Goal: Task Accomplishment & Management: Manage account settings

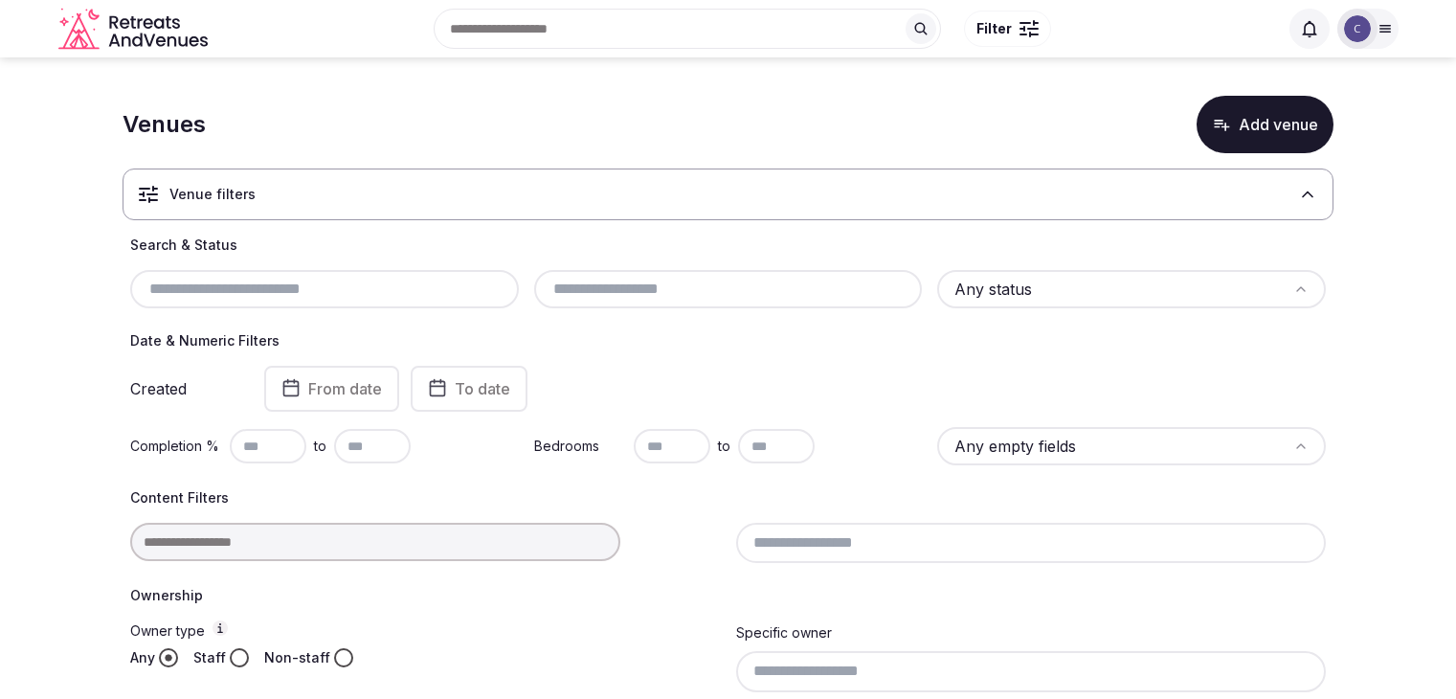
click at [333, 289] on input "text" at bounding box center [324, 289] width 373 height 23
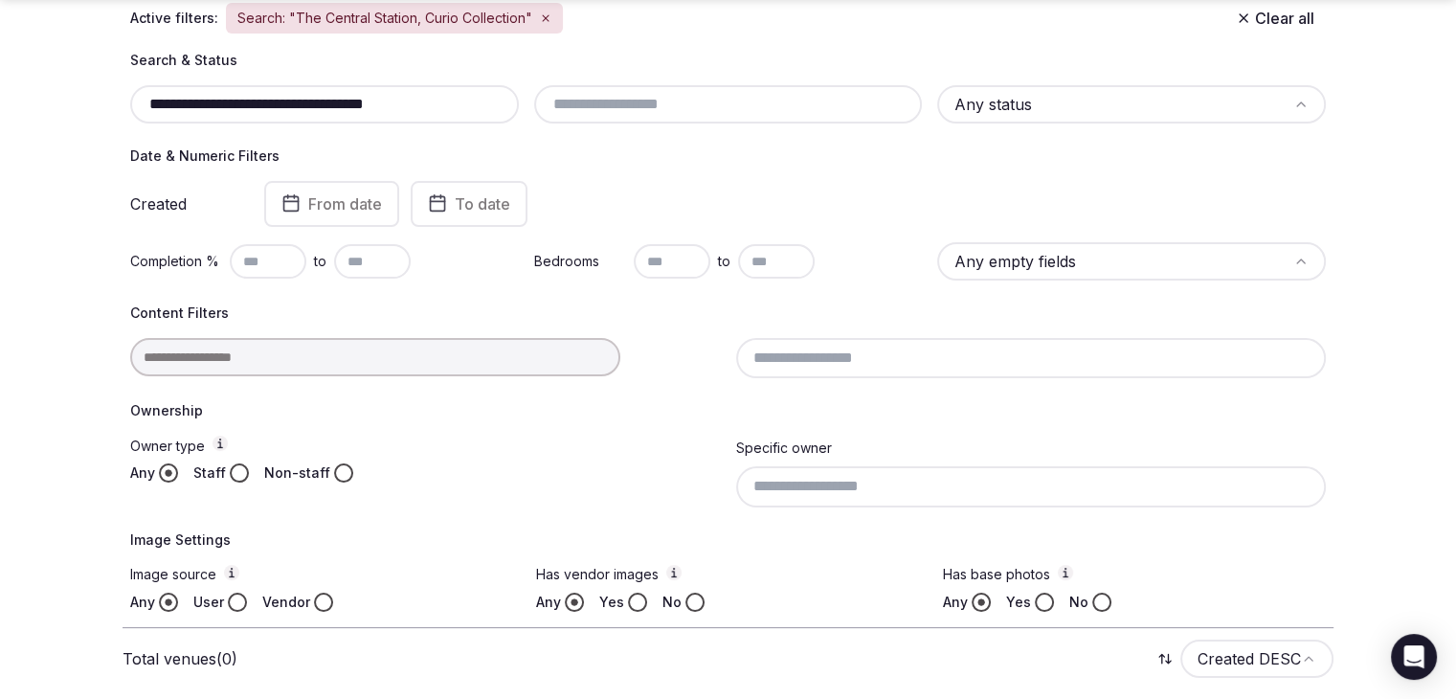
scroll to position [310, 0]
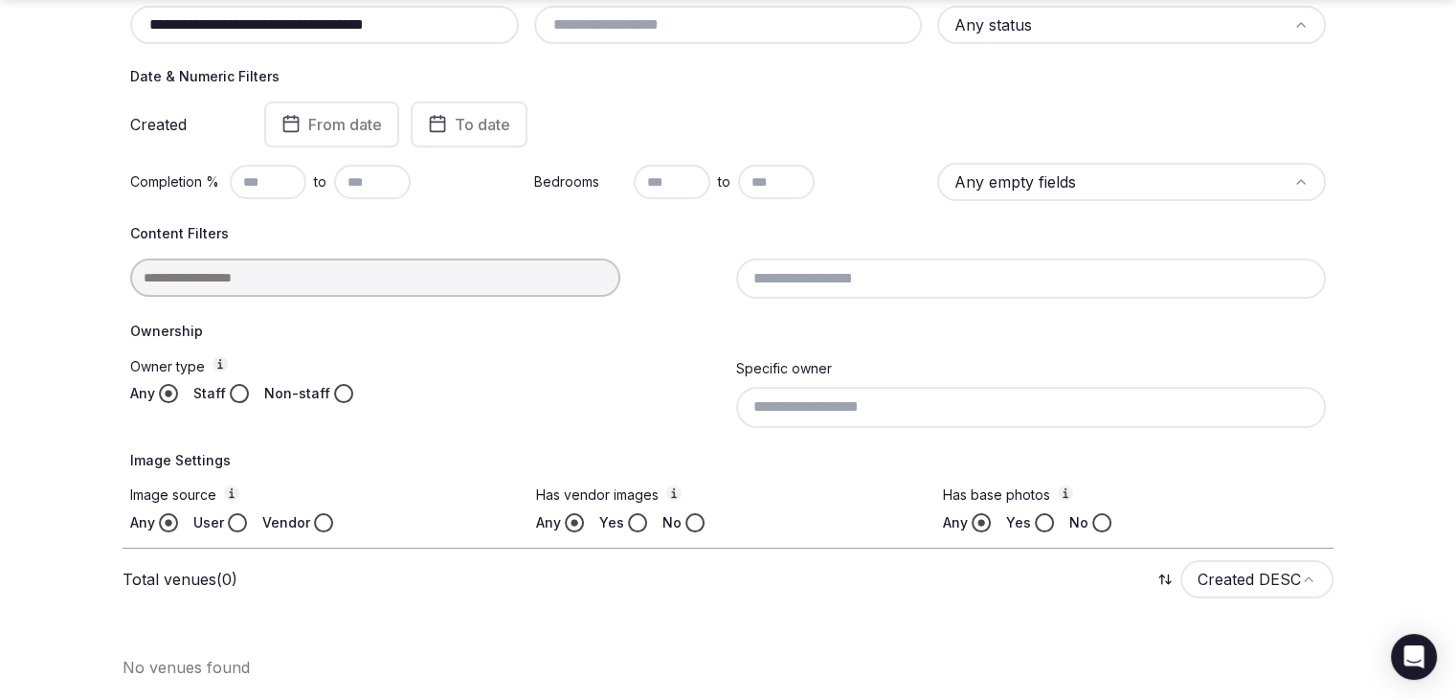
drag, startPoint x: 285, startPoint y: 28, endPoint x: 666, endPoint y: 28, distance: 381.1
click at [666, 28] on div "**********" at bounding box center [728, 25] width 1196 height 38
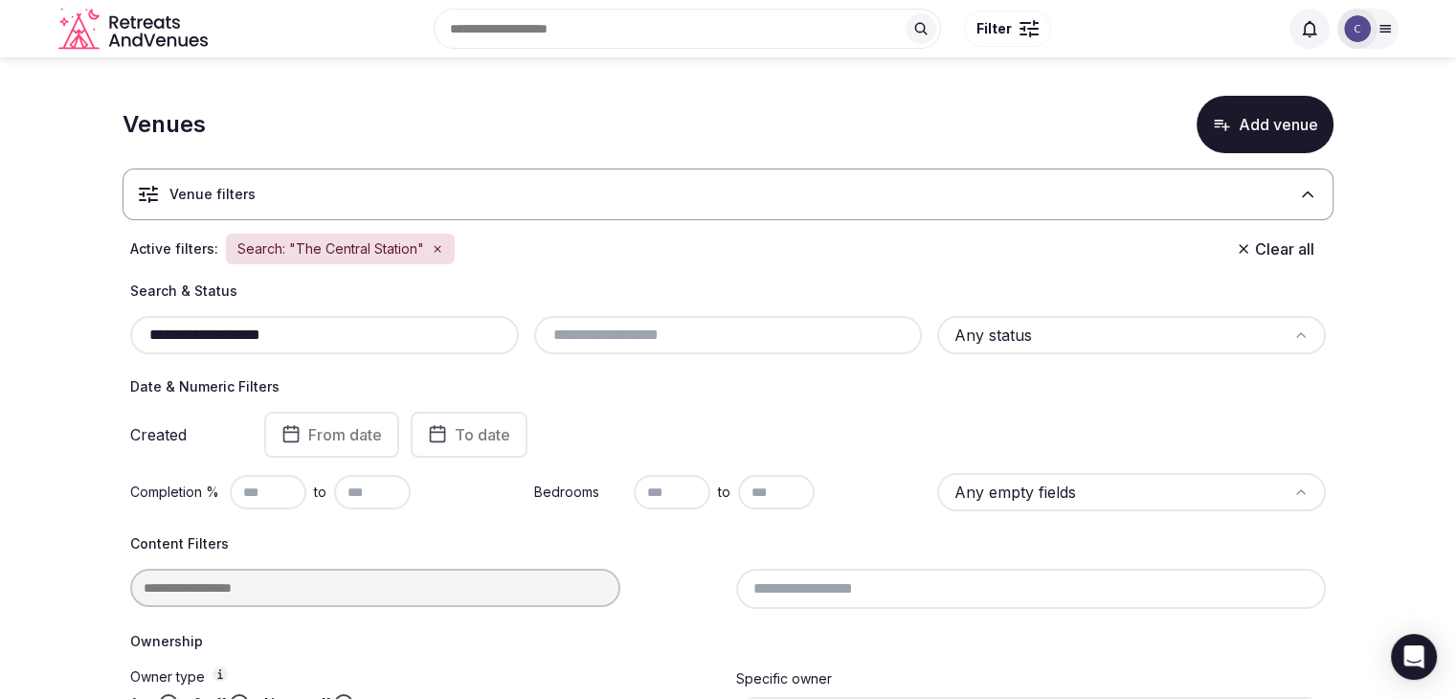
click at [413, 327] on input "**********" at bounding box center [324, 335] width 373 height 23
paste input "***"
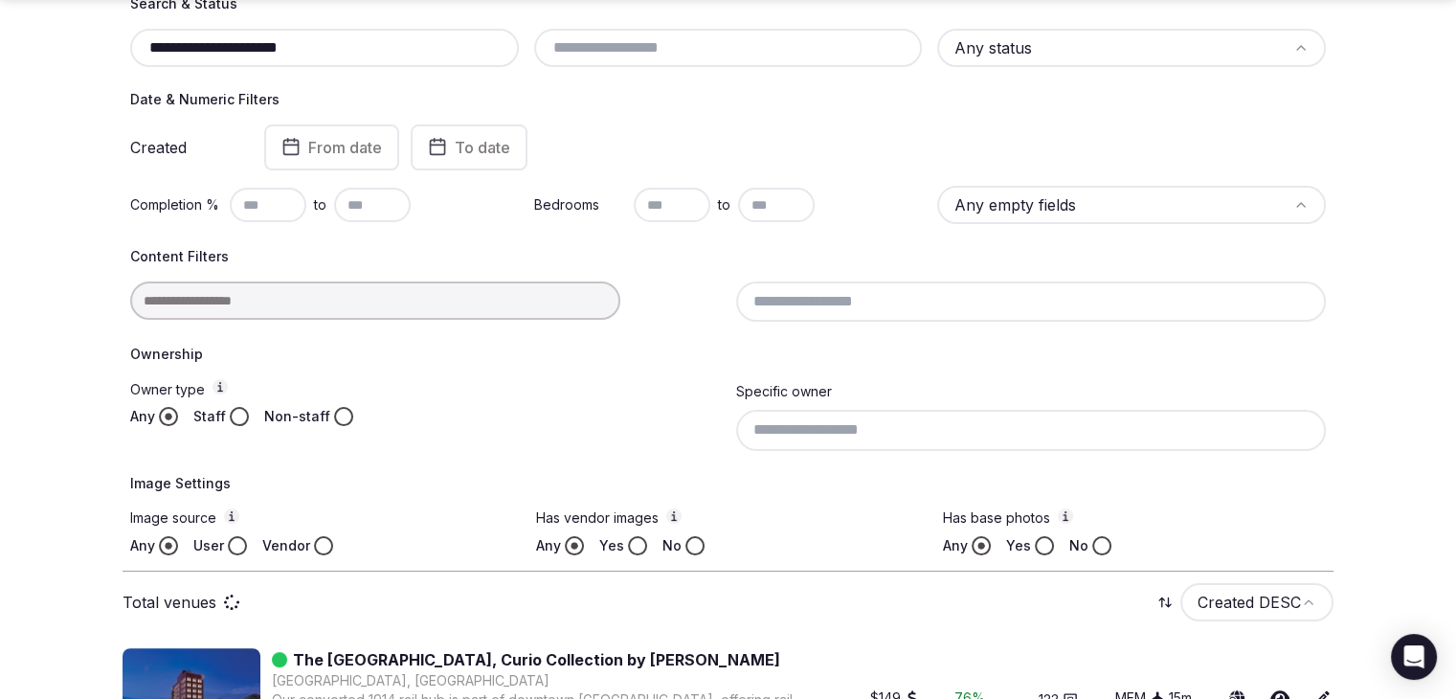
scroll to position [372, 0]
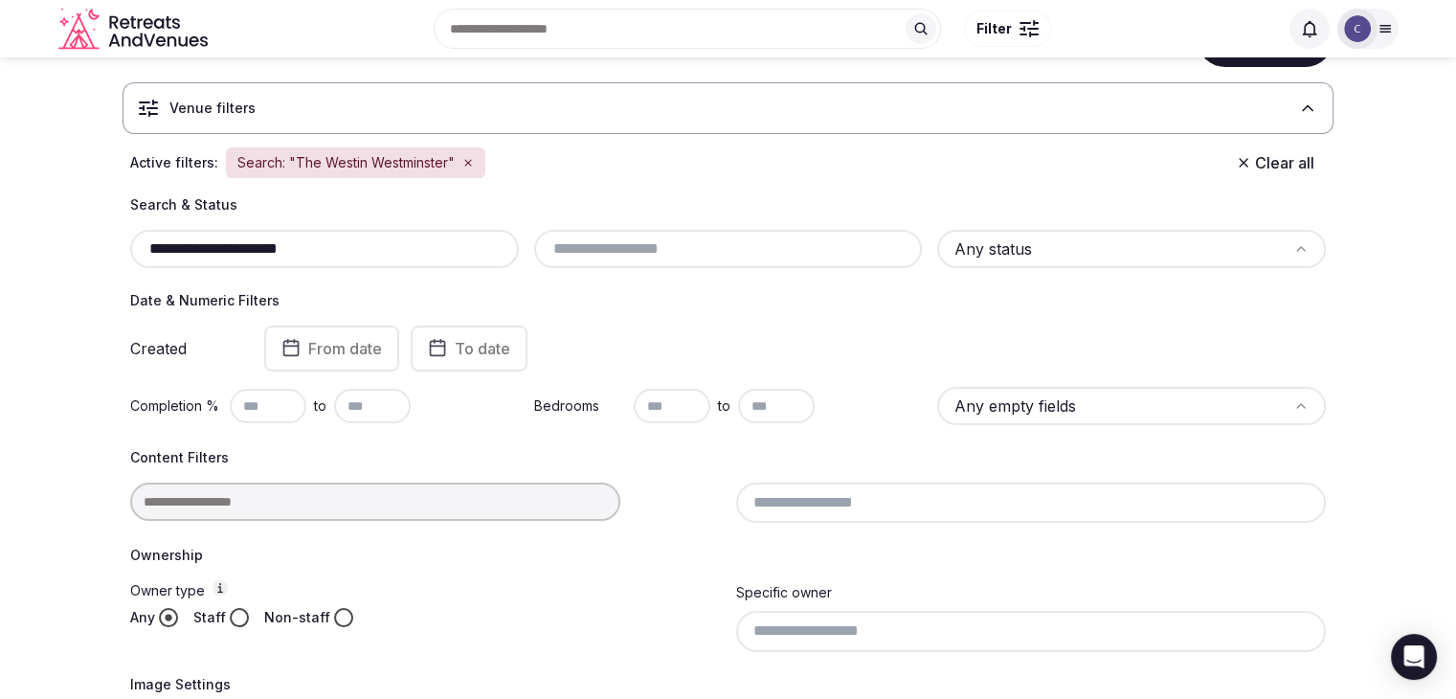
scroll to position [84, 0]
click at [397, 244] on input "**********" at bounding box center [324, 250] width 373 height 23
paste input "text"
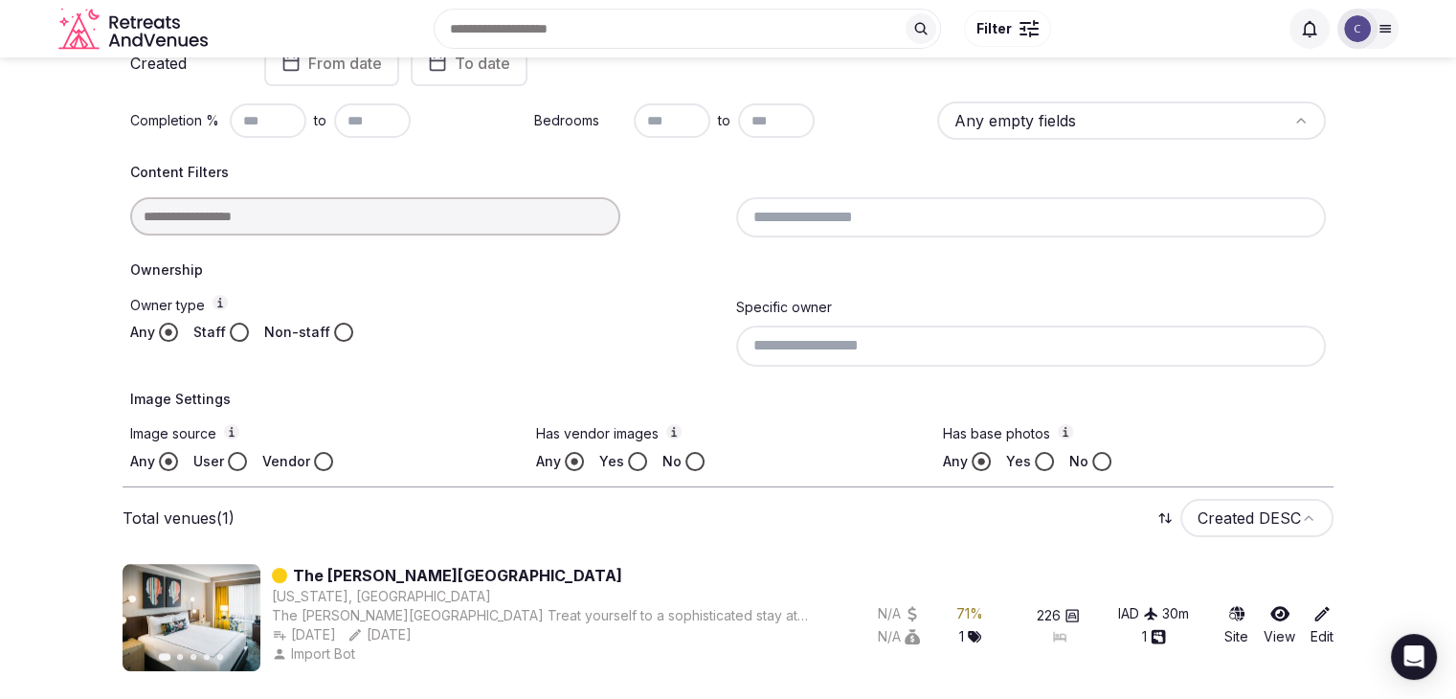
scroll to position [84, 0]
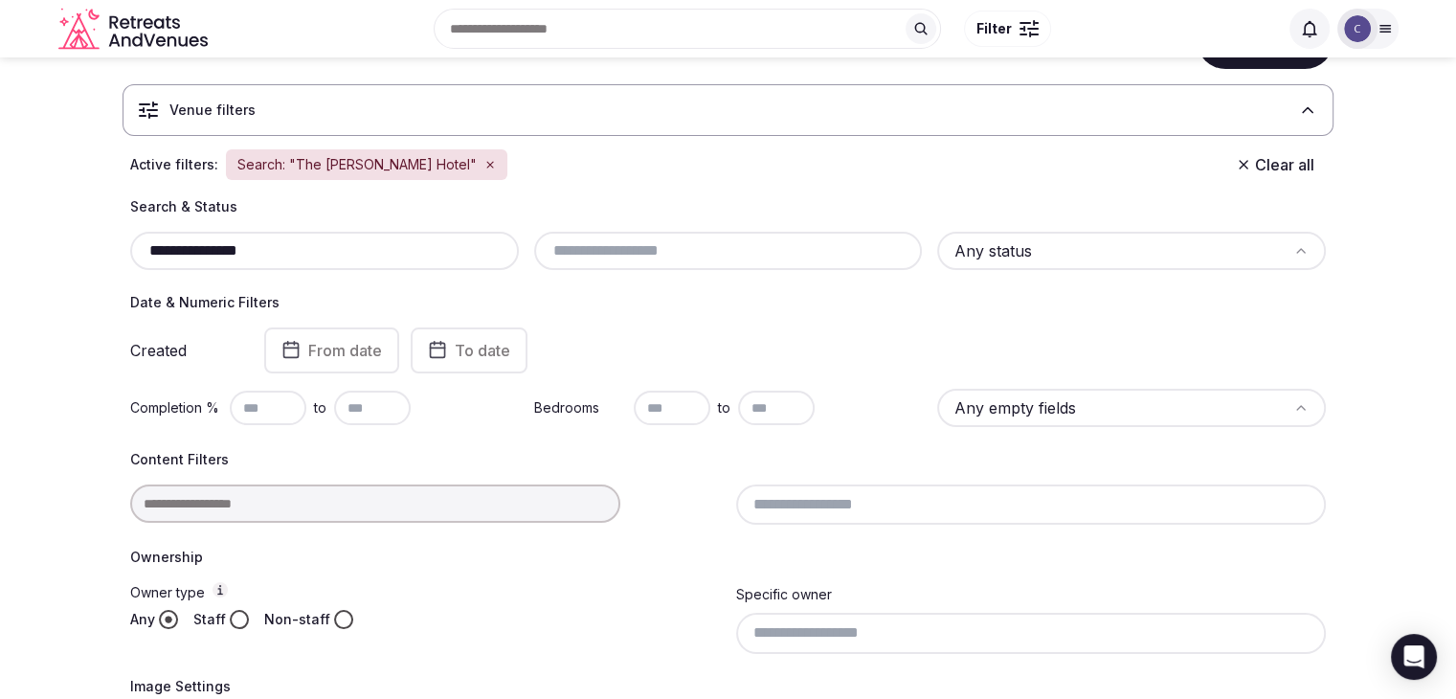
click at [371, 236] on div "**********" at bounding box center [324, 251] width 389 height 38
click at [371, 250] on input "**********" at bounding box center [324, 250] width 373 height 23
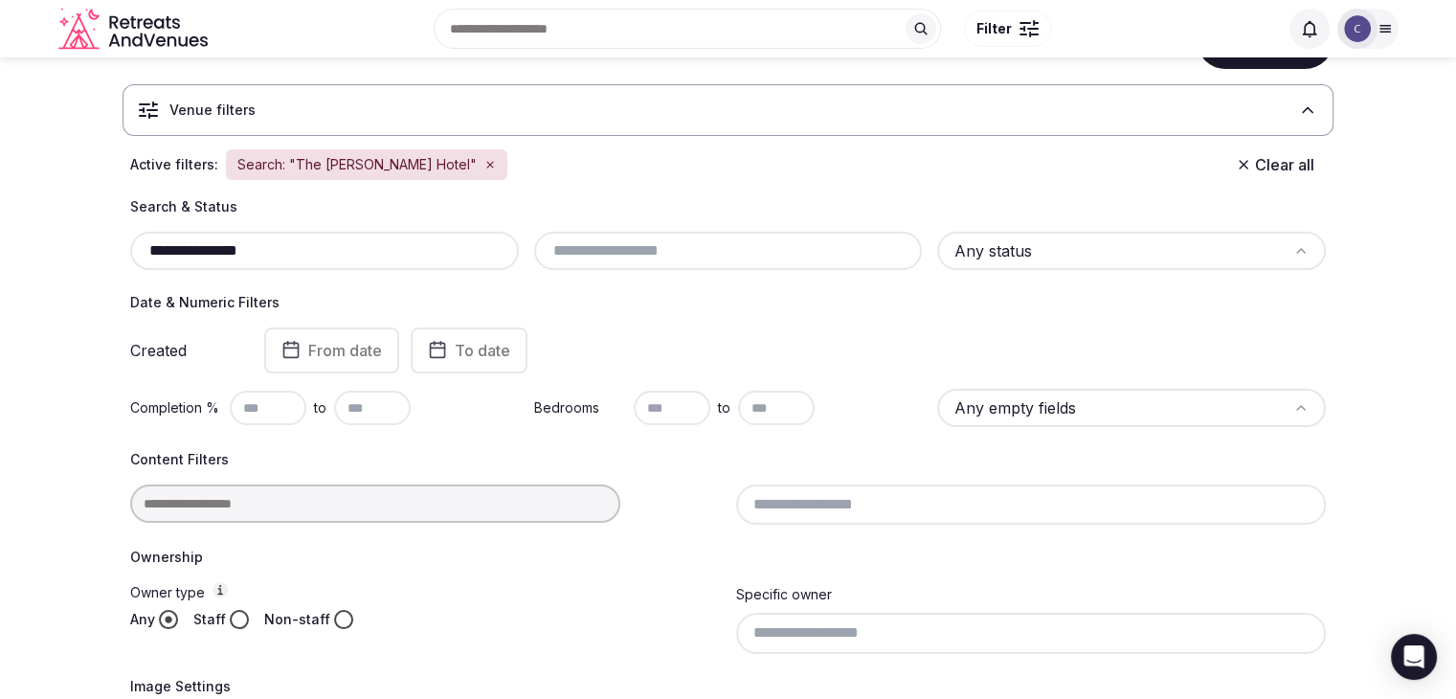
click at [371, 250] on input "**********" at bounding box center [324, 250] width 373 height 23
paste input "**********"
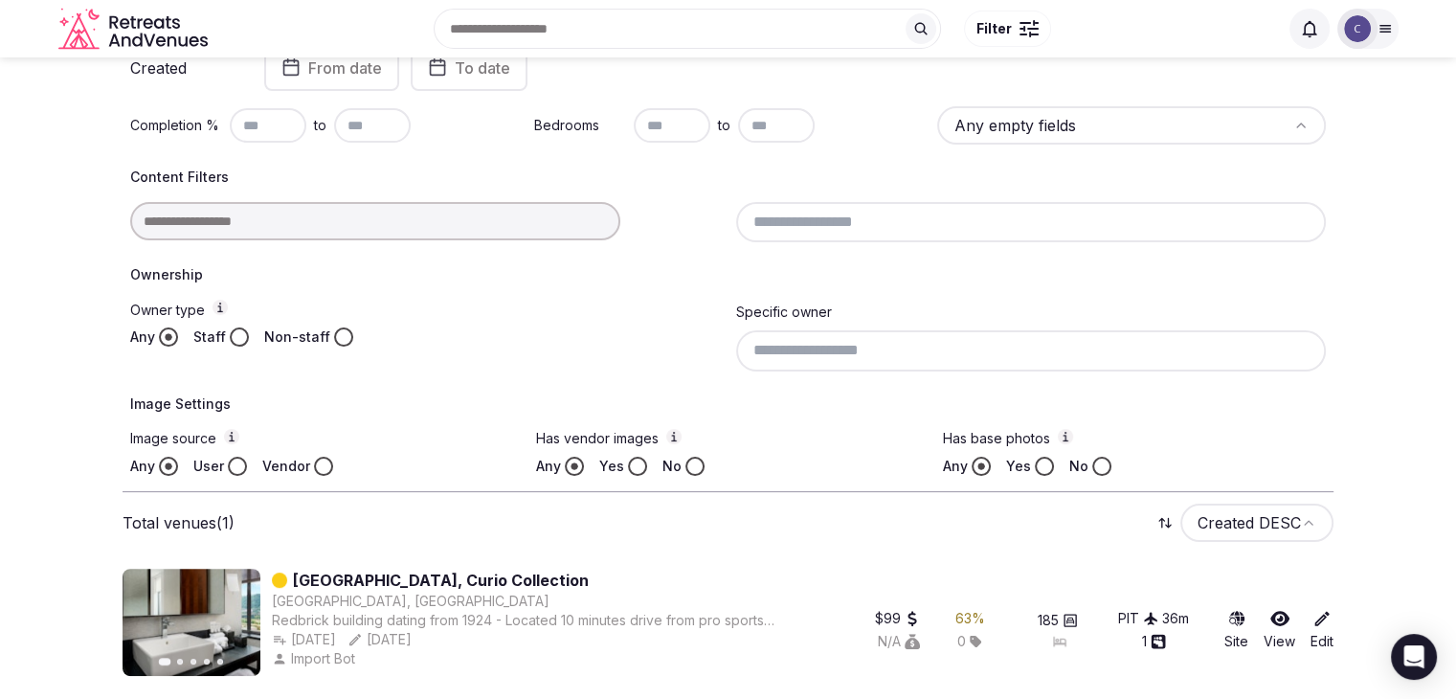
scroll to position [180, 0]
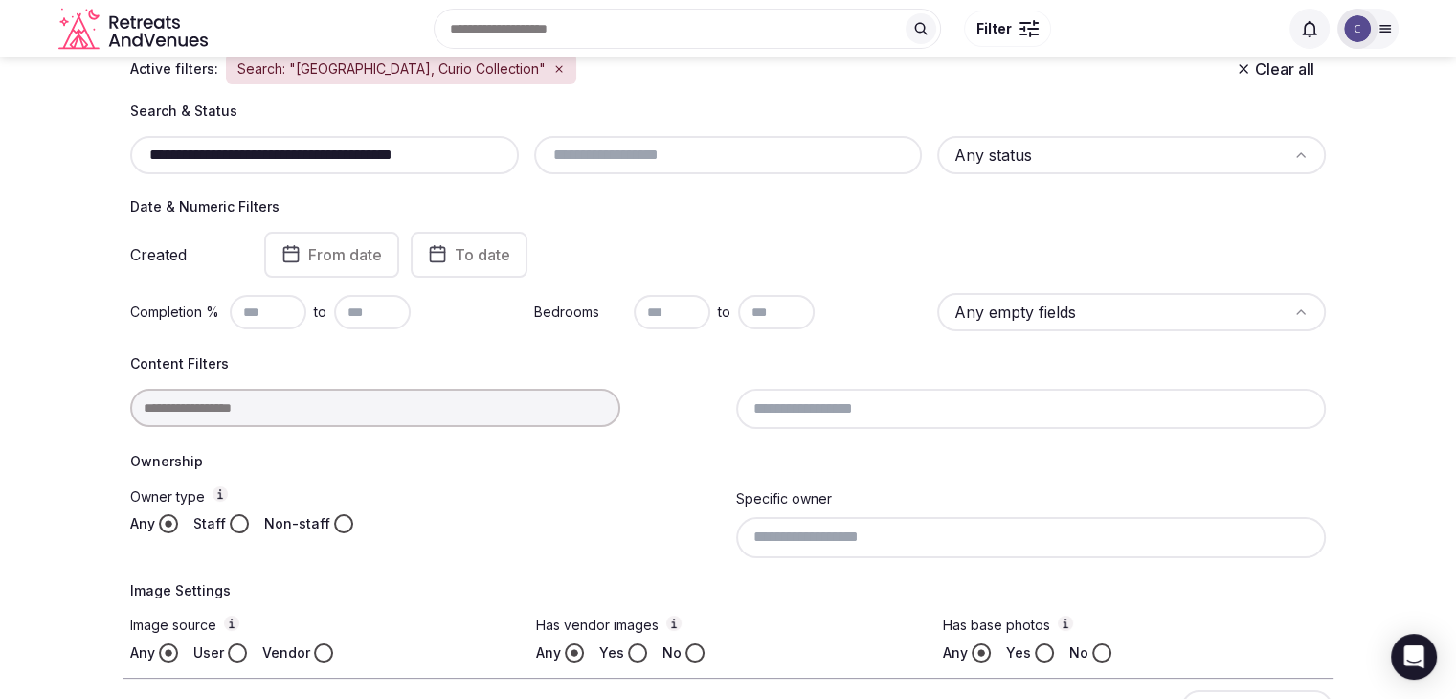
click at [425, 136] on div "**********" at bounding box center [324, 155] width 389 height 38
click at [429, 156] on input "**********" at bounding box center [324, 155] width 373 height 23
paste input "text"
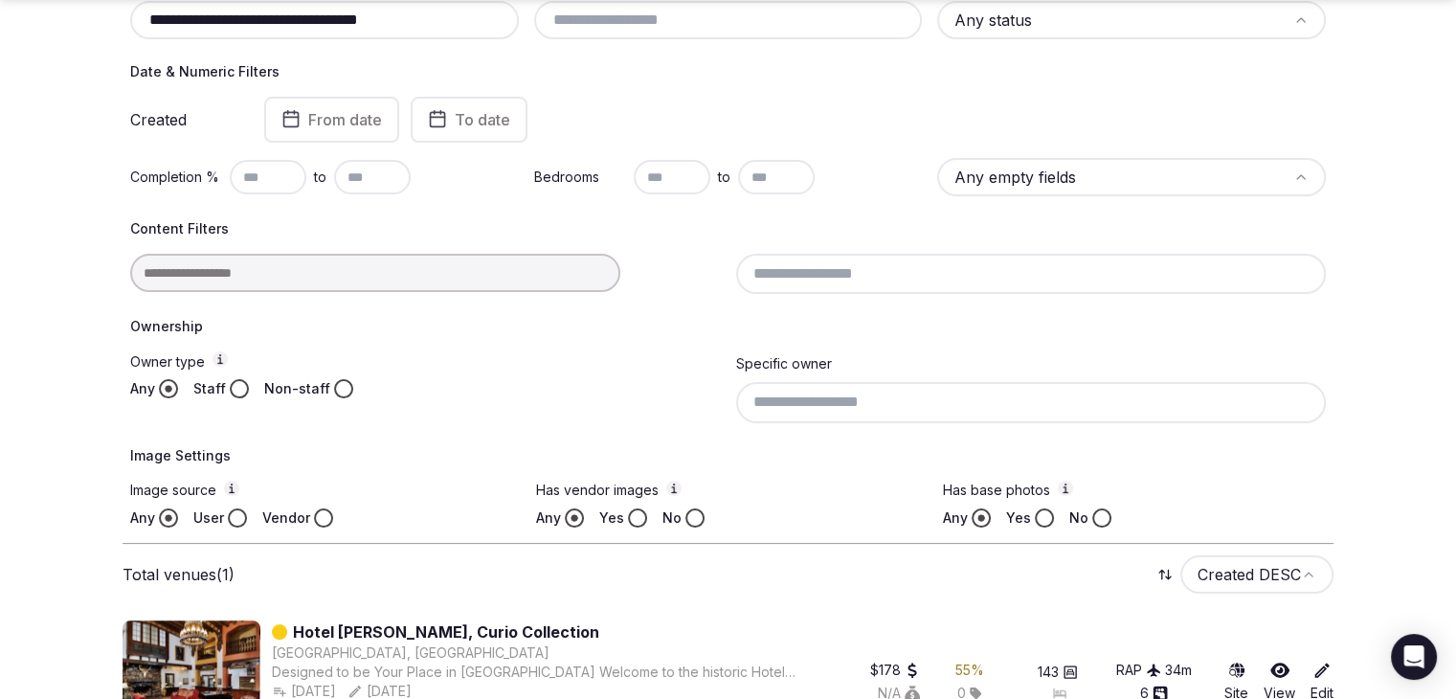
scroll to position [372, 0]
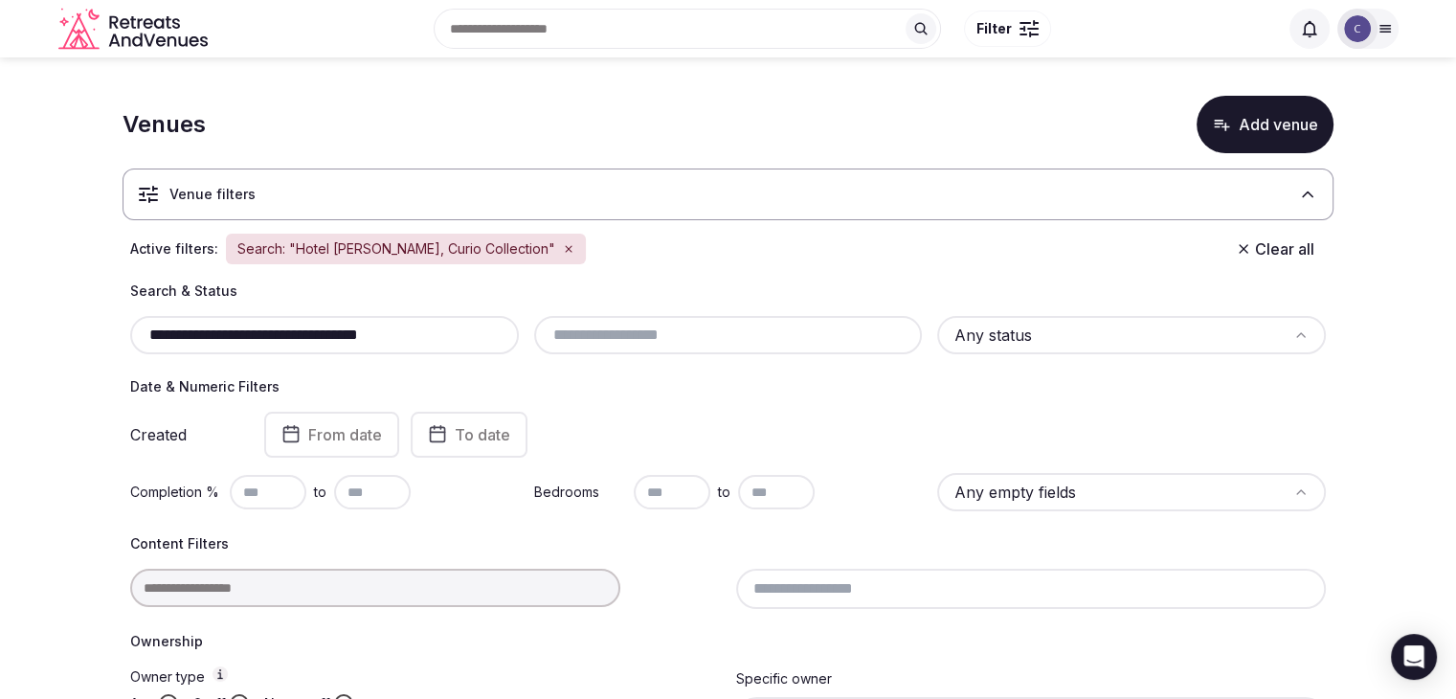
click at [437, 338] on input "**********" at bounding box center [324, 335] width 373 height 23
paste input "**"
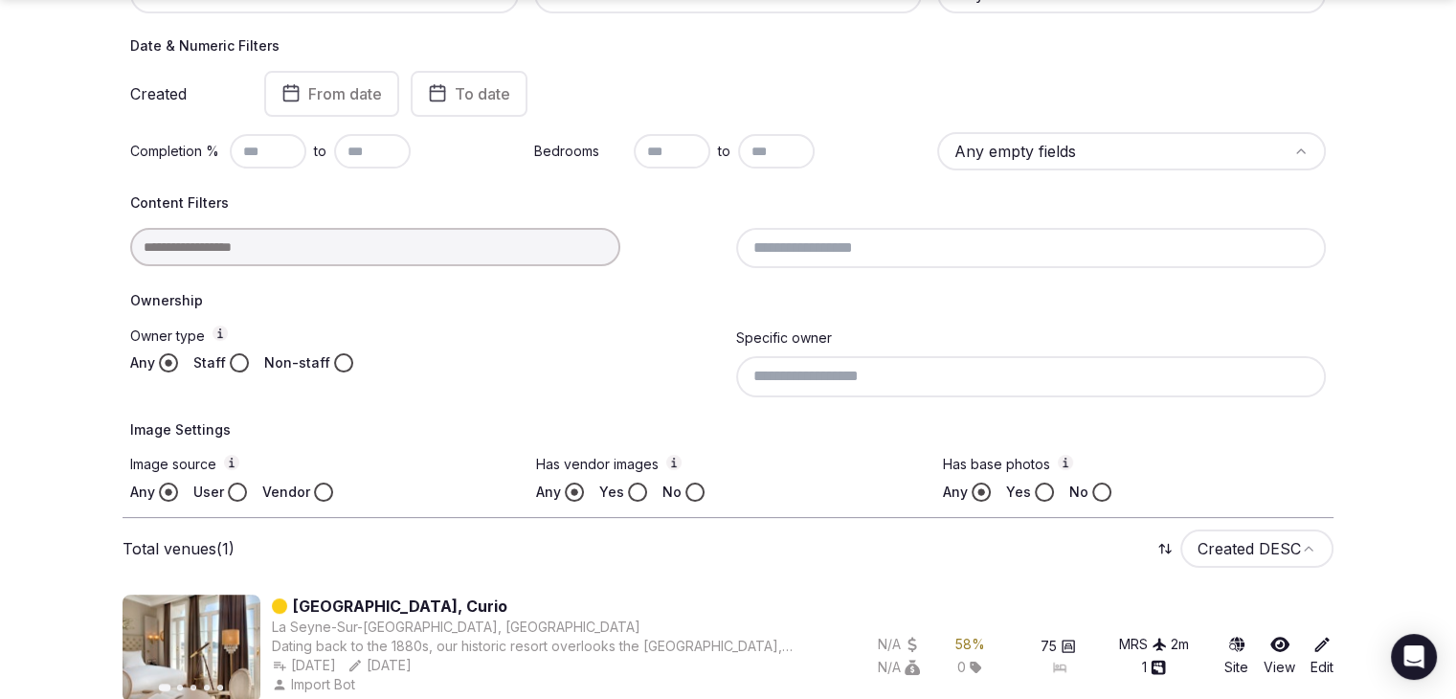
scroll to position [372, 0]
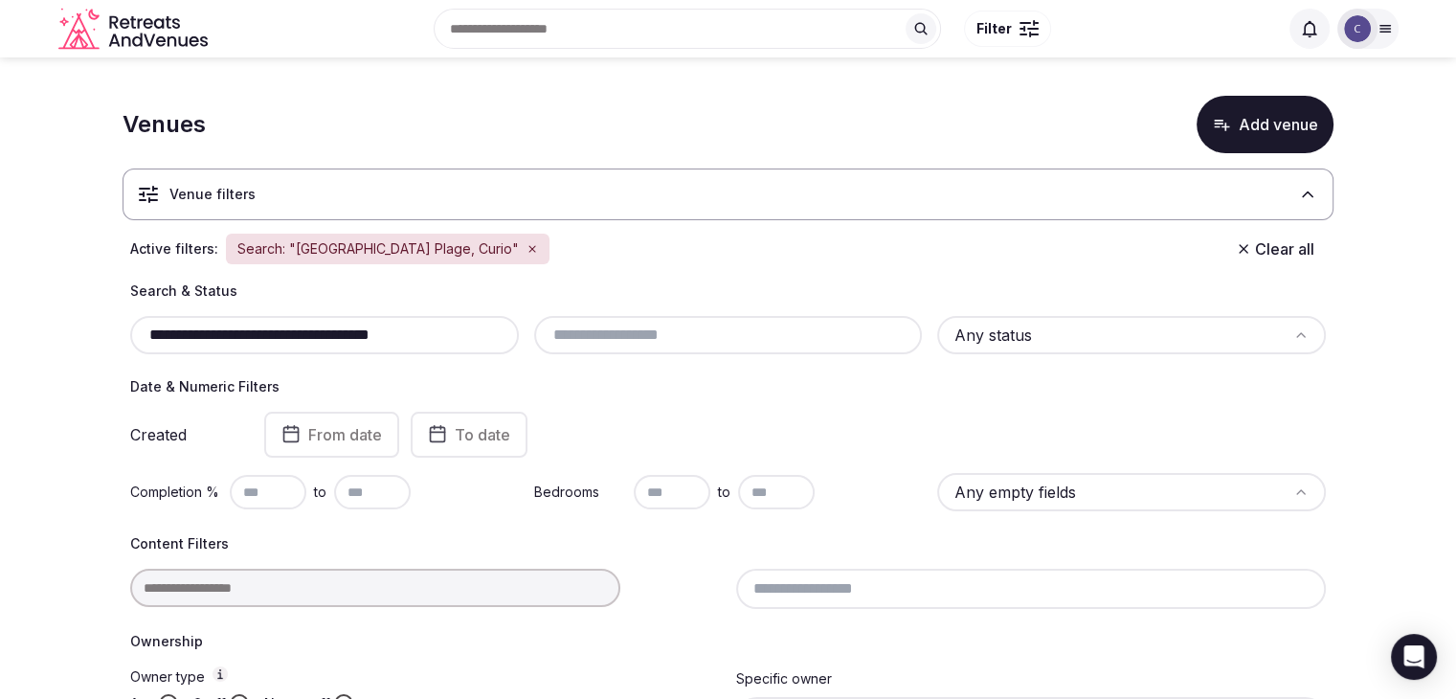
click at [491, 332] on input "**********" at bounding box center [324, 335] width 373 height 23
paste input "text"
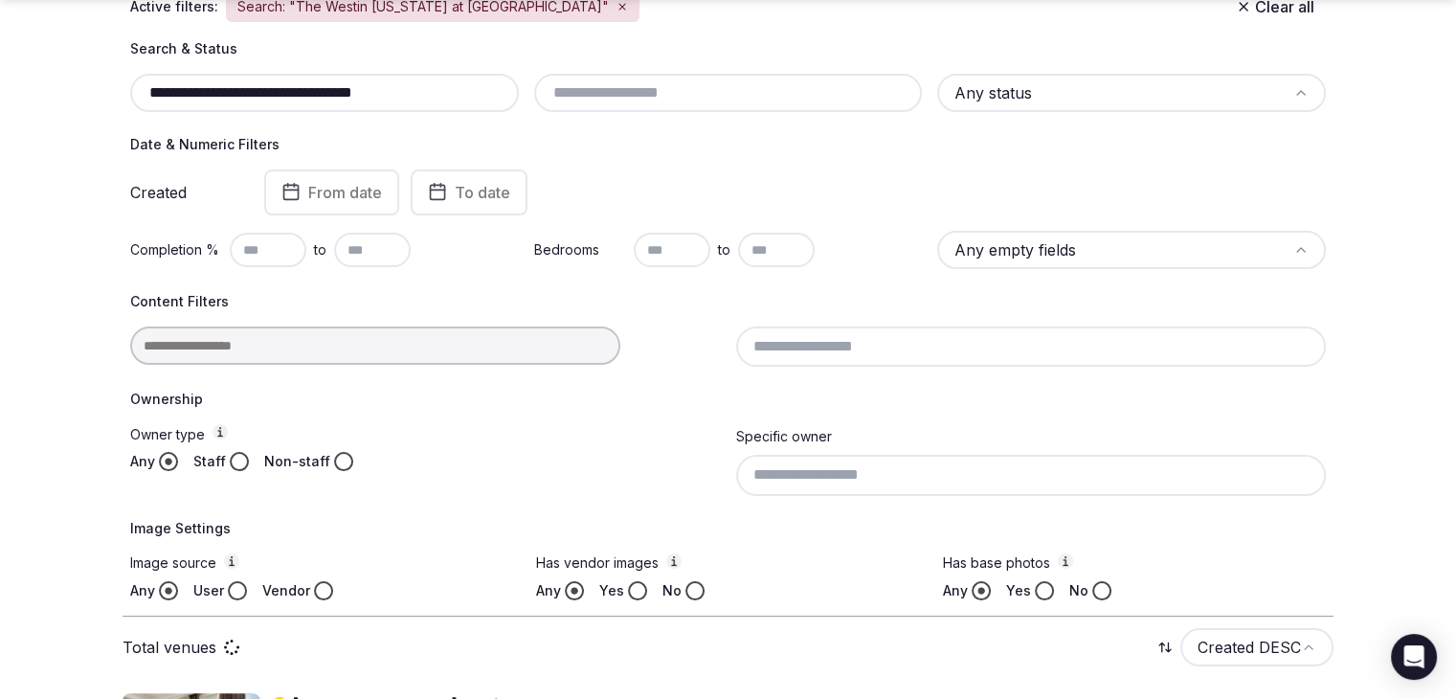
scroll to position [372, 0]
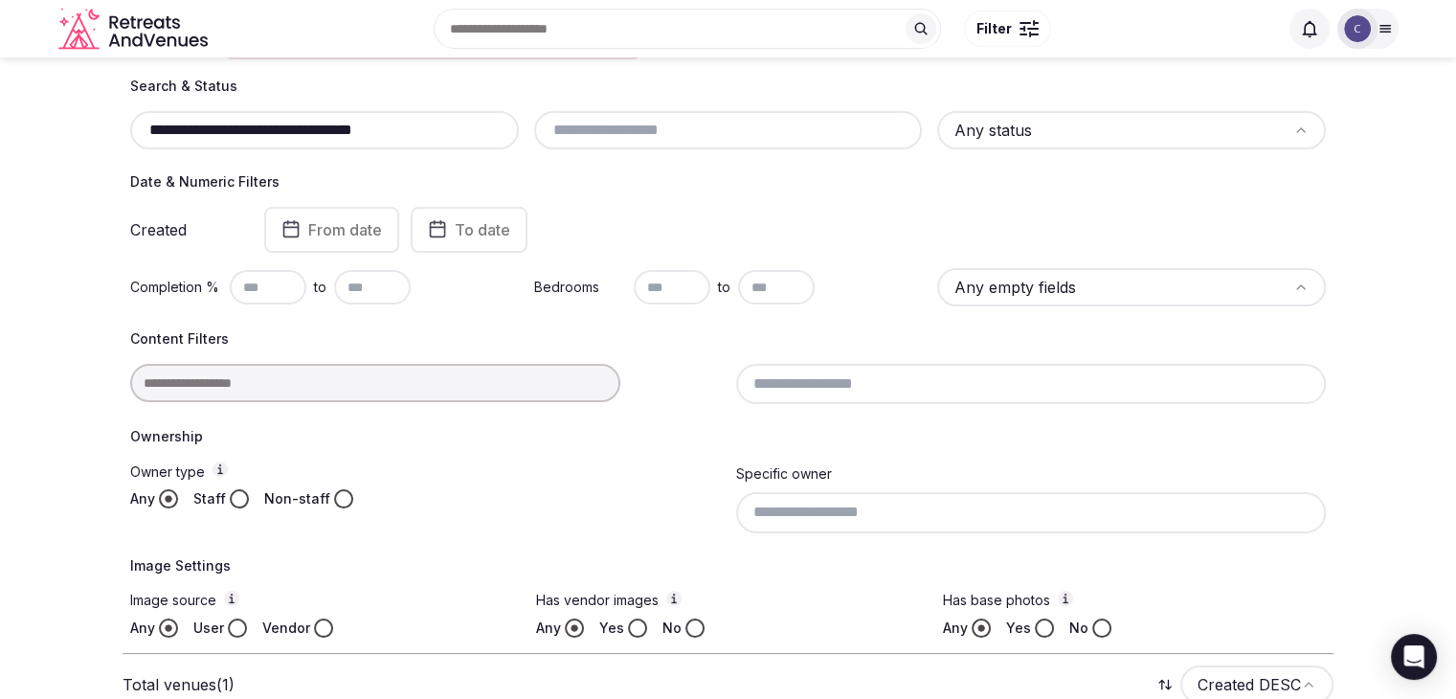
scroll to position [84, 0]
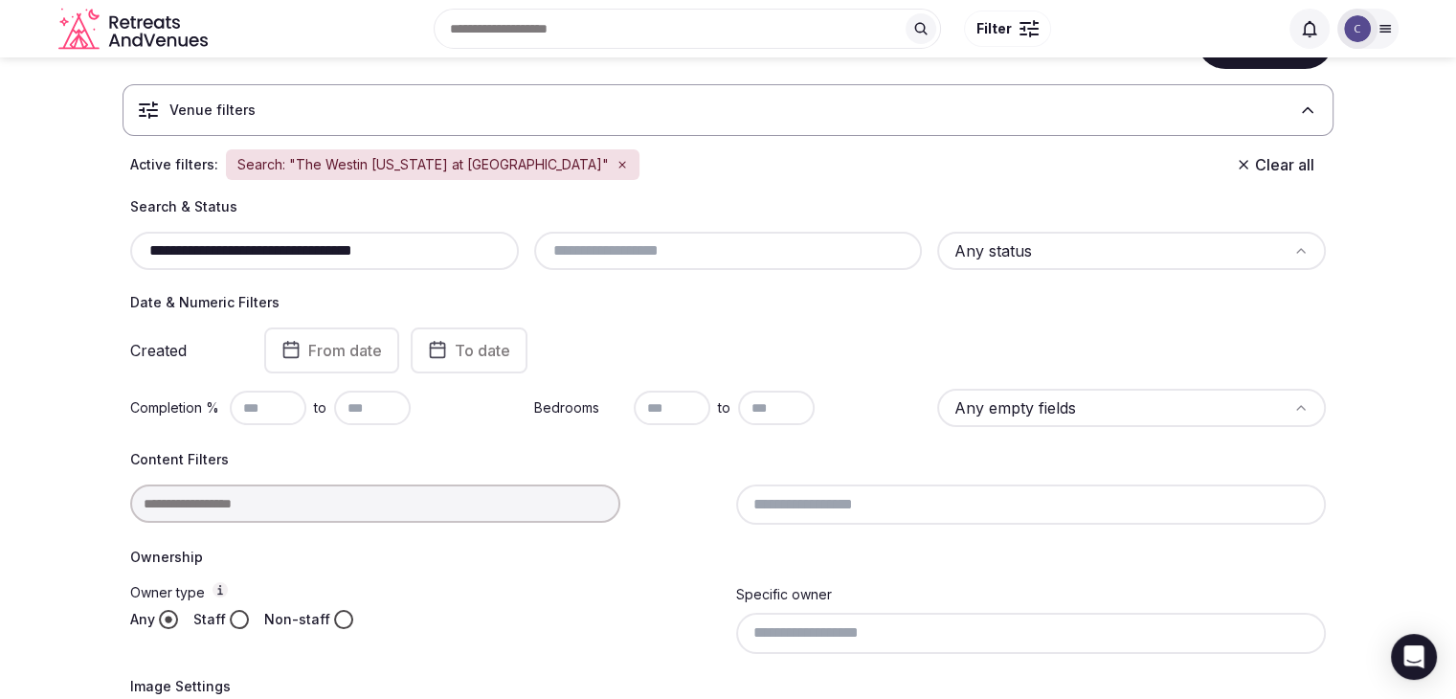
click at [400, 239] on input "**********" at bounding box center [324, 250] width 373 height 23
paste input "*******"
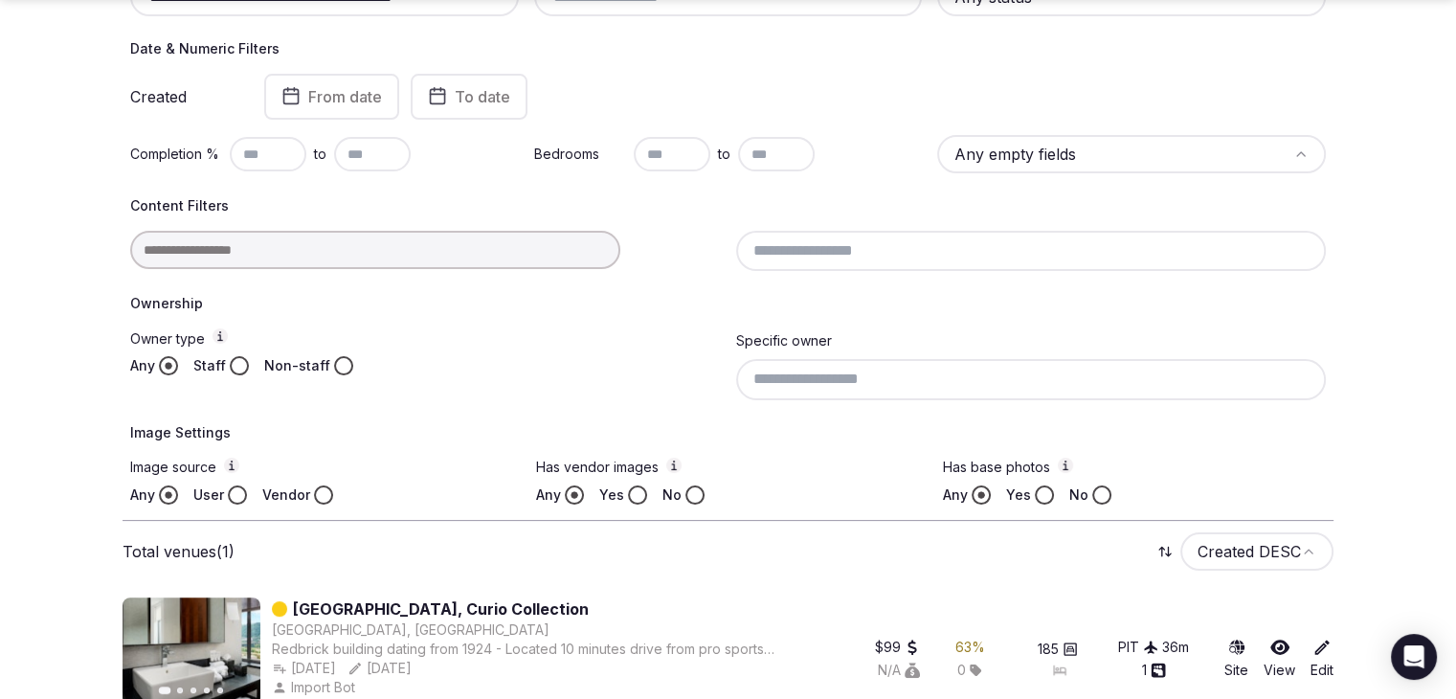
scroll to position [372, 0]
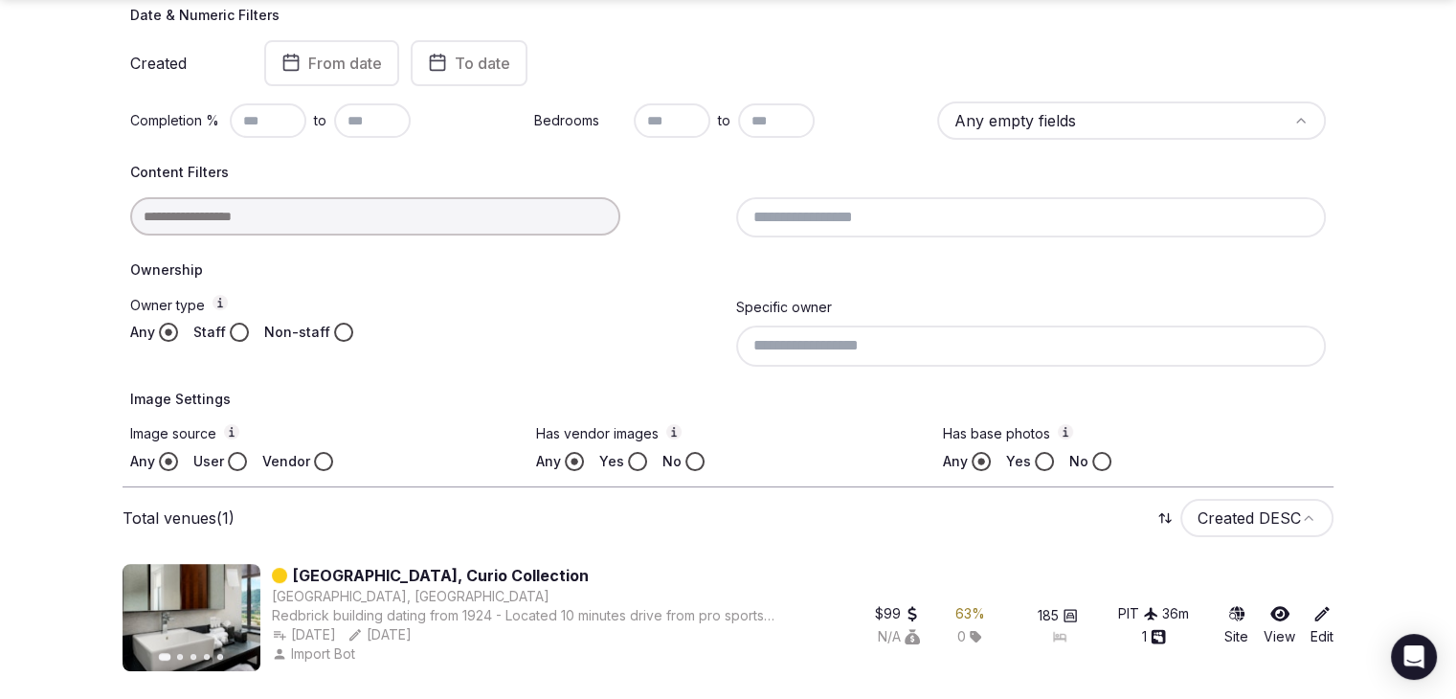
type input "**********"
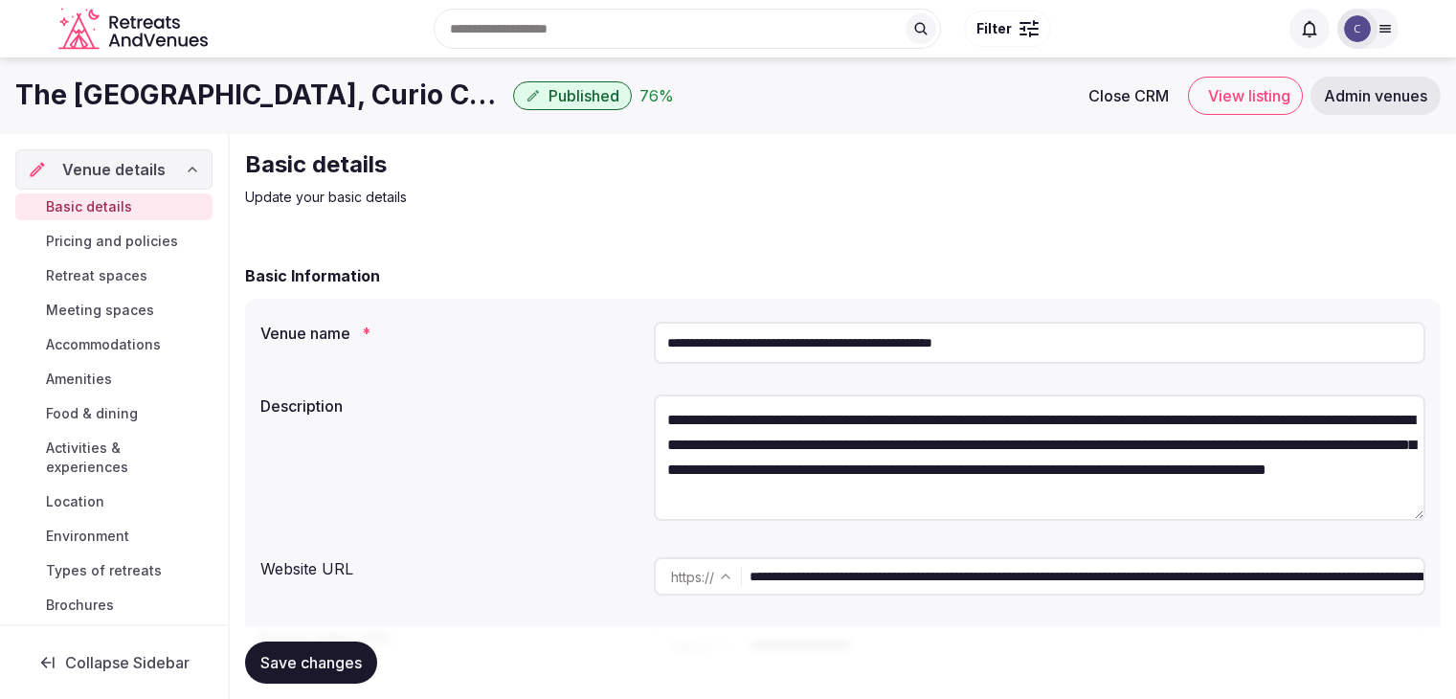
click at [911, 345] on input "**********" at bounding box center [1040, 343] width 772 height 42
drag, startPoint x: 1183, startPoint y: 579, endPoint x: 664, endPoint y: 564, distance: 518.2
click at [666, 564] on div "**********" at bounding box center [1040, 575] width 772 height 38
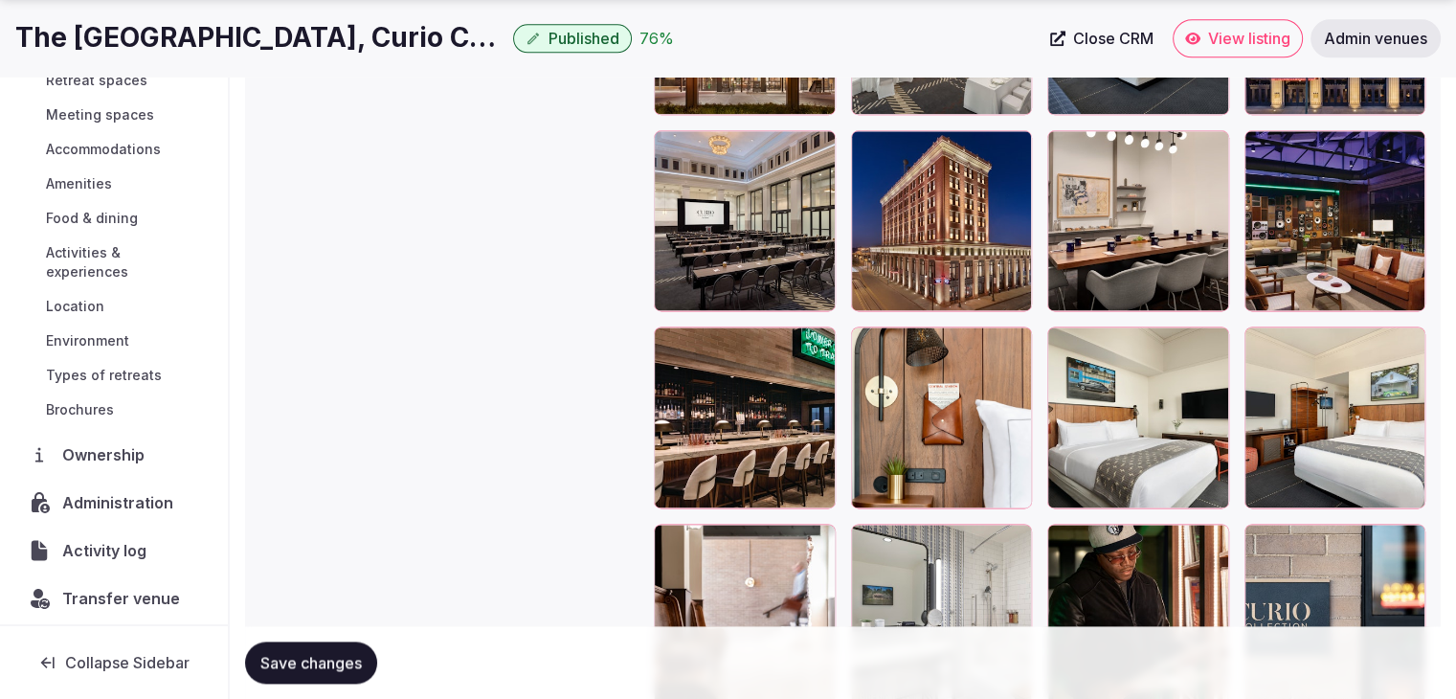
scroll to position [146, 0]
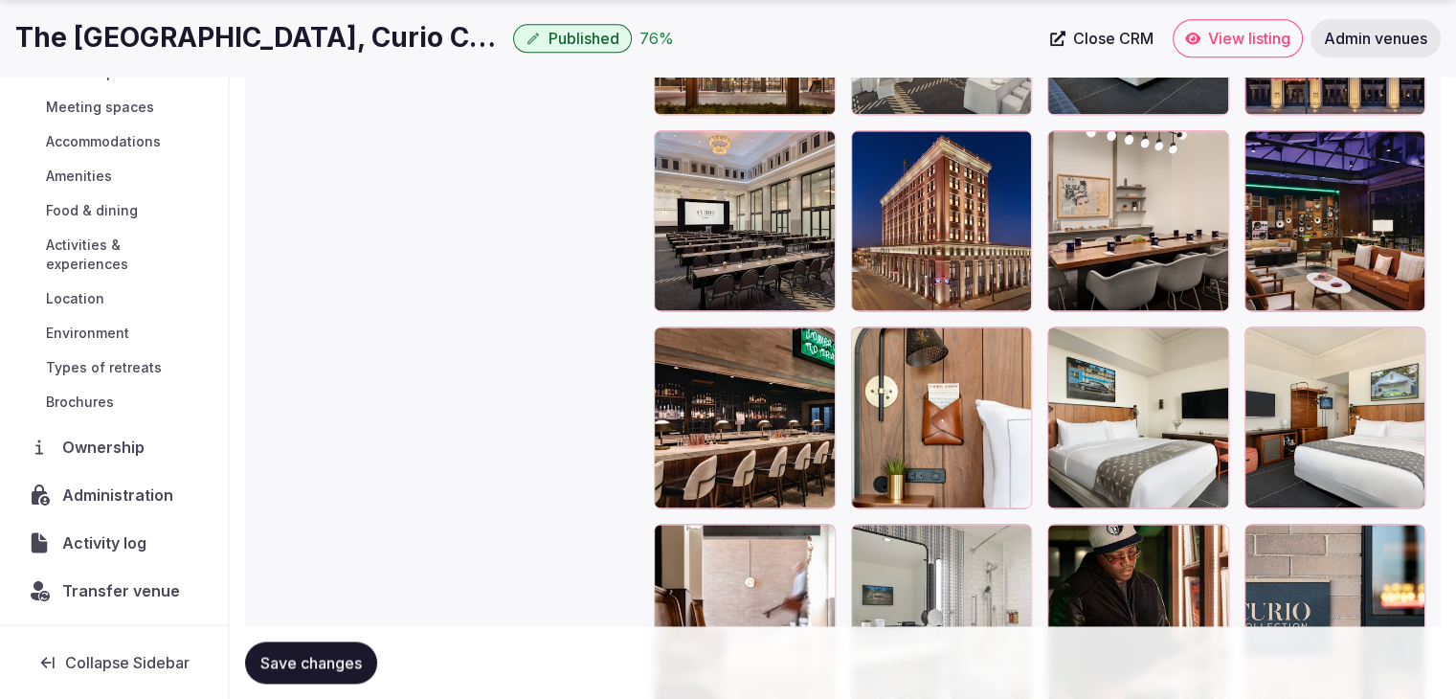
click at [119, 541] on span "Activity log" at bounding box center [108, 542] width 92 height 23
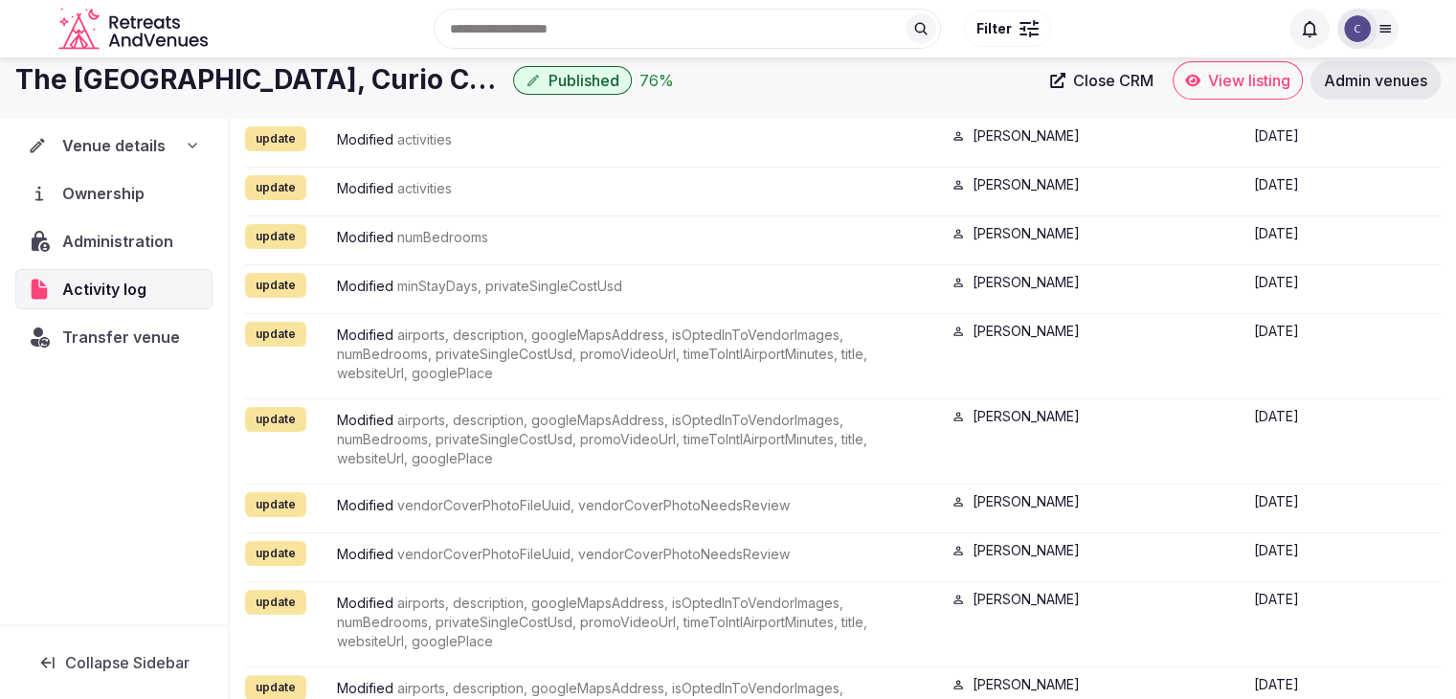
scroll to position [96, 0]
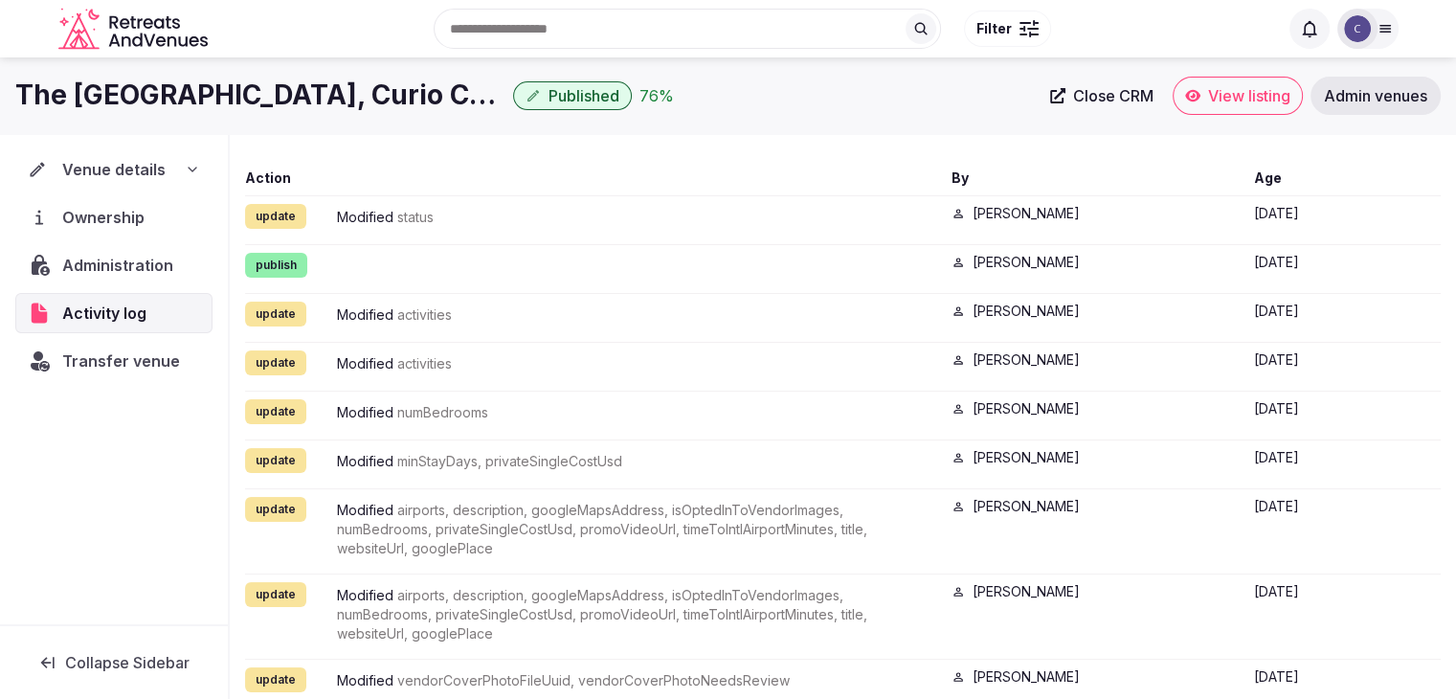
click at [134, 222] on span "Ownership" at bounding box center [107, 217] width 90 height 23
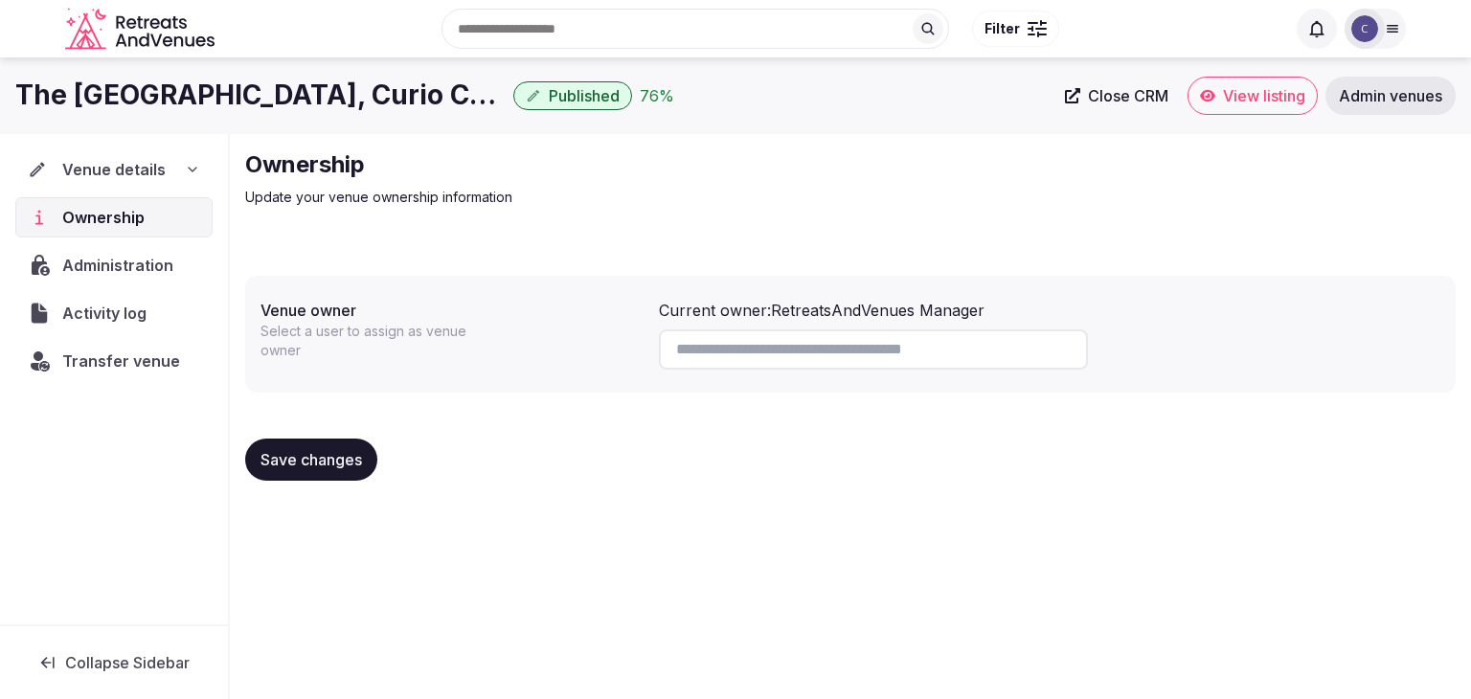
click at [180, 170] on div "Venue details" at bounding box center [114, 169] width 172 height 23
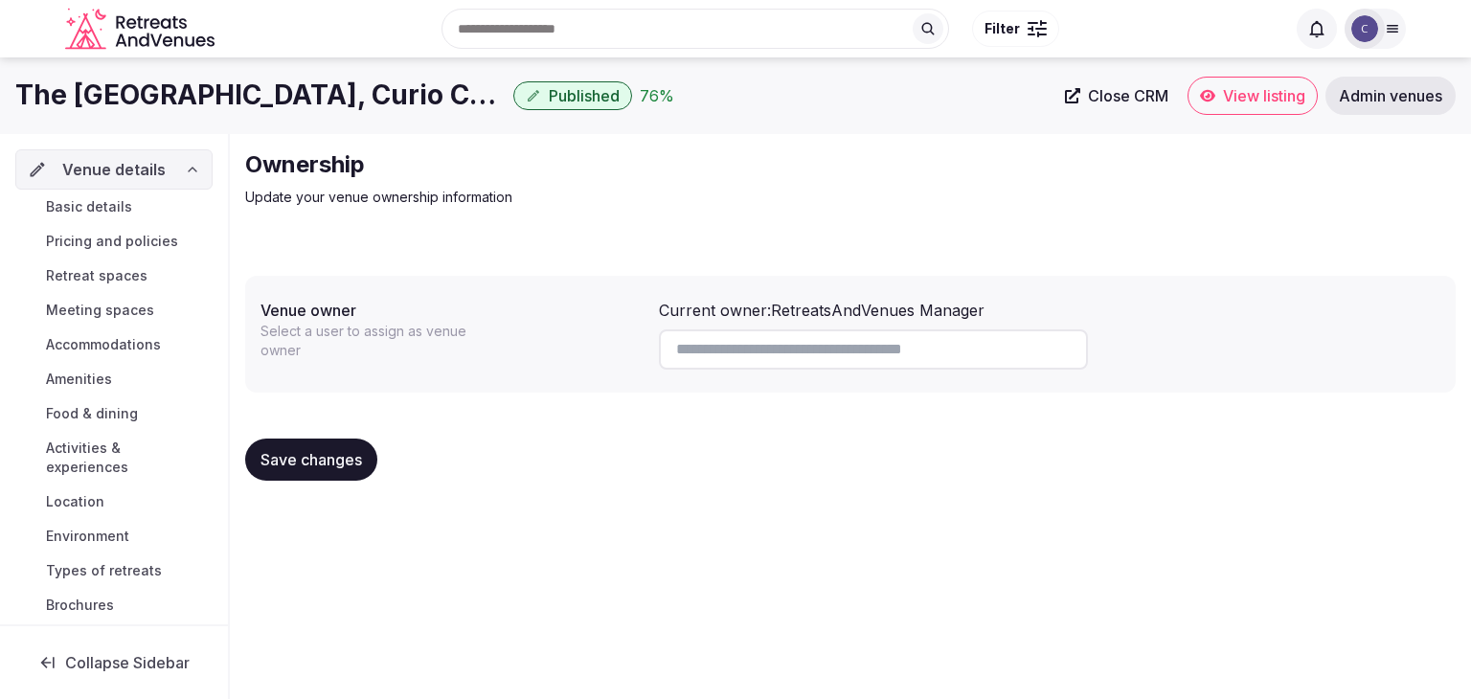
click at [146, 209] on link "Basic details" at bounding box center [113, 206] width 197 height 27
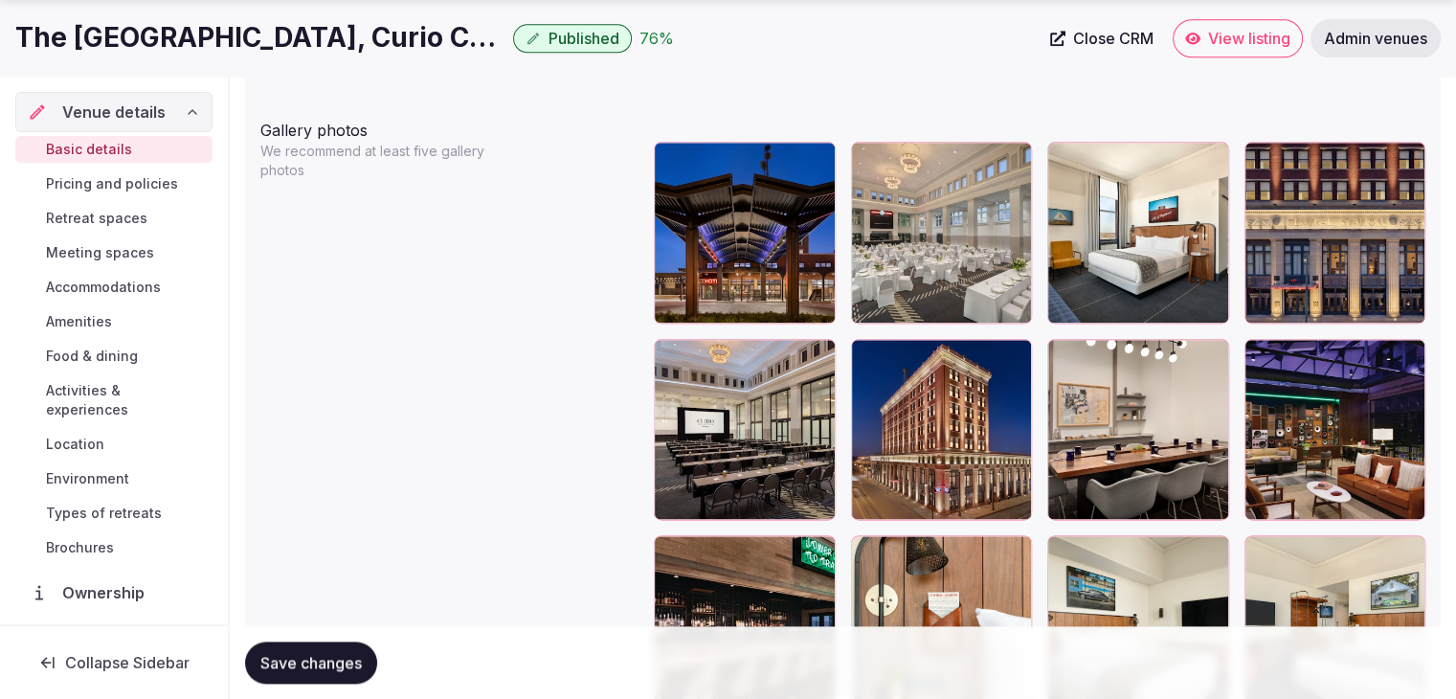
scroll to position [2394, 0]
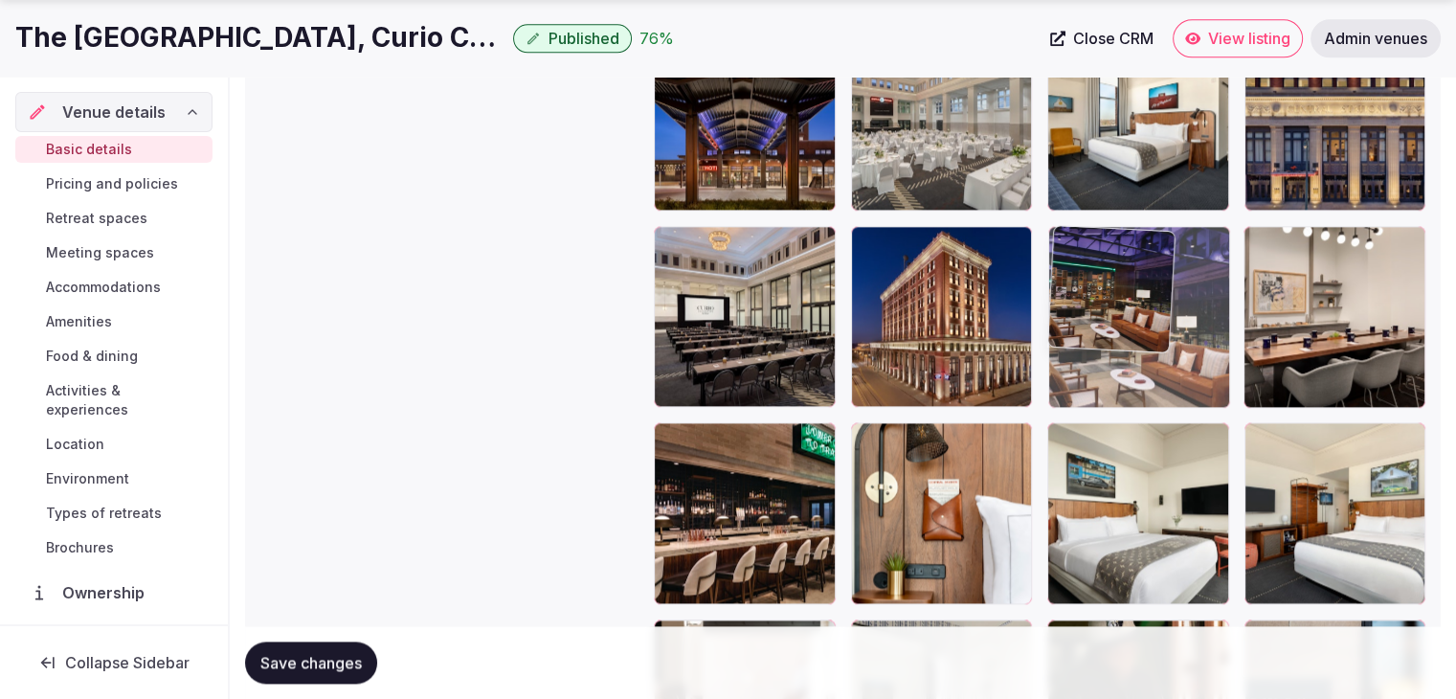
drag, startPoint x: 1281, startPoint y: 242, endPoint x: 1000, endPoint y: 115, distance: 309.0
click at [1115, 246] on body "**********" at bounding box center [728, 159] width 1456 height 5107
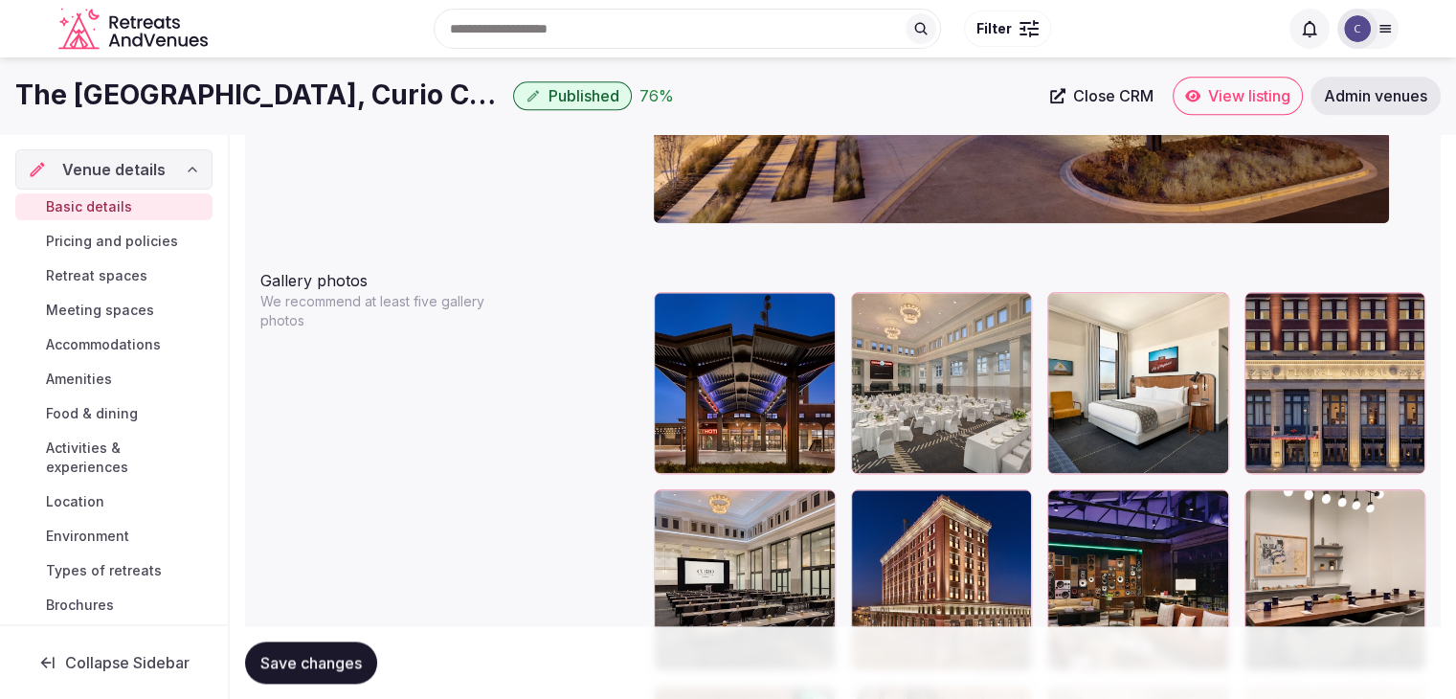
scroll to position [1915, 0]
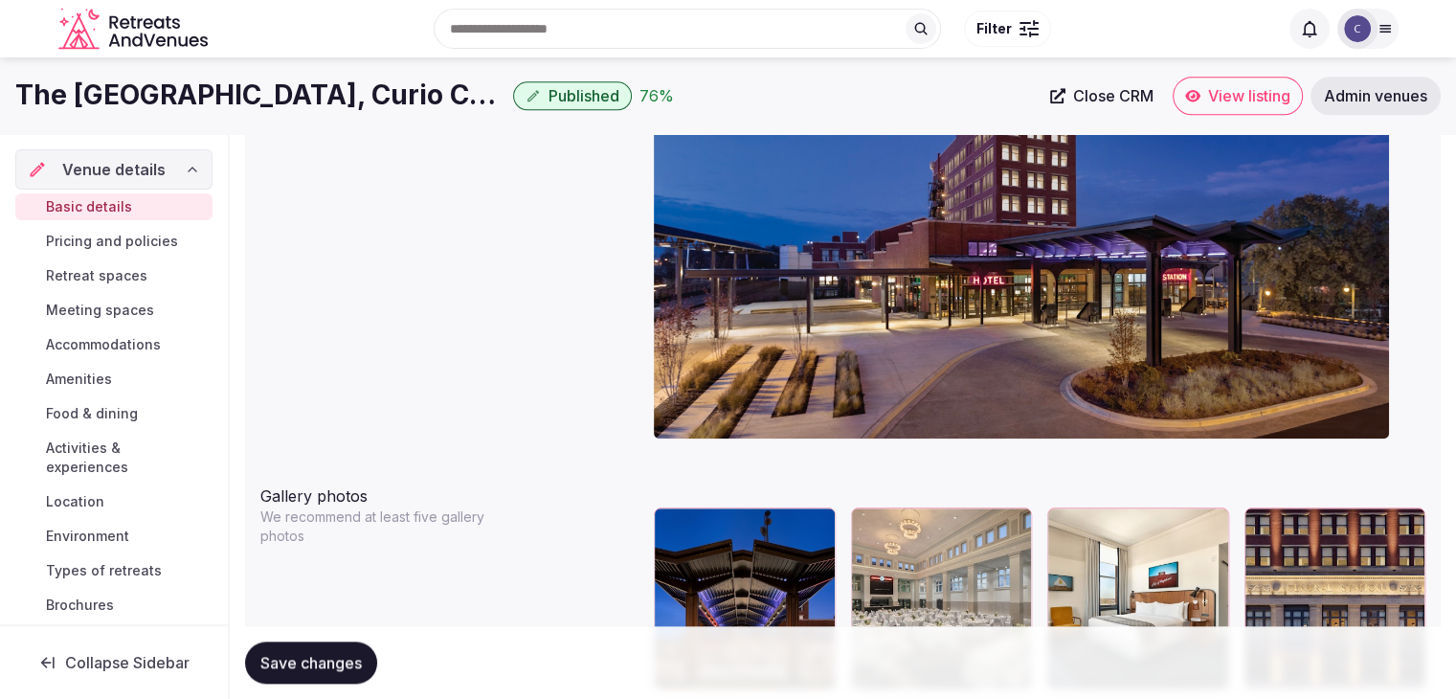
click at [345, 653] on span "Save changes" at bounding box center [310, 662] width 101 height 19
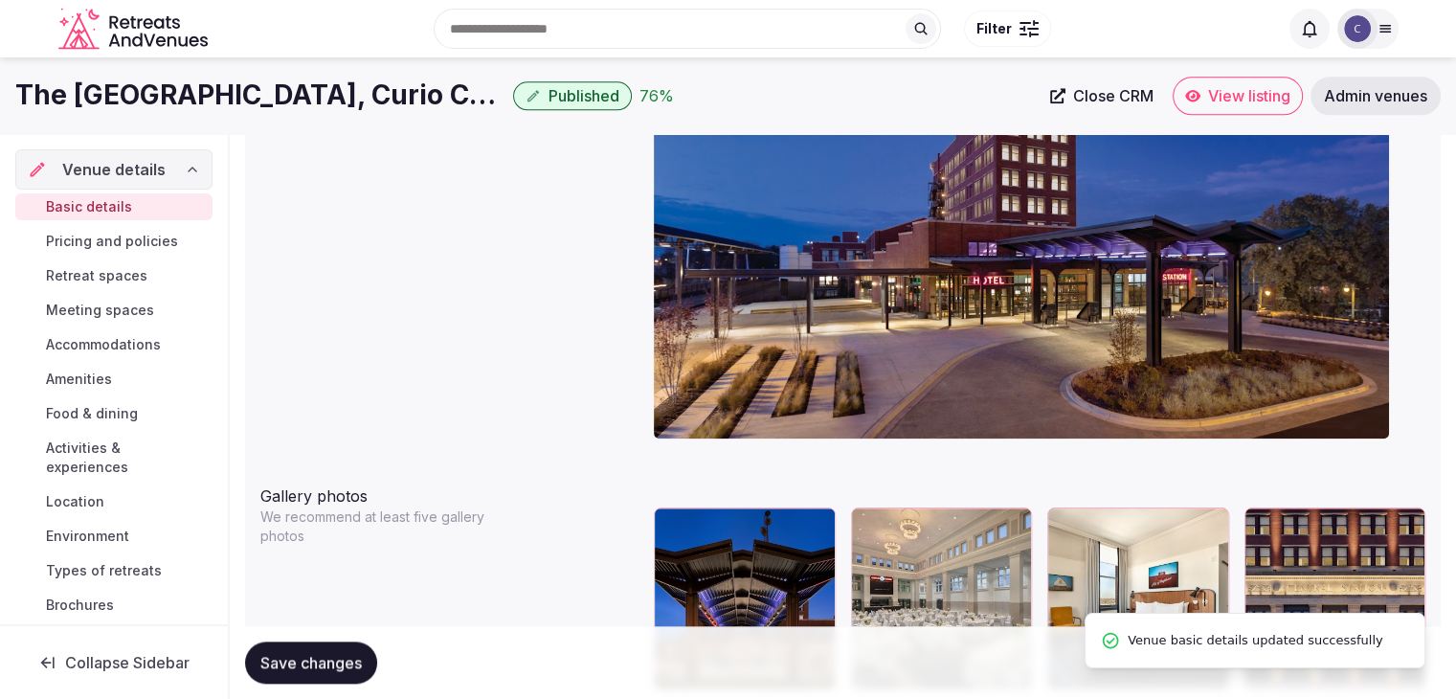
click at [378, 98] on h1 "The Central Station Memphis, Curio Collection by Hilton" at bounding box center [260, 95] width 490 height 37
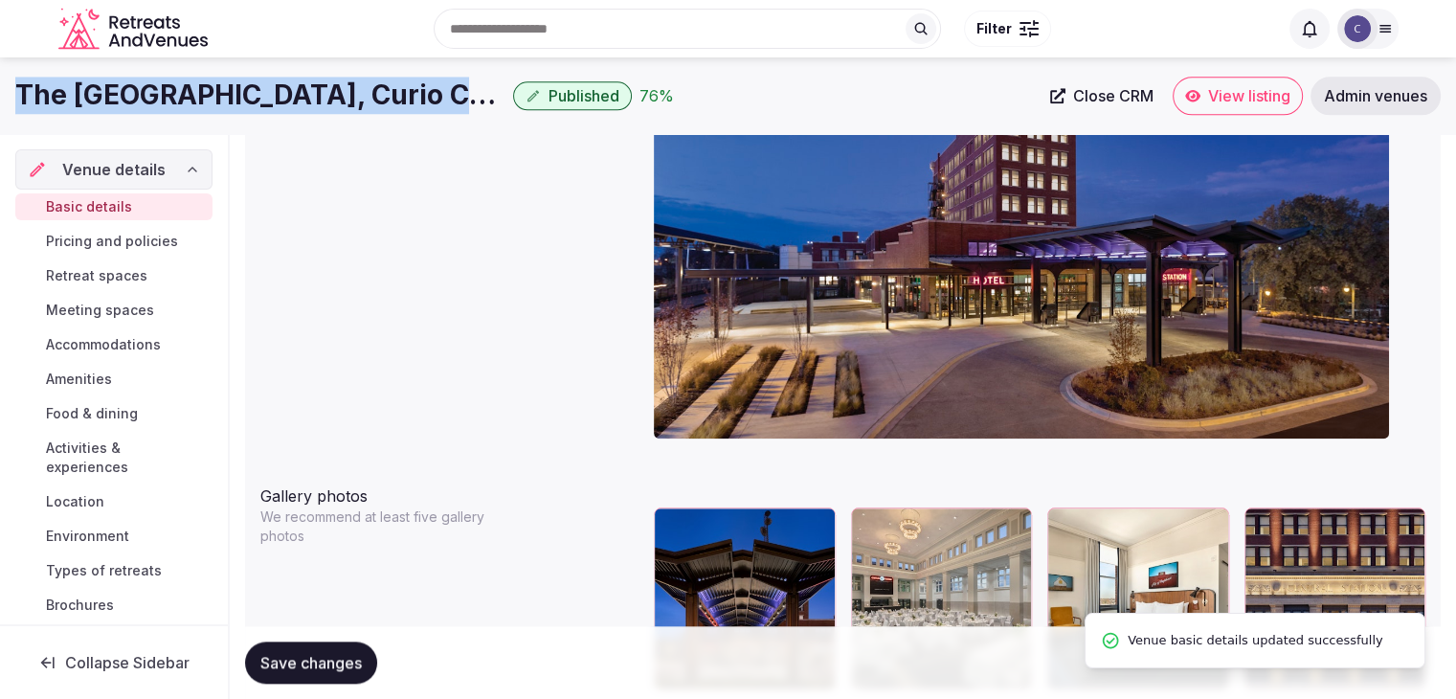
click at [378, 98] on h1 "The Central Station Memphis, Curio Collection by Hilton" at bounding box center [260, 95] width 490 height 37
copy div "The Central Station Memphis, Curio Collection by Hilton"
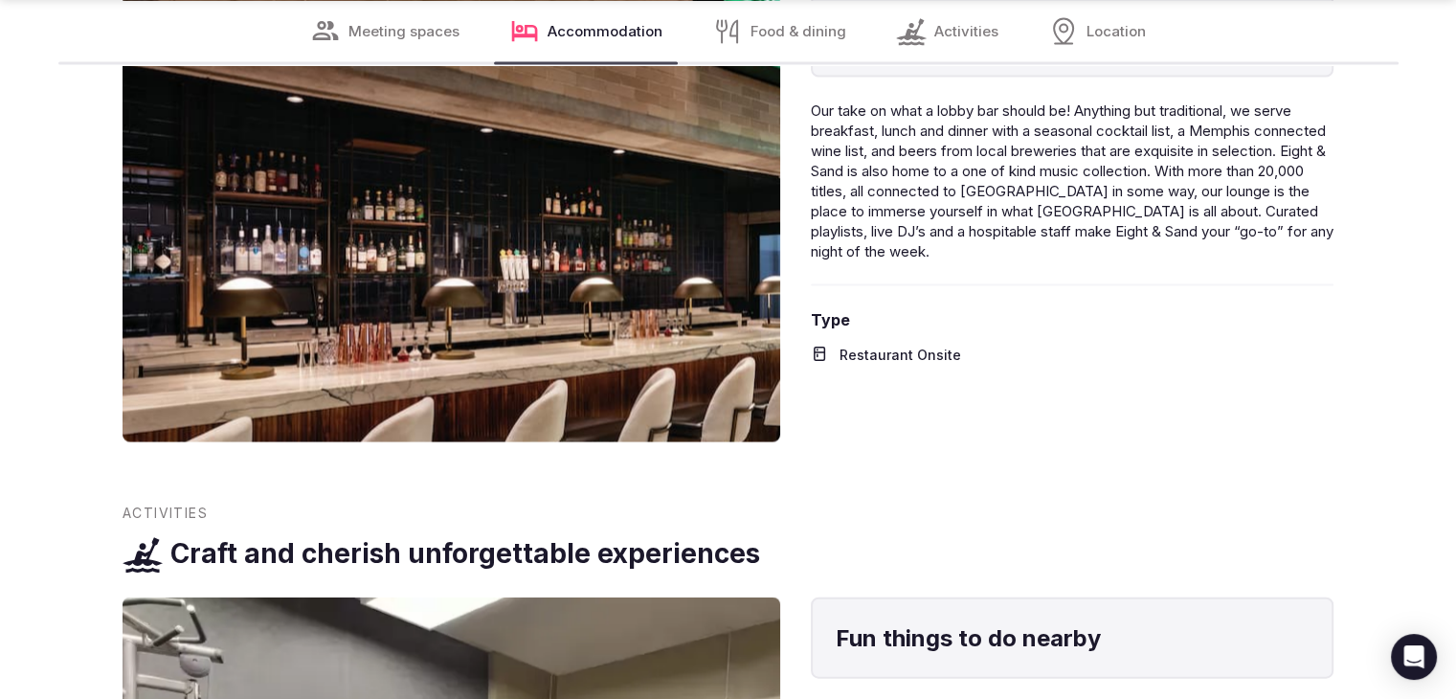
scroll to position [4213, 0]
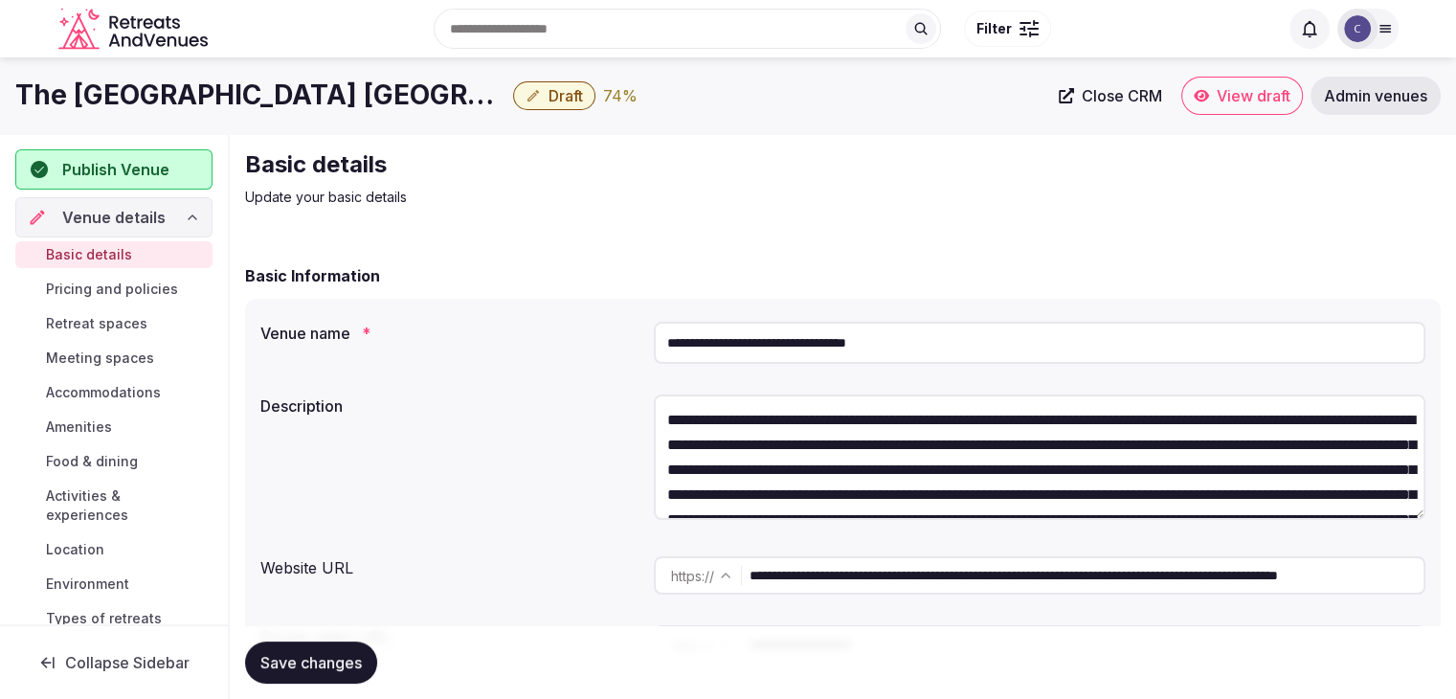
click at [754, 348] on input "**********" at bounding box center [1040, 343] width 772 height 42
drag, startPoint x: 1227, startPoint y: 576, endPoint x: 733, endPoint y: 575, distance: 493.1
click at [735, 575] on div "**********" at bounding box center [1040, 575] width 772 height 38
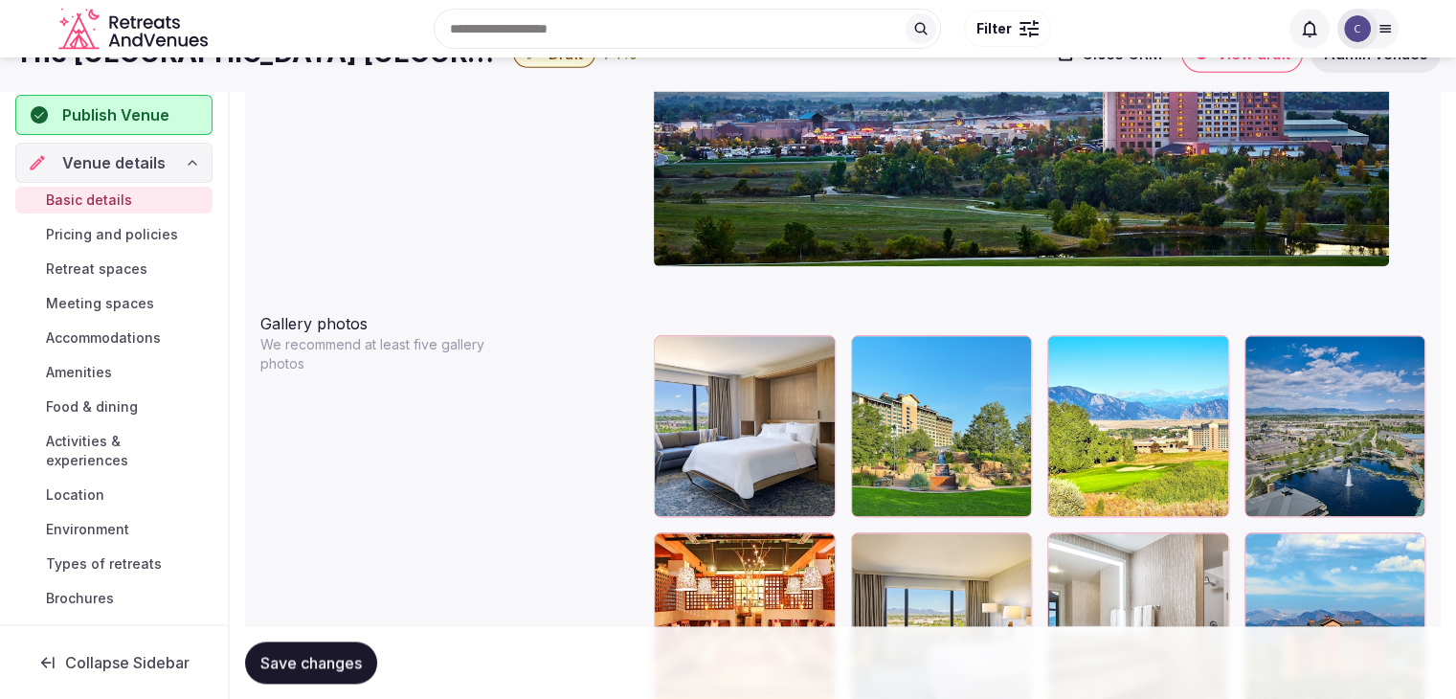
scroll to position [2011, 0]
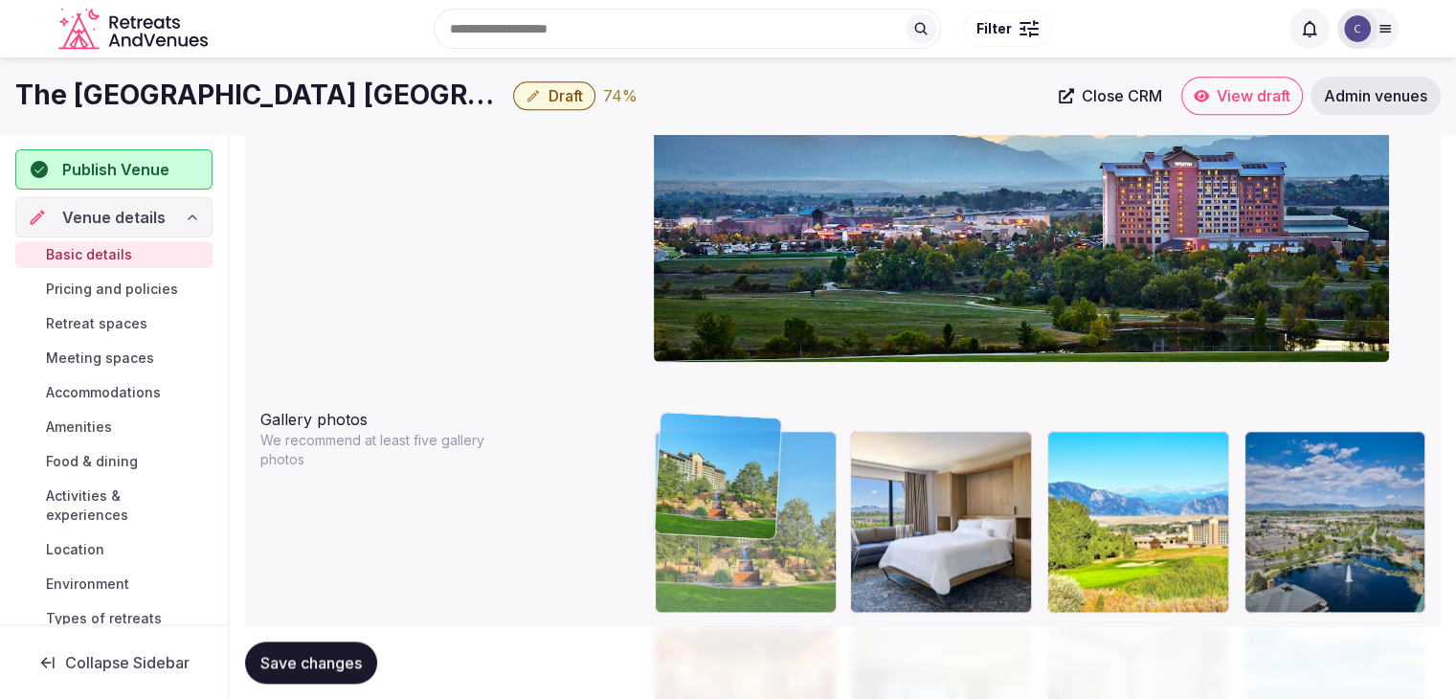
drag, startPoint x: 866, startPoint y: 422, endPoint x: 766, endPoint y: 468, distance: 109.7
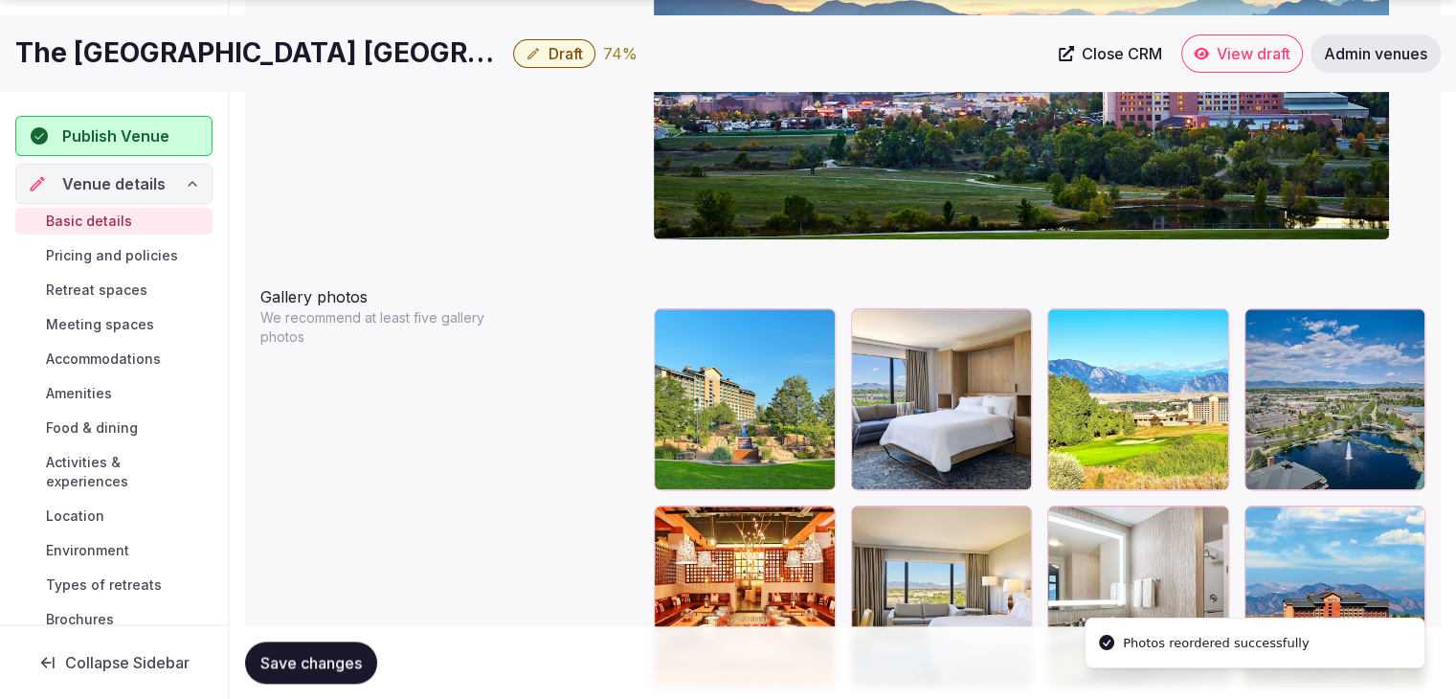
scroll to position [2298, 0]
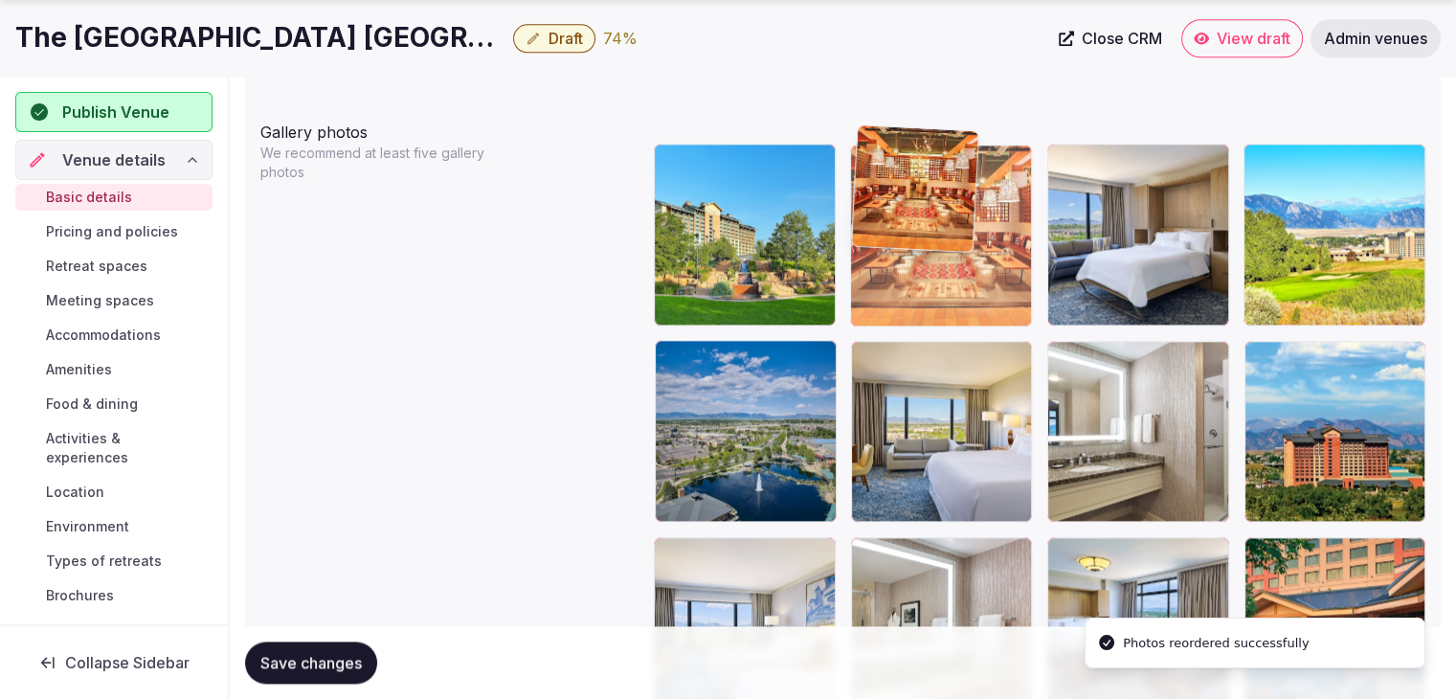
drag, startPoint x: 680, startPoint y: 328, endPoint x: 900, endPoint y: 231, distance: 240.9
click at [900, 231] on body "**********" at bounding box center [728, 265] width 1456 height 5126
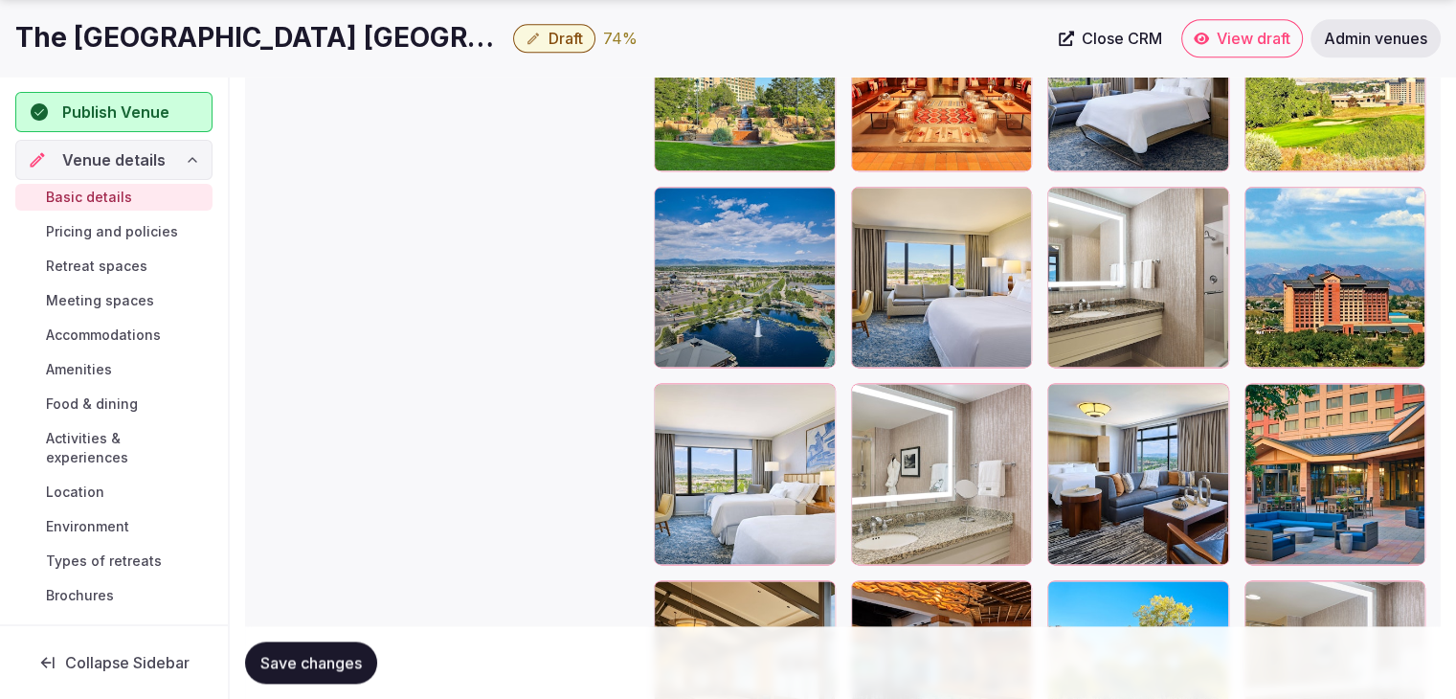
scroll to position [2489, 0]
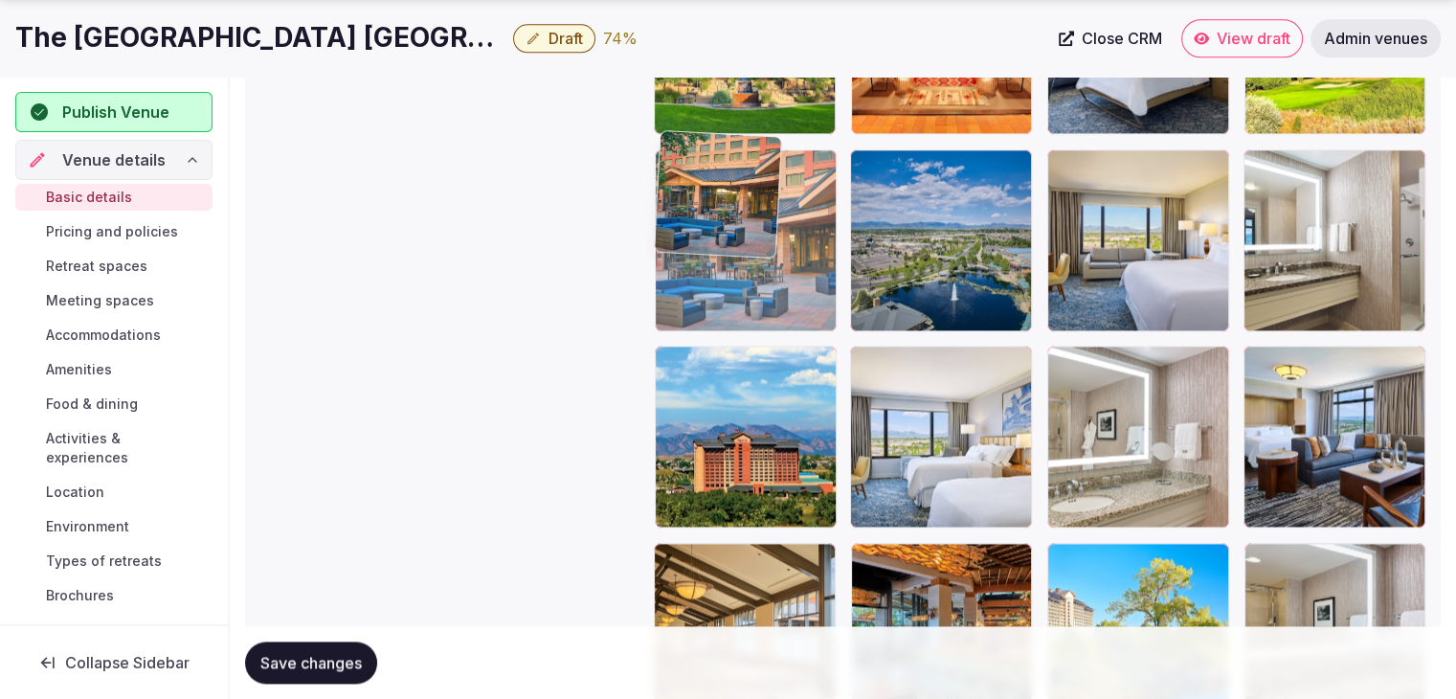
drag, startPoint x: 1264, startPoint y: 349, endPoint x: 679, endPoint y: 202, distance: 603.3
click at [679, 202] on body "**********" at bounding box center [728, 74] width 1456 height 5126
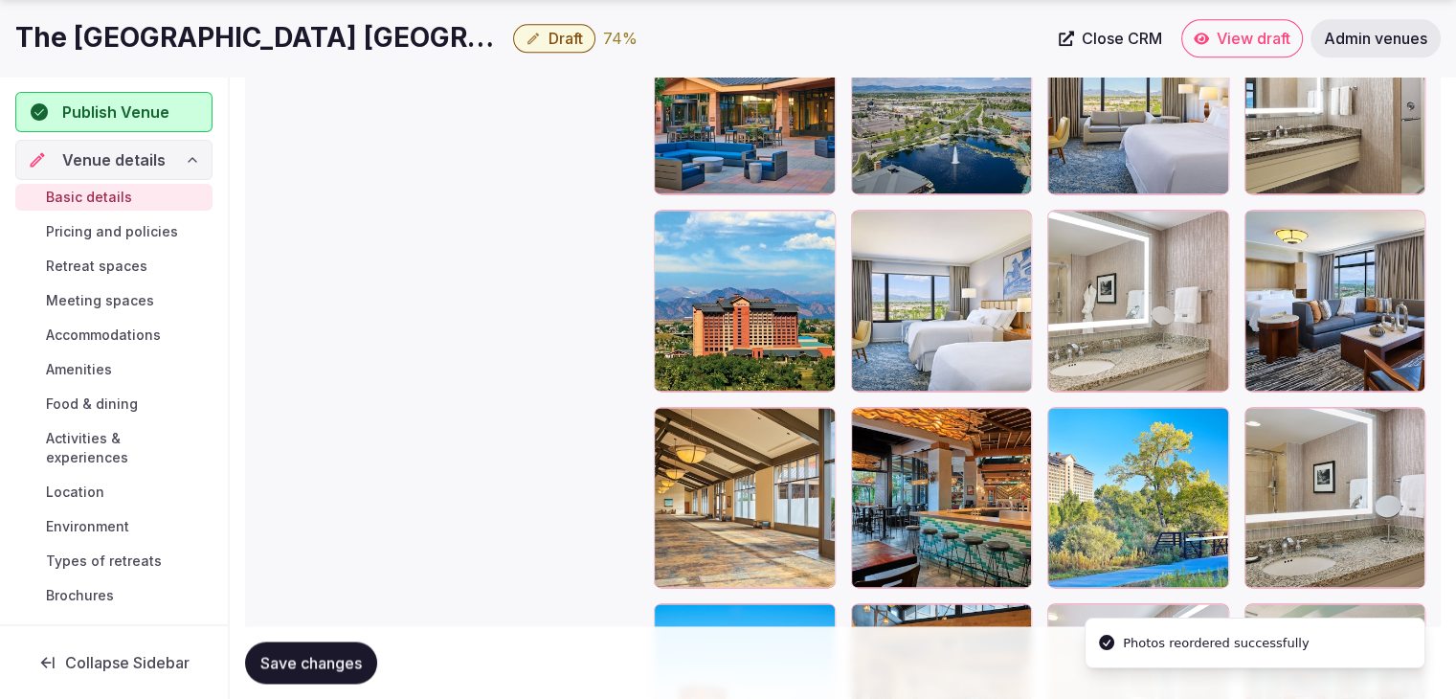
scroll to position [2681, 0]
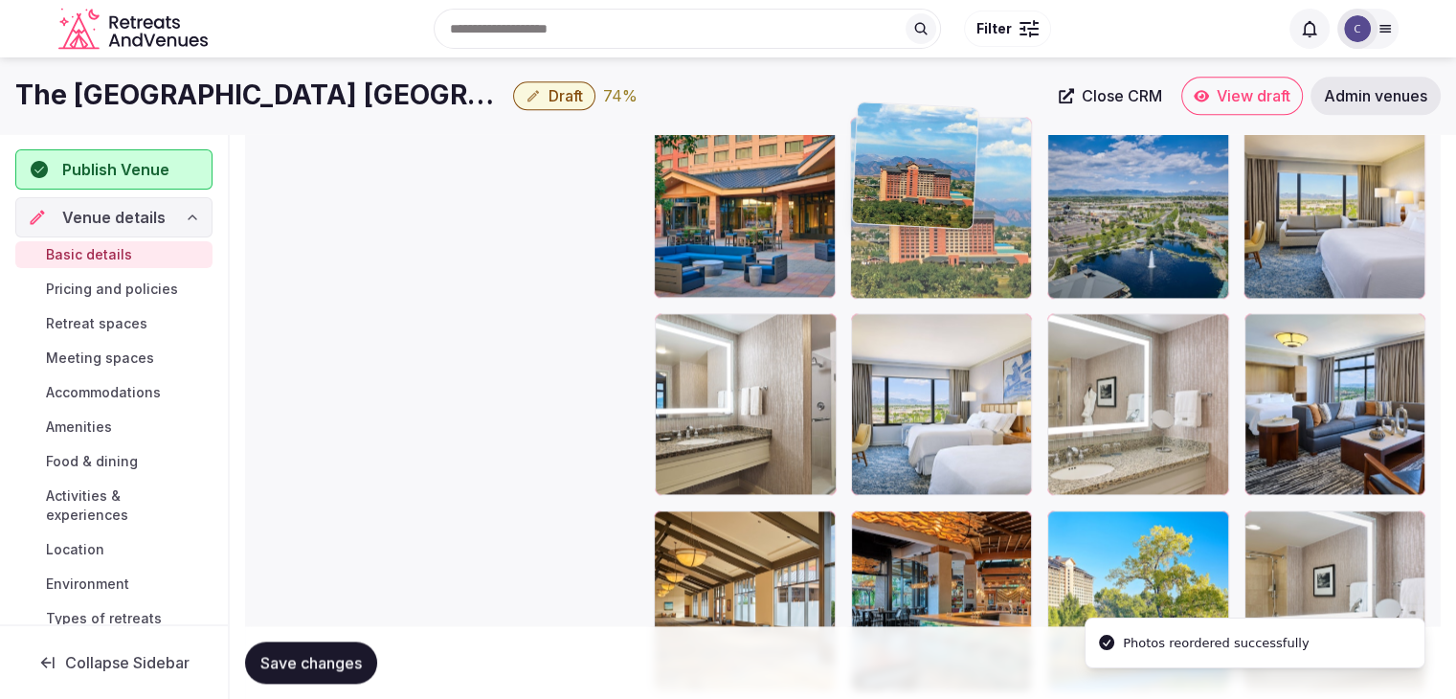
drag, startPoint x: 674, startPoint y: 146, endPoint x: 880, endPoint y: 76, distance: 217.4
click at [880, 76] on body "**********" at bounding box center [728, 41] width 1456 height 5126
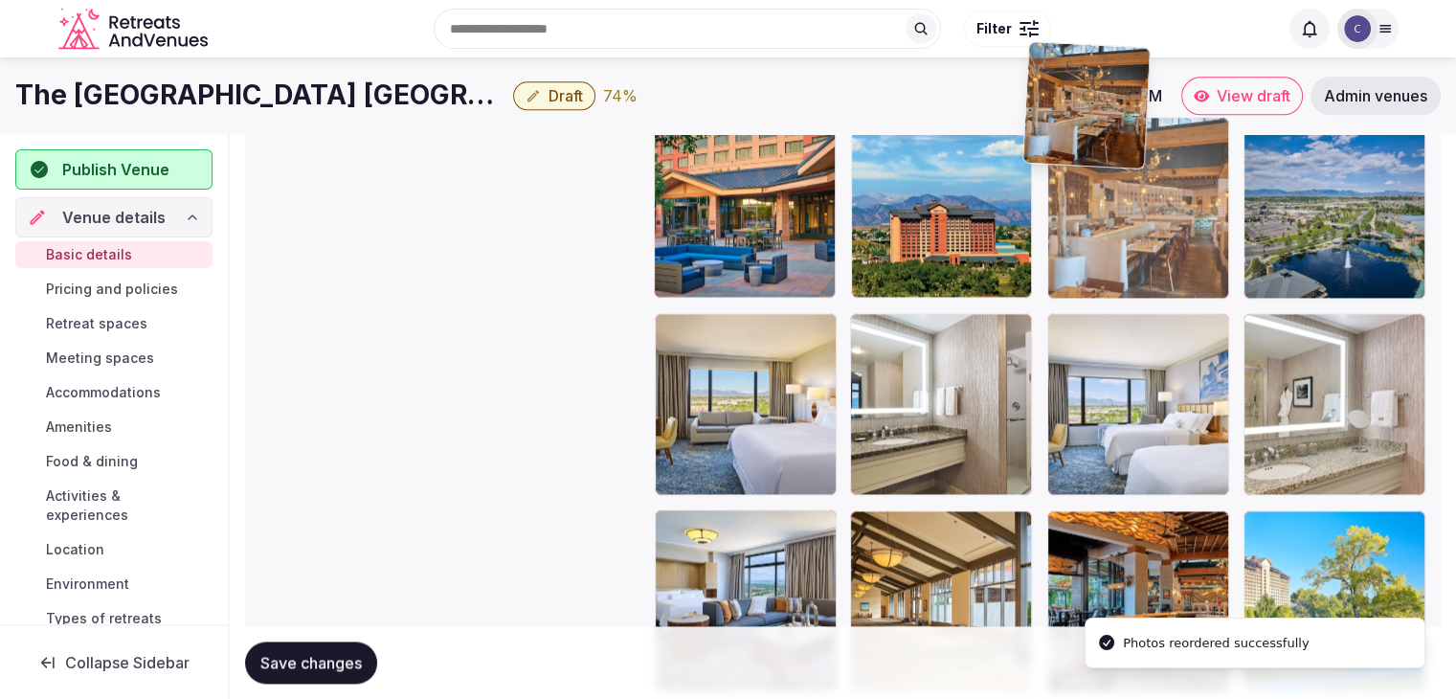
scroll to position [2514, 0]
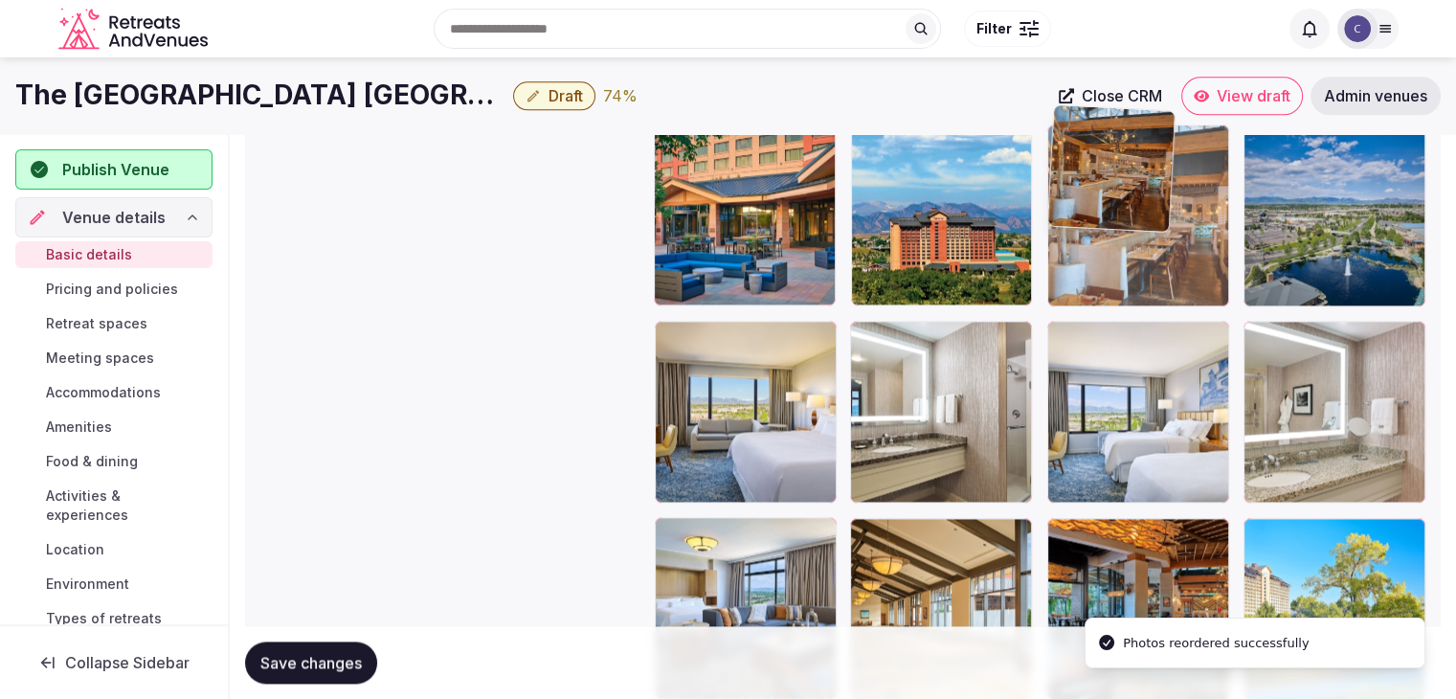
drag, startPoint x: 868, startPoint y: 327, endPoint x: 1064, endPoint y: 177, distance: 245.9
click at [1057, 149] on body "**********" at bounding box center [728, 49] width 1456 height 5126
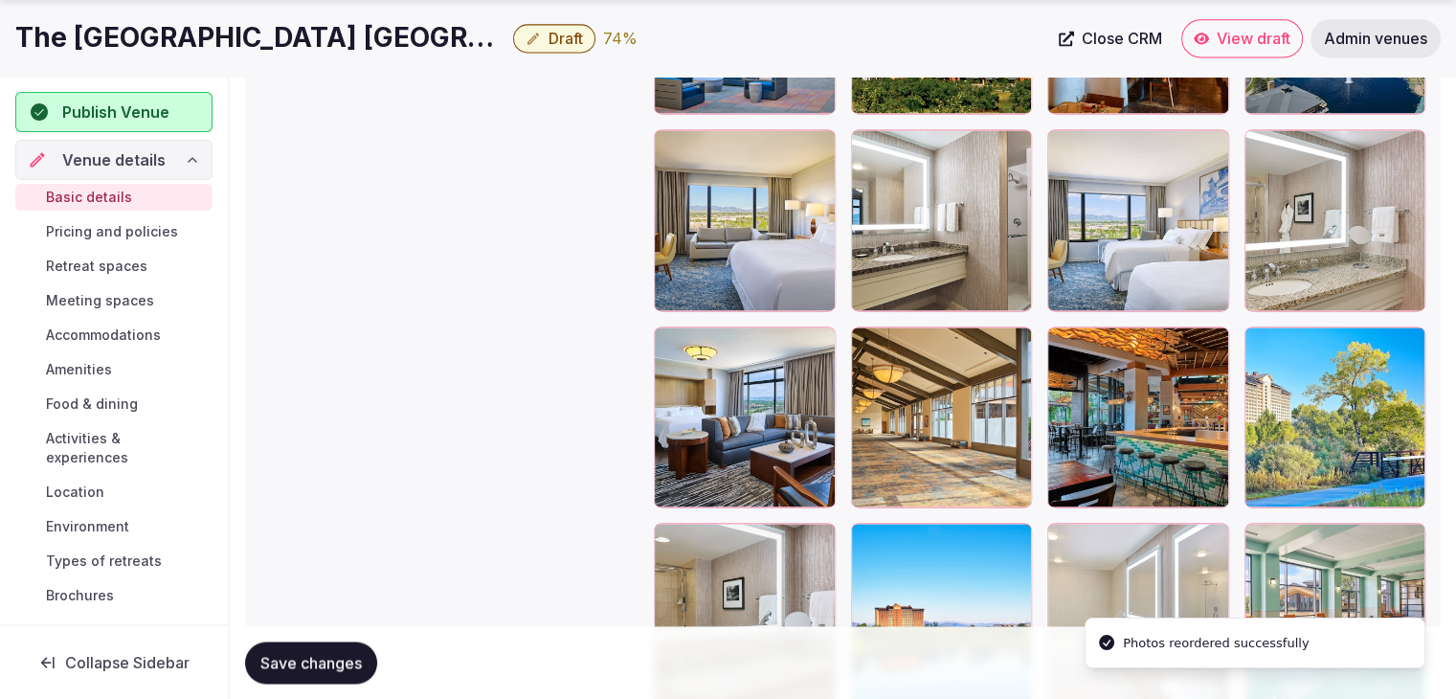
scroll to position [2897, 0]
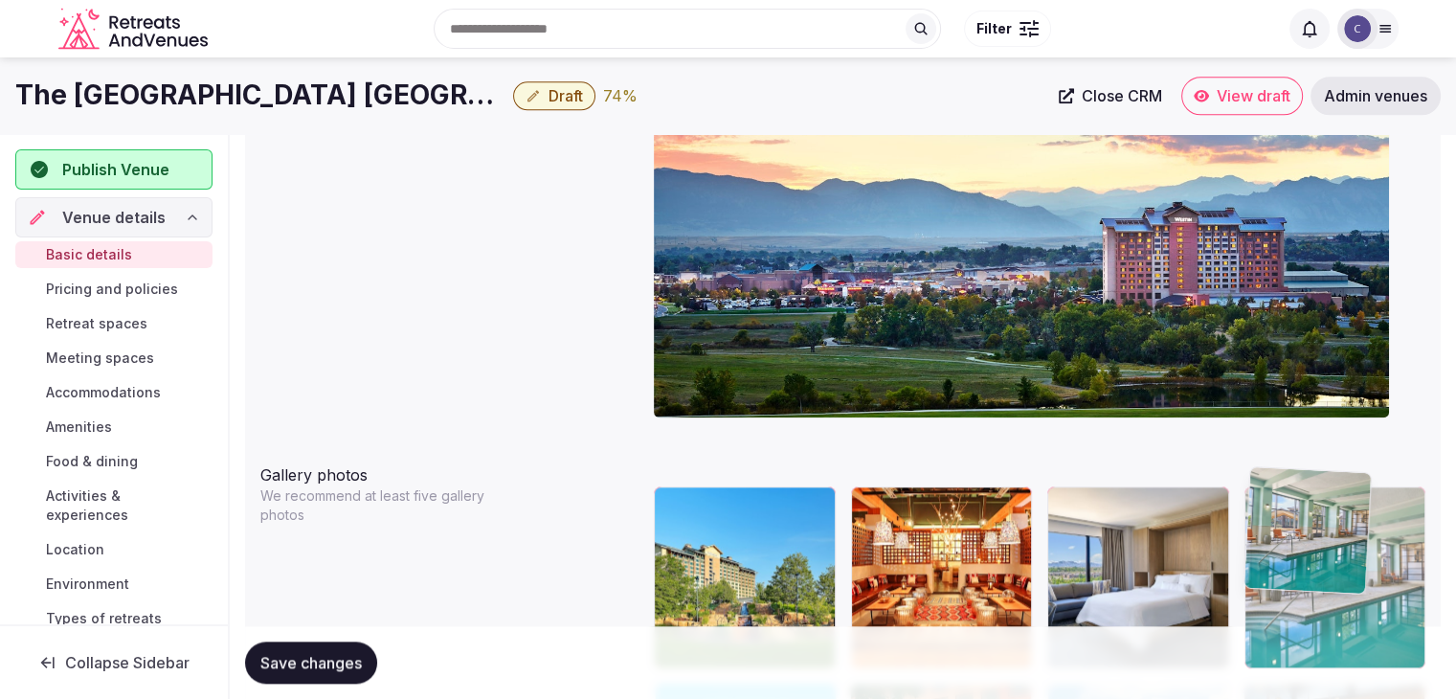
drag, startPoint x: 1260, startPoint y: 323, endPoint x: 1291, endPoint y: 473, distance: 153.4
click at [1291, 472] on body "**********" at bounding box center [728, 608] width 1456 height 5126
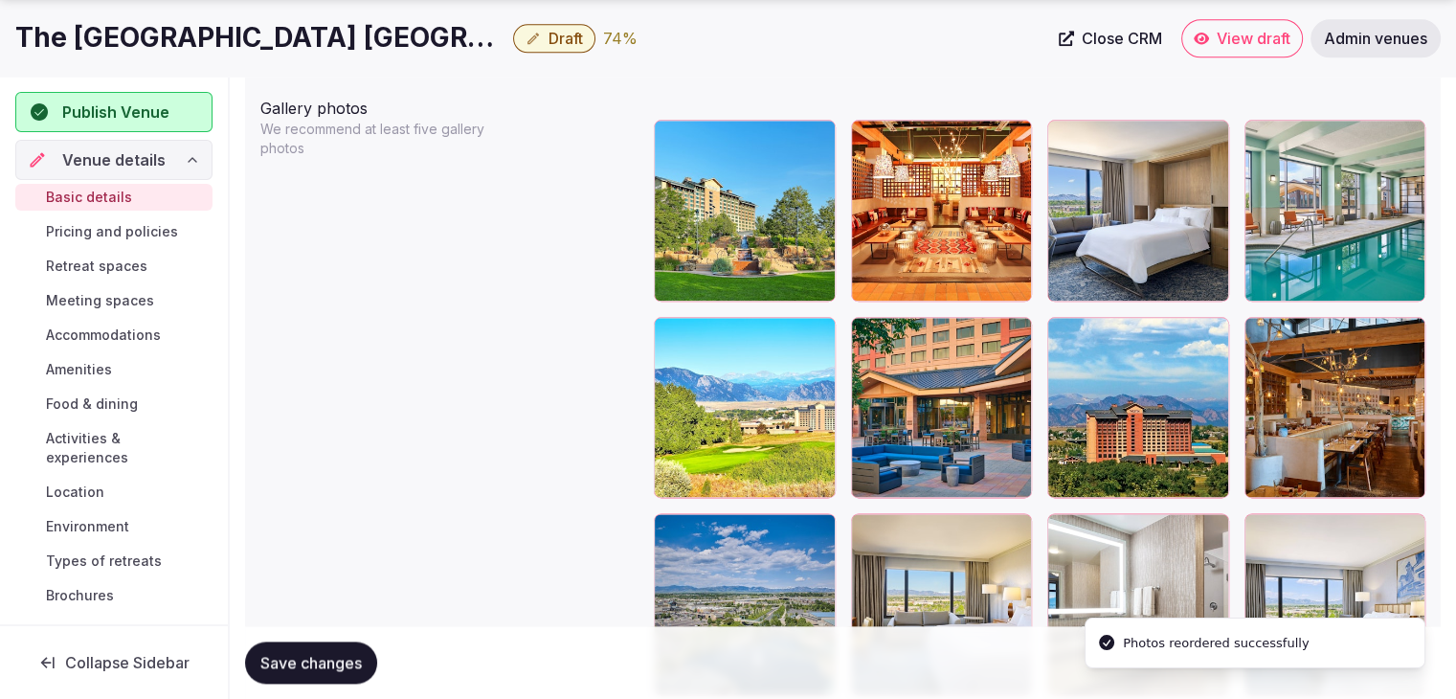
scroll to position [2434, 0]
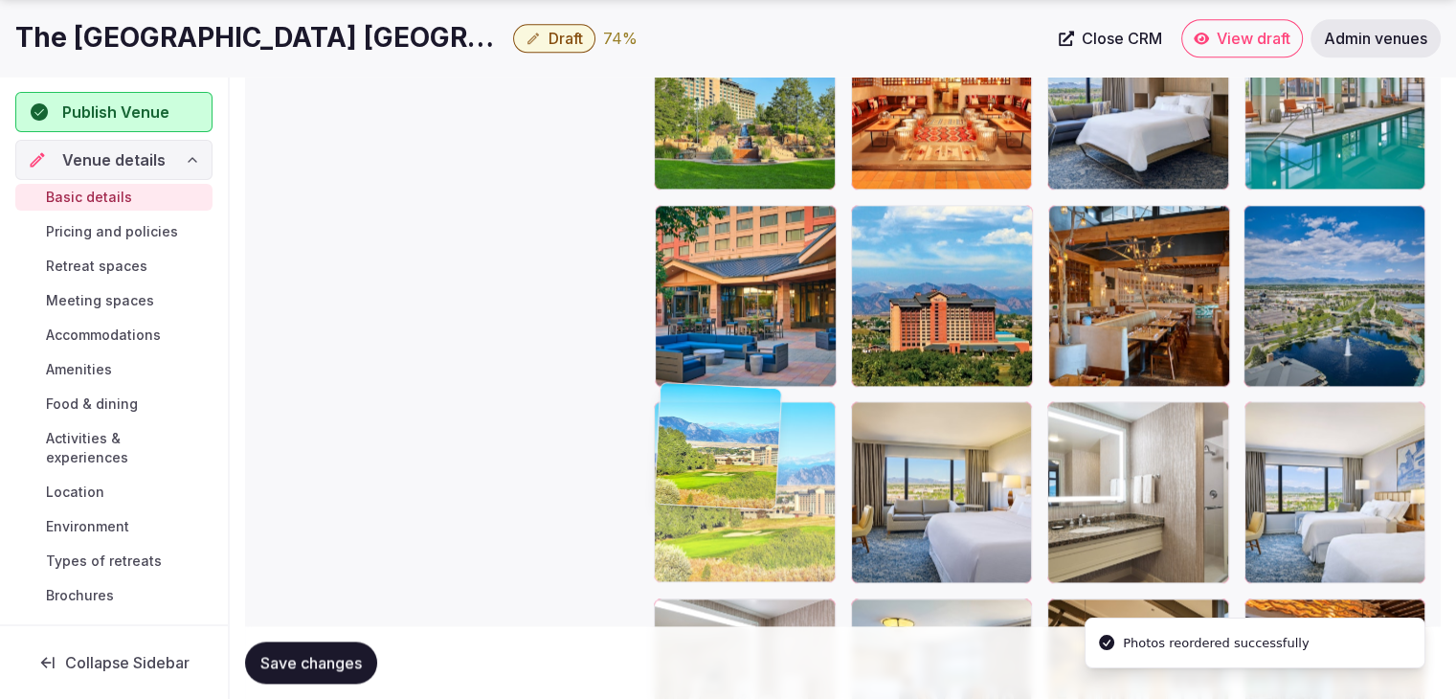
drag, startPoint x: 664, startPoint y: 195, endPoint x: 651, endPoint y: 430, distance: 234.9
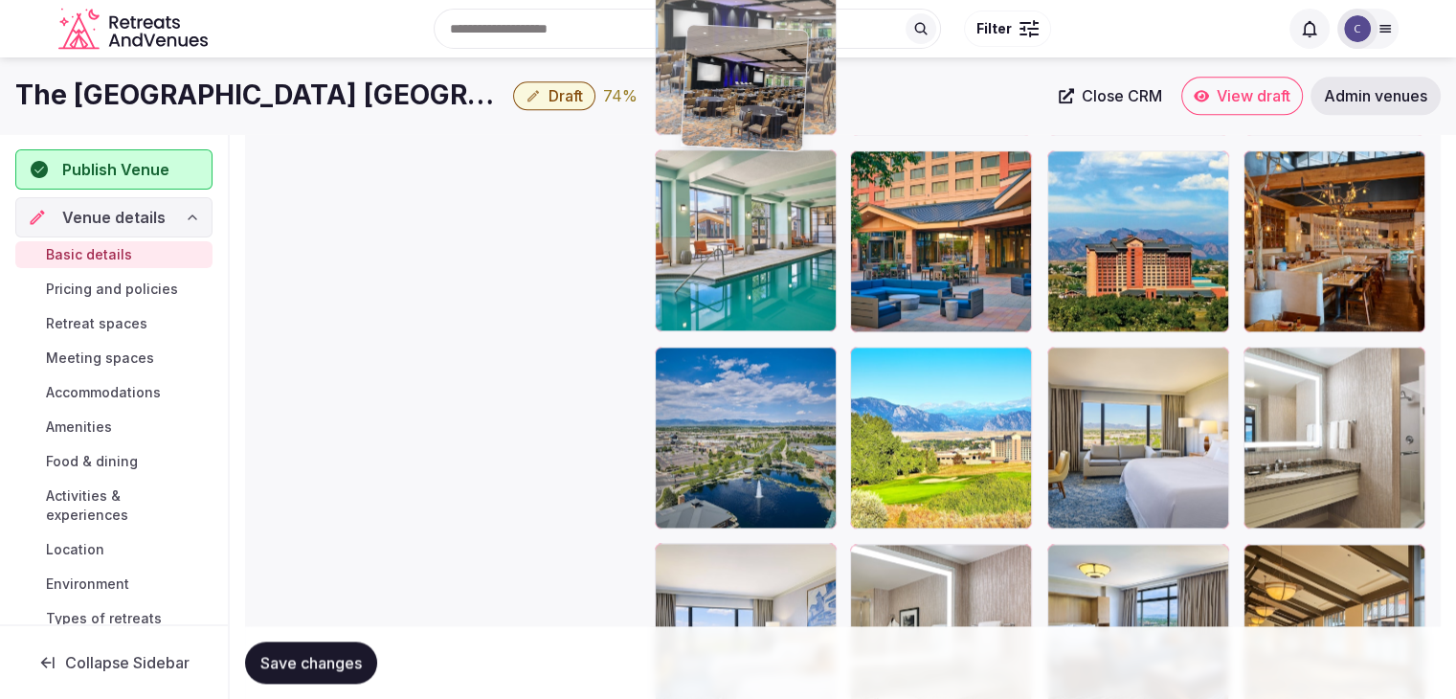
scroll to position [2484, 0]
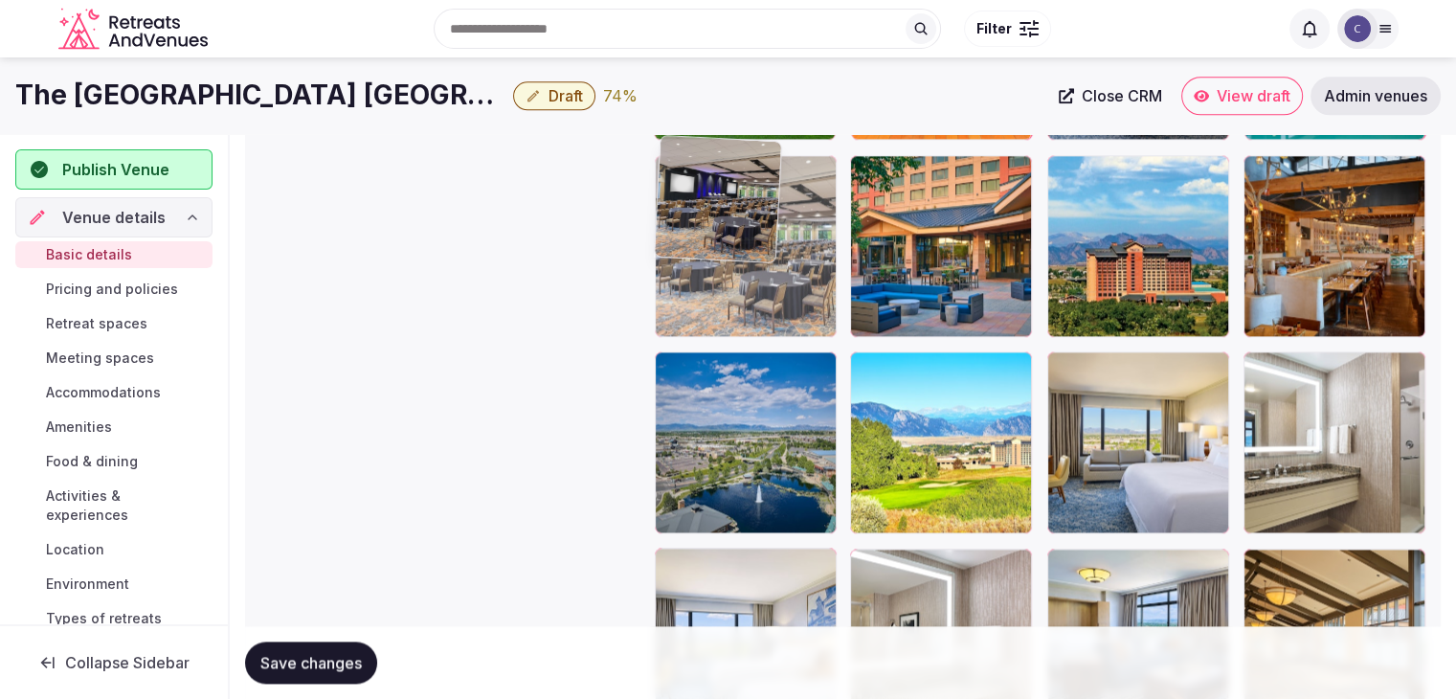
drag, startPoint x: 857, startPoint y: 247, endPoint x: 663, endPoint y: 200, distance: 200.0
click at [663, 200] on body "**********" at bounding box center [728, 79] width 1456 height 5126
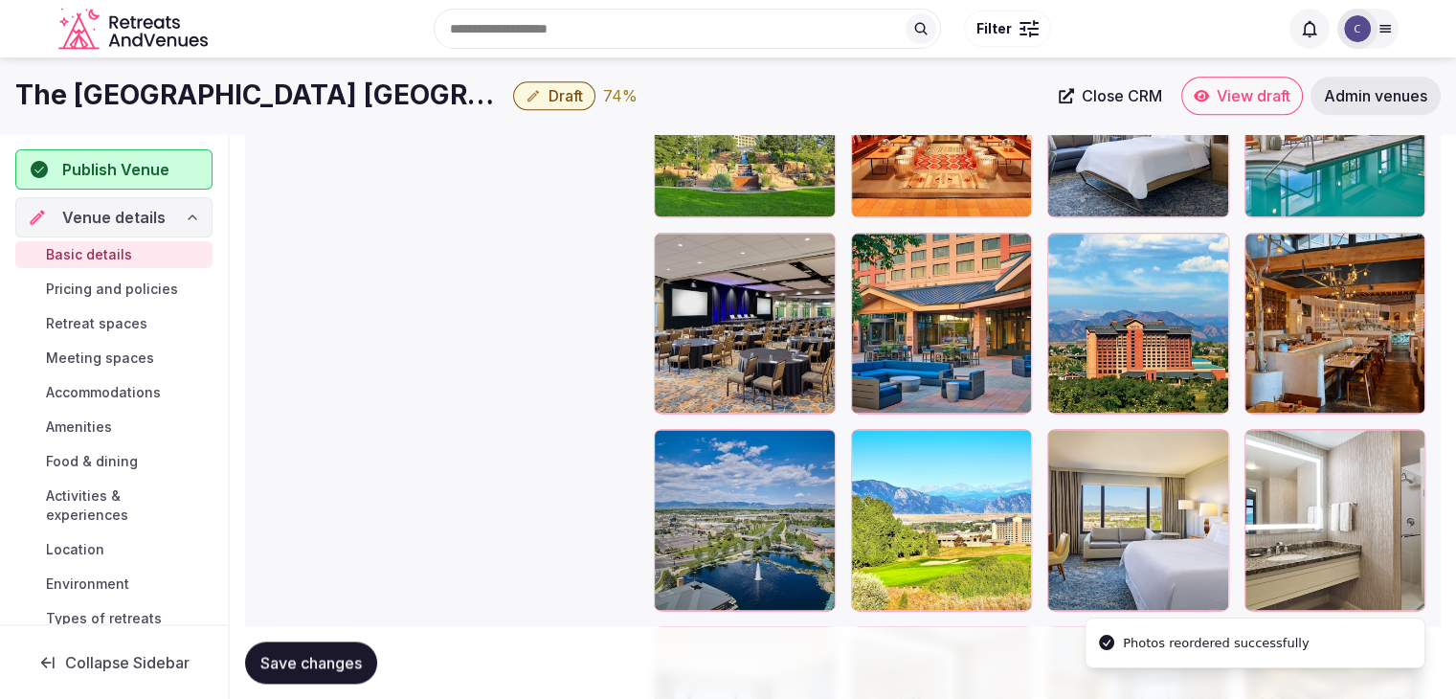
scroll to position [2292, 0]
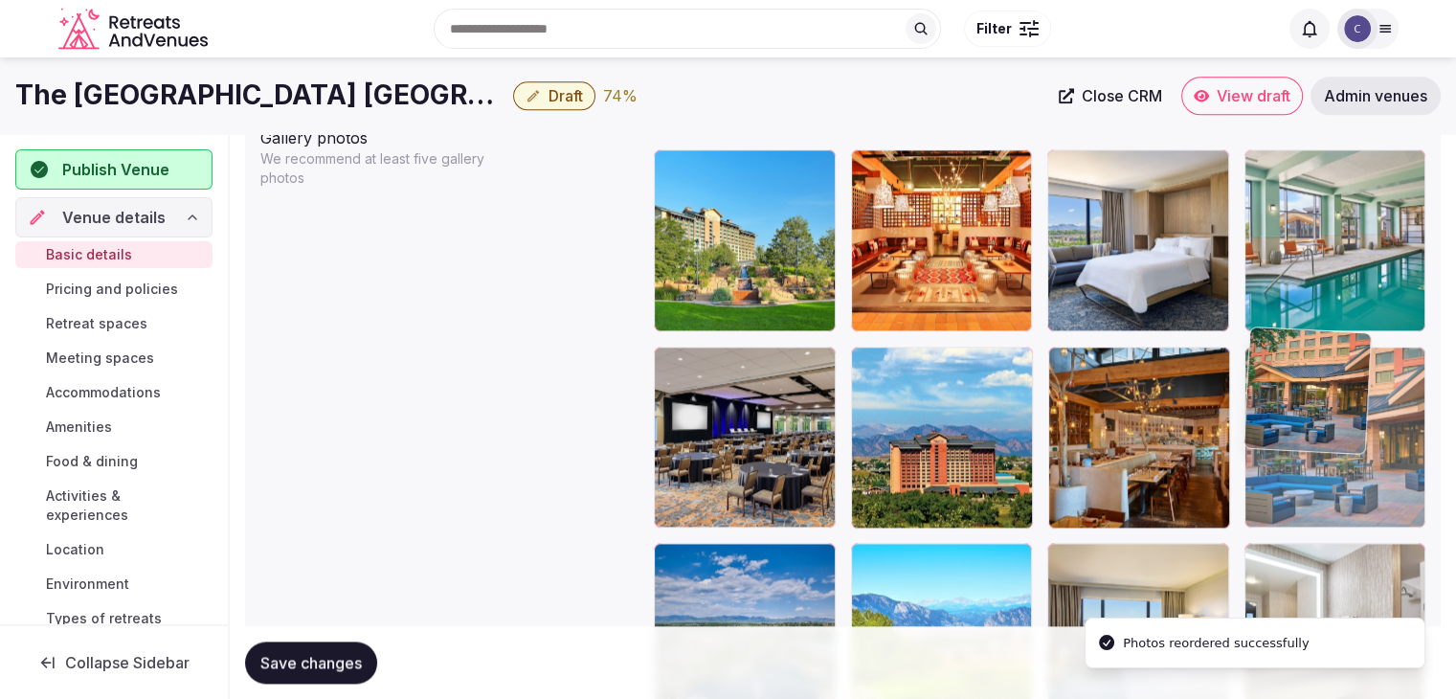
drag, startPoint x: 1157, startPoint y: 353, endPoint x: 1275, endPoint y: 353, distance: 118.7
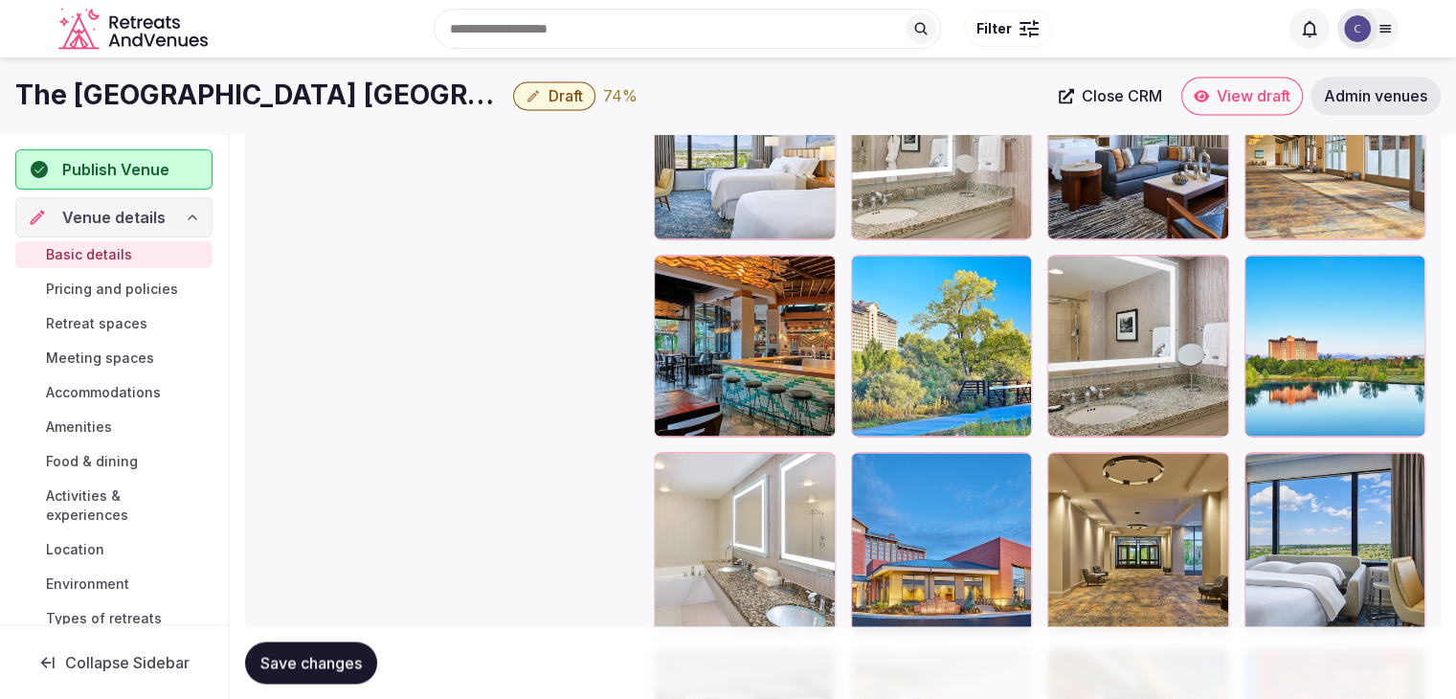
scroll to position [2962, 0]
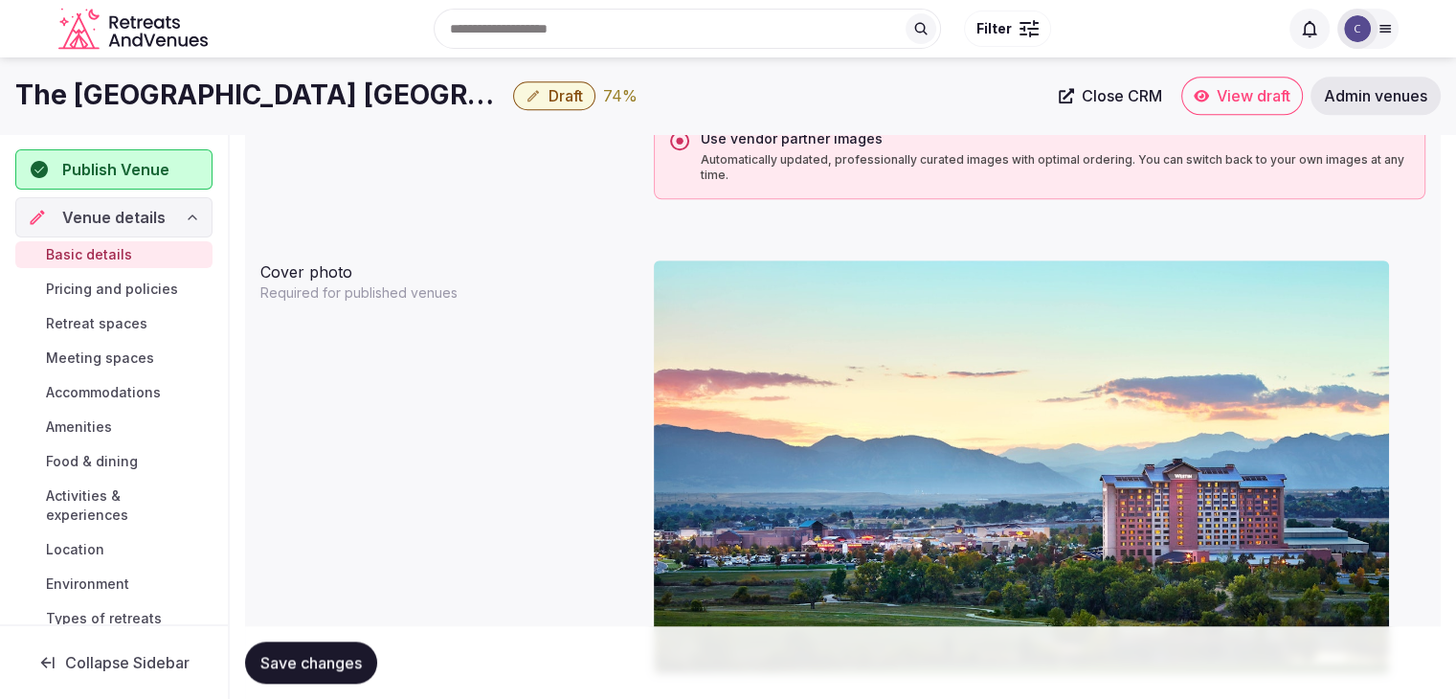
drag, startPoint x: 855, startPoint y: 449, endPoint x: 643, endPoint y: 480, distance: 213.8
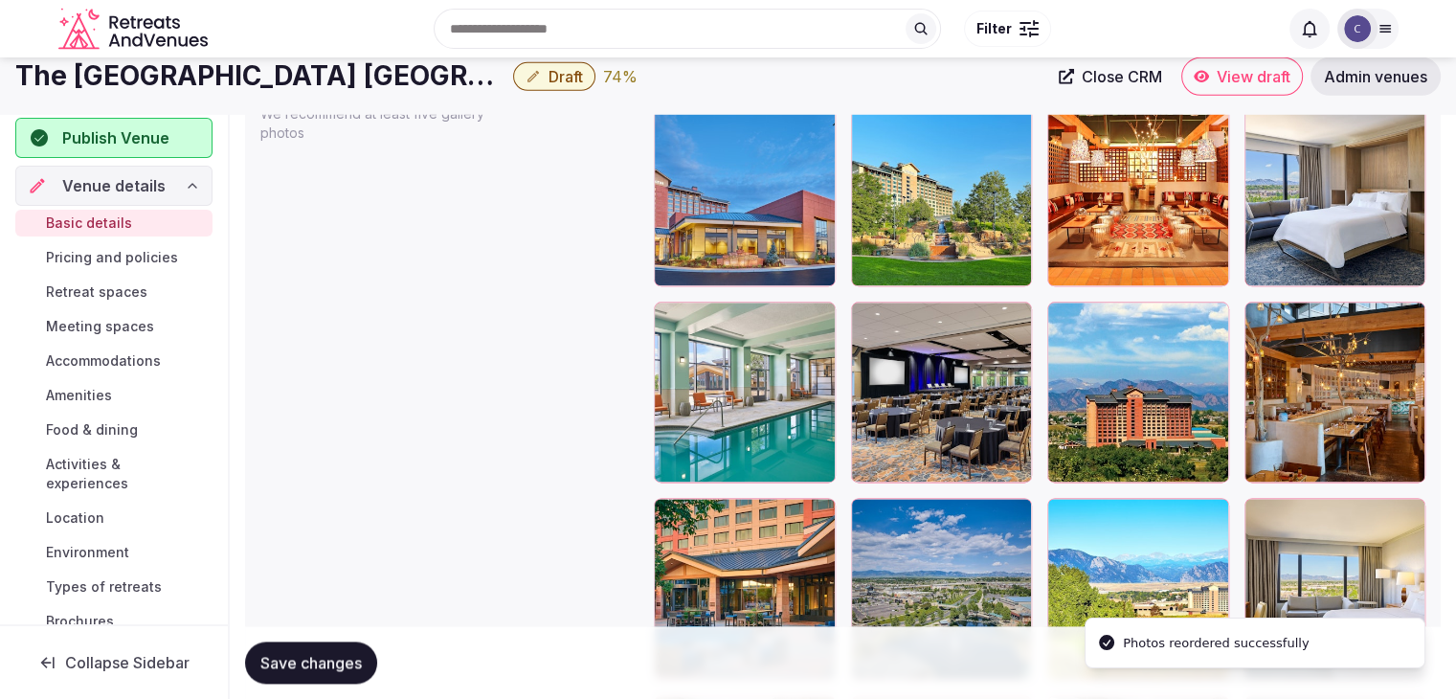
scroll to position [2233, 0]
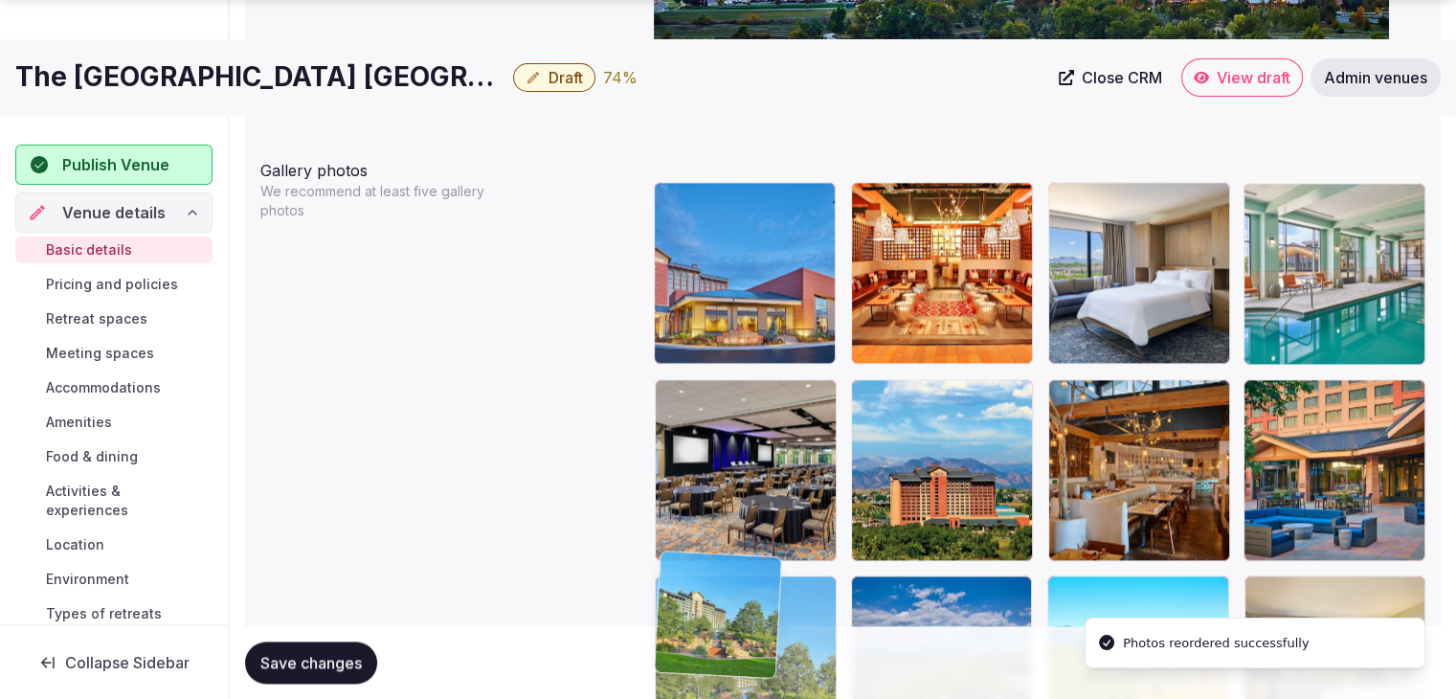
drag, startPoint x: 877, startPoint y: 196, endPoint x: 688, endPoint y: 565, distance: 414.1
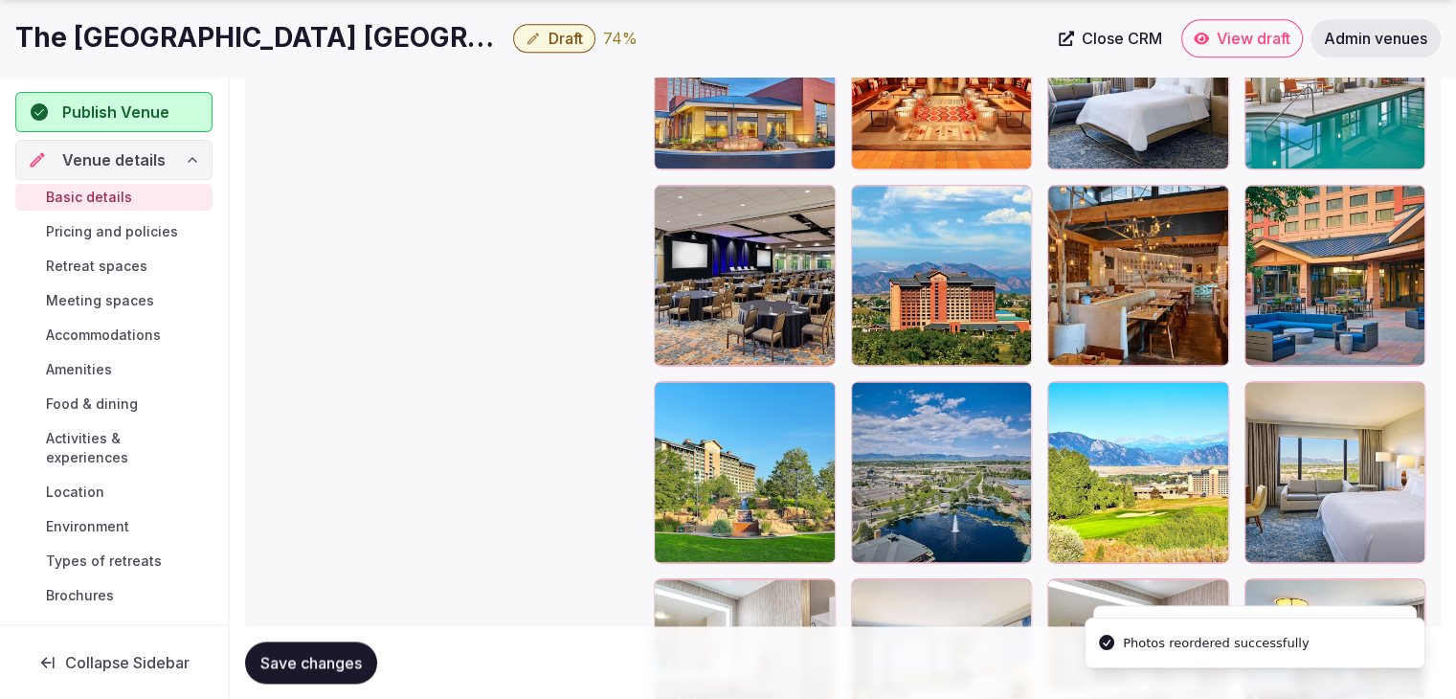
scroll to position [2552, 0]
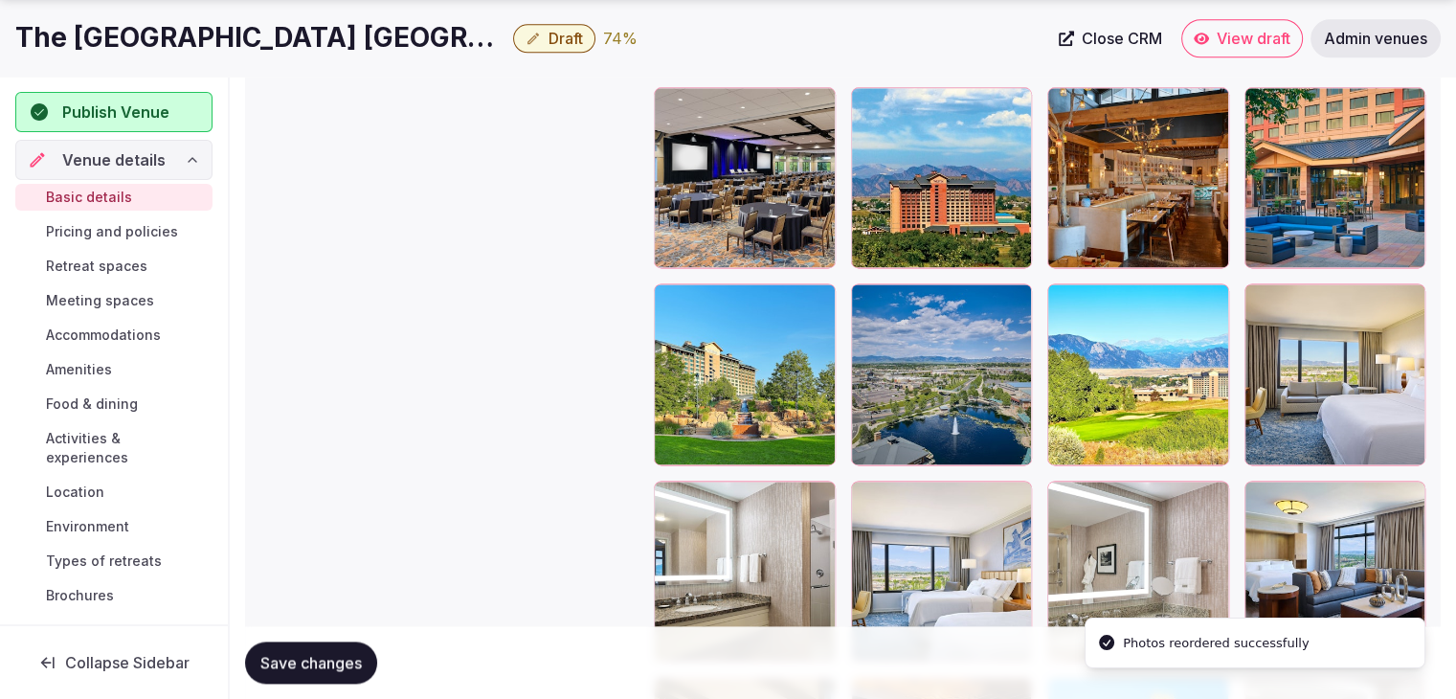
drag, startPoint x: 373, startPoint y: 660, endPoint x: 394, endPoint y: 662, distance: 21.2
click at [372, 660] on button "Save changes" at bounding box center [311, 663] width 132 height 42
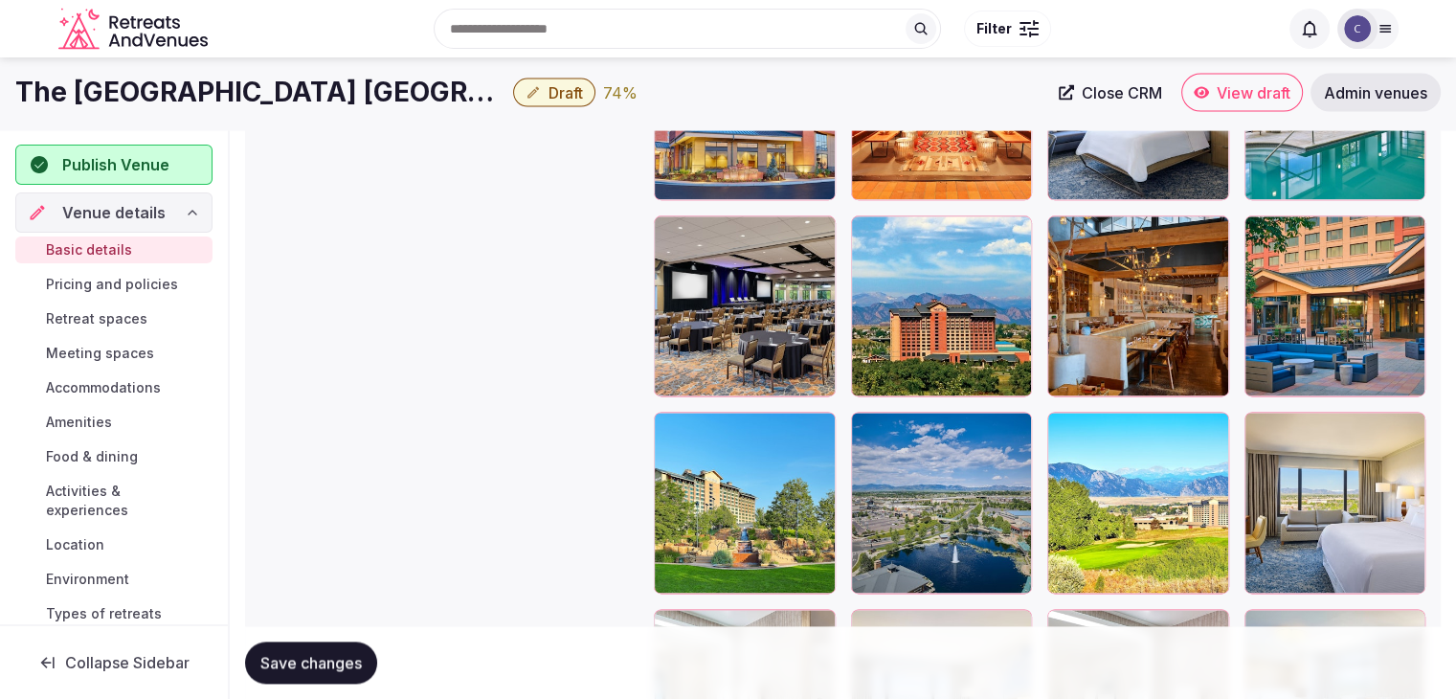
scroll to position [2264, 0]
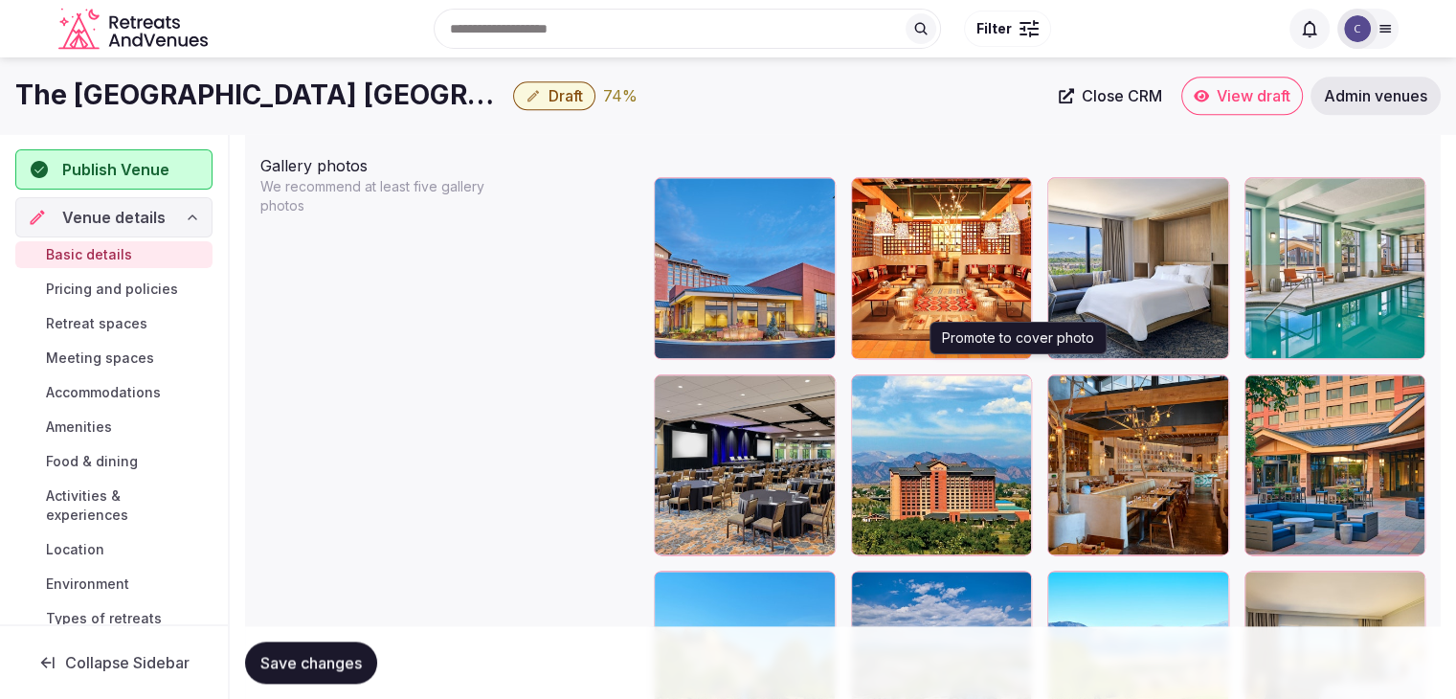
click at [1014, 386] on icon "button" at bounding box center [1012, 393] width 15 height 15
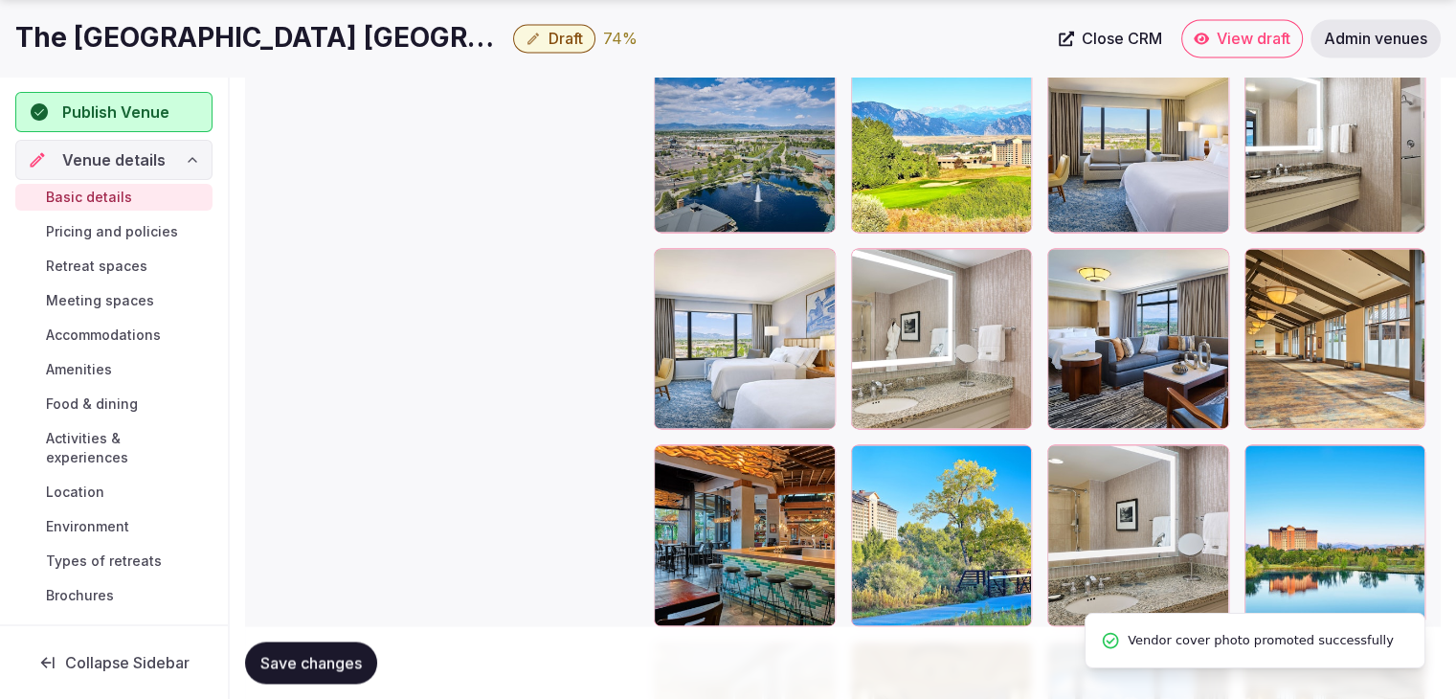
scroll to position [2839, 0]
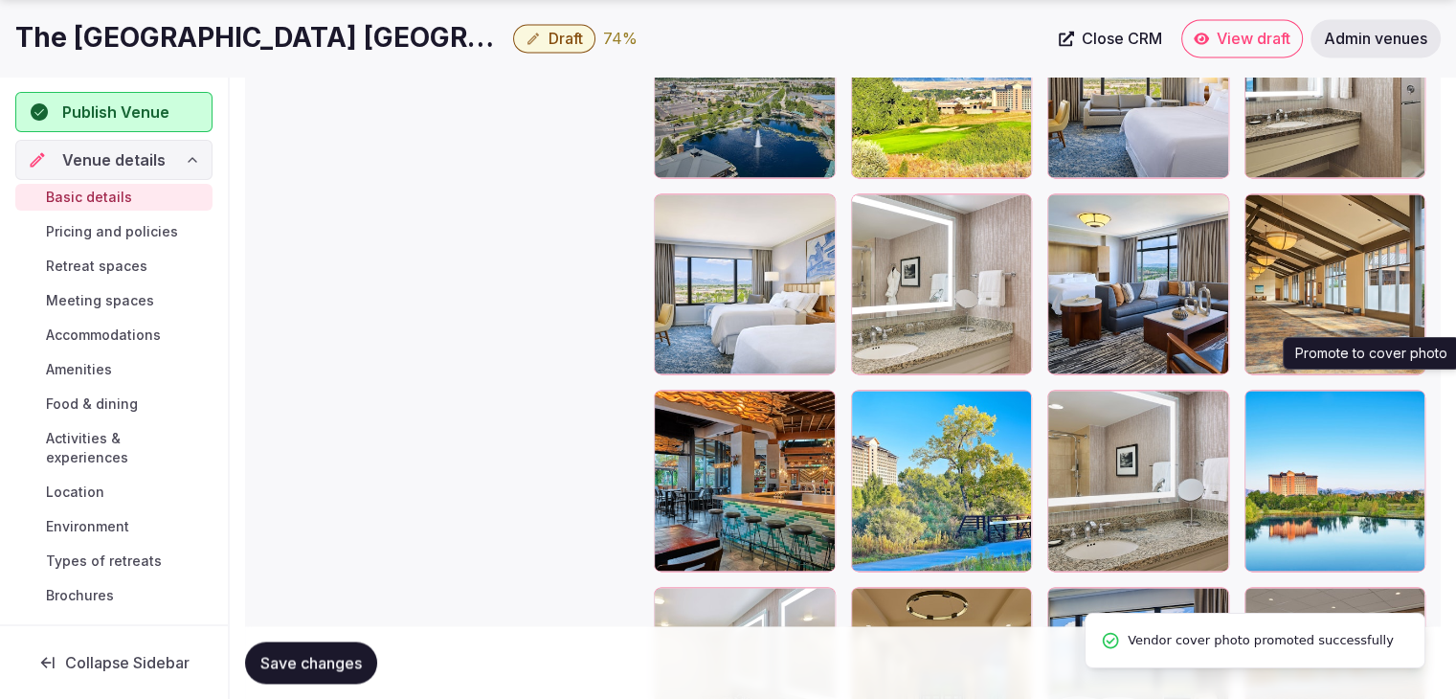
click at [1409, 401] on icon "button" at bounding box center [1406, 408] width 15 height 15
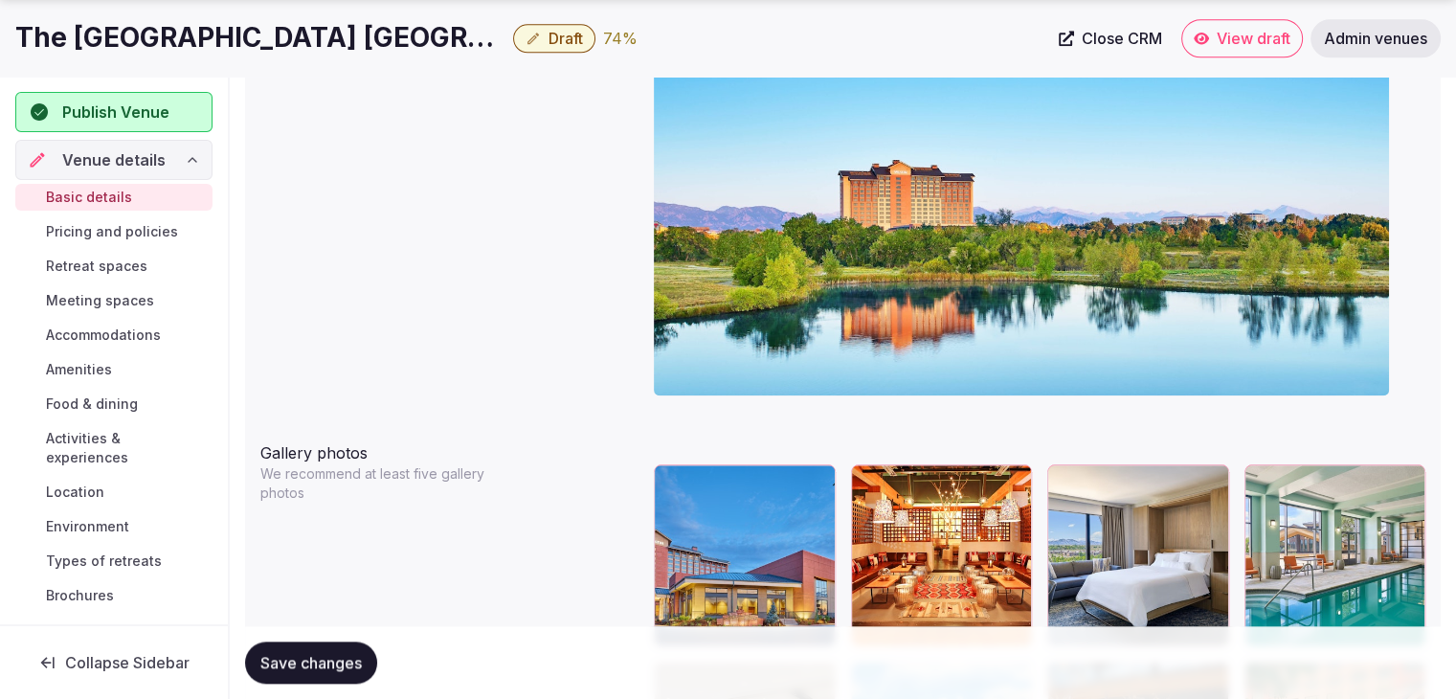
scroll to position [2360, 0]
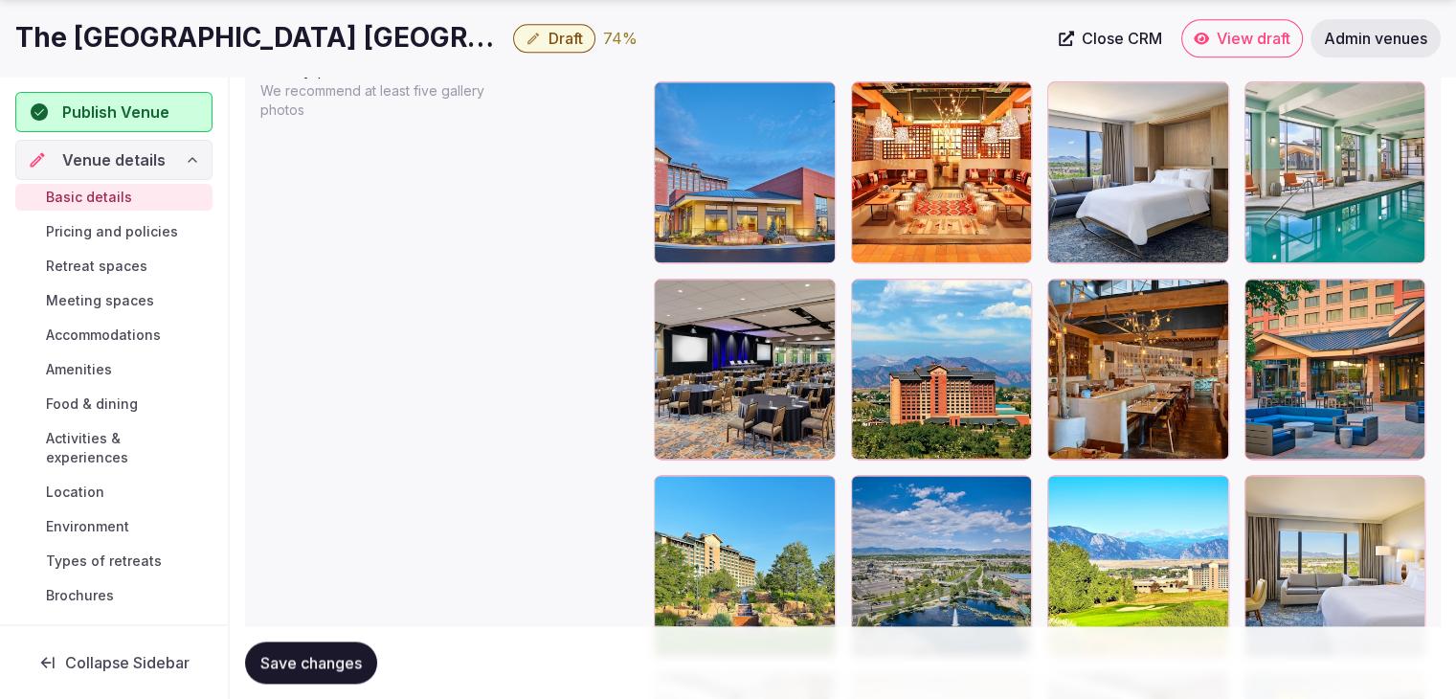
click at [355, 671] on span "Save changes" at bounding box center [310, 662] width 101 height 19
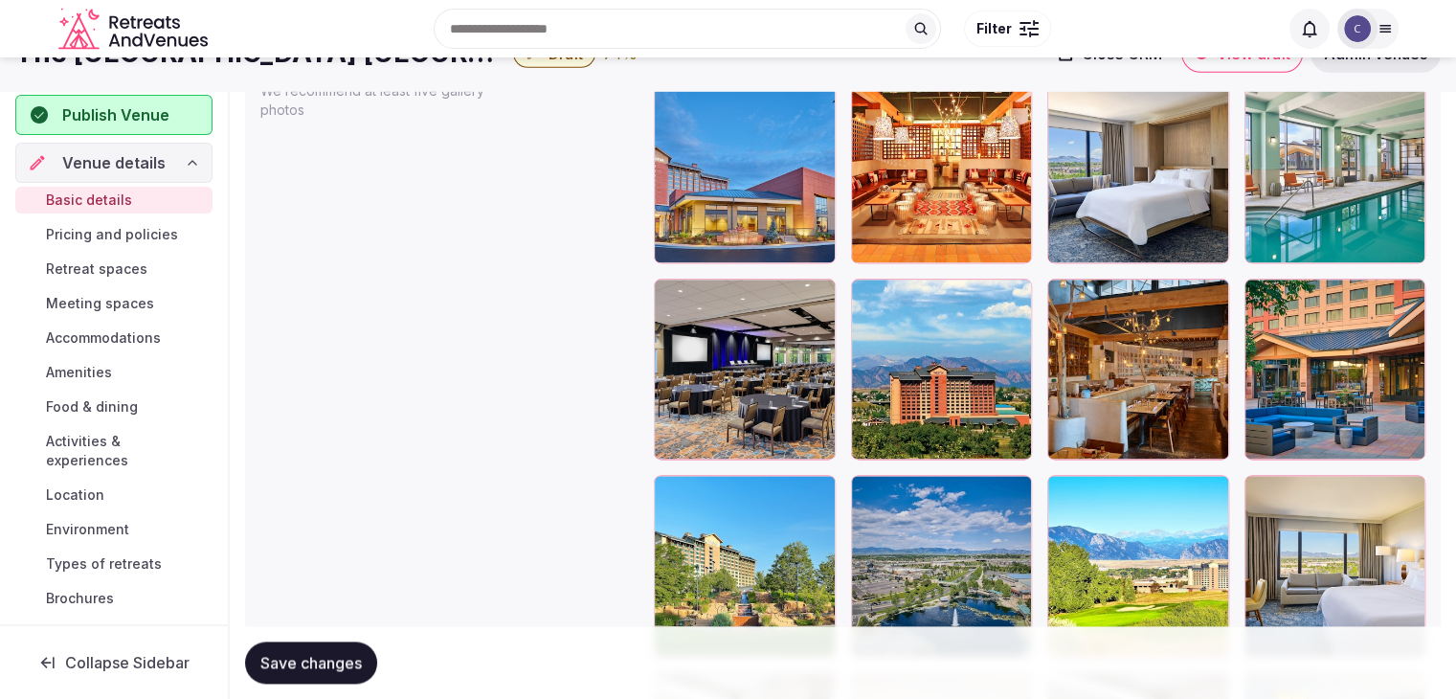
scroll to position [2264, 0]
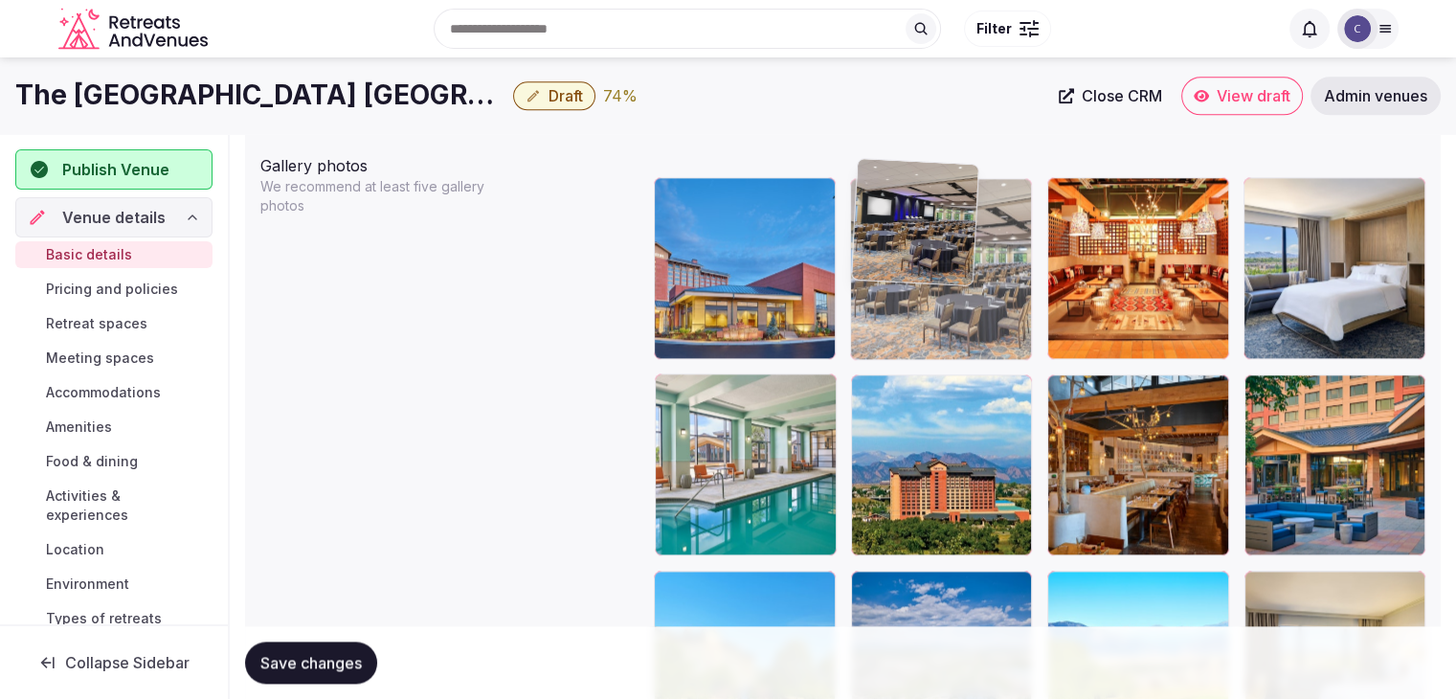
drag, startPoint x: 675, startPoint y: 361, endPoint x: 883, endPoint y: 250, distance: 235.6
click at [883, 250] on body "**********" at bounding box center [728, 299] width 1456 height 5126
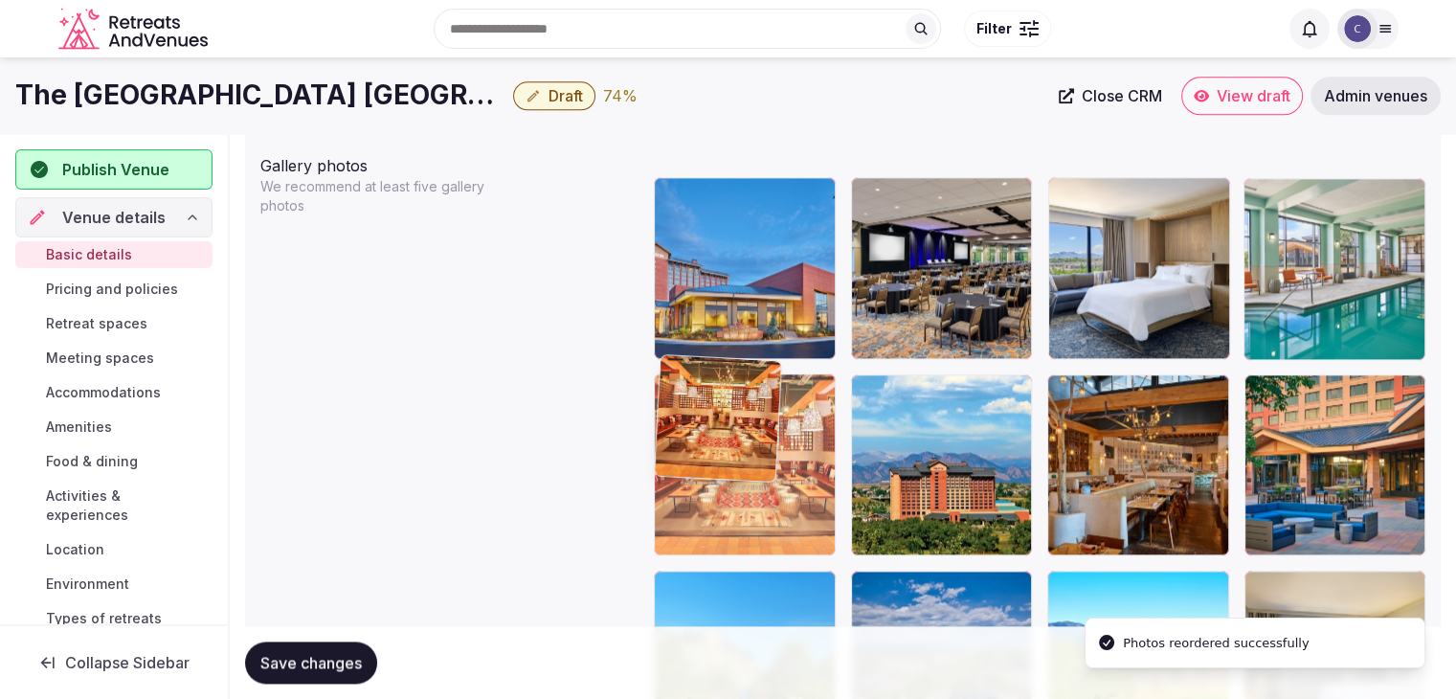
drag, startPoint x: 1072, startPoint y: 170, endPoint x: 726, endPoint y: 395, distance: 413.2
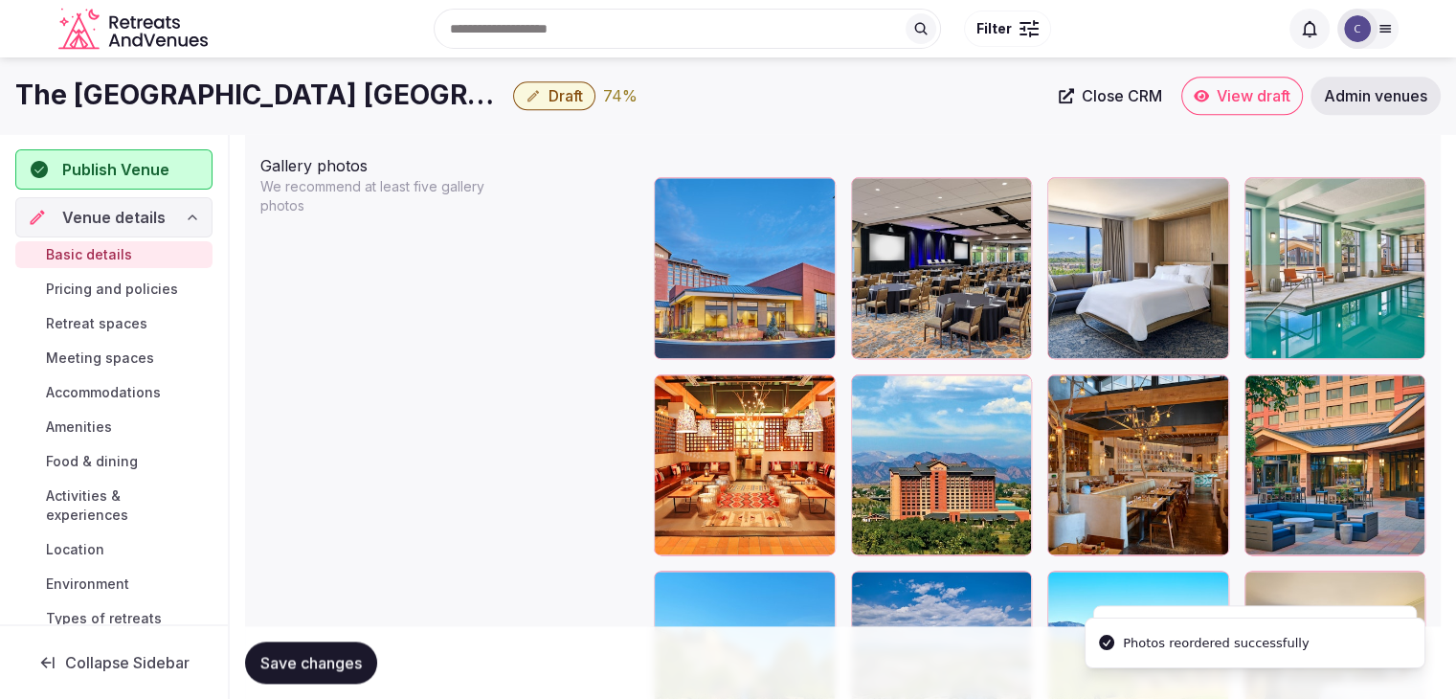
click at [323, 660] on span "Save changes" at bounding box center [310, 662] width 101 height 19
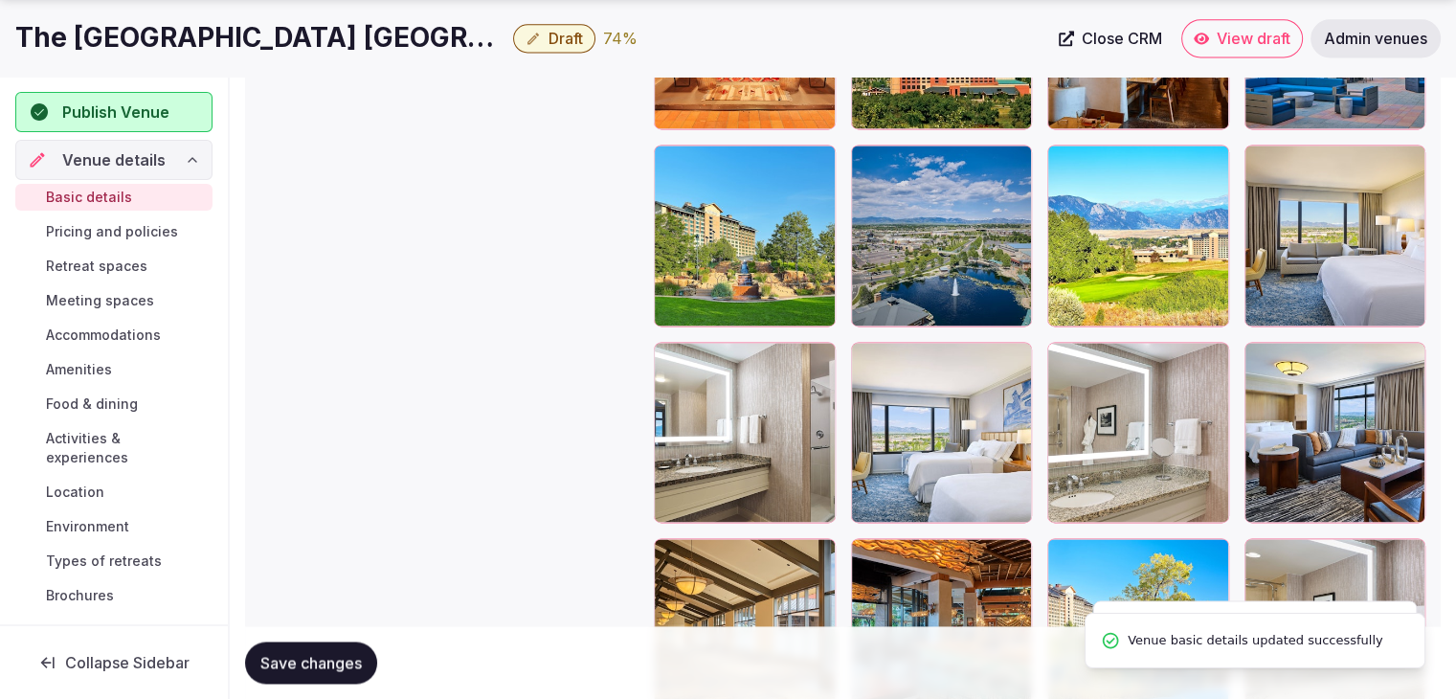
scroll to position [2839, 0]
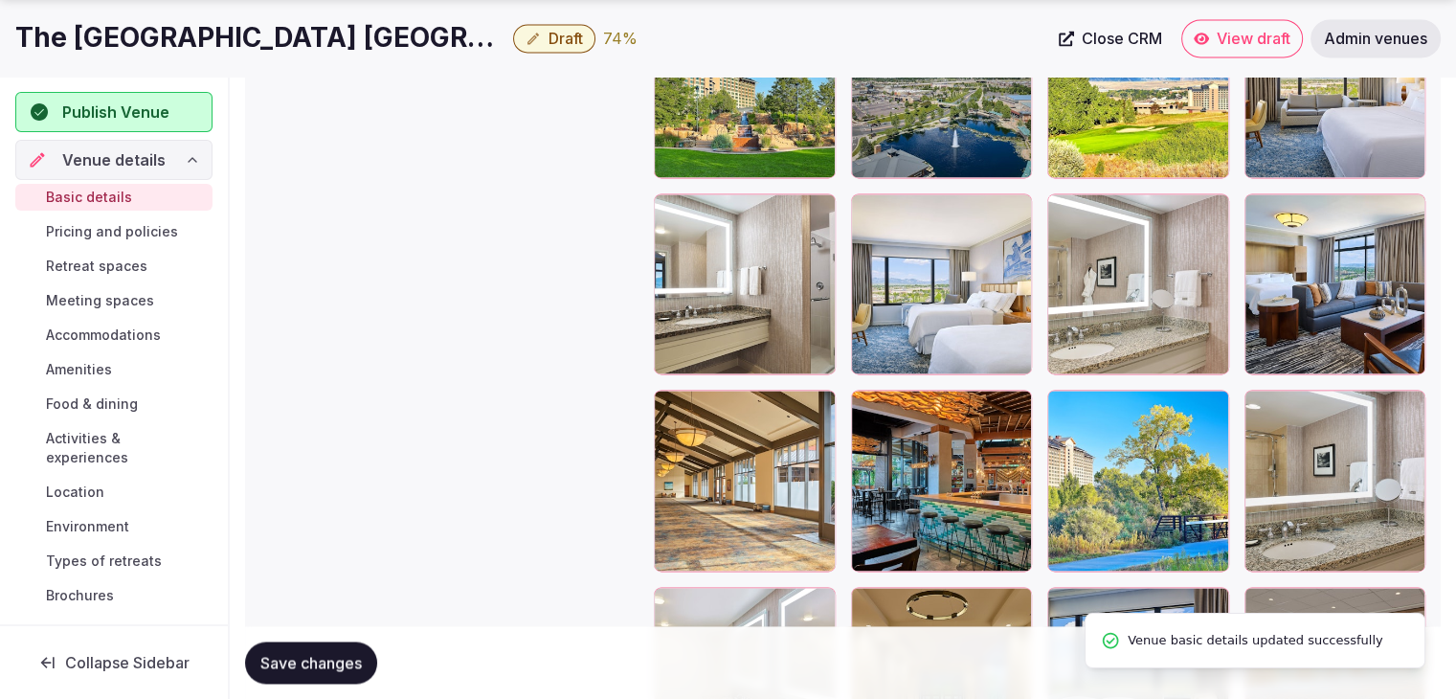
click at [101, 231] on span "Pricing and policies" at bounding box center [112, 231] width 132 height 19
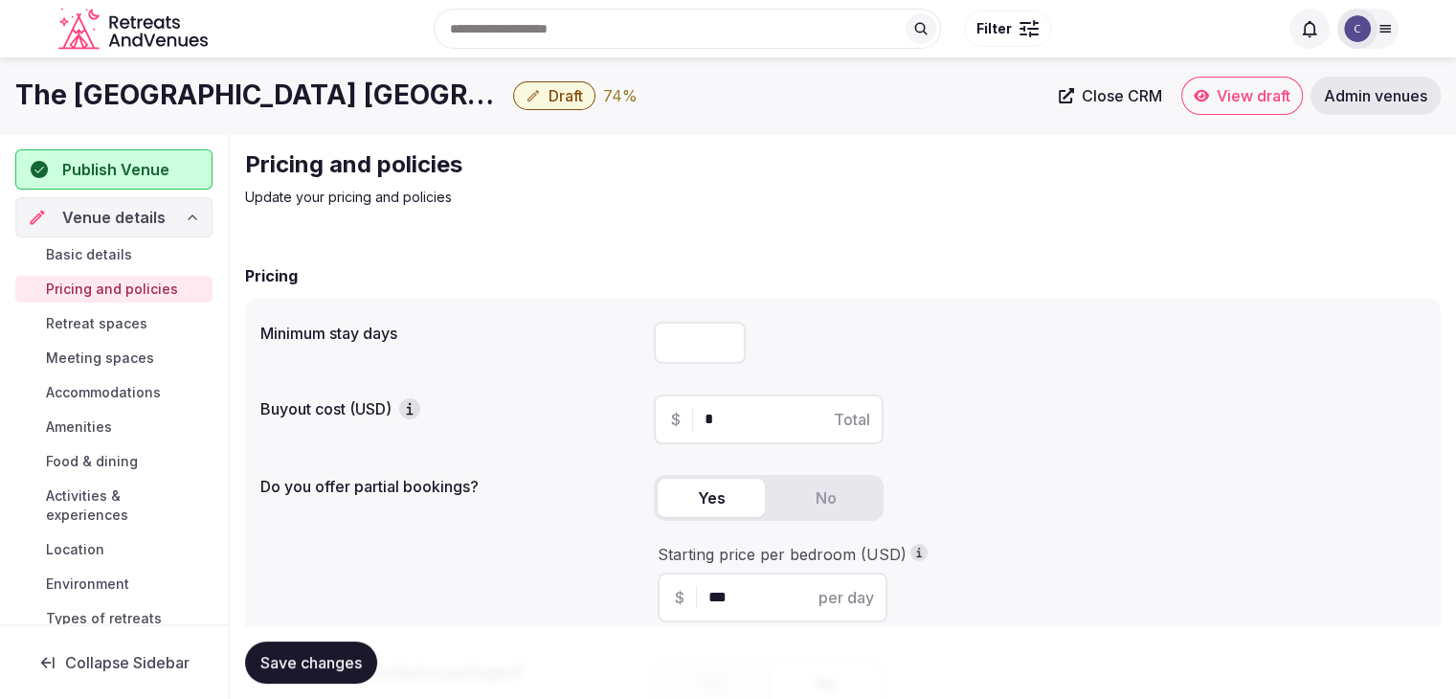
click at [120, 251] on span "Basic details" at bounding box center [89, 254] width 86 height 19
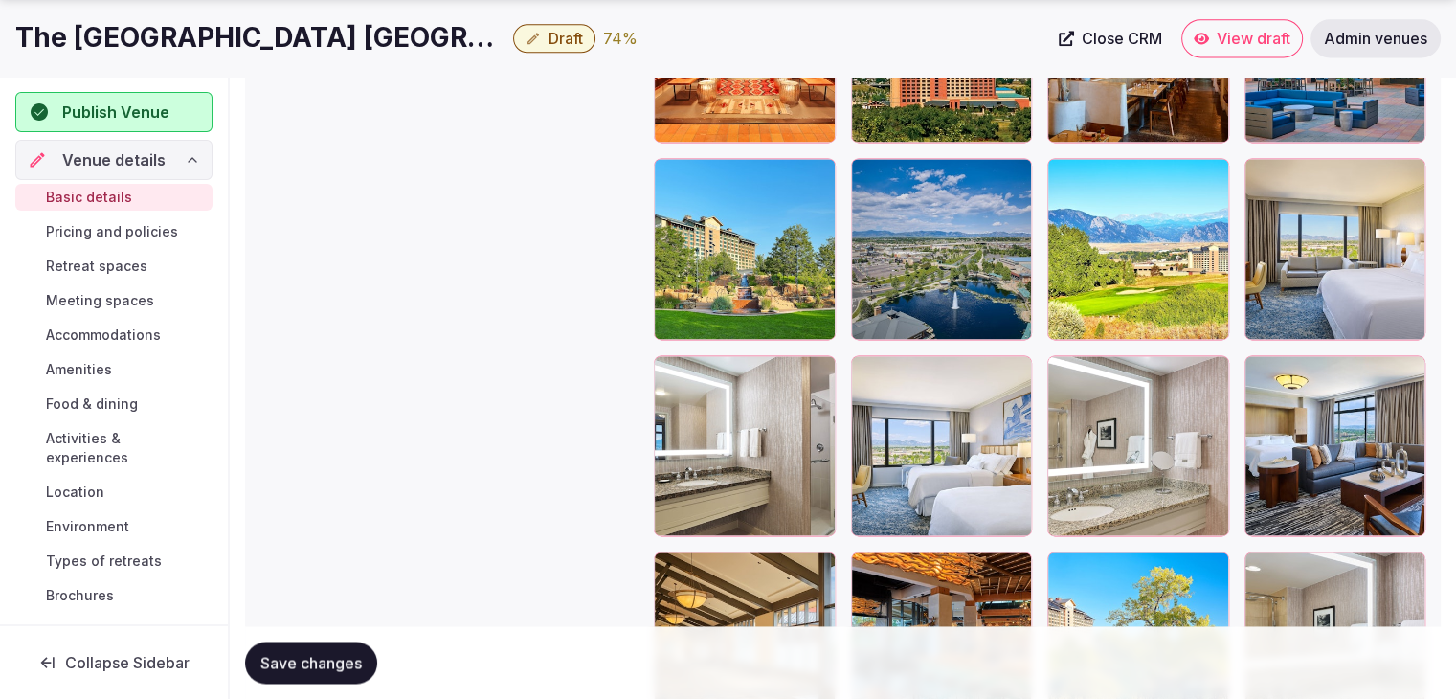
scroll to position [2681, 0]
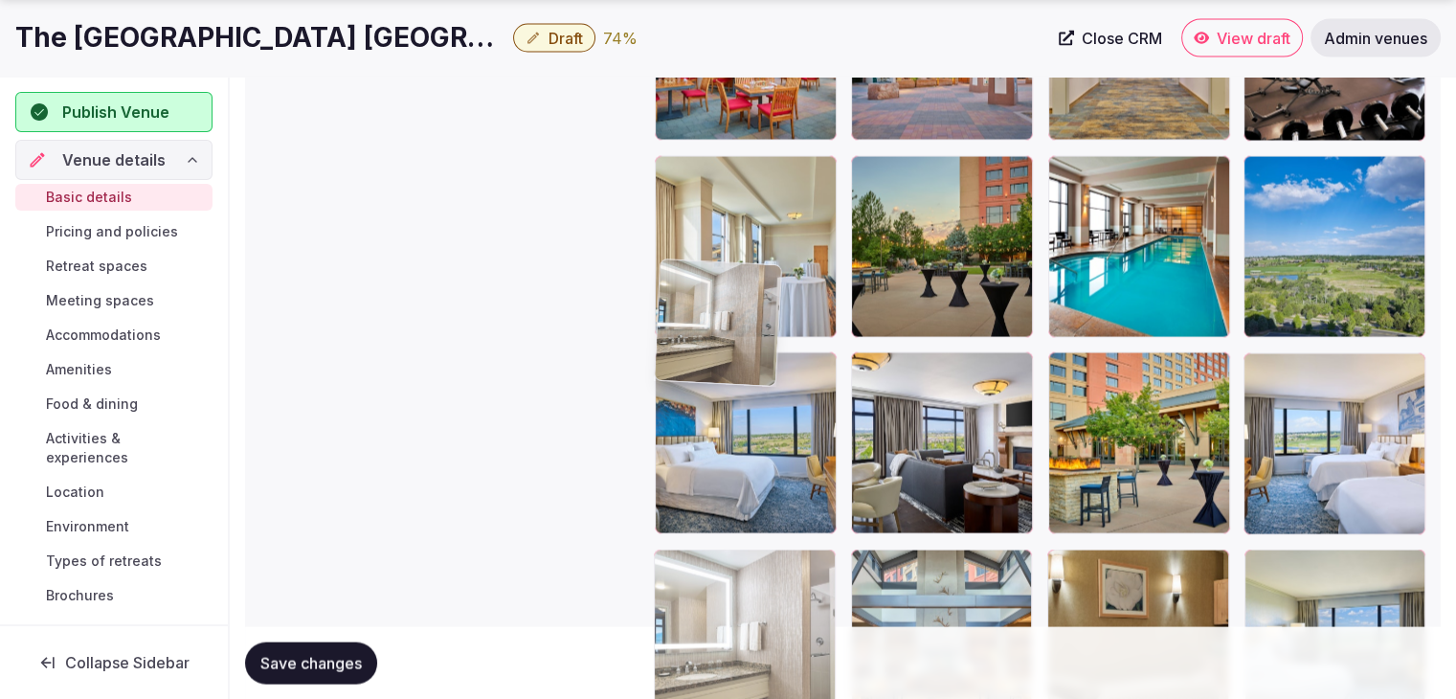
drag, startPoint x: 670, startPoint y: 346, endPoint x: 657, endPoint y: 638, distance: 292.3
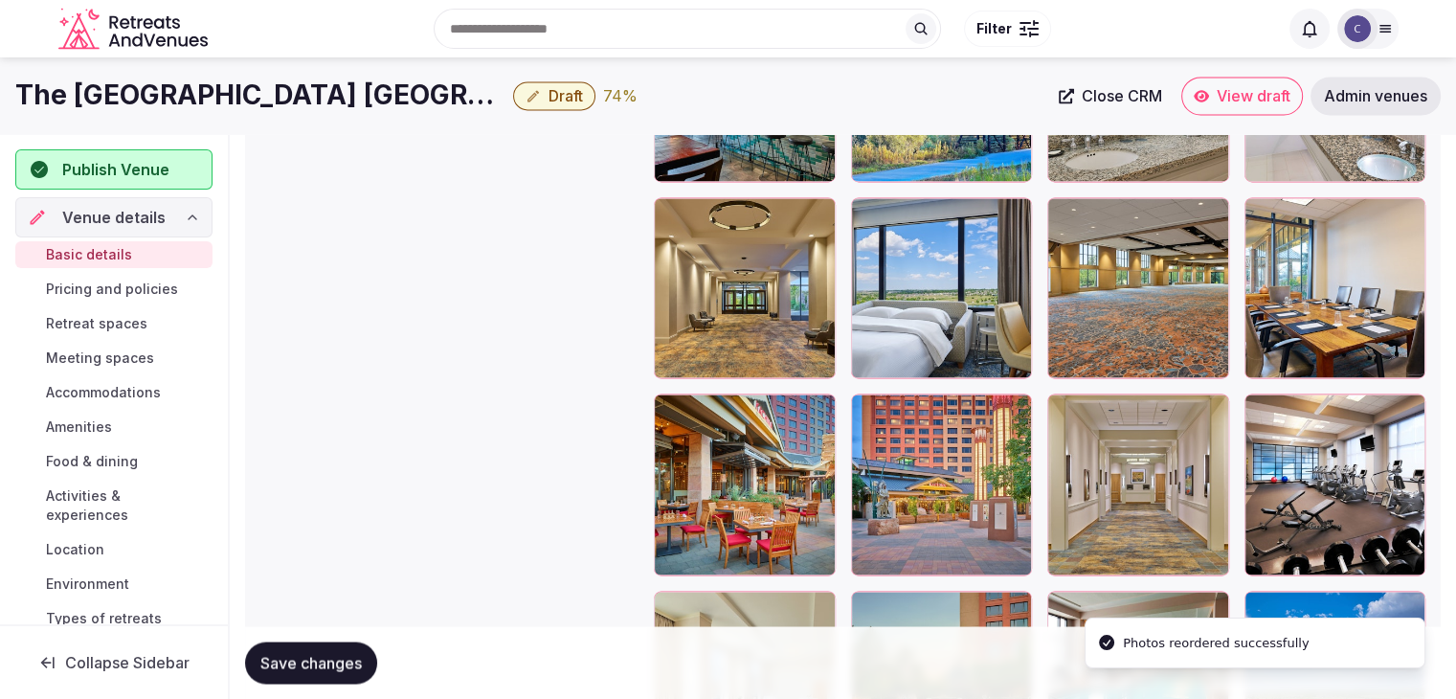
scroll to position [2886, 0]
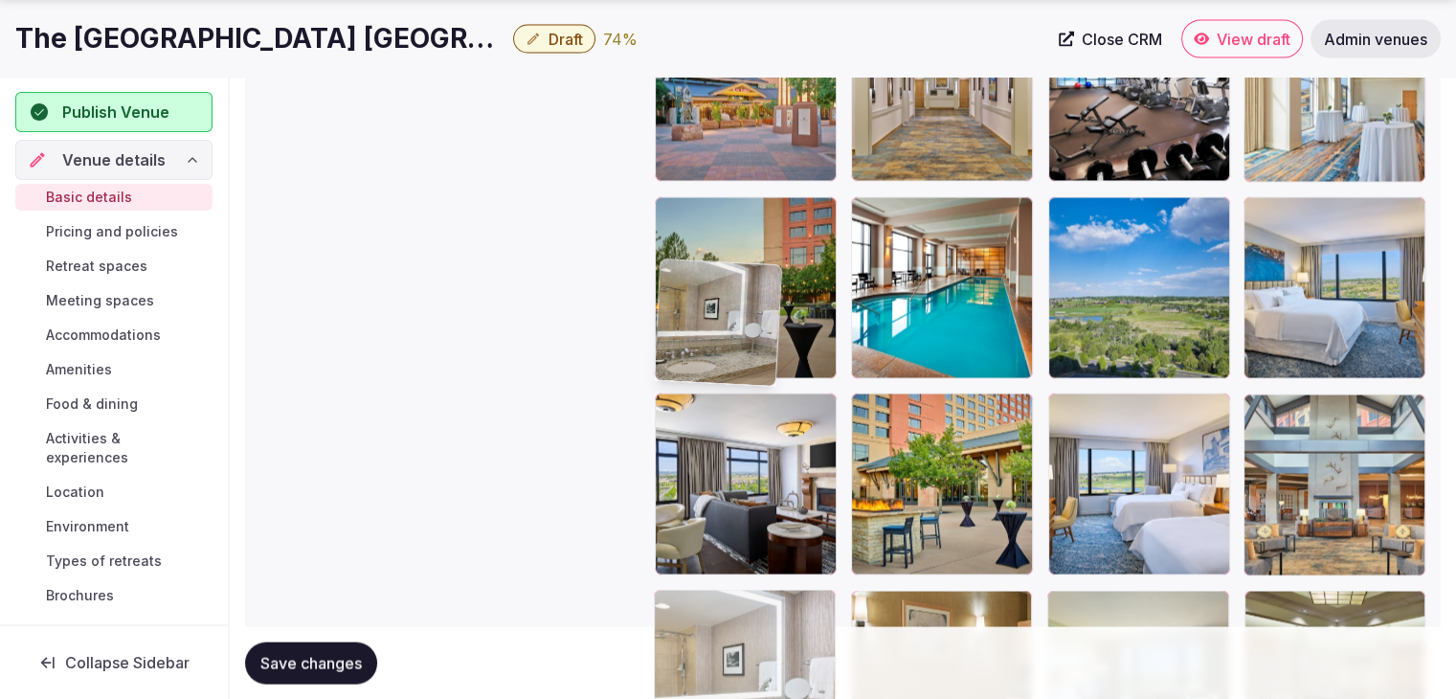
drag, startPoint x: 1077, startPoint y: 346, endPoint x: 675, endPoint y: 612, distance: 482.3
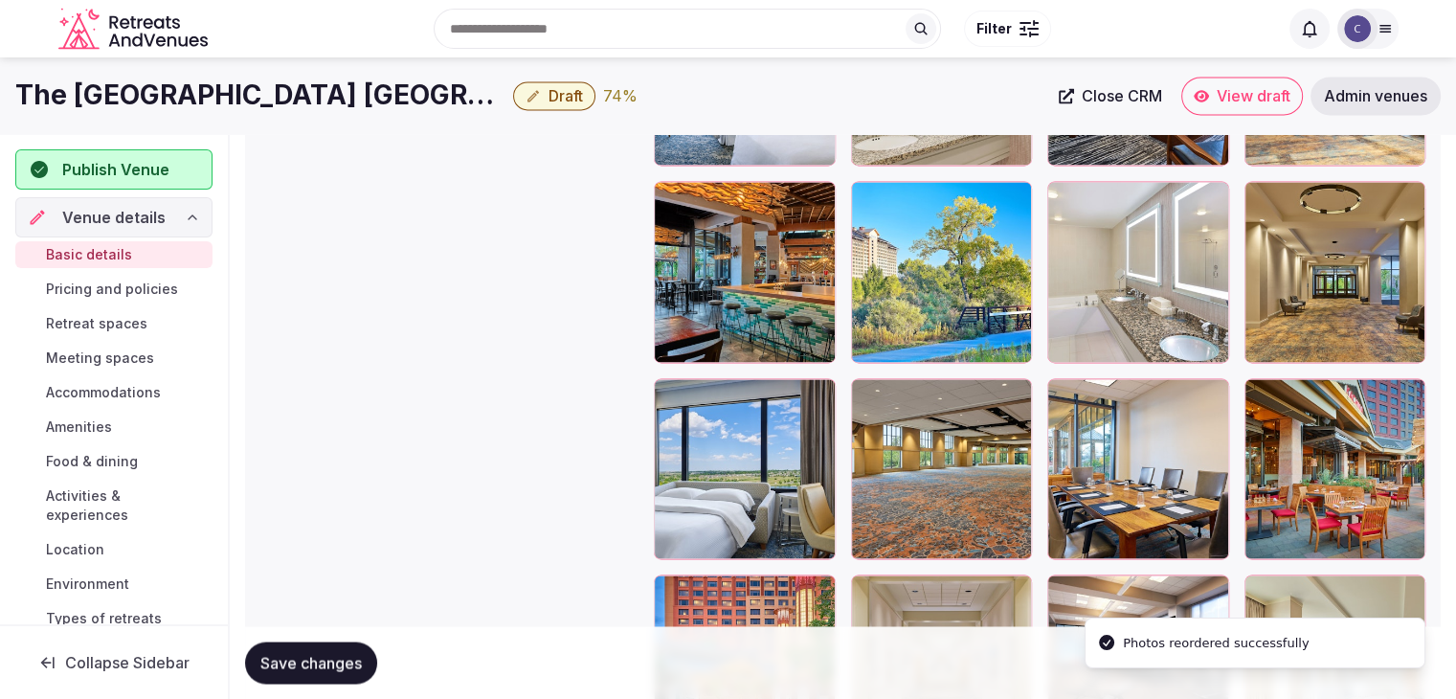
scroll to position [2880, 0]
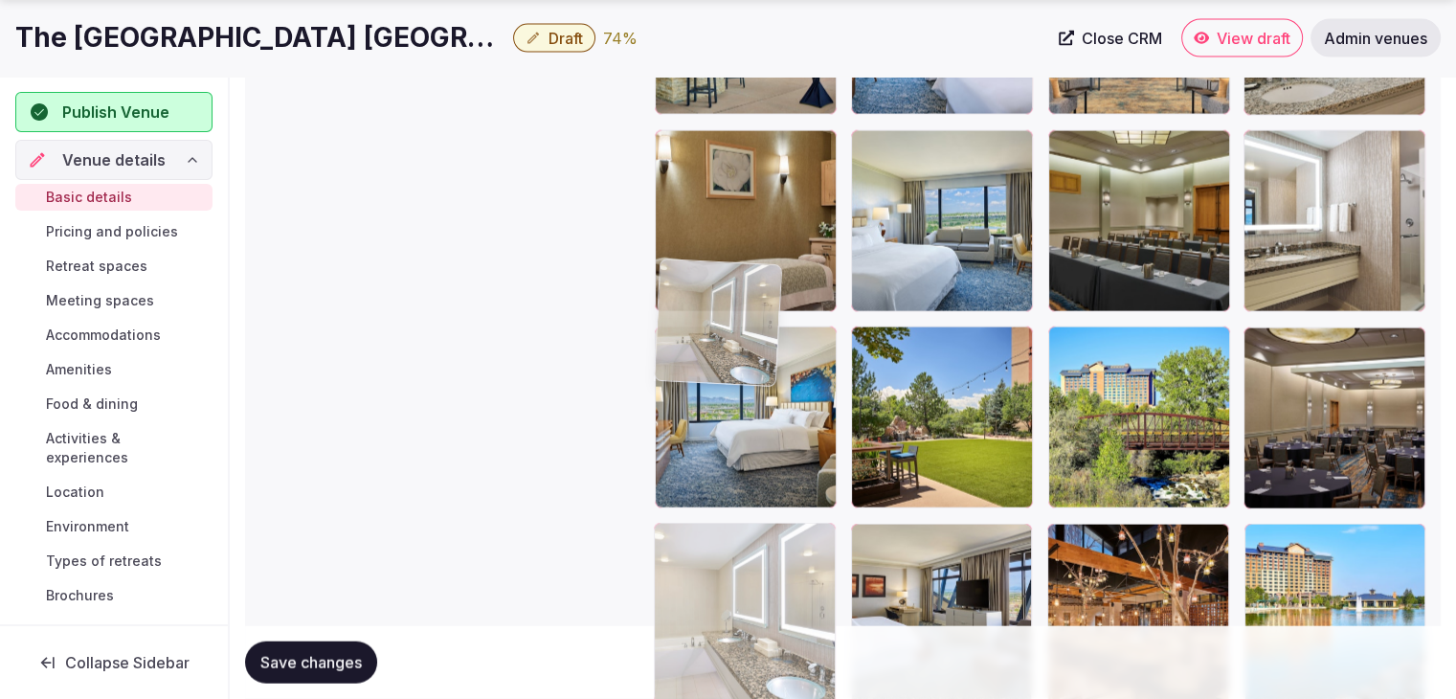
drag, startPoint x: 1057, startPoint y: 346, endPoint x: 678, endPoint y: 582, distance: 446.9
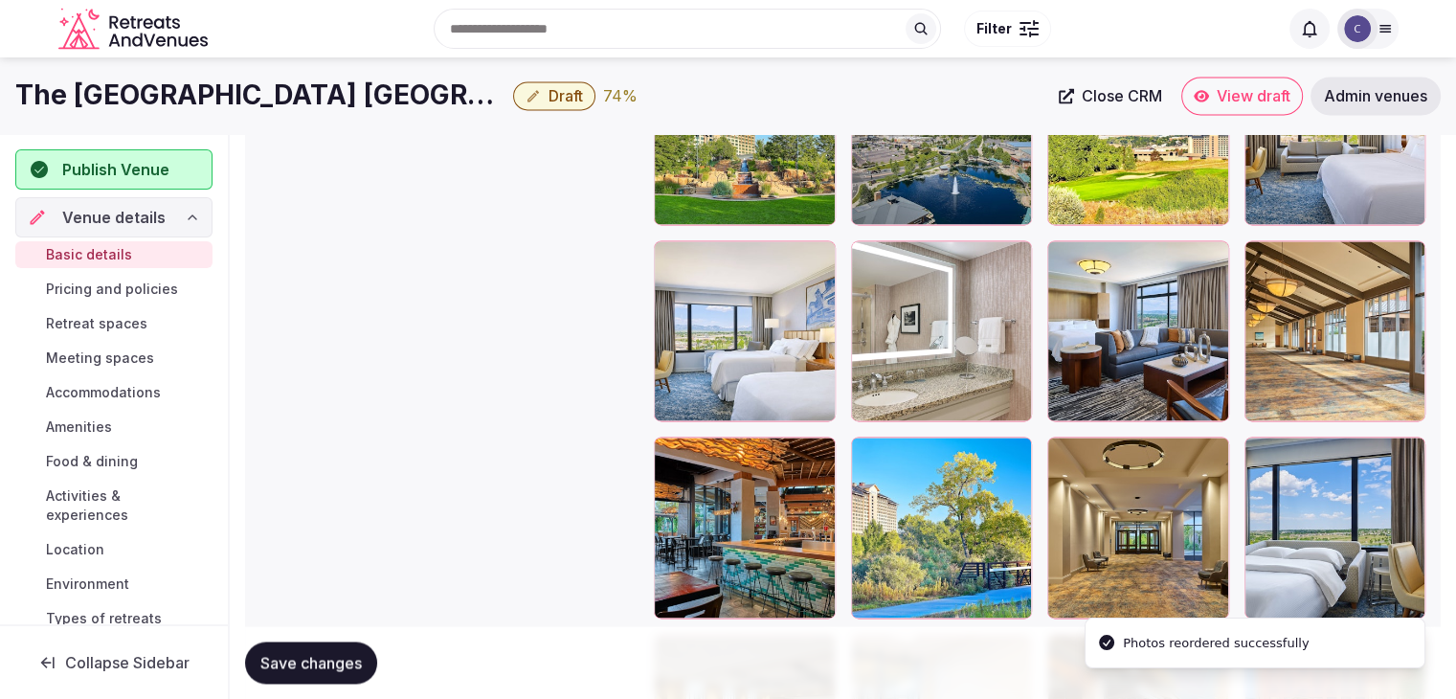
scroll to position [2700, 0]
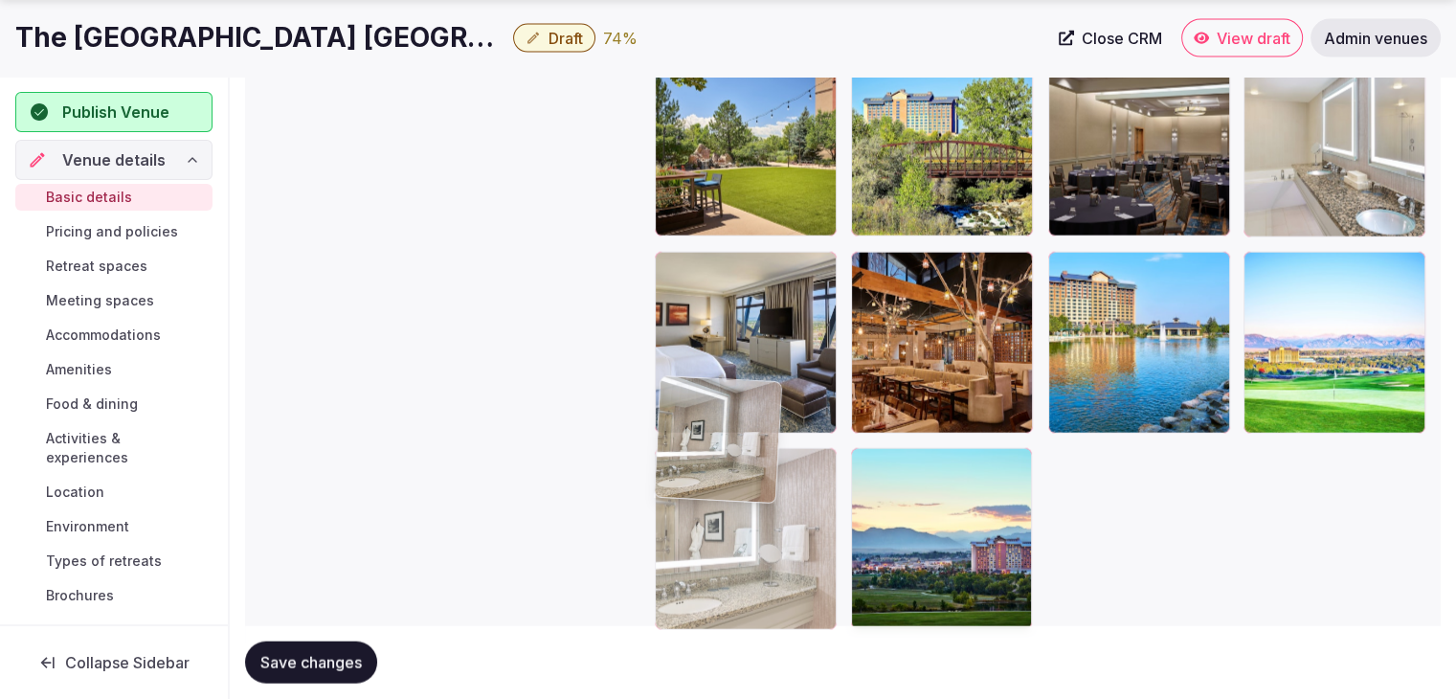
drag, startPoint x: 869, startPoint y: 326, endPoint x: 738, endPoint y: 606, distance: 309.7
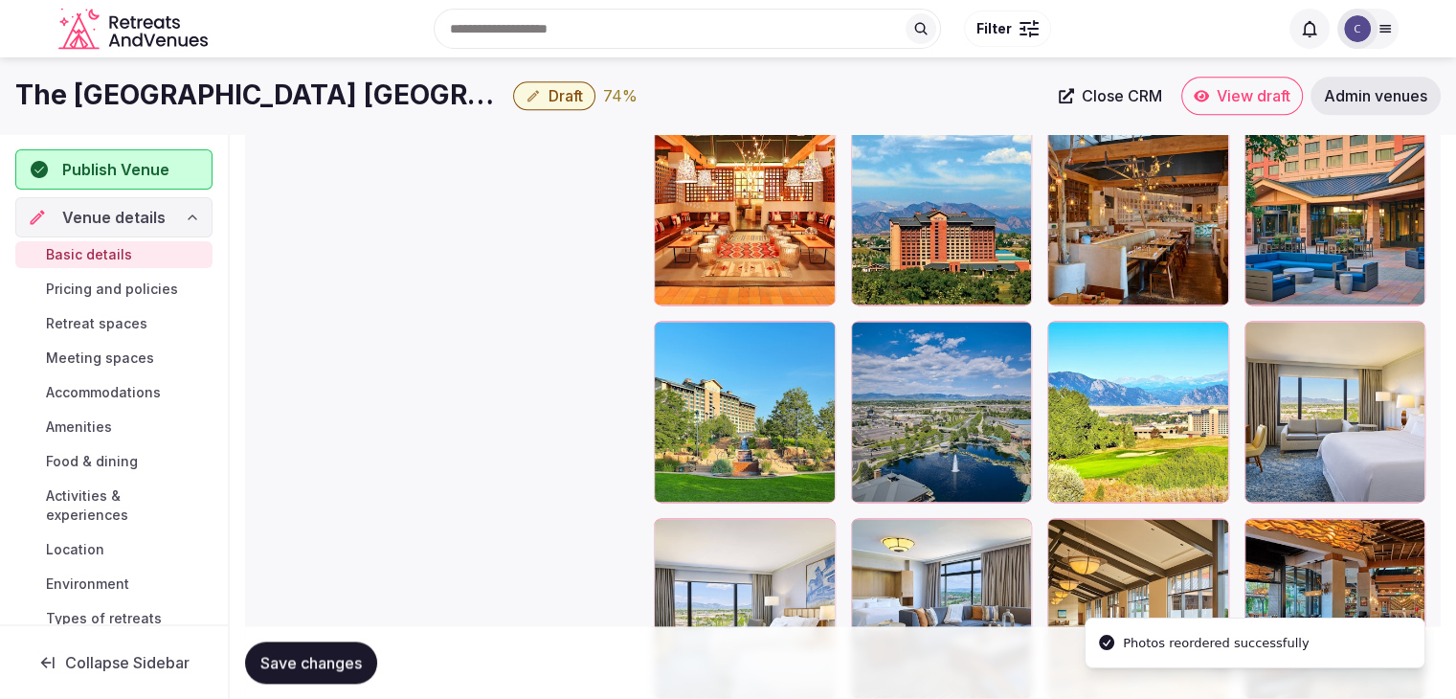
scroll to position [2492, 0]
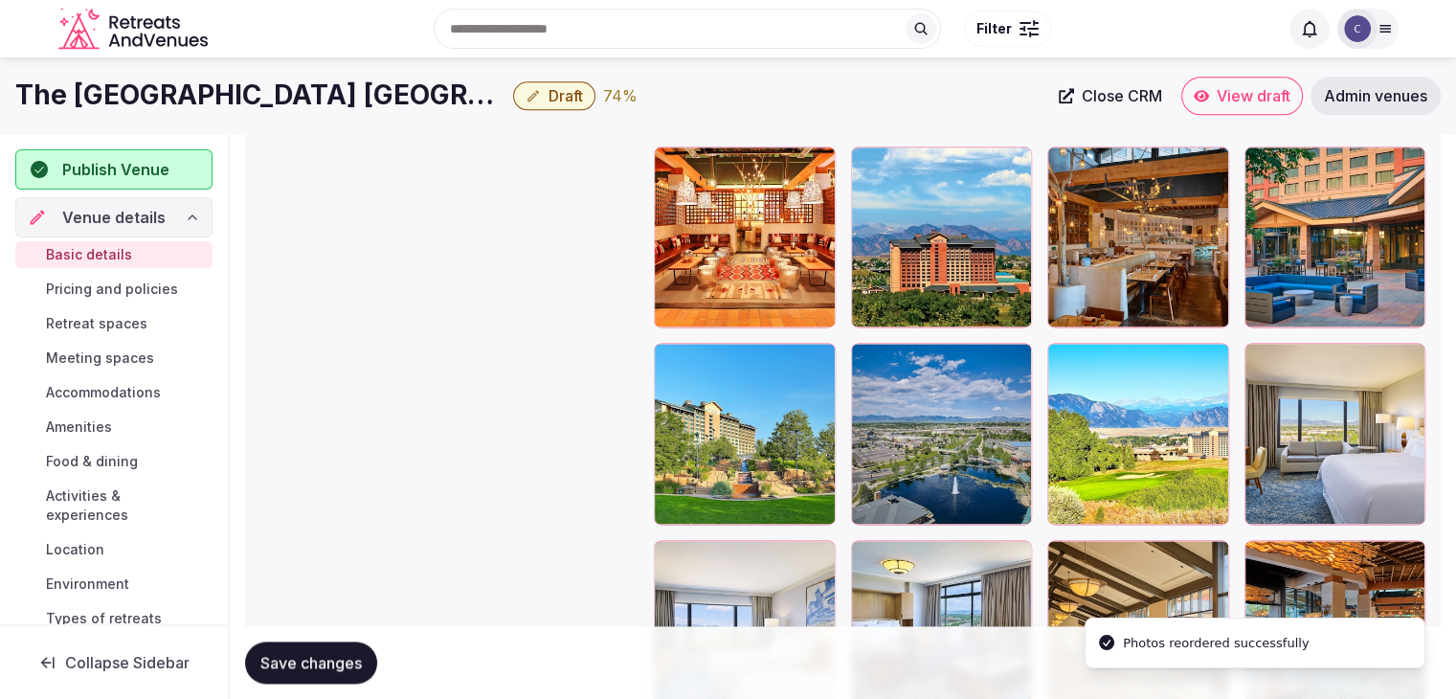
click at [339, 653] on span "Save changes" at bounding box center [310, 662] width 101 height 19
click at [134, 290] on span "Pricing and policies" at bounding box center [112, 289] width 132 height 19
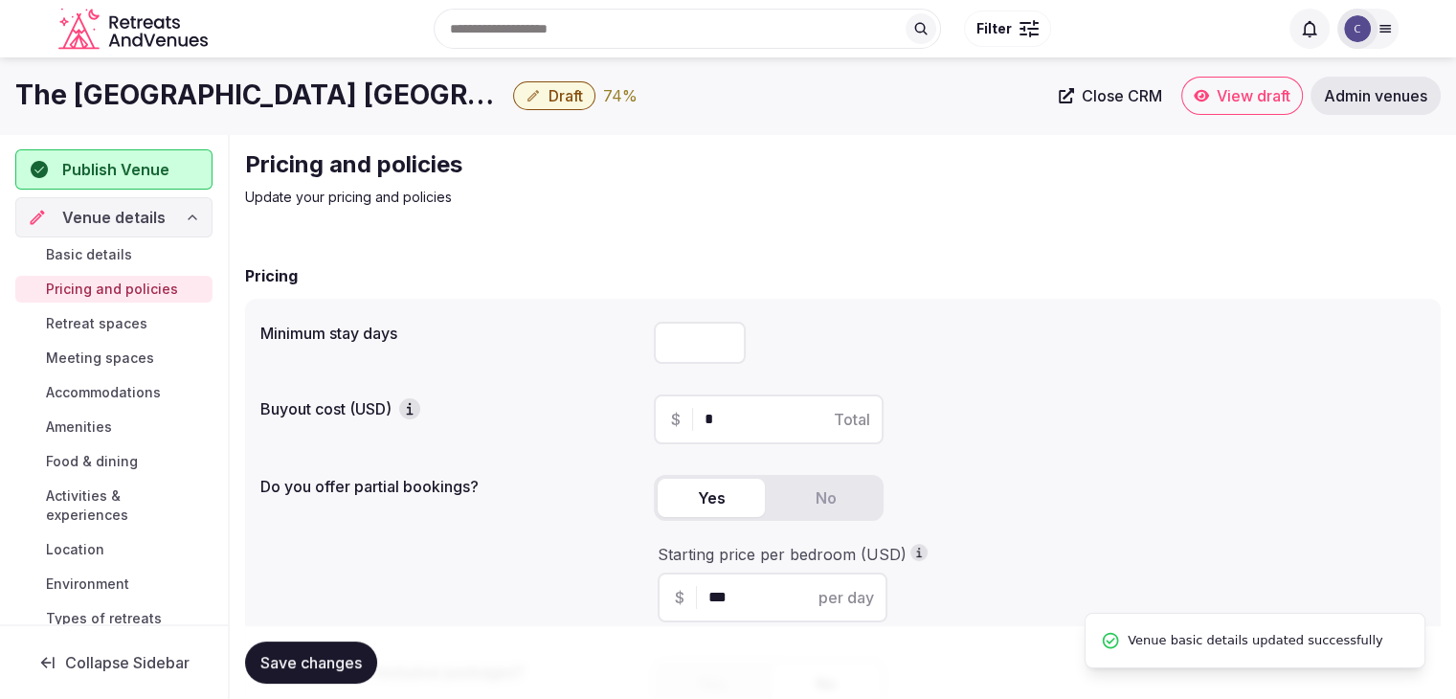
click at [674, 341] on input "number" at bounding box center [700, 343] width 92 height 42
type input "*"
click at [360, 644] on button "Save changes" at bounding box center [311, 663] width 132 height 42
click at [117, 323] on span "Retreat spaces" at bounding box center [96, 323] width 101 height 19
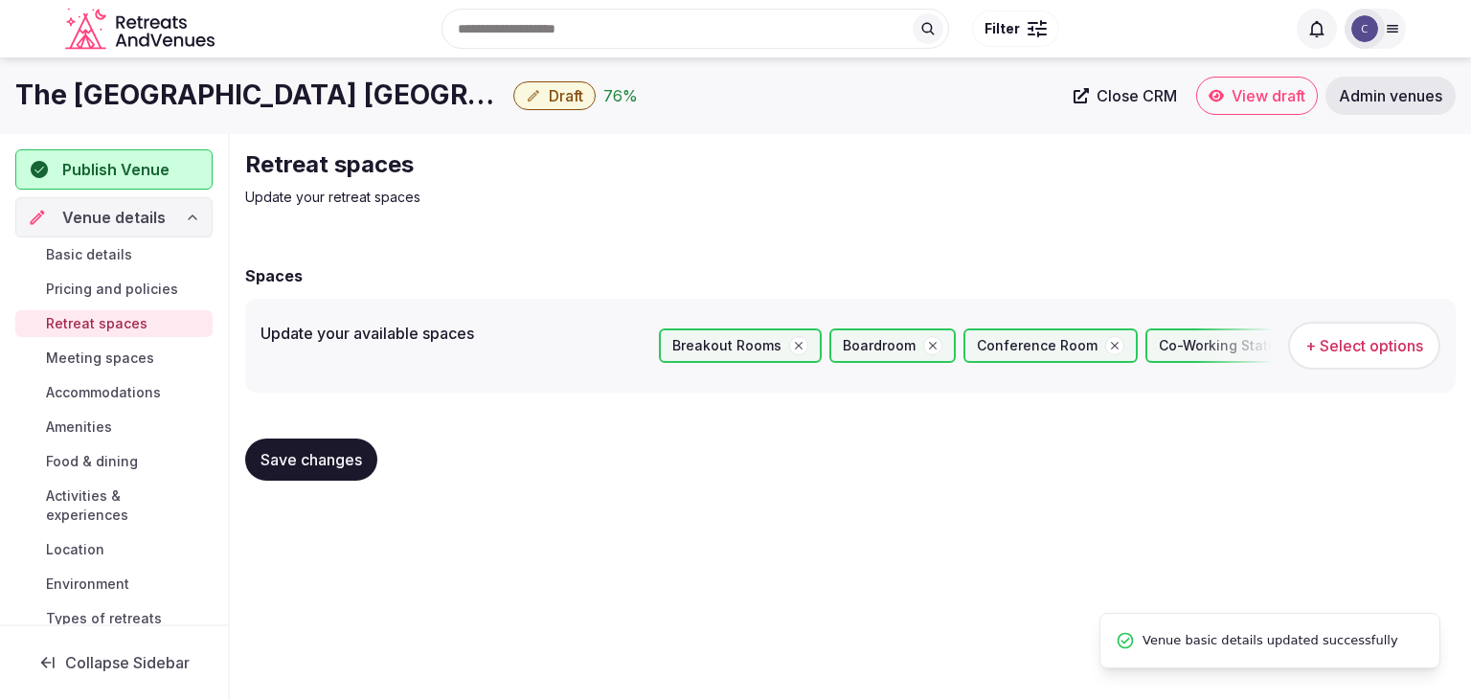
click at [124, 360] on span "Meeting spaces" at bounding box center [100, 358] width 108 height 19
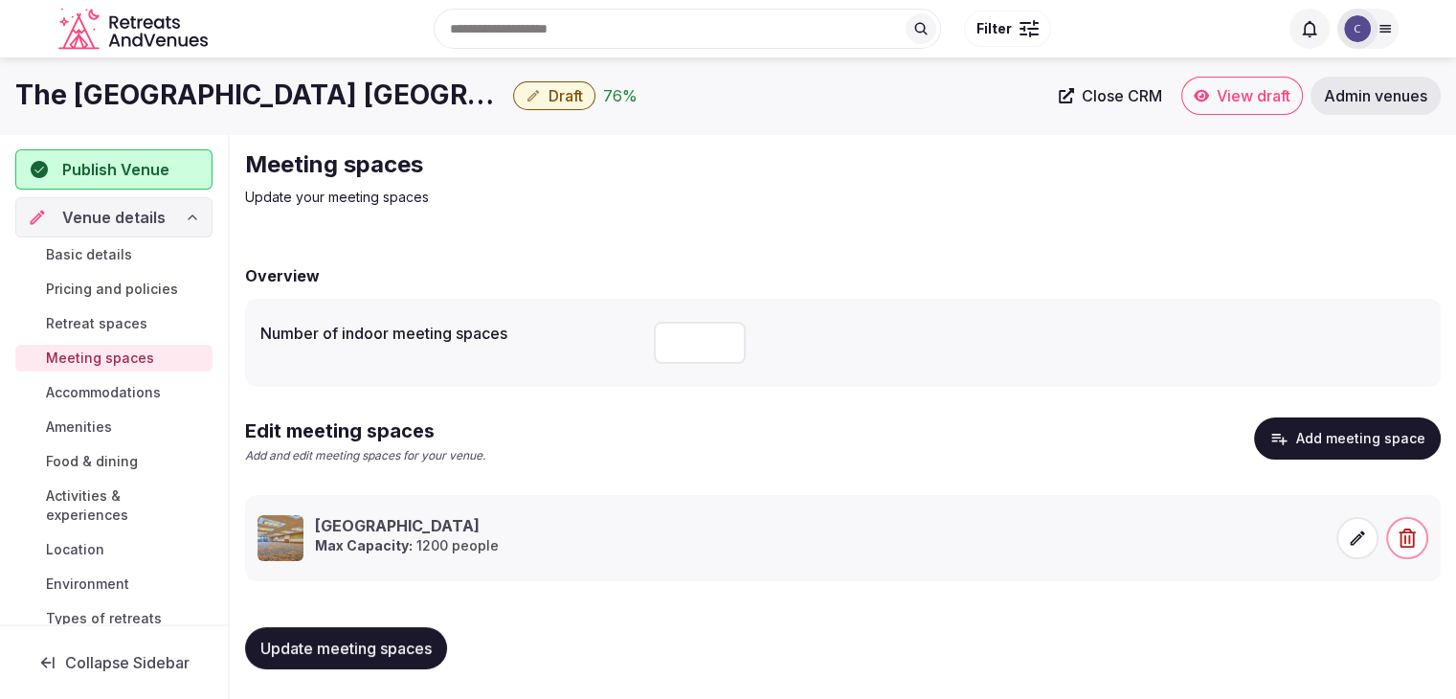
click at [126, 392] on span "Accommodations" at bounding box center [103, 392] width 115 height 19
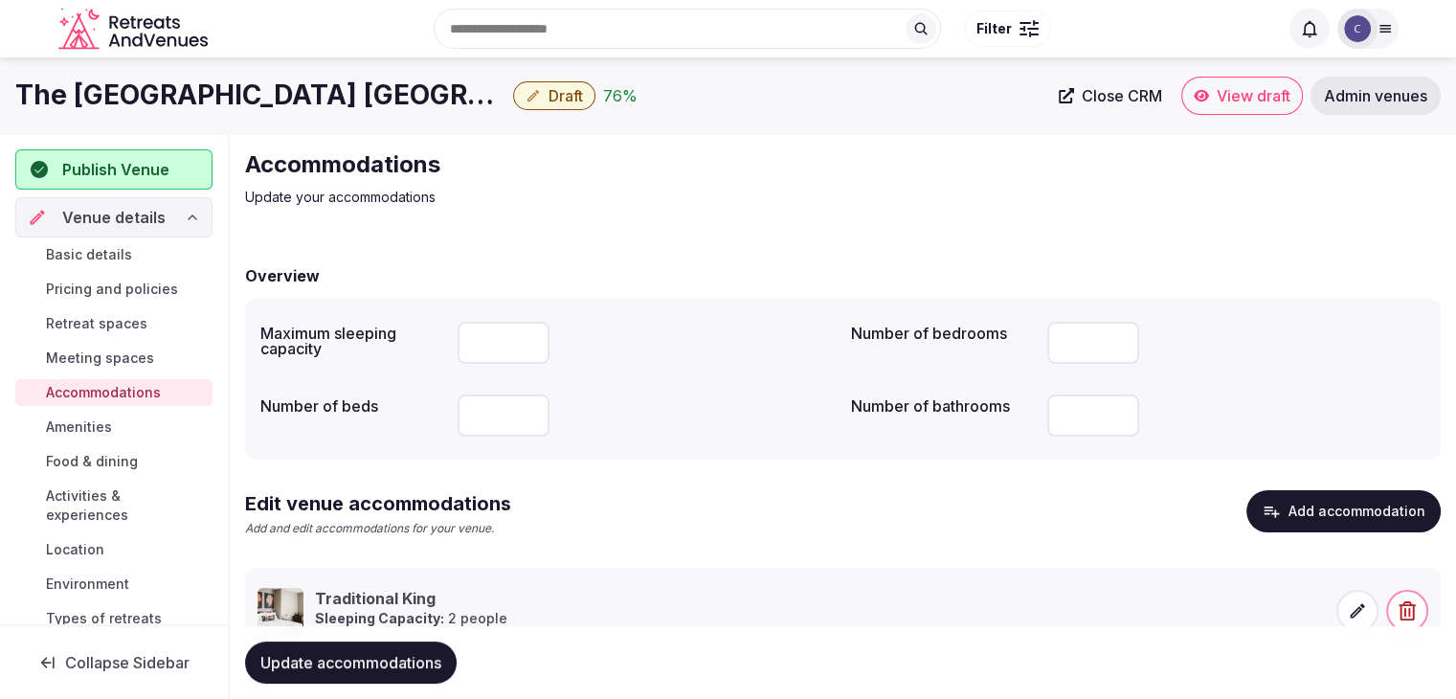
click at [117, 427] on link "Amenities" at bounding box center [113, 427] width 197 height 27
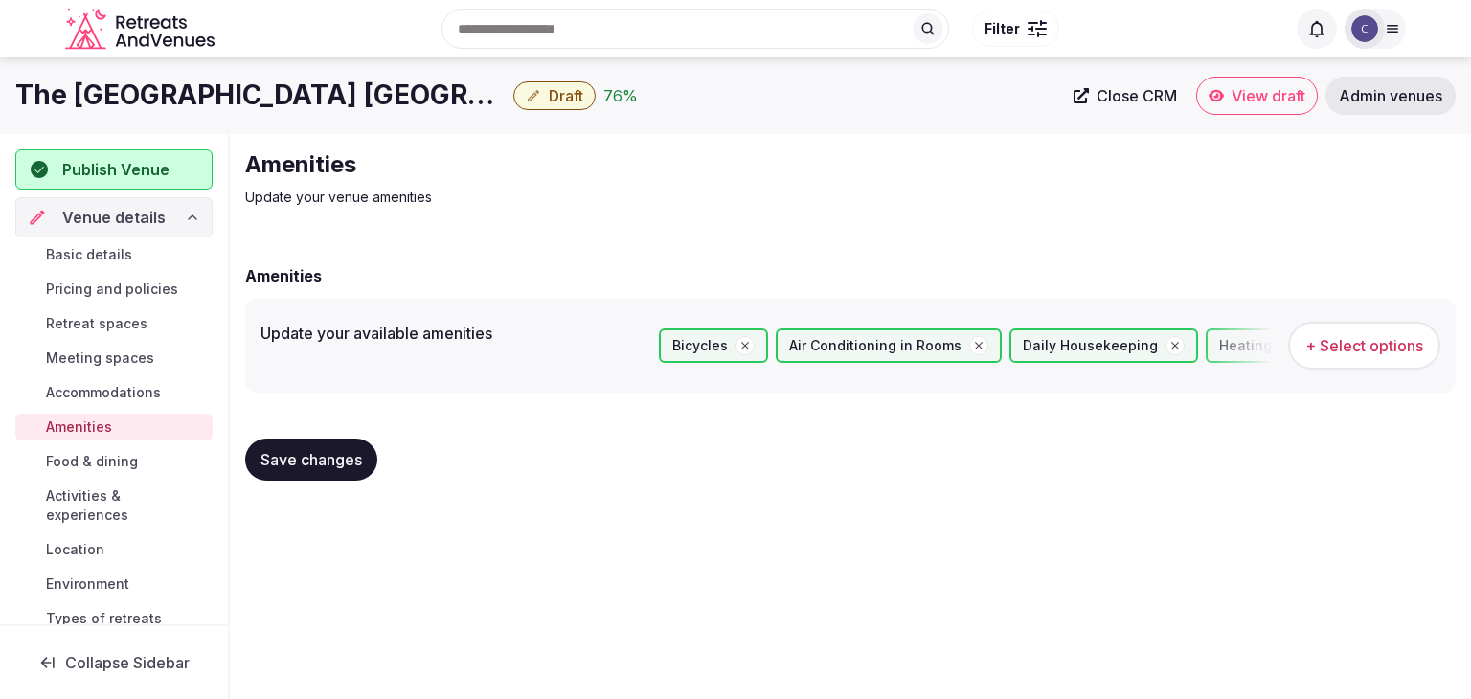
click at [123, 393] on span "Accommodations" at bounding box center [103, 392] width 115 height 19
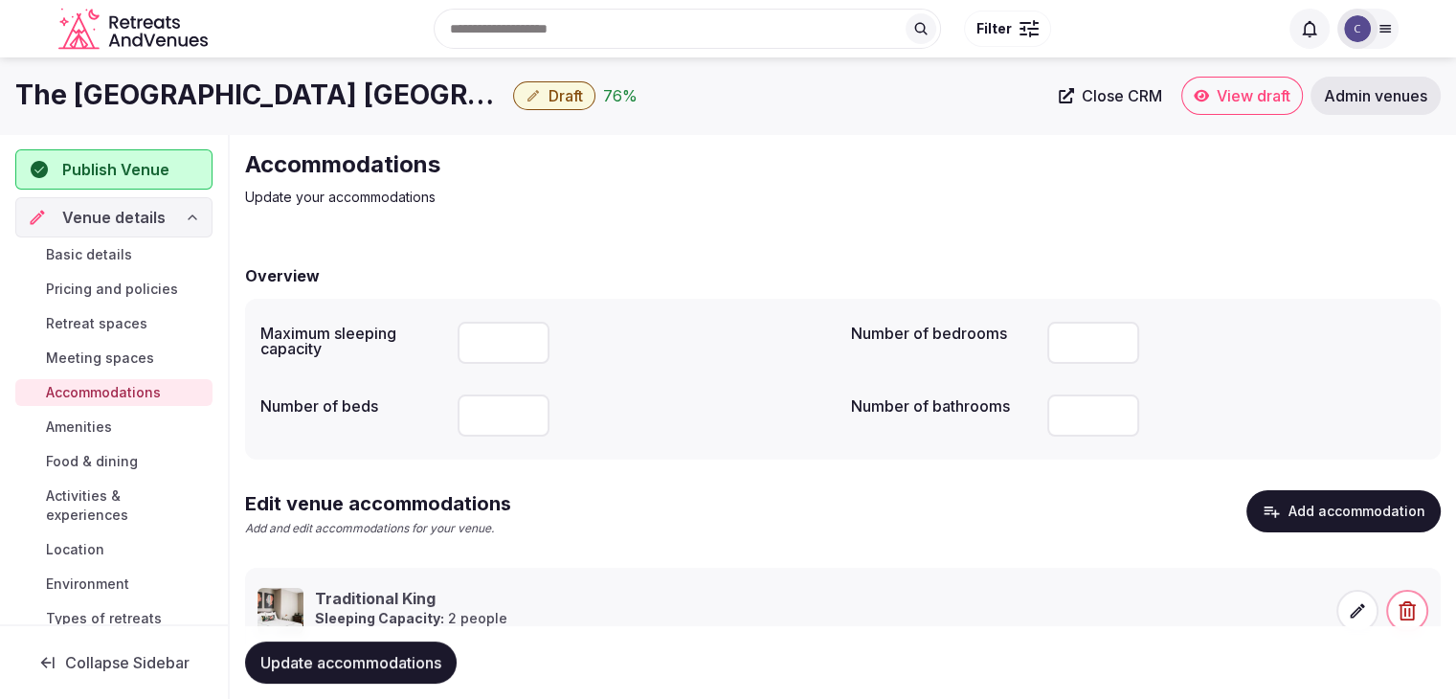
click at [1363, 614] on icon at bounding box center [1357, 610] width 19 height 19
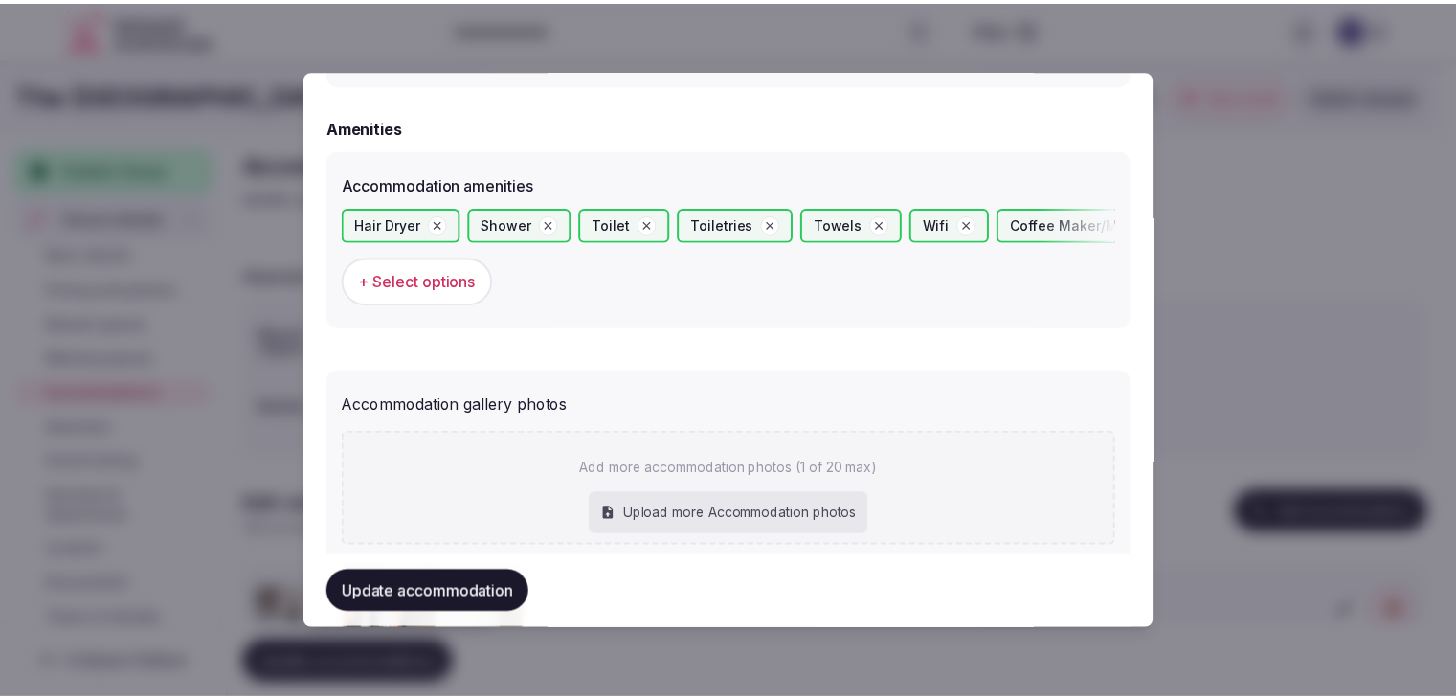
scroll to position [2072, 0]
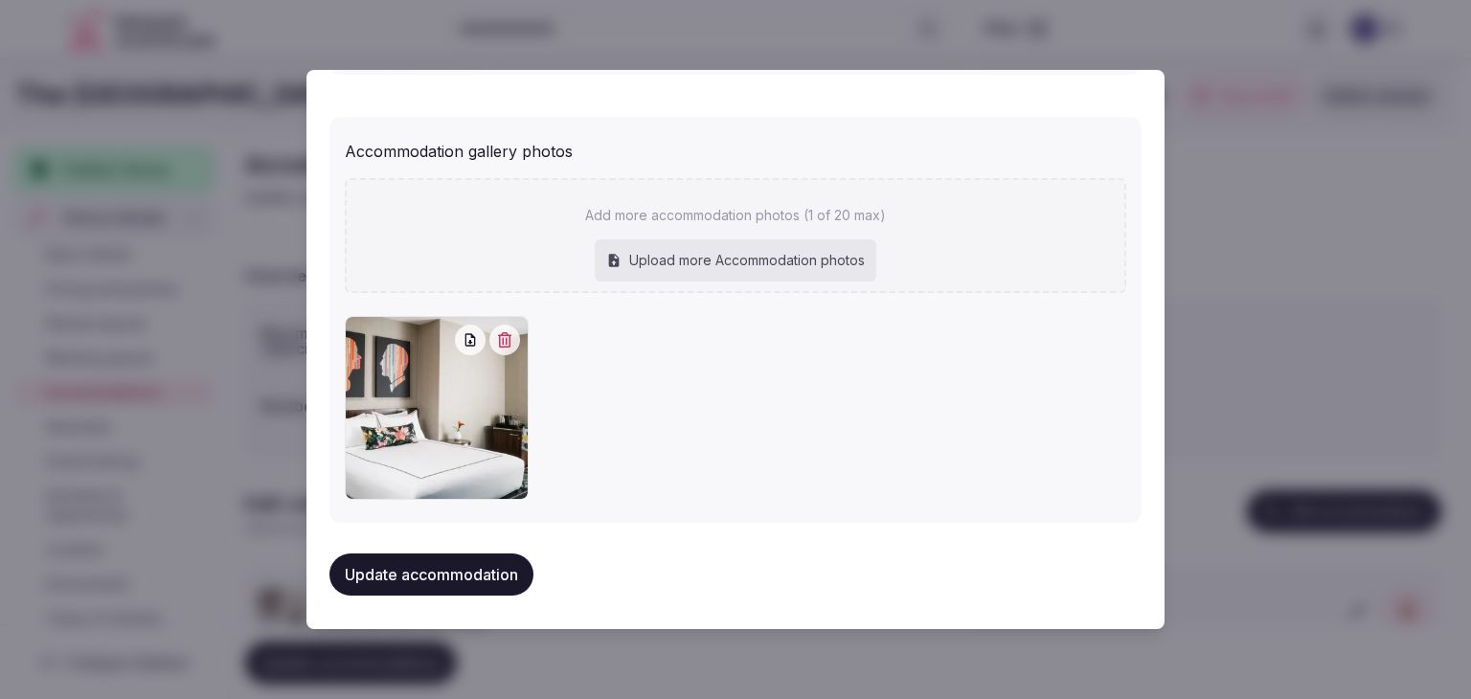
click at [455, 568] on button "Update accommodation" at bounding box center [431, 574] width 204 height 42
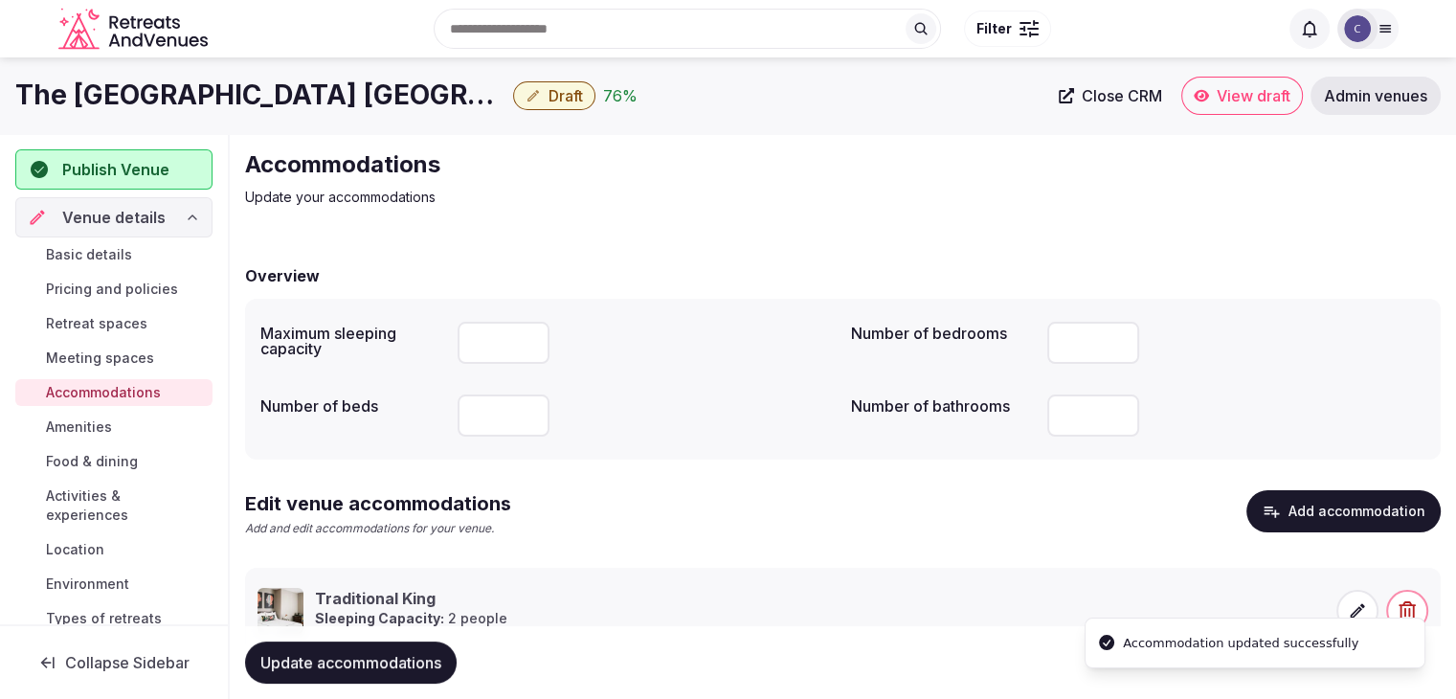
click at [91, 428] on span "Amenities" at bounding box center [79, 426] width 66 height 19
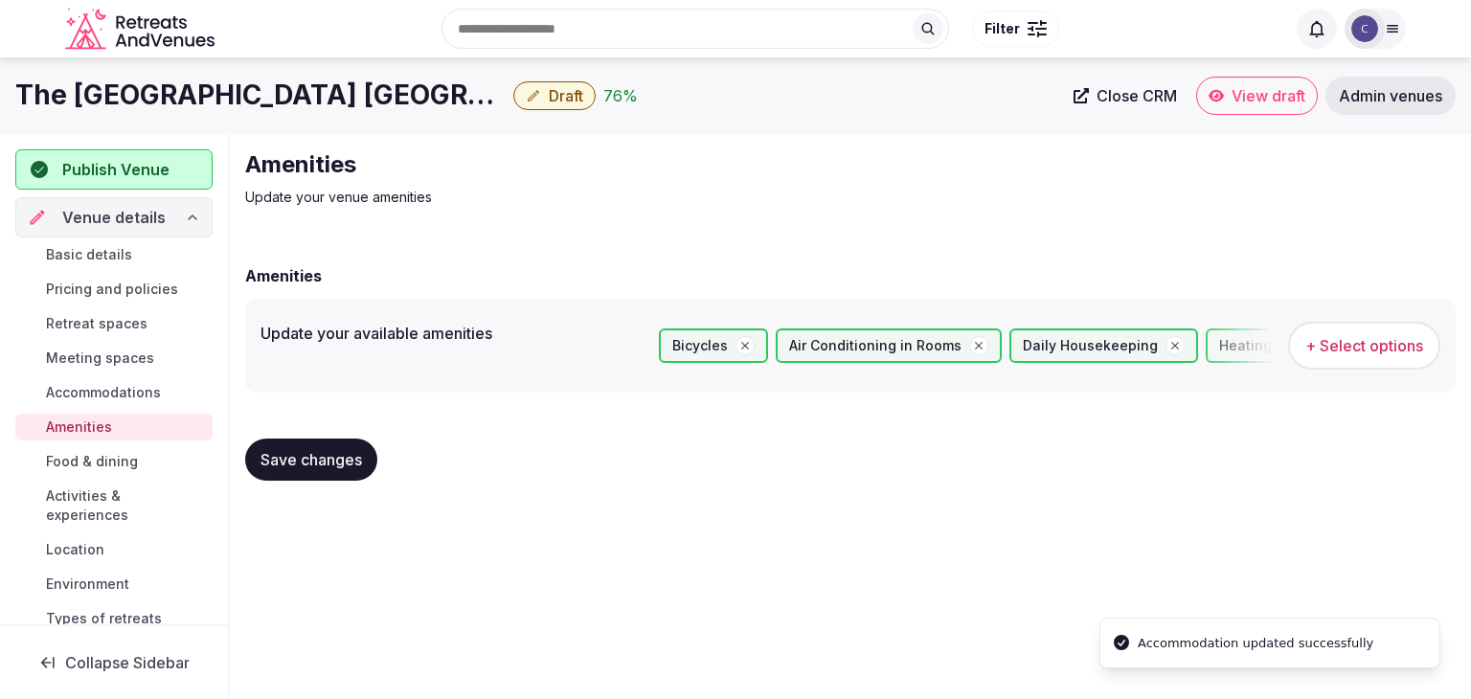
click at [95, 460] on span "Food & dining" at bounding box center [92, 461] width 92 height 19
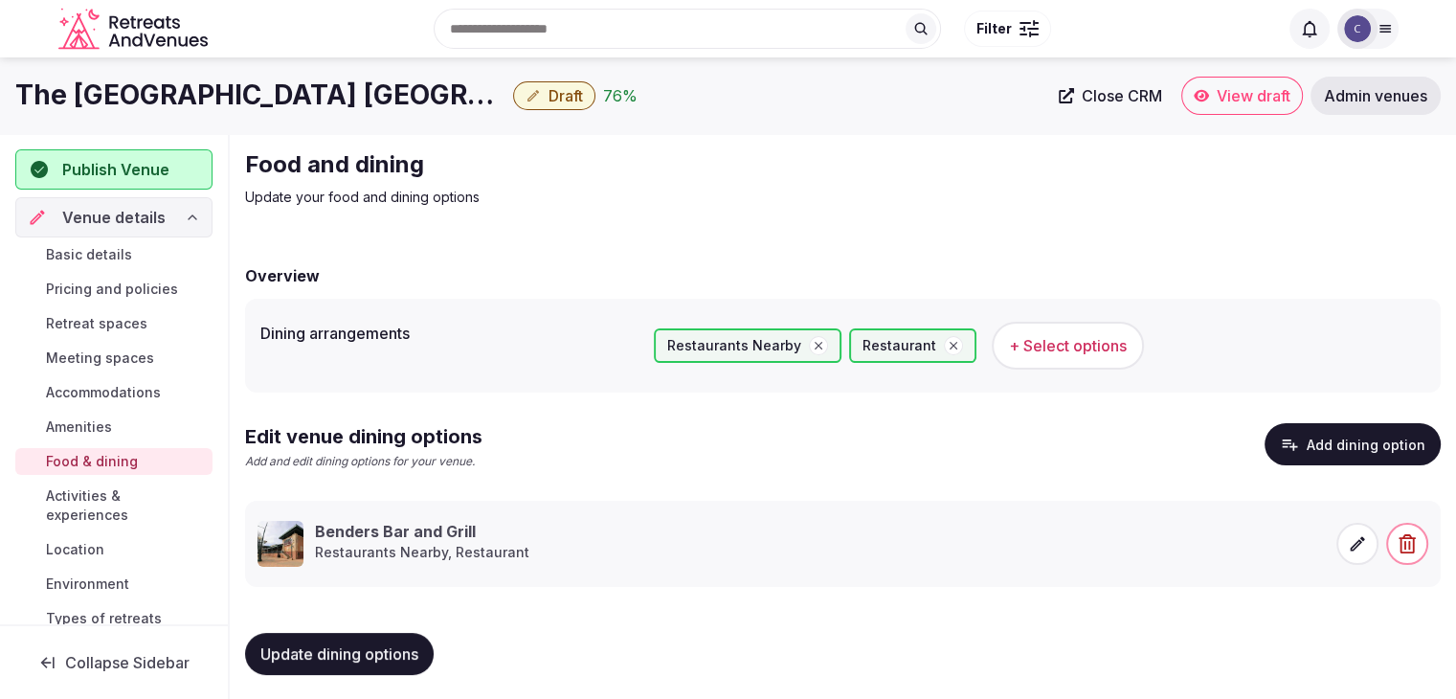
click at [94, 505] on span "Activities & experiences" at bounding box center [125, 505] width 159 height 38
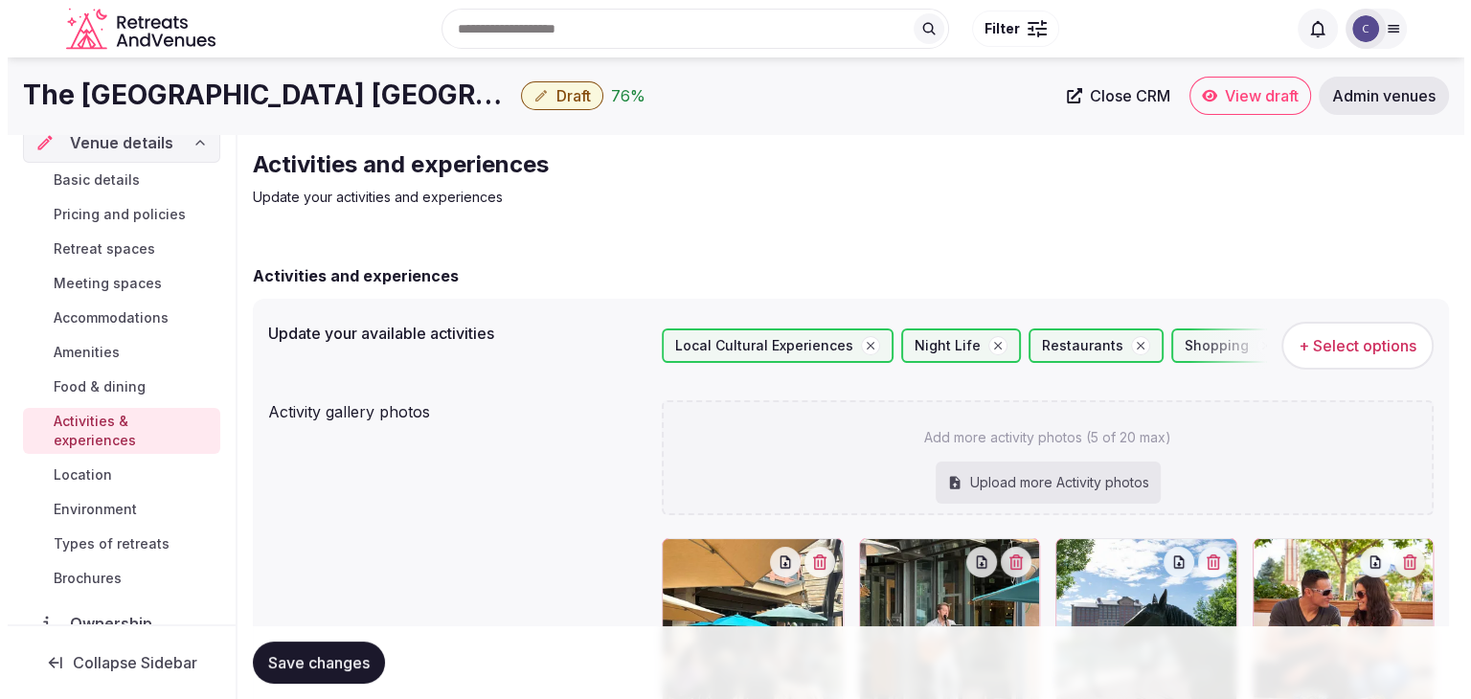
scroll to position [191, 0]
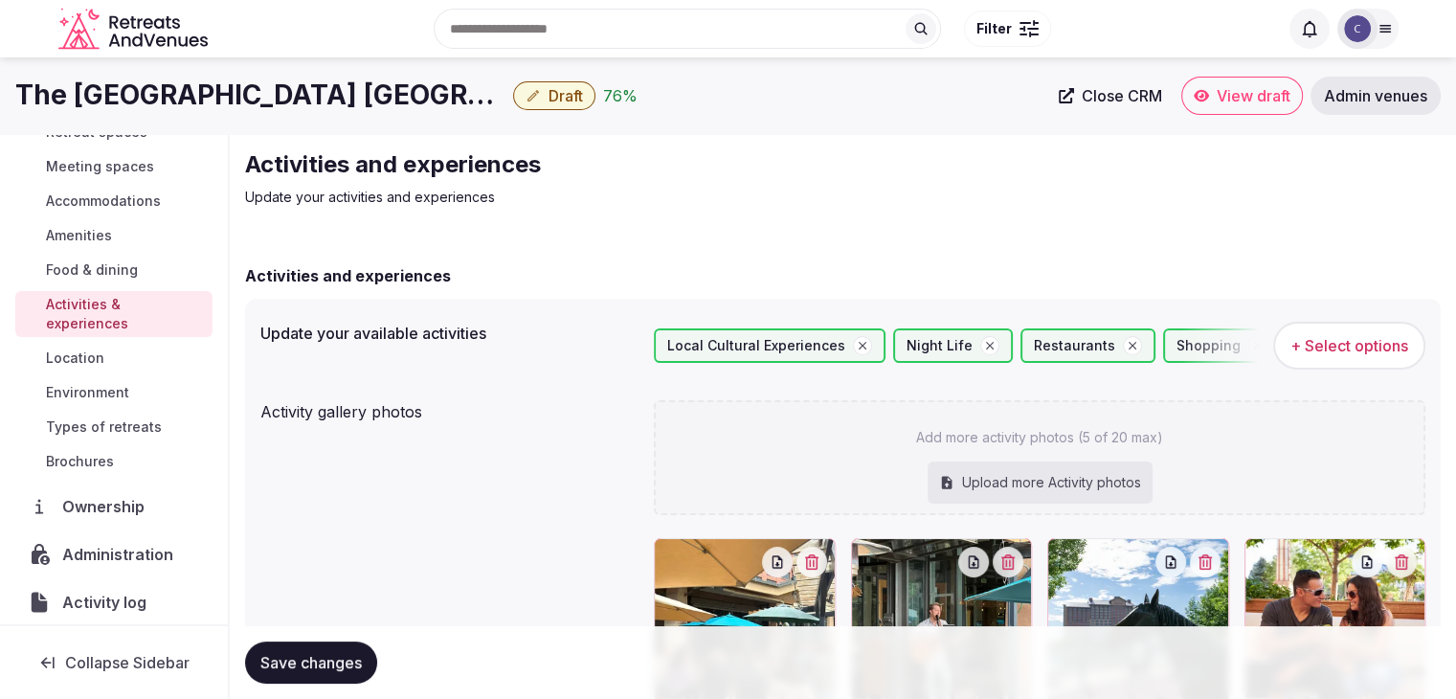
click at [88, 360] on span "Location" at bounding box center [75, 358] width 58 height 19
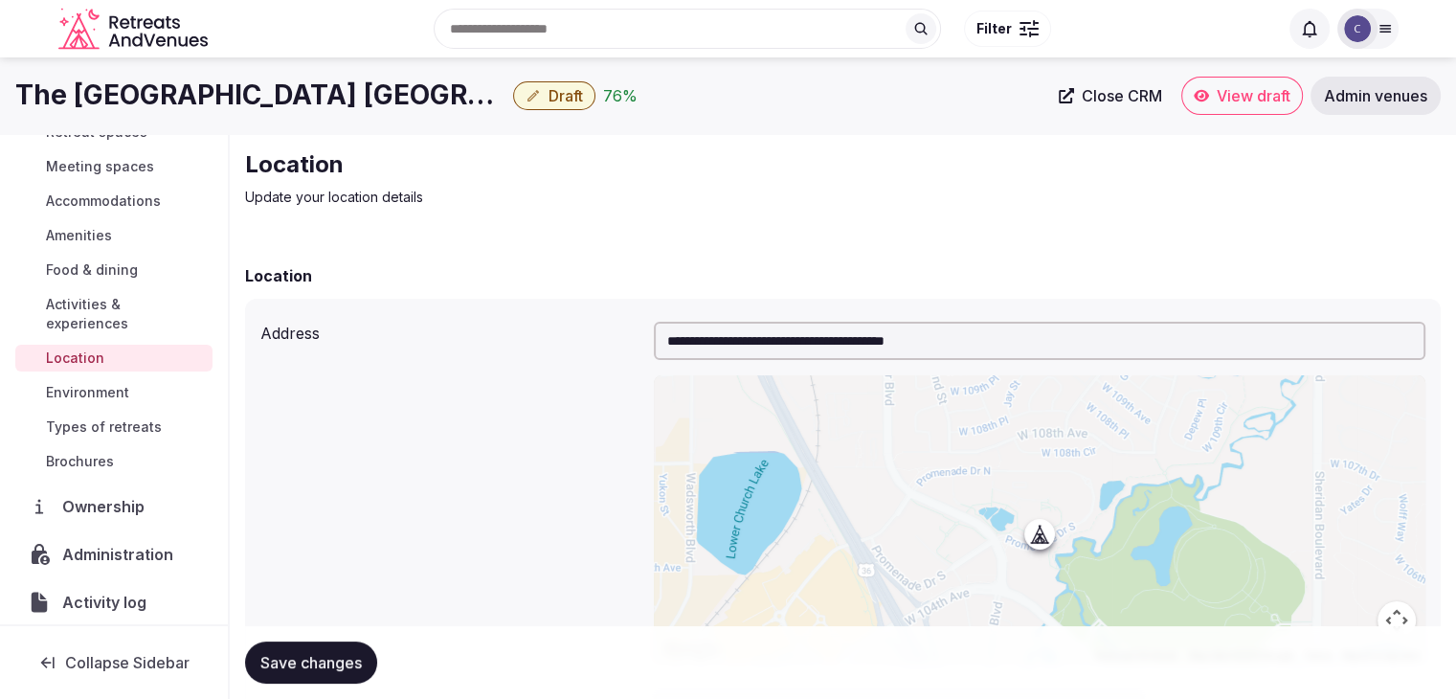
click at [91, 401] on link "Environment" at bounding box center [113, 392] width 197 height 27
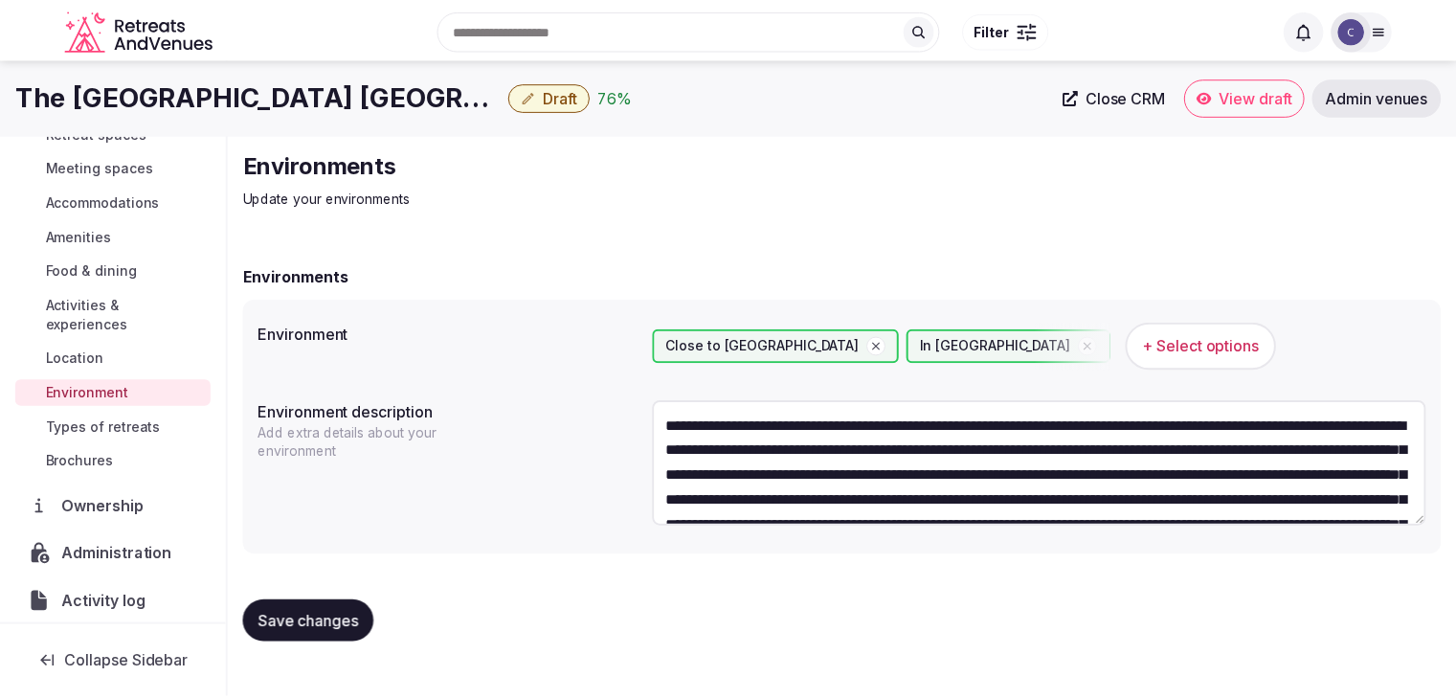
scroll to position [250, 0]
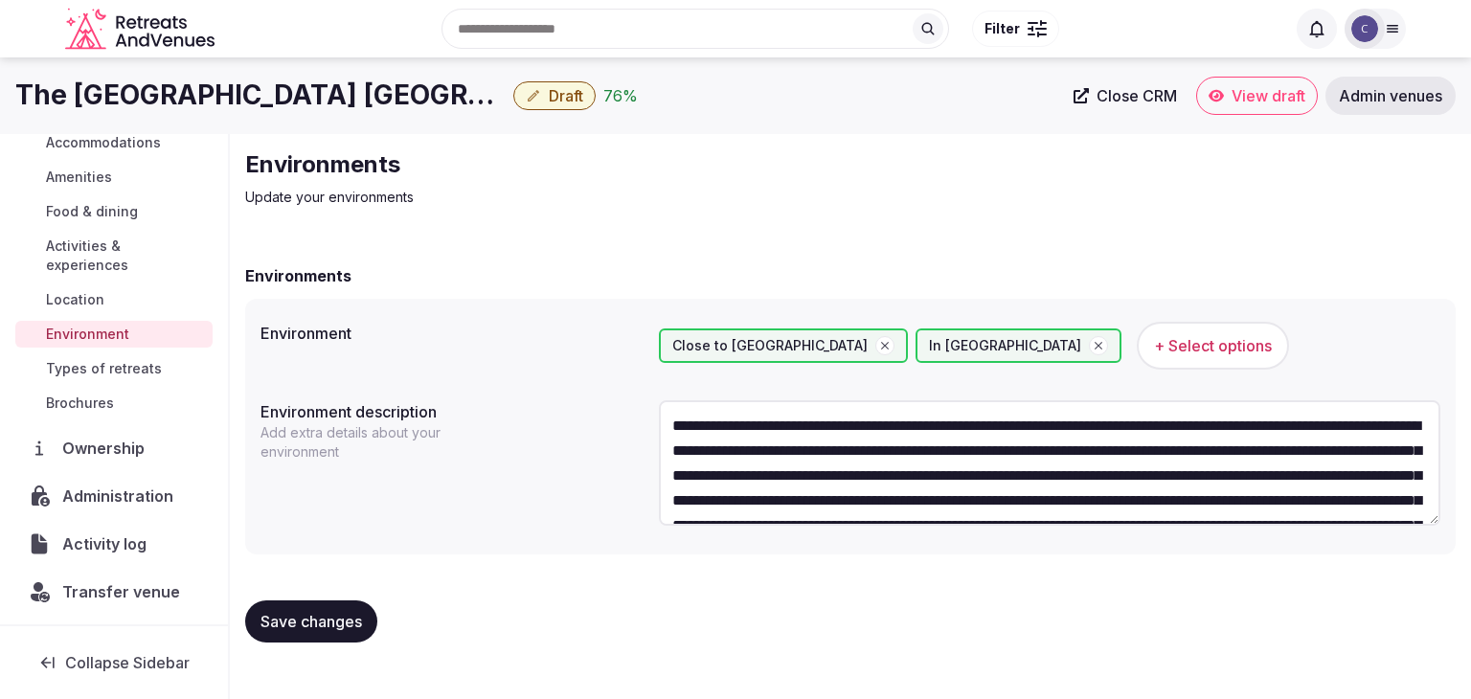
click at [100, 369] on span "Types of retreats" at bounding box center [104, 368] width 116 height 19
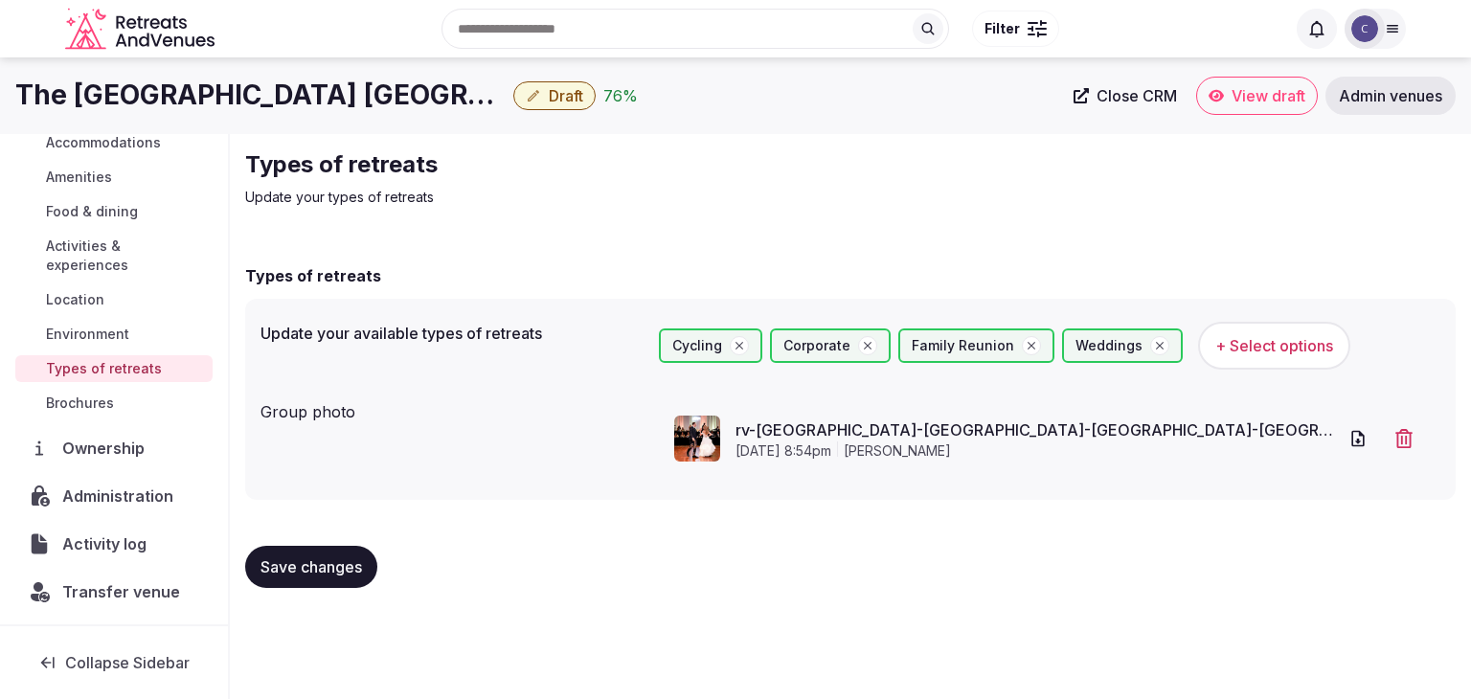
click at [119, 254] on span "Activities & experiences" at bounding box center [125, 256] width 159 height 38
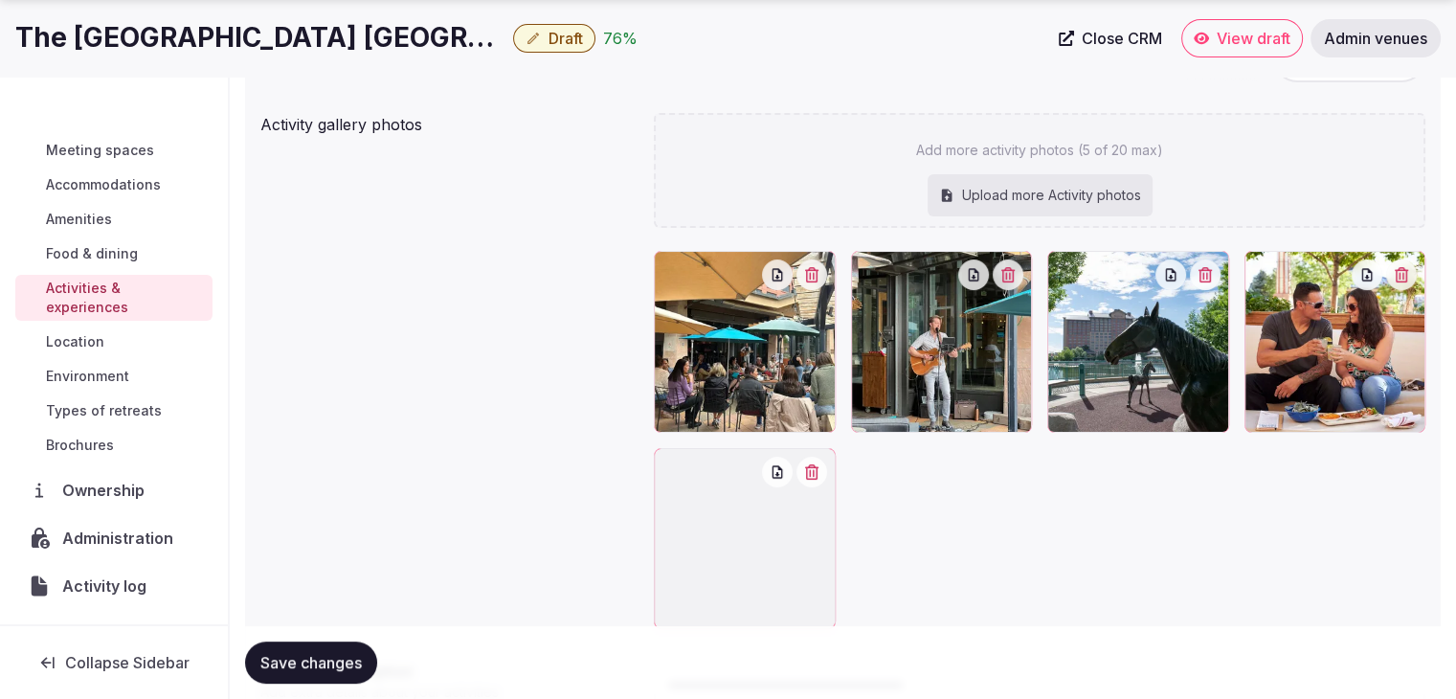
scroll to position [192, 0]
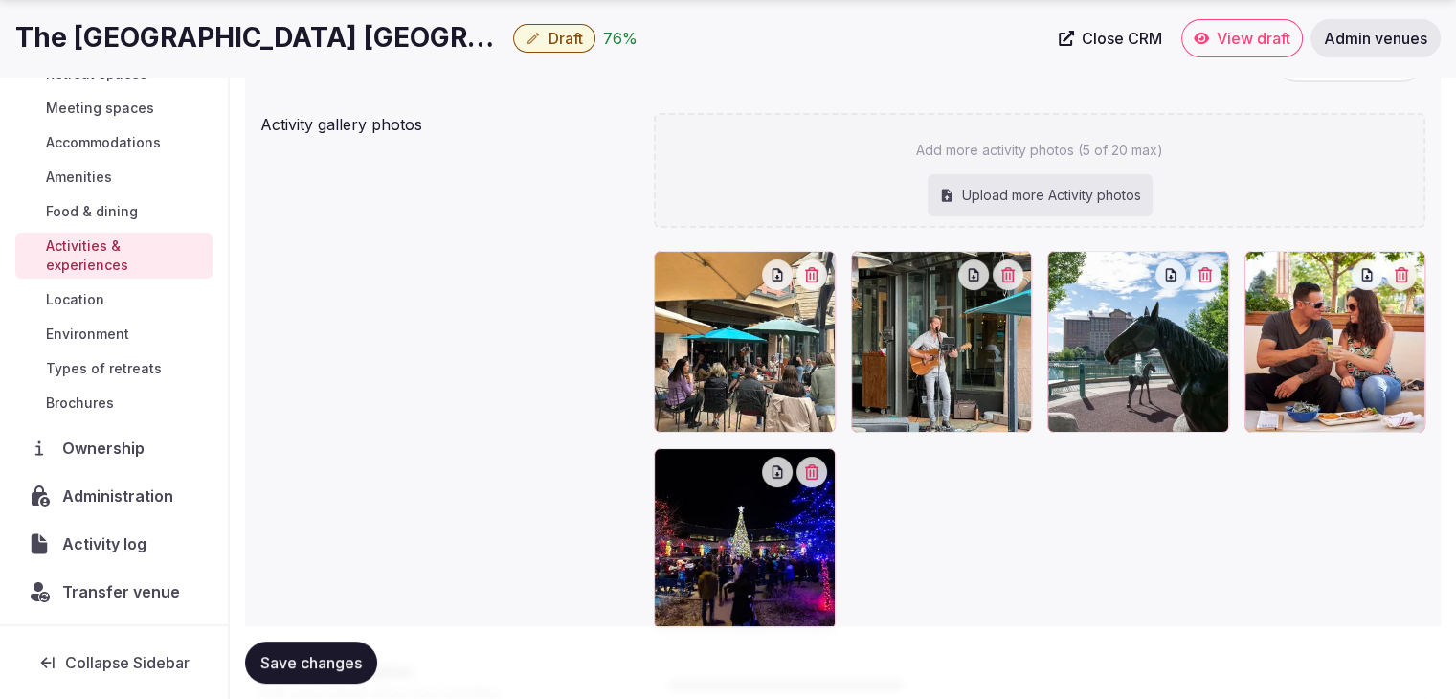
click at [97, 376] on span "Types of retreats" at bounding box center [104, 368] width 116 height 19
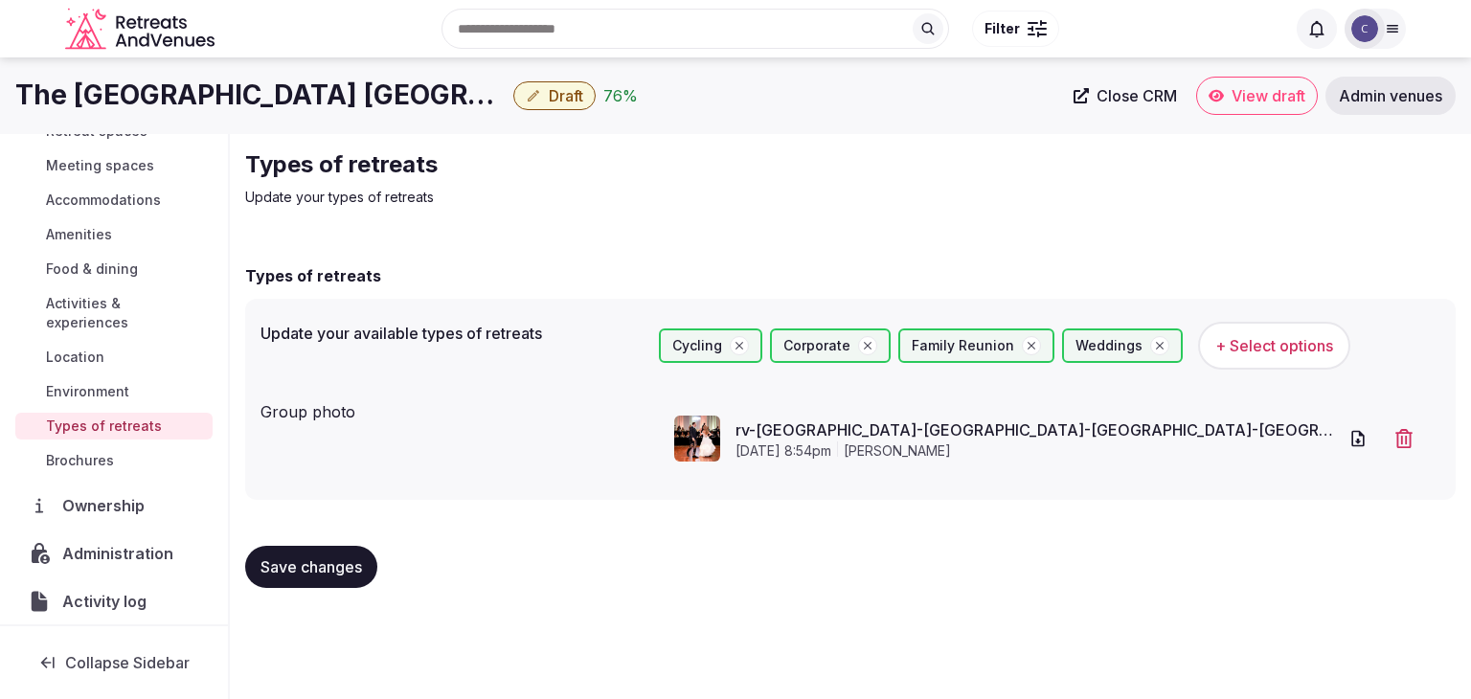
click at [1284, 324] on button "+ Select options" at bounding box center [1274, 346] width 152 height 48
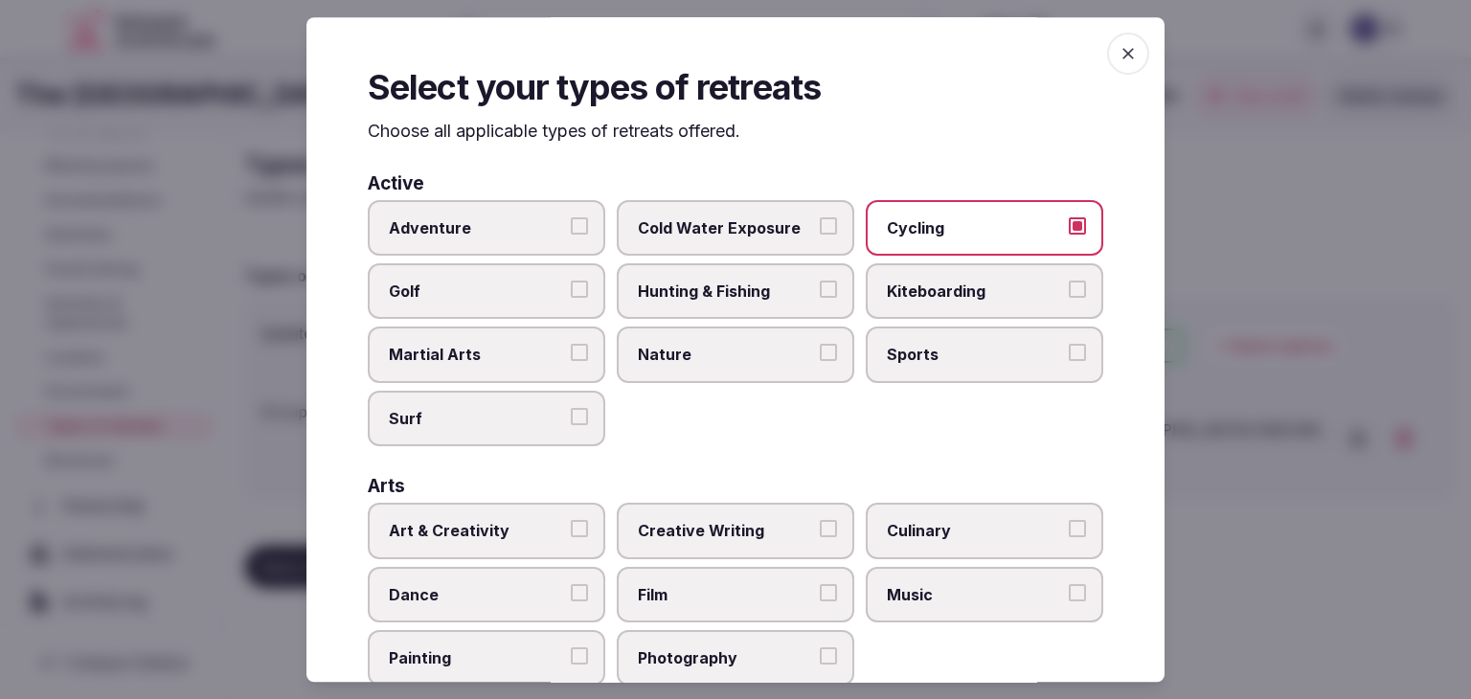
click at [1038, 231] on span "Cycling" at bounding box center [975, 227] width 176 height 21
click at [1069, 231] on button "Cycling" at bounding box center [1077, 225] width 17 height 17
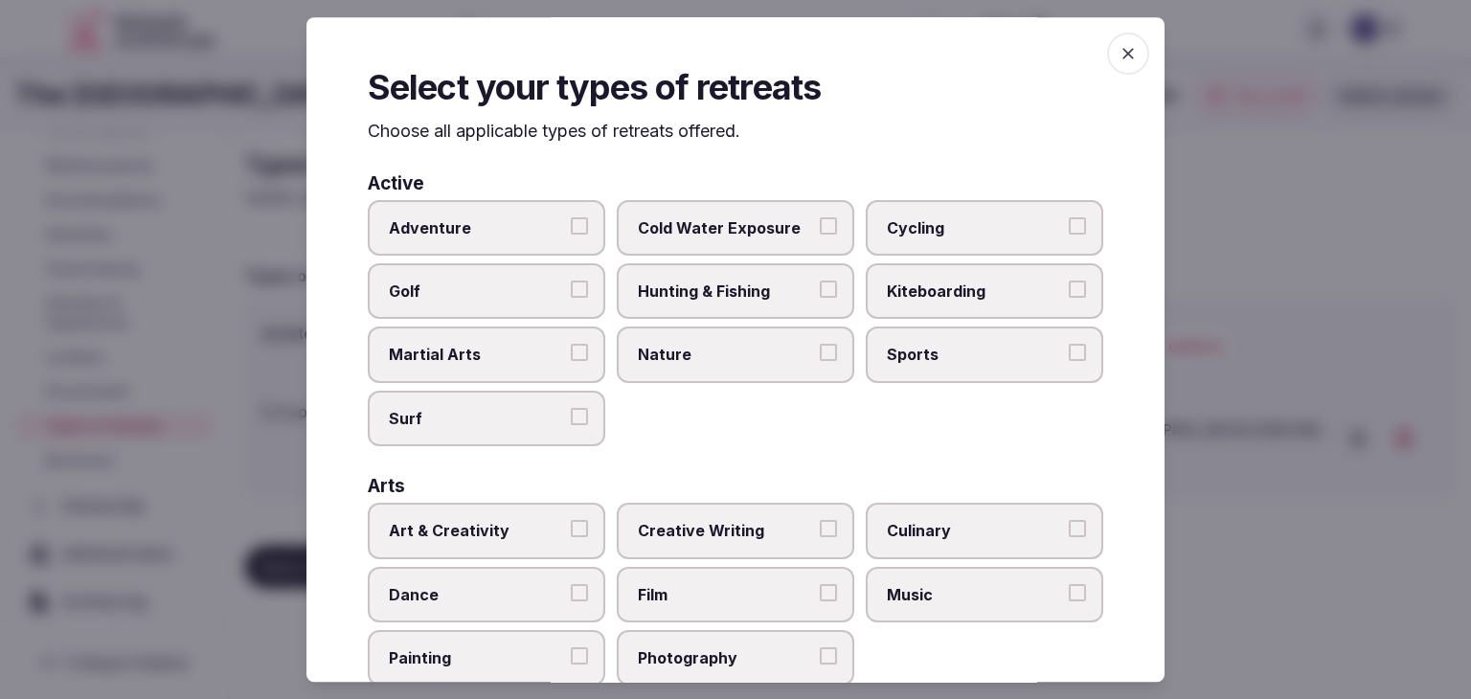
click at [1118, 58] on icon "button" at bounding box center [1127, 53] width 19 height 19
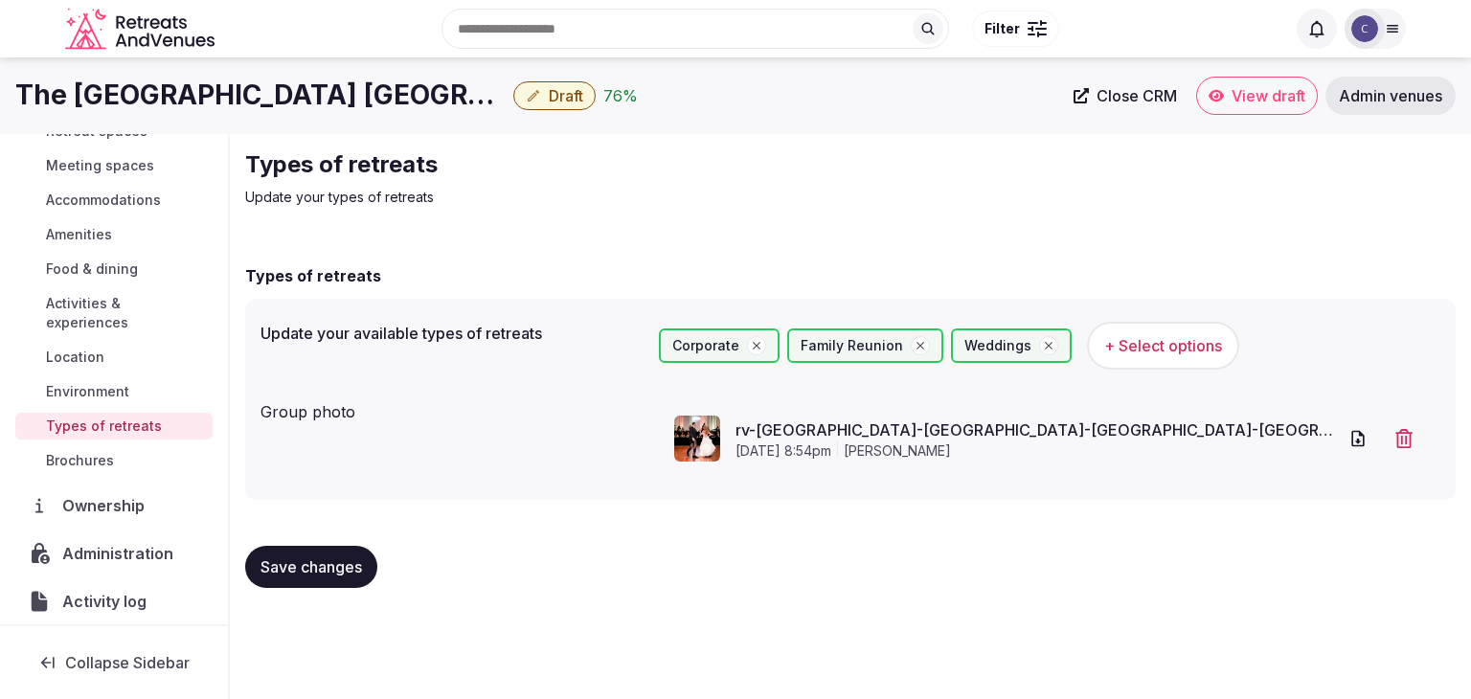
drag, startPoint x: 340, startPoint y: 566, endPoint x: 320, endPoint y: 563, distance: 20.3
click at [338, 566] on span "Save changes" at bounding box center [310, 566] width 101 height 19
click at [107, 290] on link "Activities & experiences" at bounding box center [113, 313] width 197 height 46
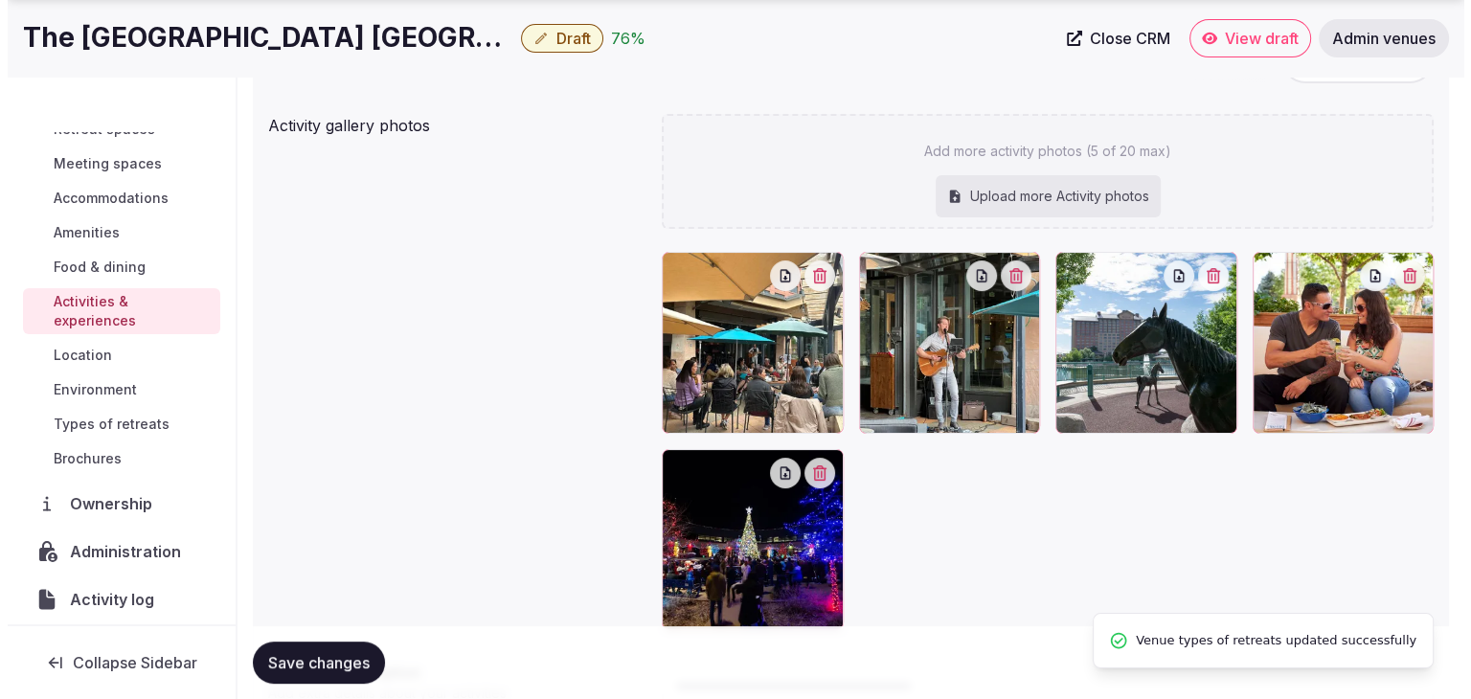
scroll to position [287, 0]
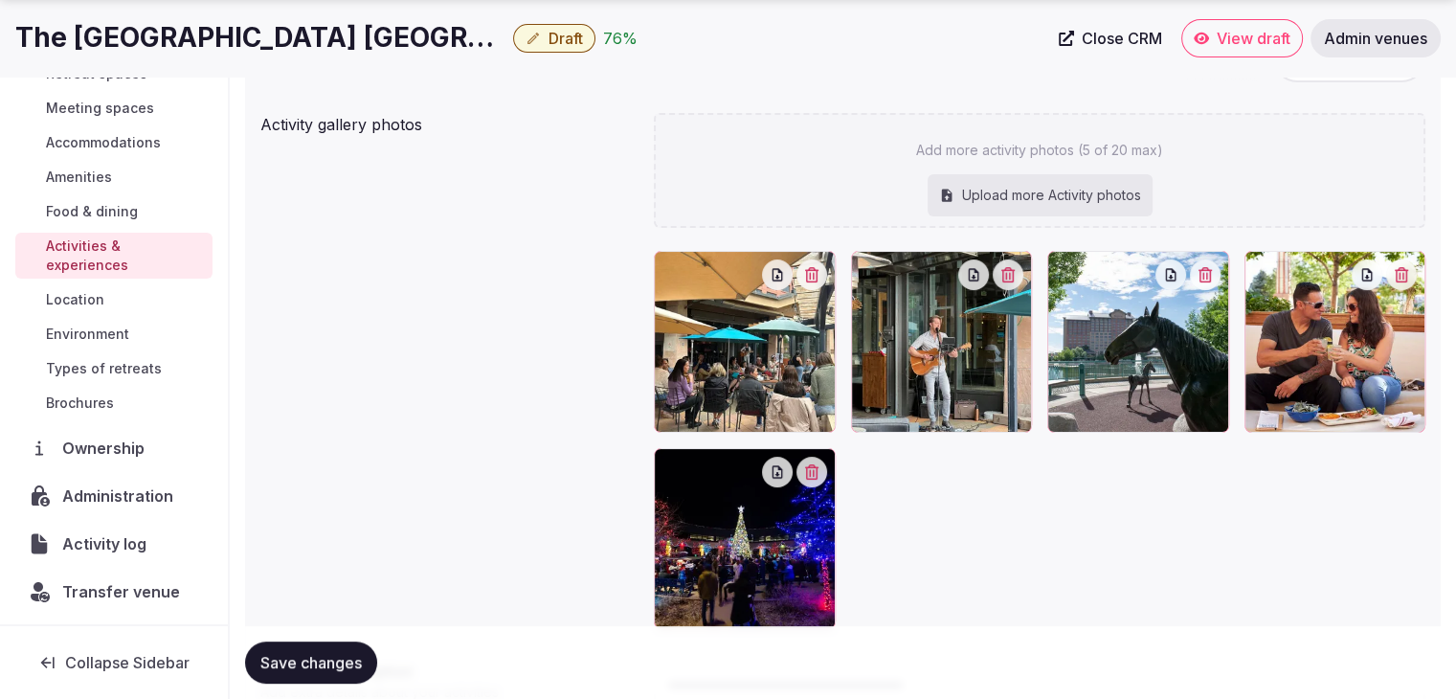
click at [569, 29] on span "Draft" at bounding box center [566, 38] width 34 height 19
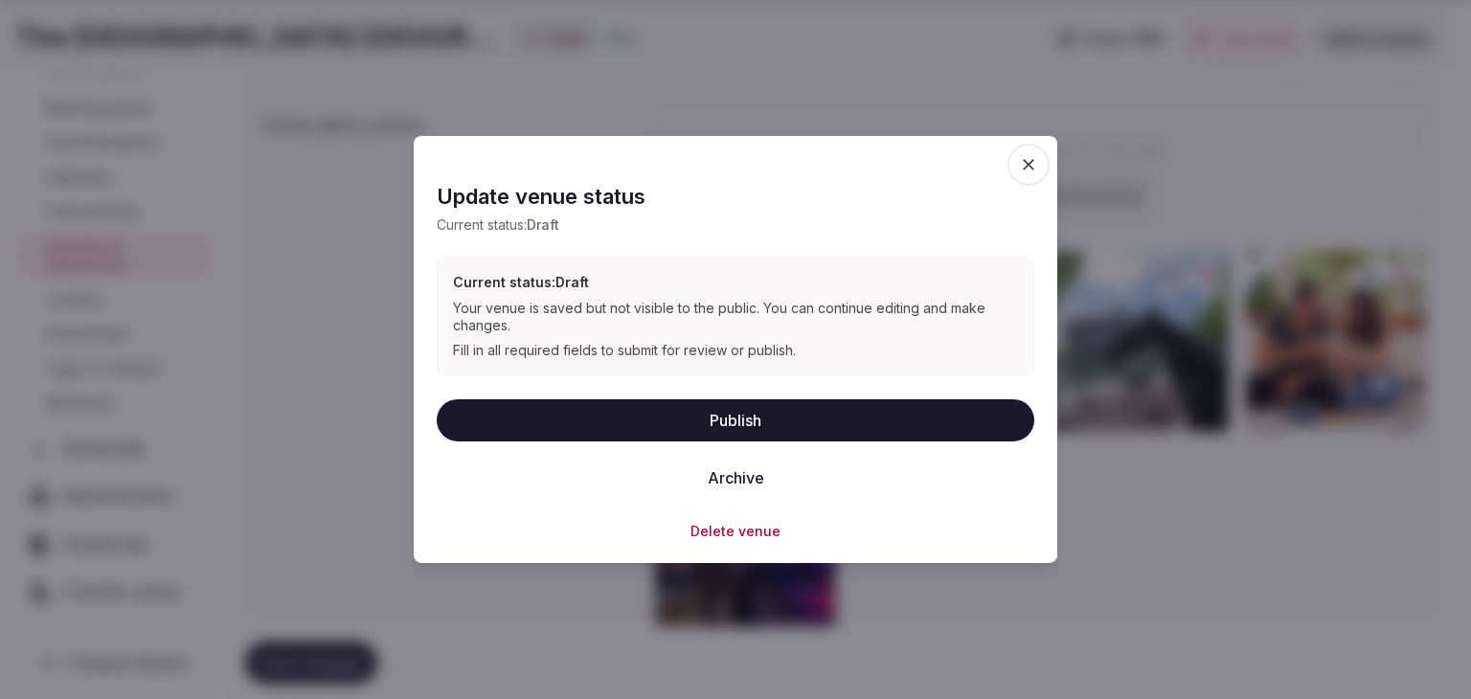
click at [761, 422] on button "Publish" at bounding box center [735, 419] width 597 height 42
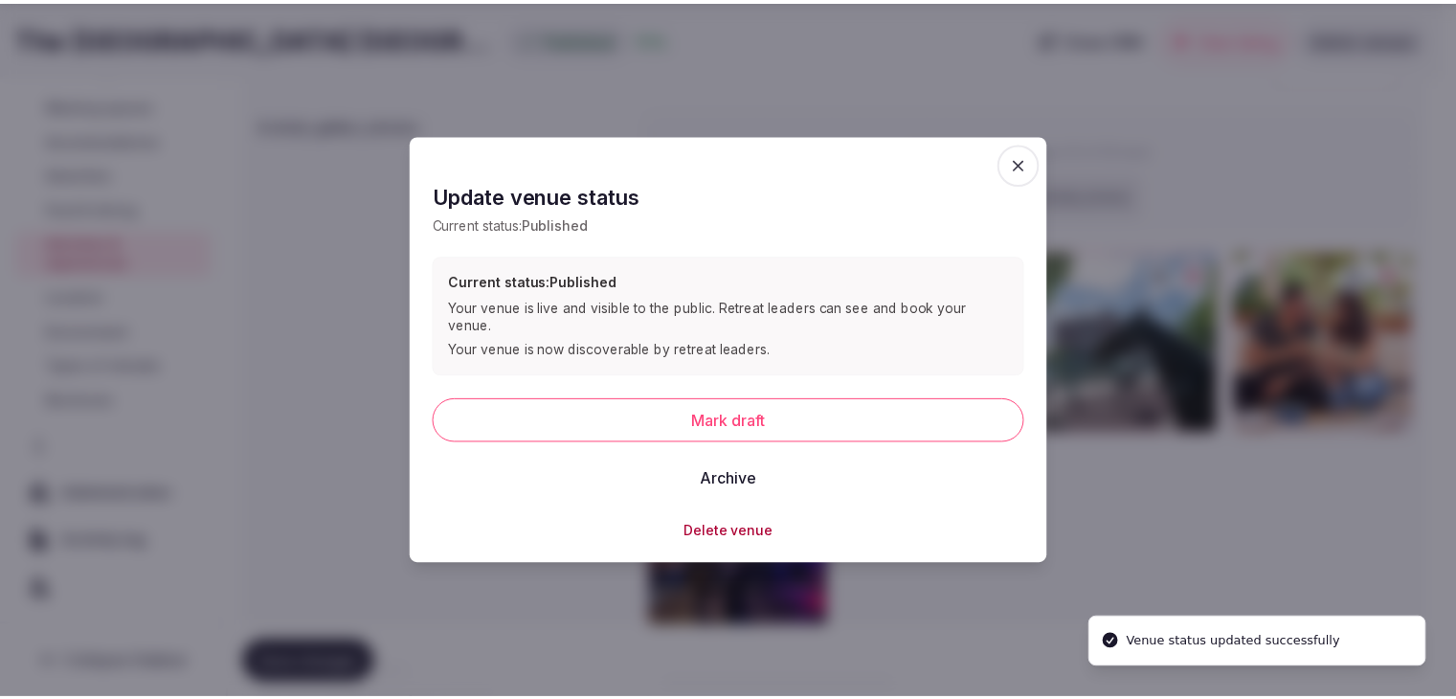
scroll to position [146, 0]
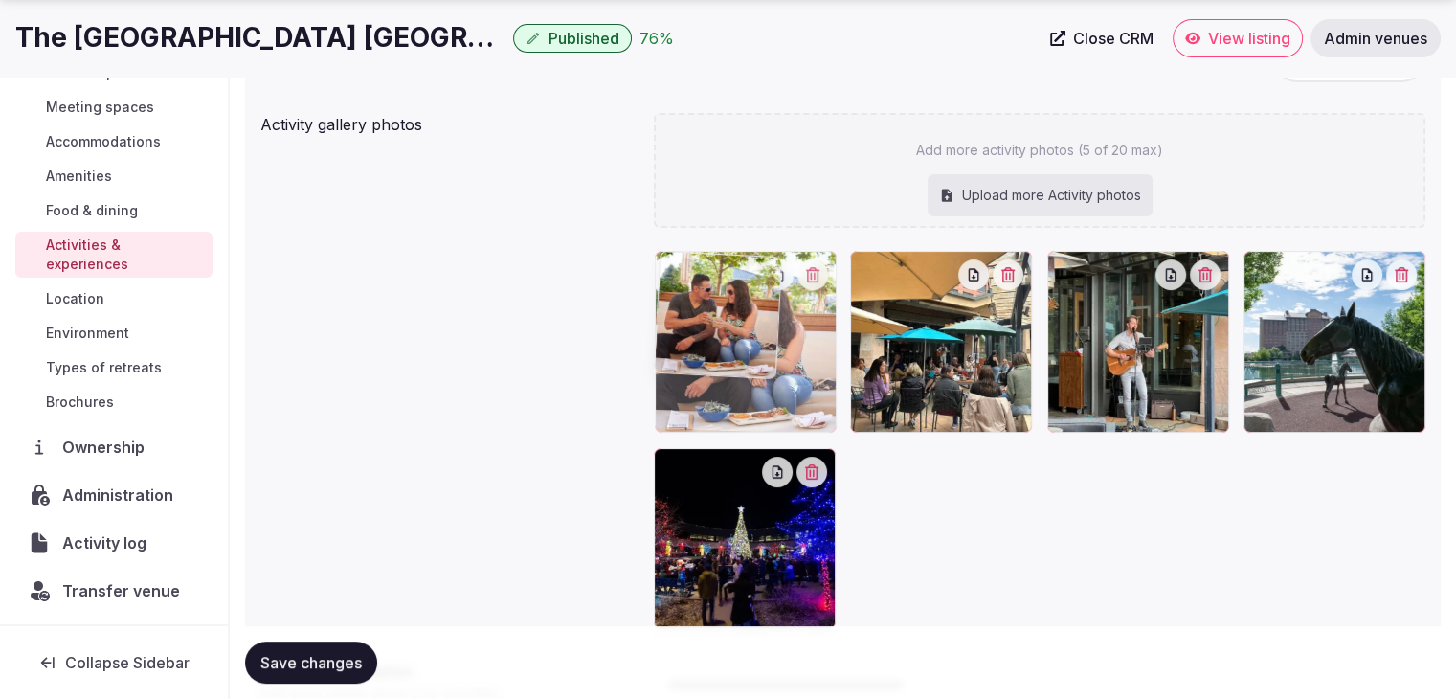
drag, startPoint x: 1259, startPoint y: 262, endPoint x: 733, endPoint y: 292, distance: 526.5
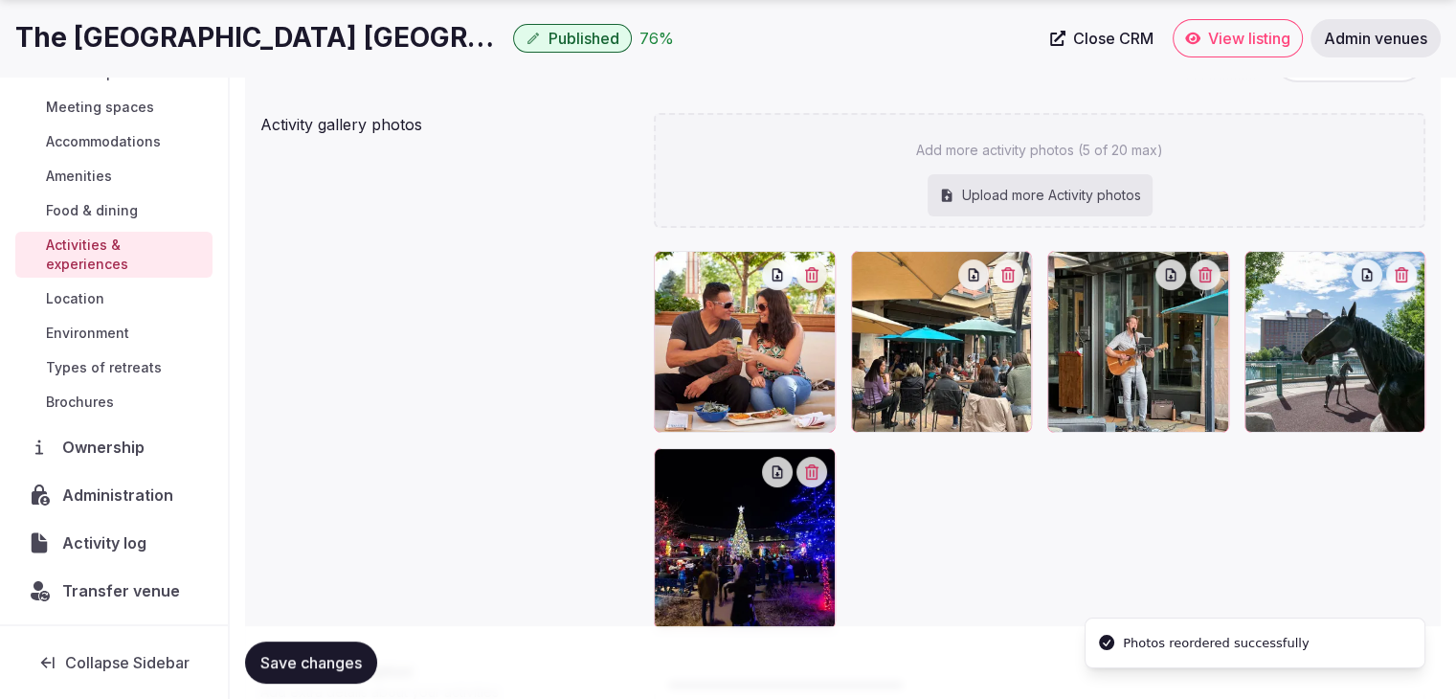
click at [292, 663] on span "Save changes" at bounding box center [310, 662] width 101 height 19
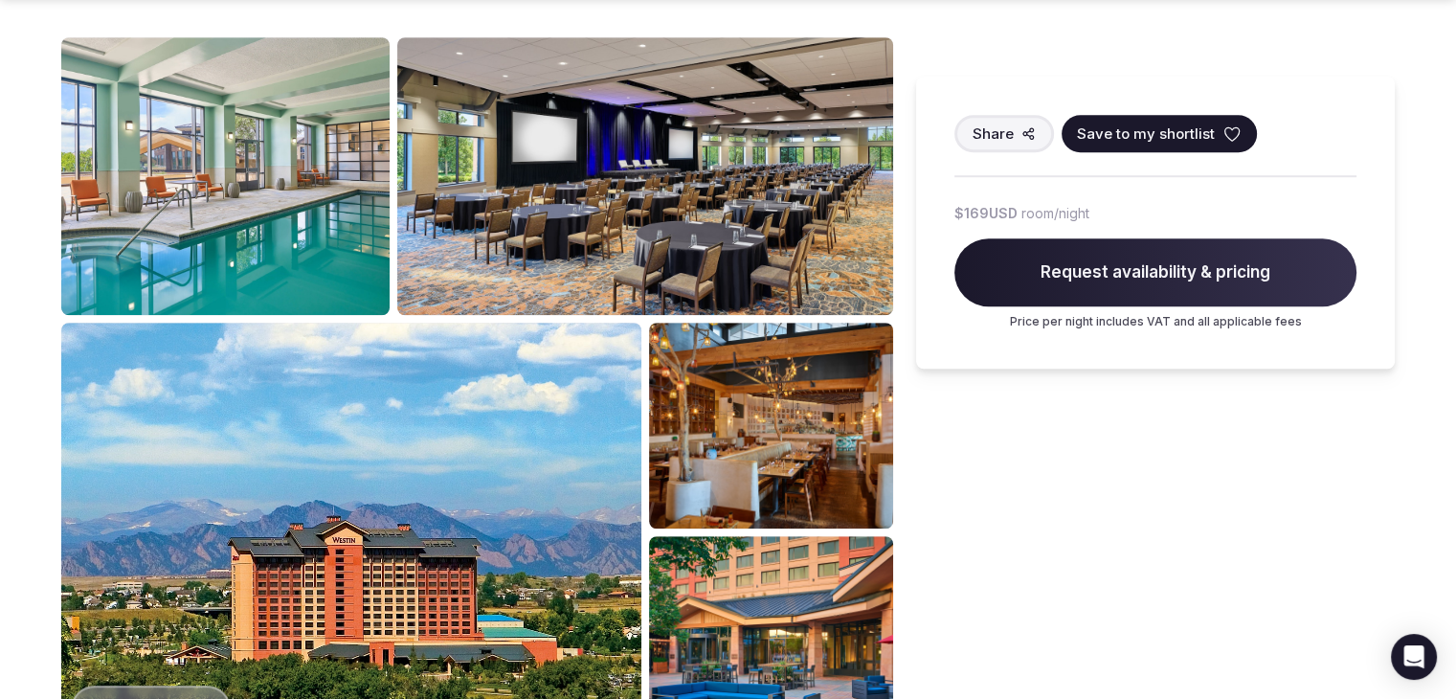
scroll to position [1436, 0]
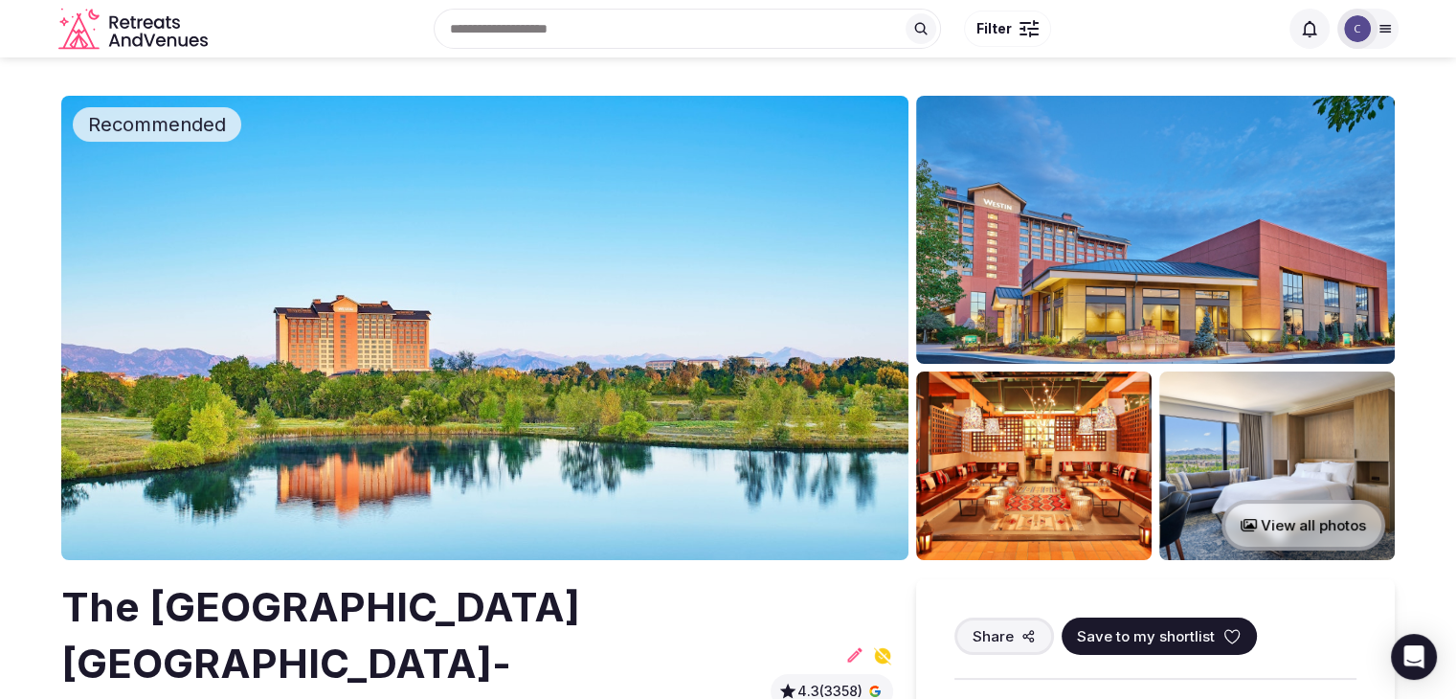
scroll to position [287, 0]
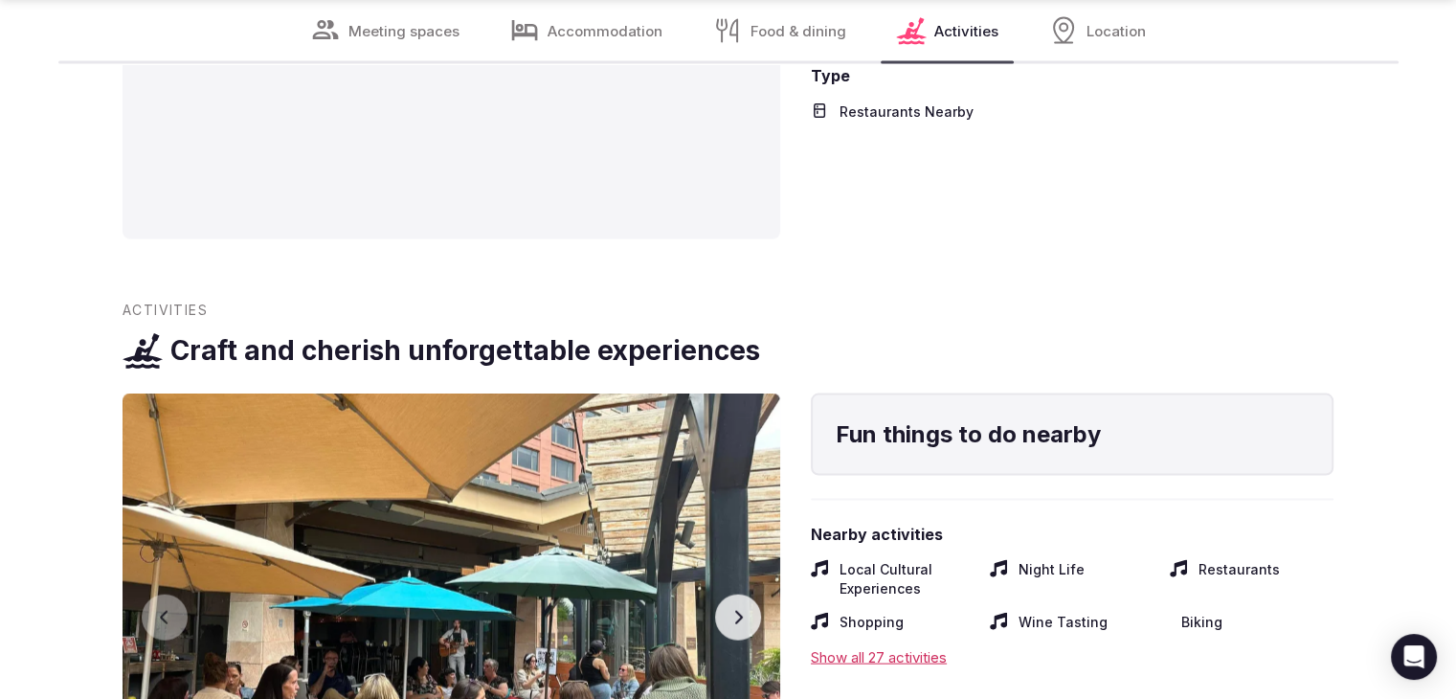
scroll to position [4117, 0]
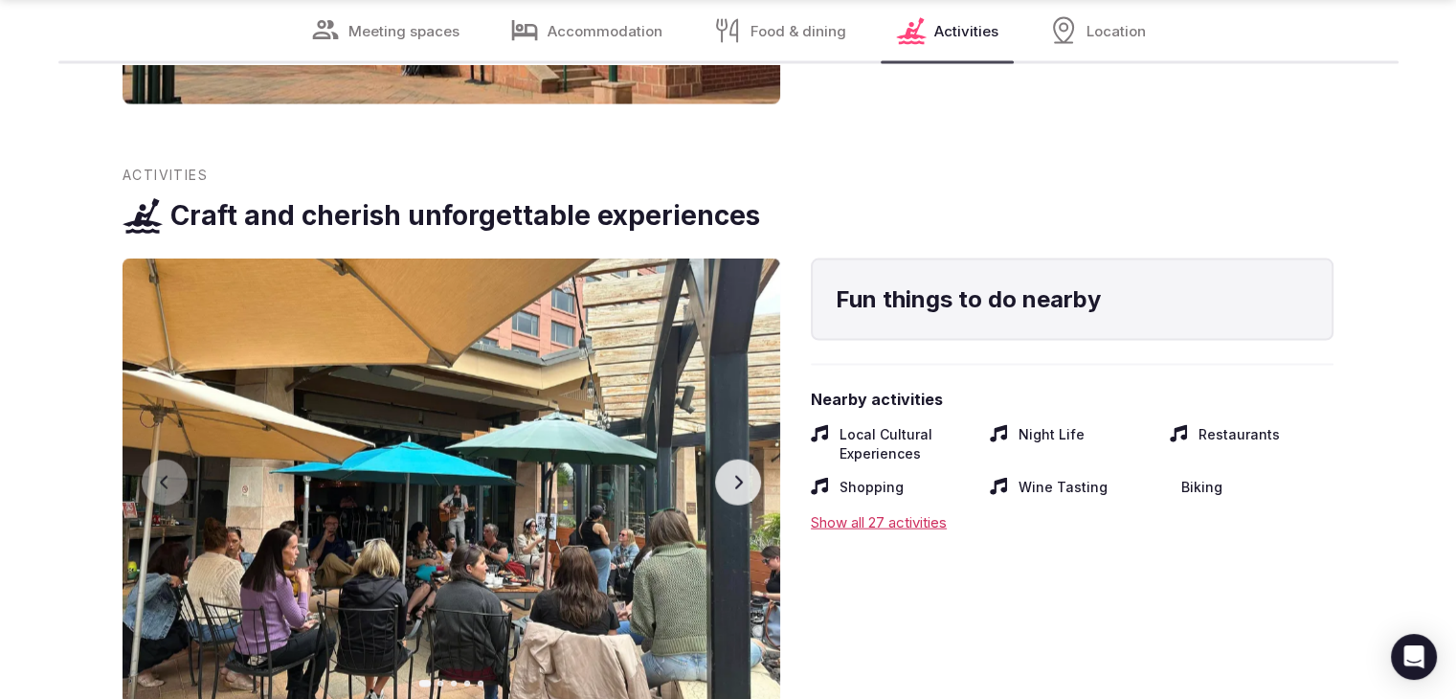
click at [739, 460] on button "Next slide" at bounding box center [738, 483] width 46 height 46
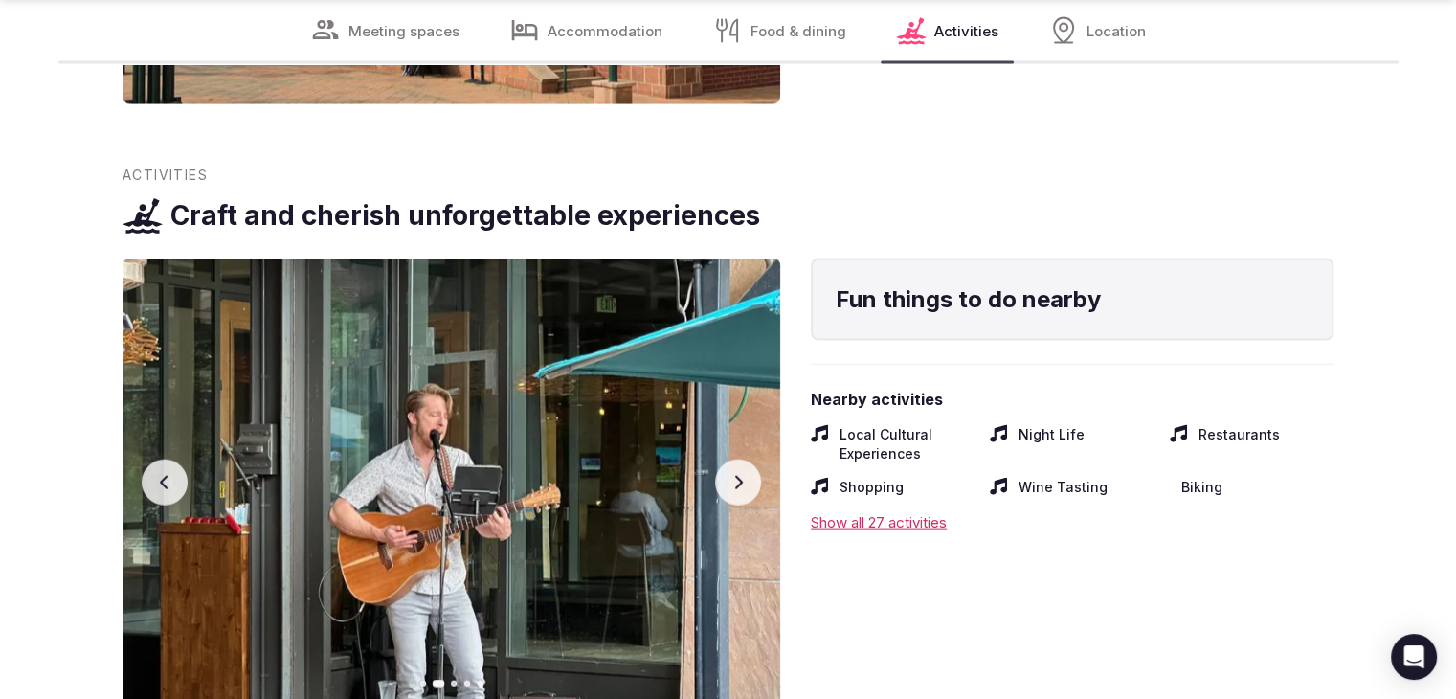
click at [739, 460] on button "Next slide" at bounding box center [738, 483] width 46 height 46
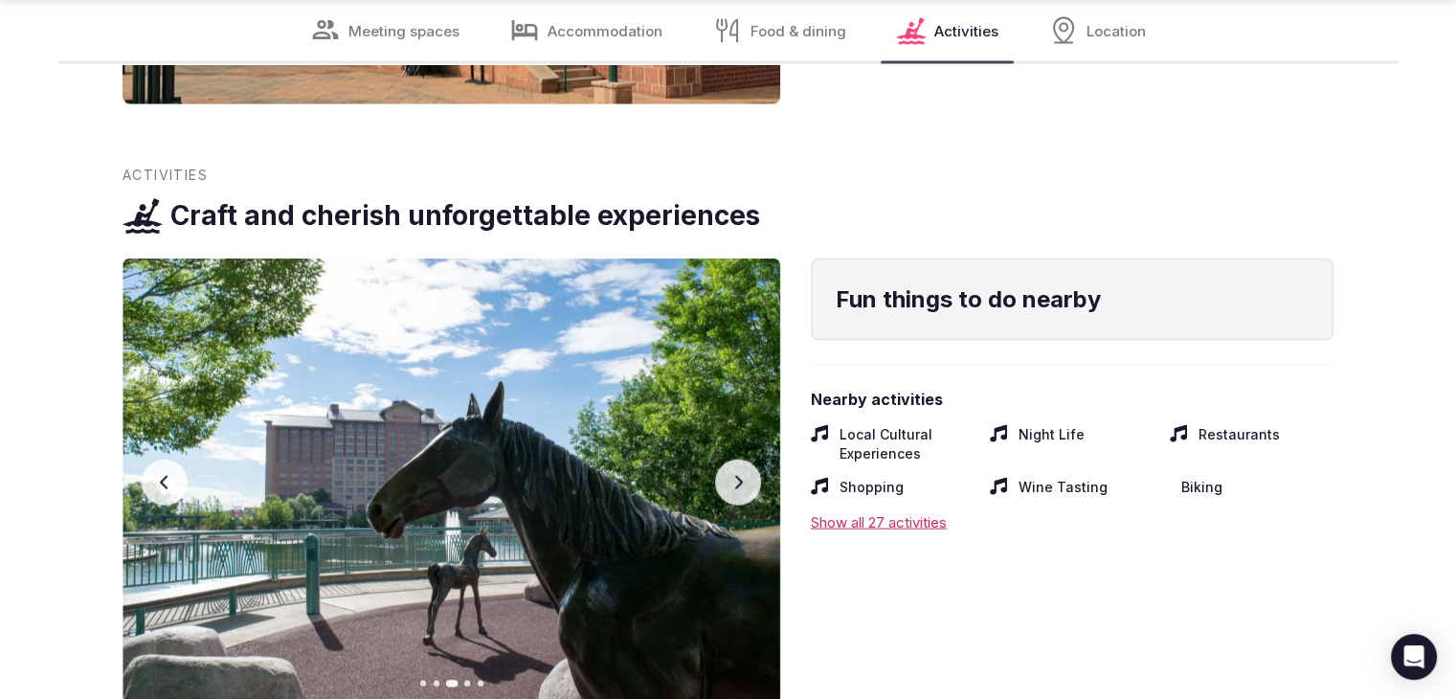
click at [739, 460] on button "Next slide" at bounding box center [738, 483] width 46 height 46
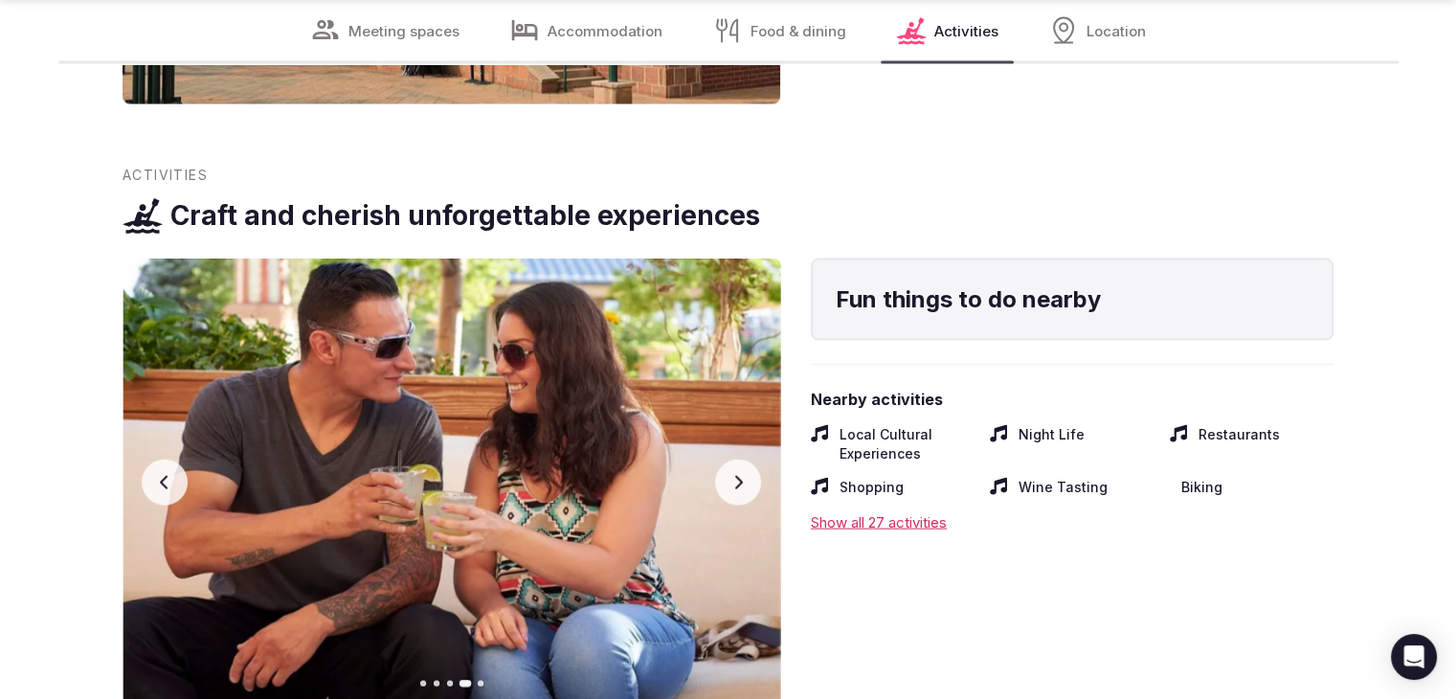
click at [737, 460] on button "Next slide" at bounding box center [738, 483] width 46 height 46
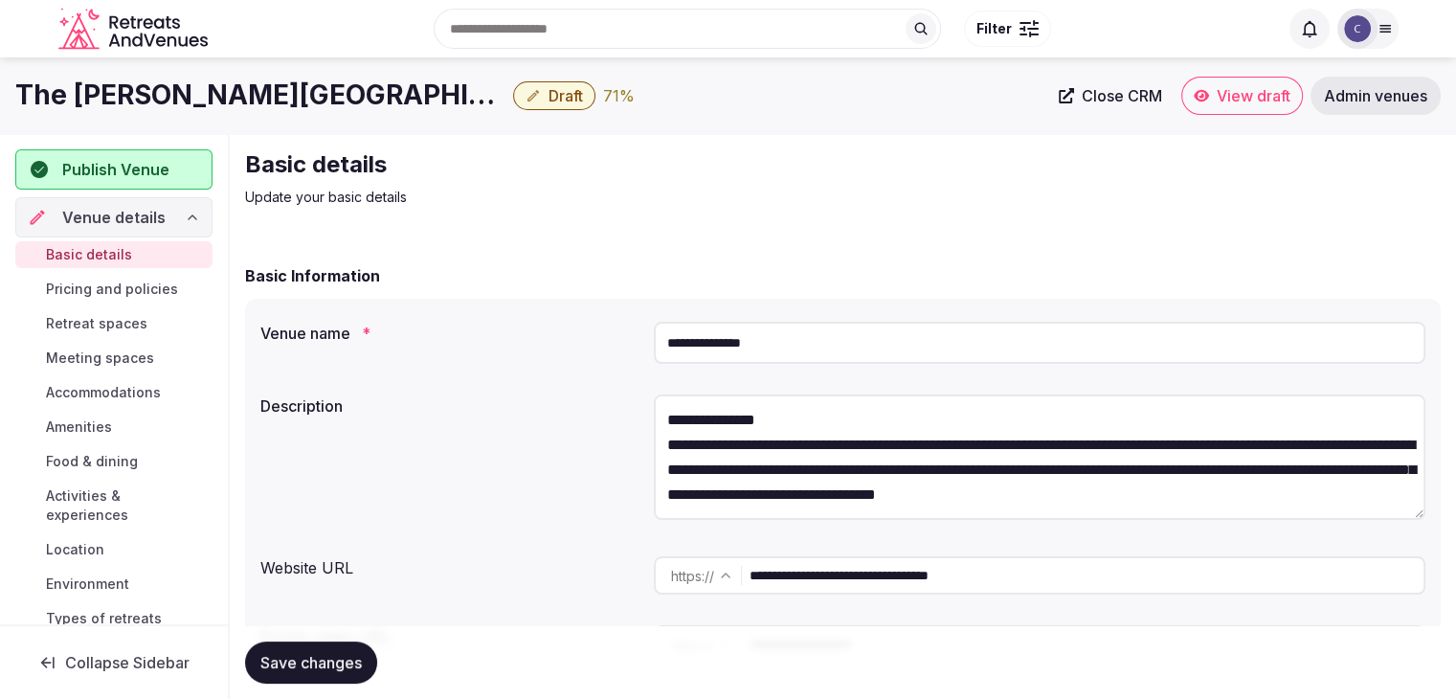
click at [1039, 575] on input "**********" at bounding box center [1087, 575] width 674 height 38
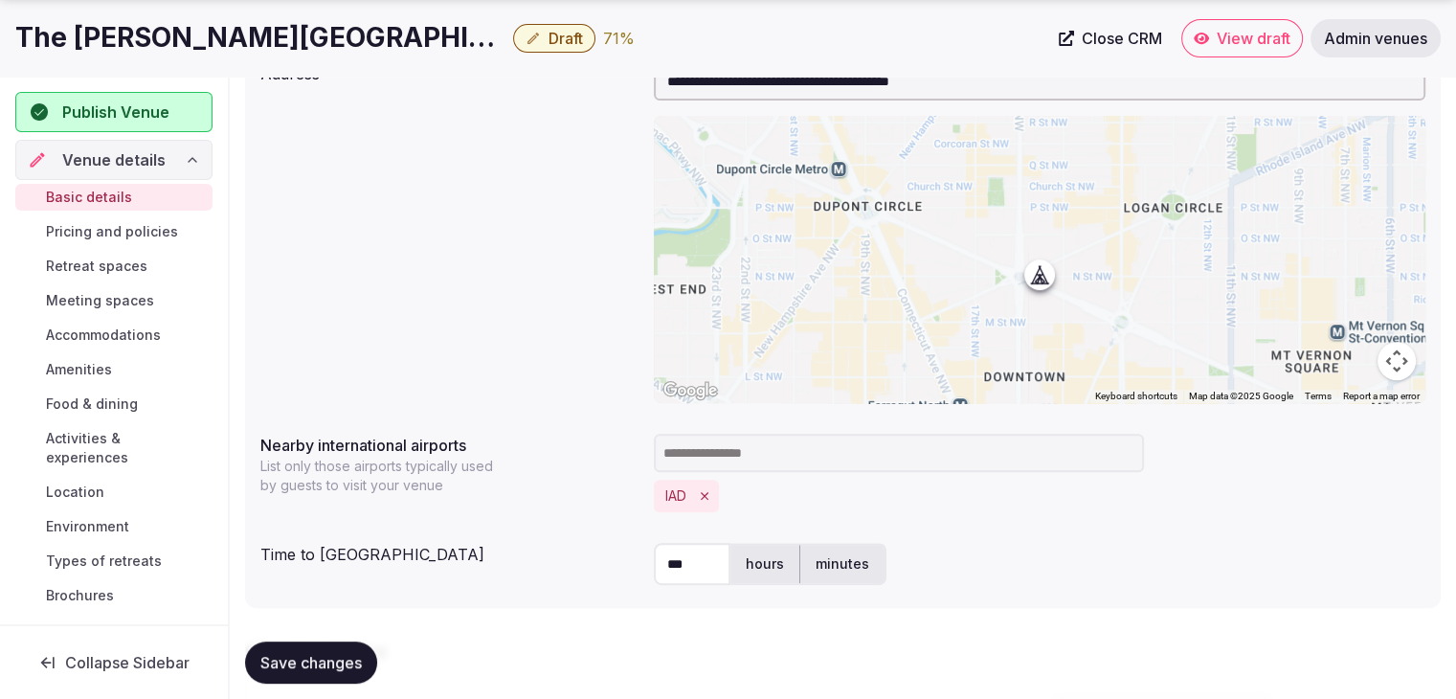
scroll to position [957, 0]
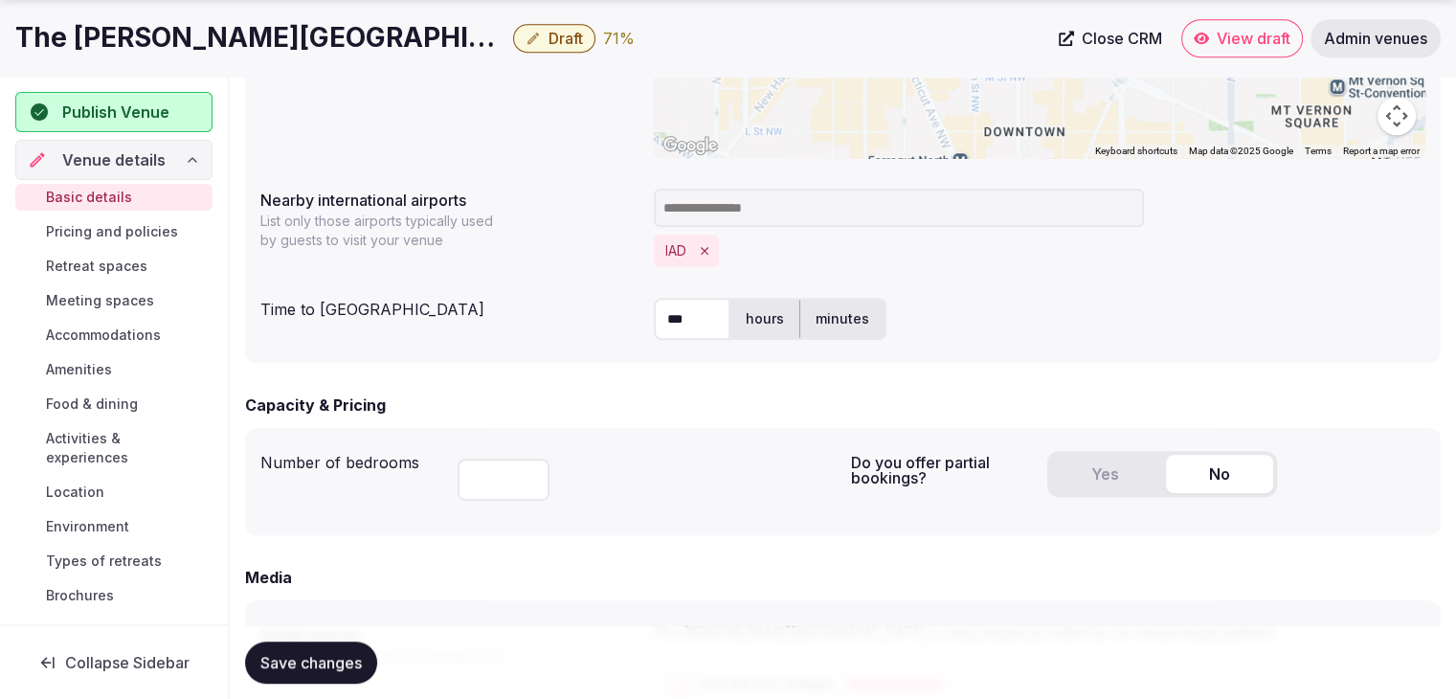
click at [145, 30] on h1 "The [PERSON_NAME][GEOGRAPHIC_DATA]" at bounding box center [260, 37] width 490 height 37
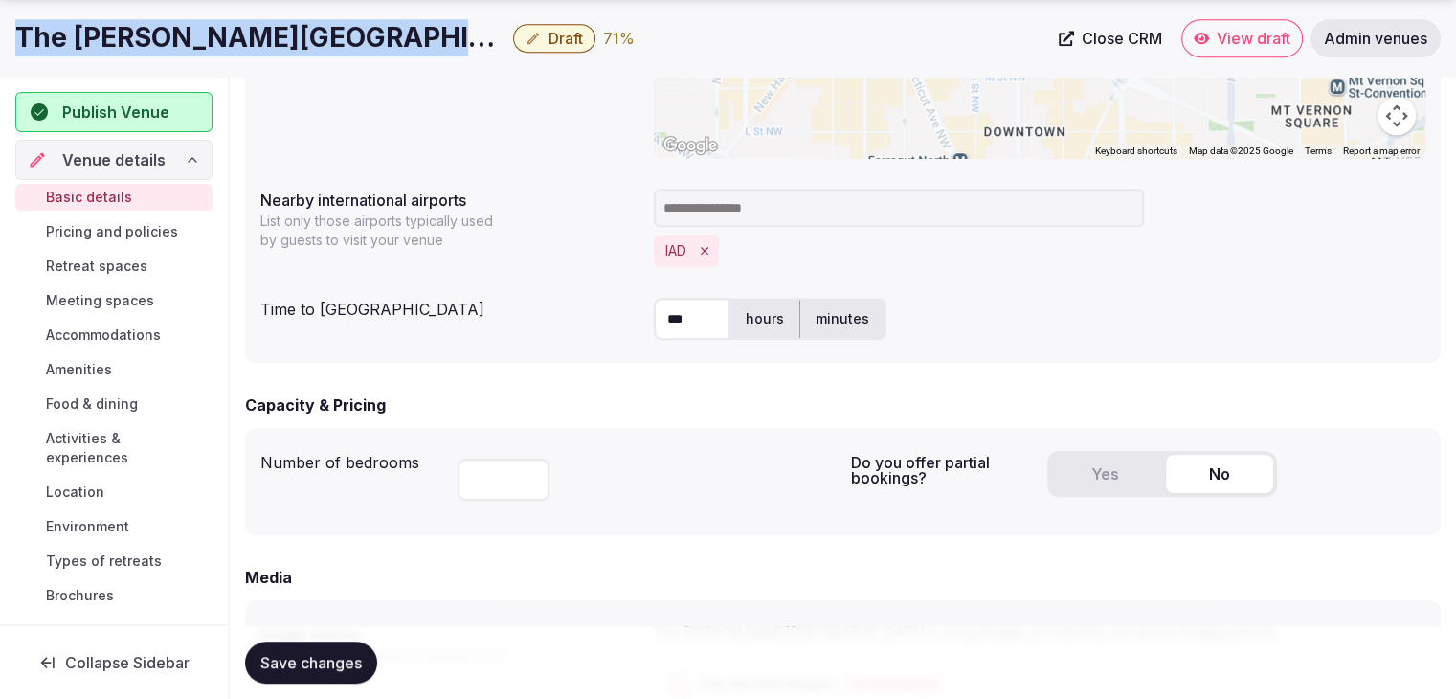
click at [145, 30] on h1 "The [PERSON_NAME][GEOGRAPHIC_DATA]" at bounding box center [260, 37] width 490 height 37
copy div "The [PERSON_NAME][GEOGRAPHIC_DATA]"
click at [1127, 466] on button "Yes" at bounding box center [1104, 474] width 107 height 38
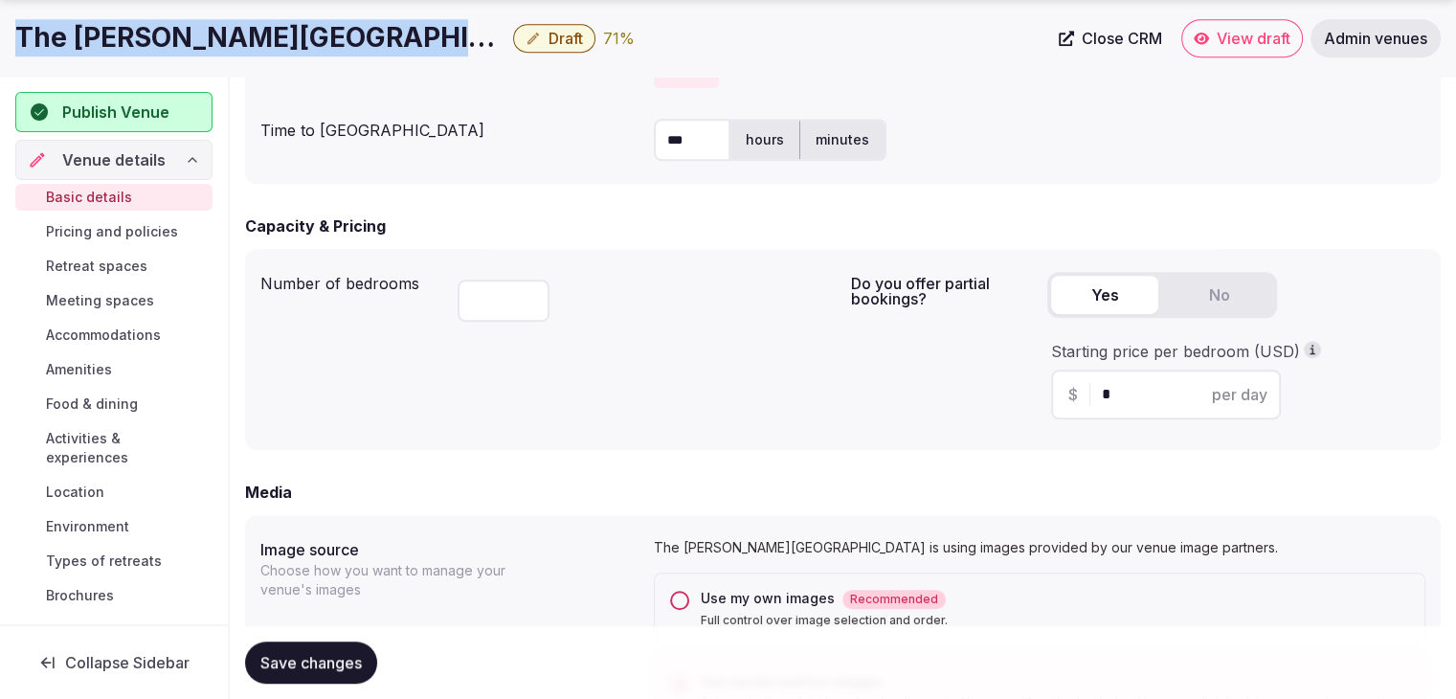
scroll to position [1149, 0]
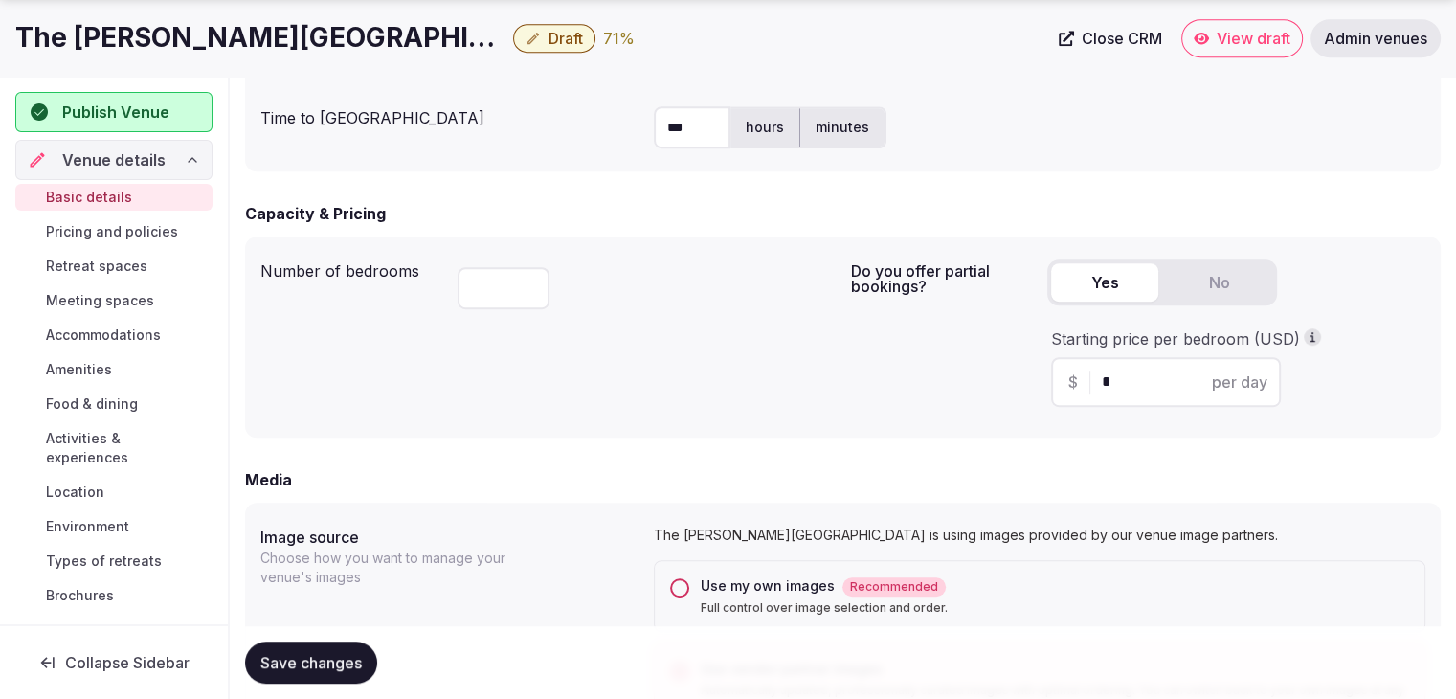
drag, startPoint x: 1113, startPoint y: 393, endPoint x: 1064, endPoint y: 388, distance: 49.1
click at [1068, 388] on div "$ * per day" at bounding box center [1166, 382] width 230 height 50
type input "***"
click at [903, 415] on div "Do you offer partial bookings? Yes No Starting price per bedroom (USD) $ *** pe…" at bounding box center [1138, 337] width 575 height 170
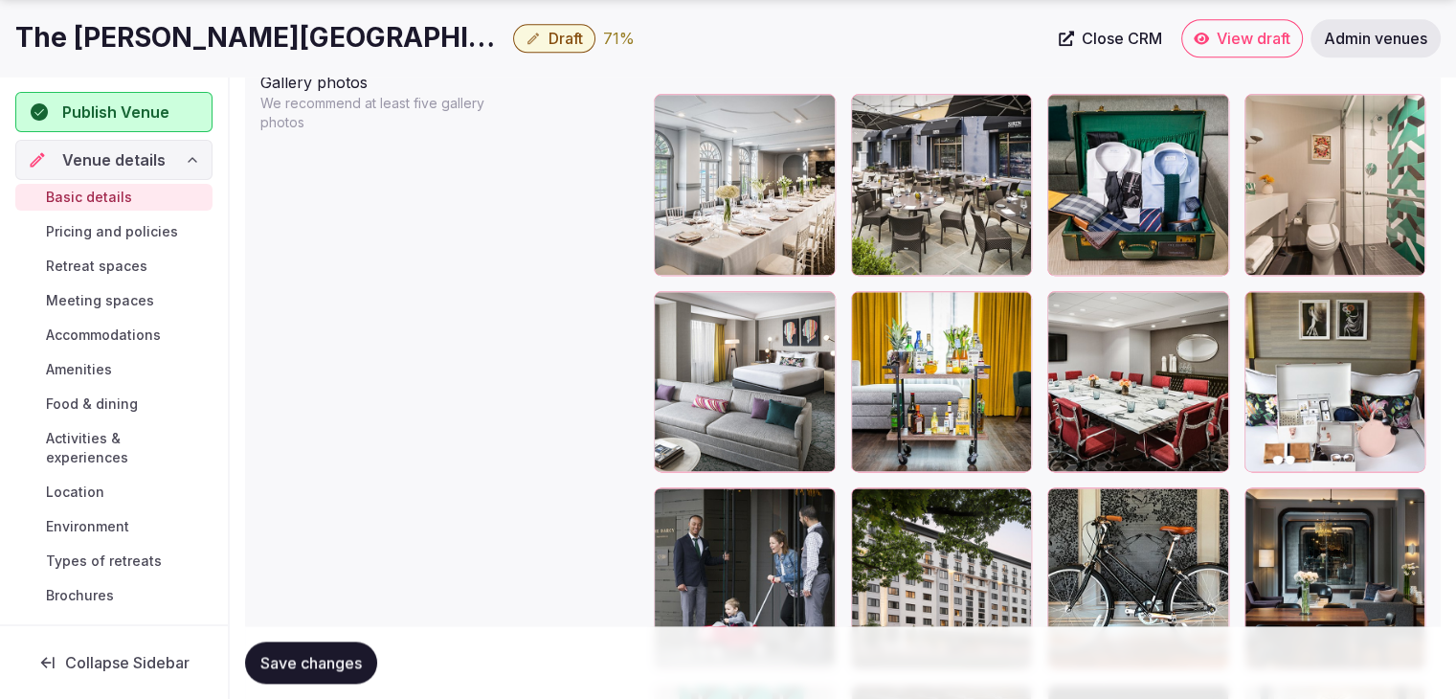
scroll to position [2489, 0]
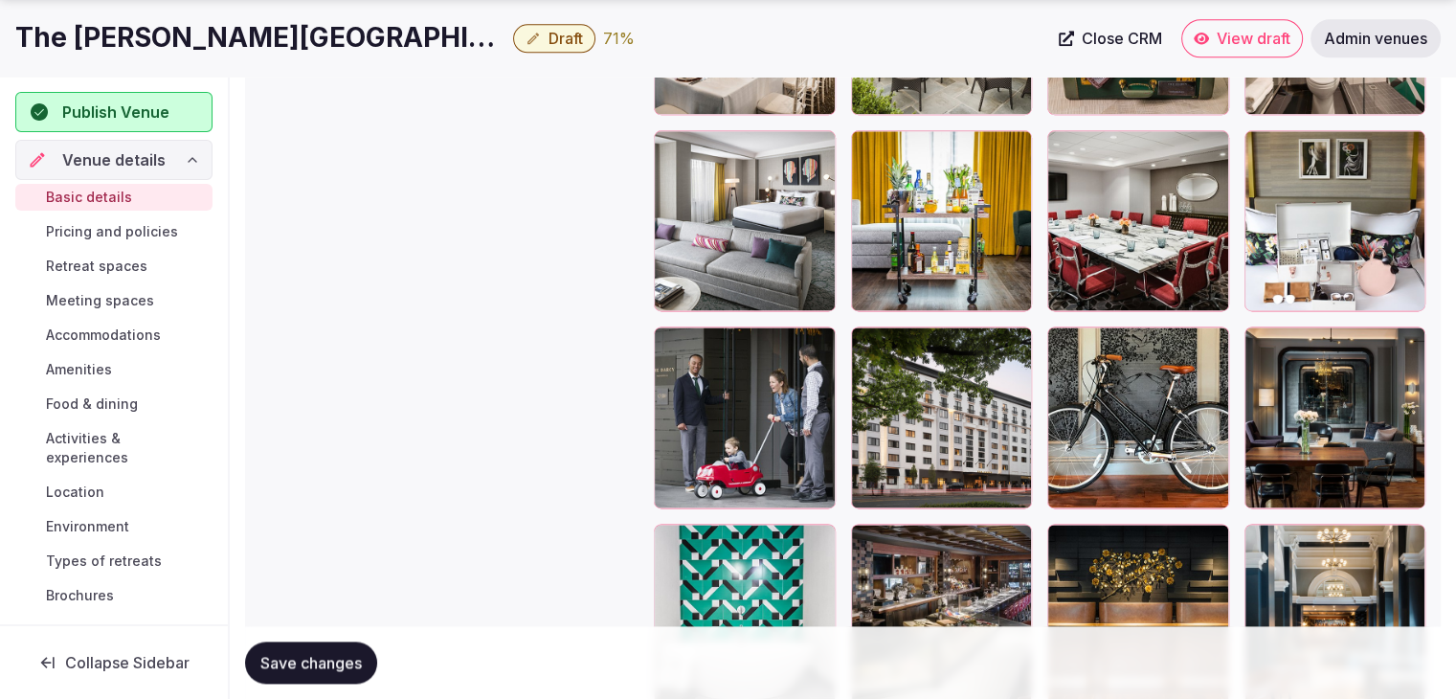
click at [1010, 338] on icon "button" at bounding box center [1012, 345] width 15 height 15
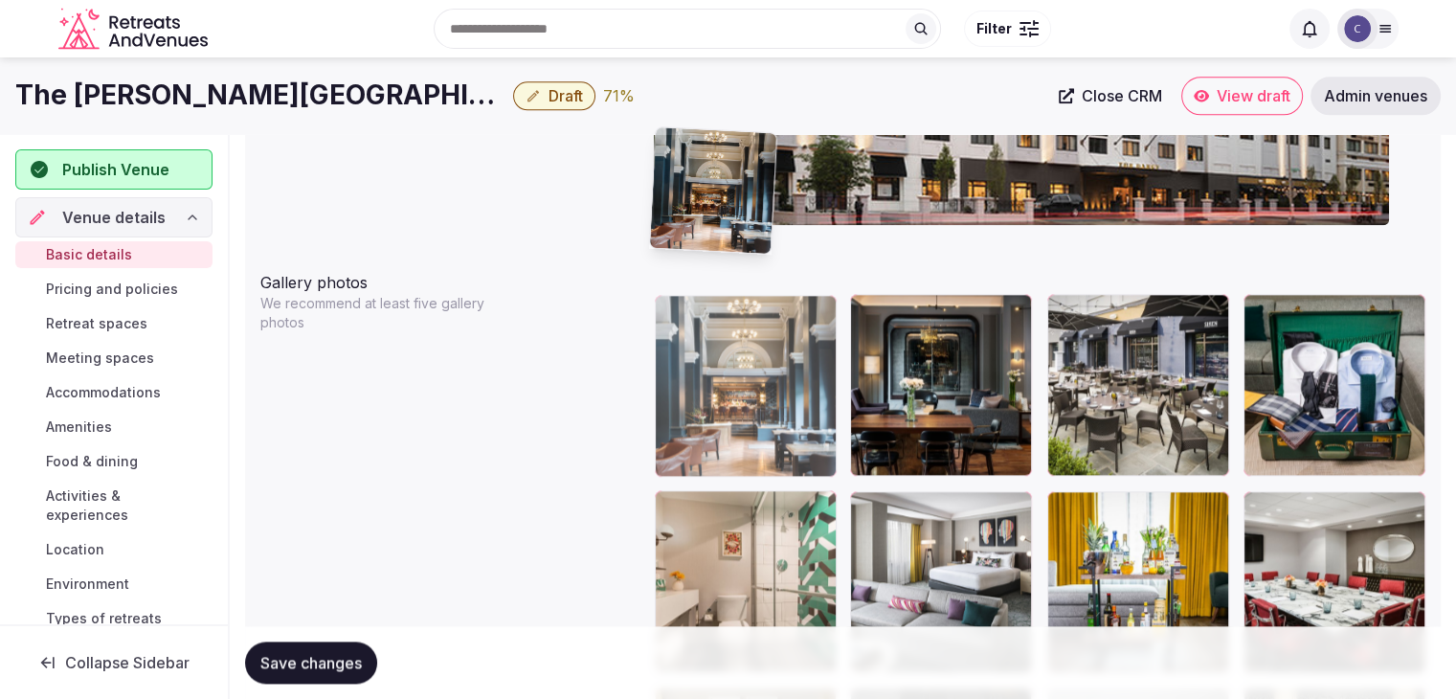
scroll to position [2124, 0]
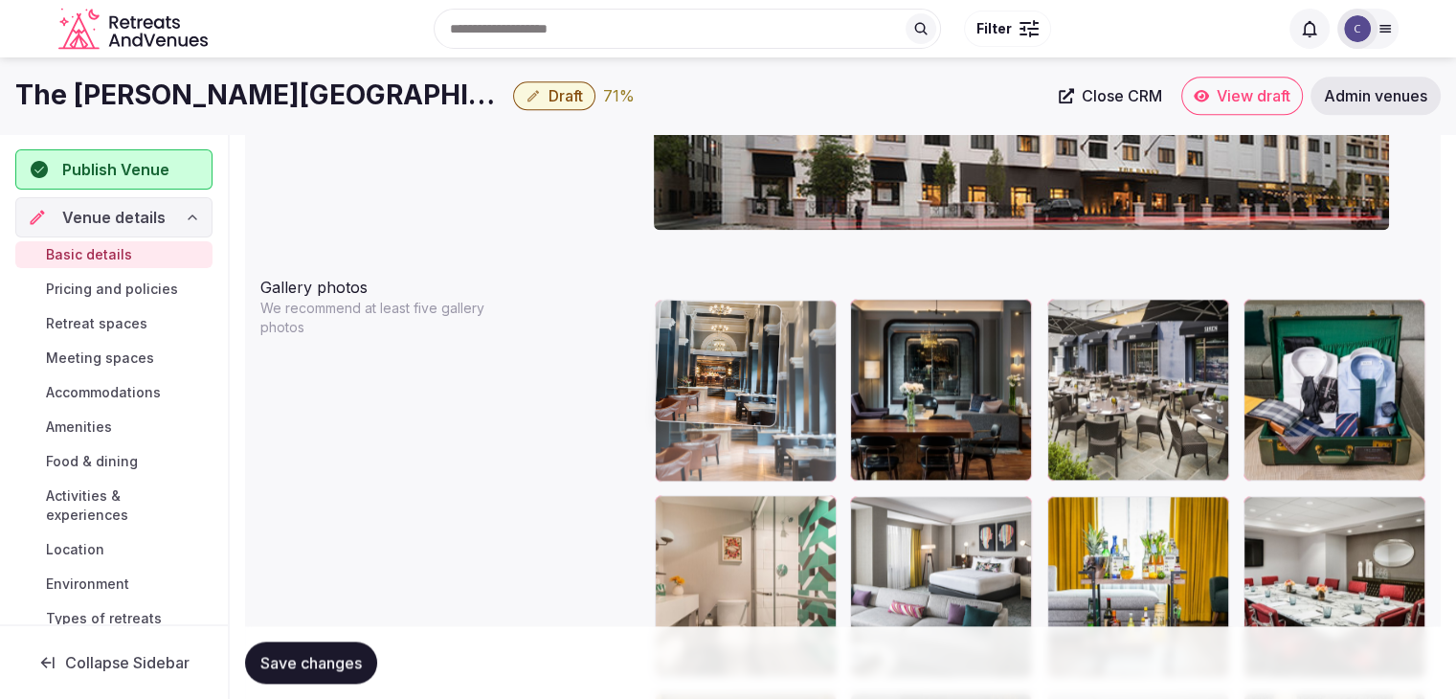
drag, startPoint x: 1270, startPoint y: 389, endPoint x: 707, endPoint y: 292, distance: 571.2
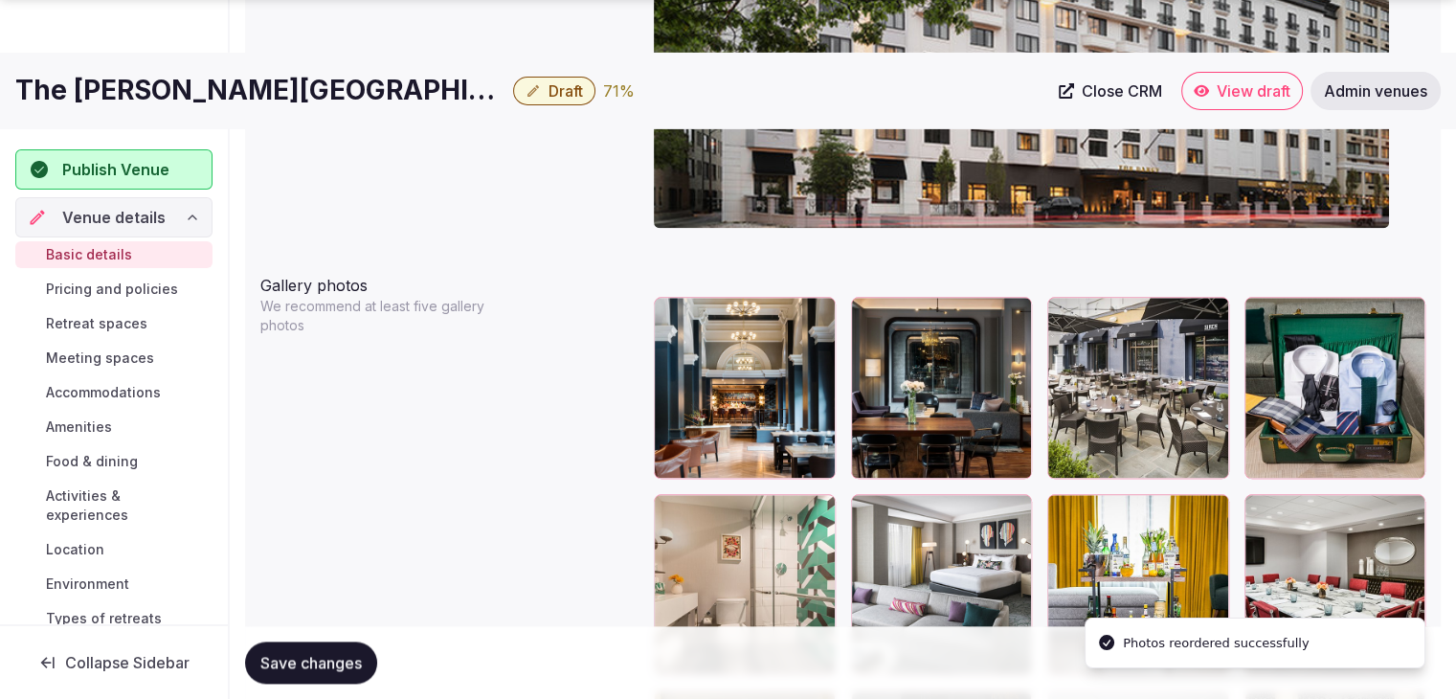
scroll to position [2219, 0]
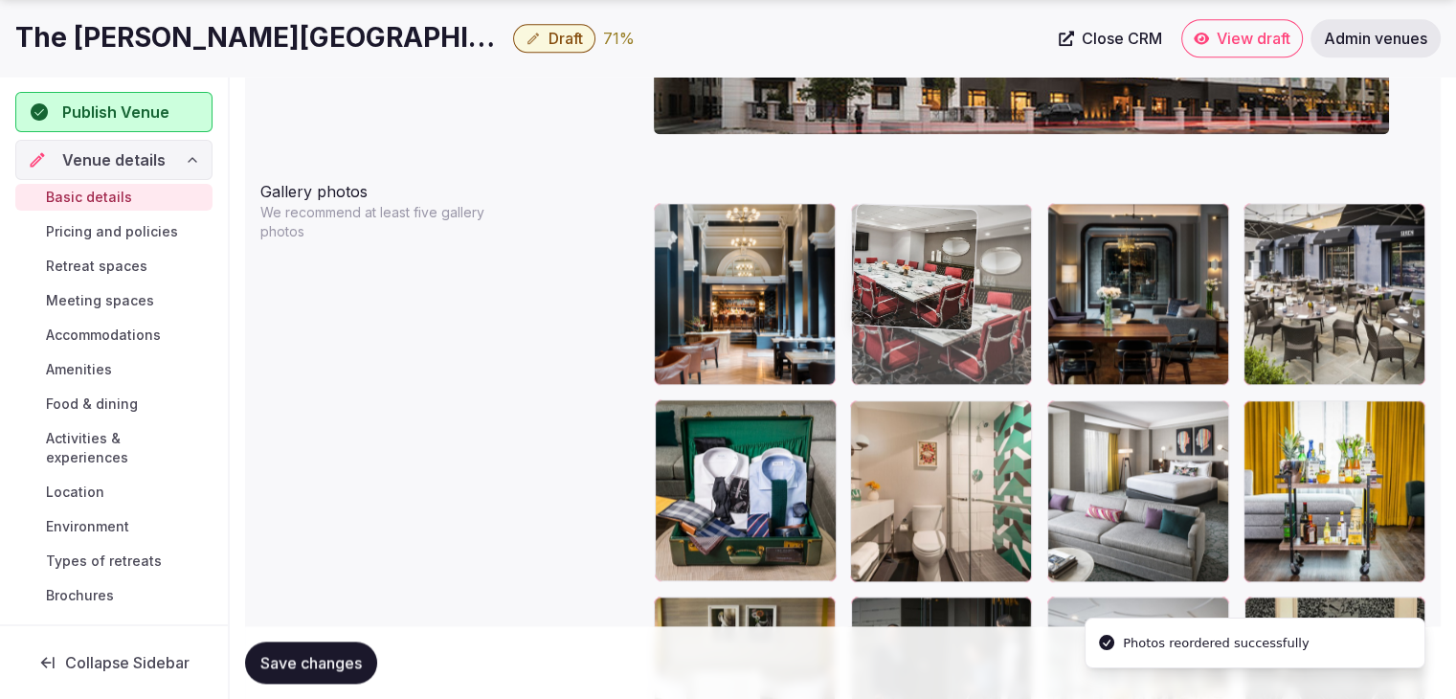
drag, startPoint x: 1273, startPoint y: 407, endPoint x: 964, endPoint y: 248, distance: 347.7
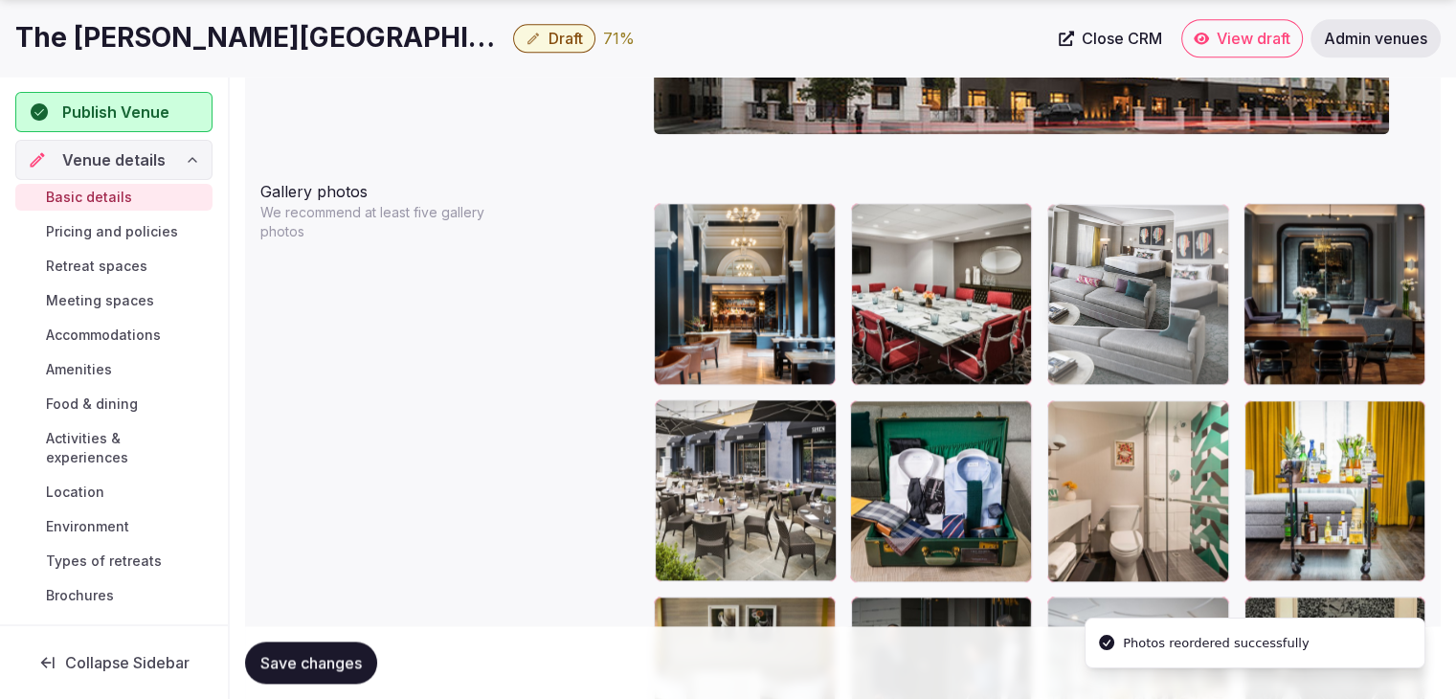
drag, startPoint x: 1059, startPoint y: 411, endPoint x: 1081, endPoint y: 288, distance: 124.5
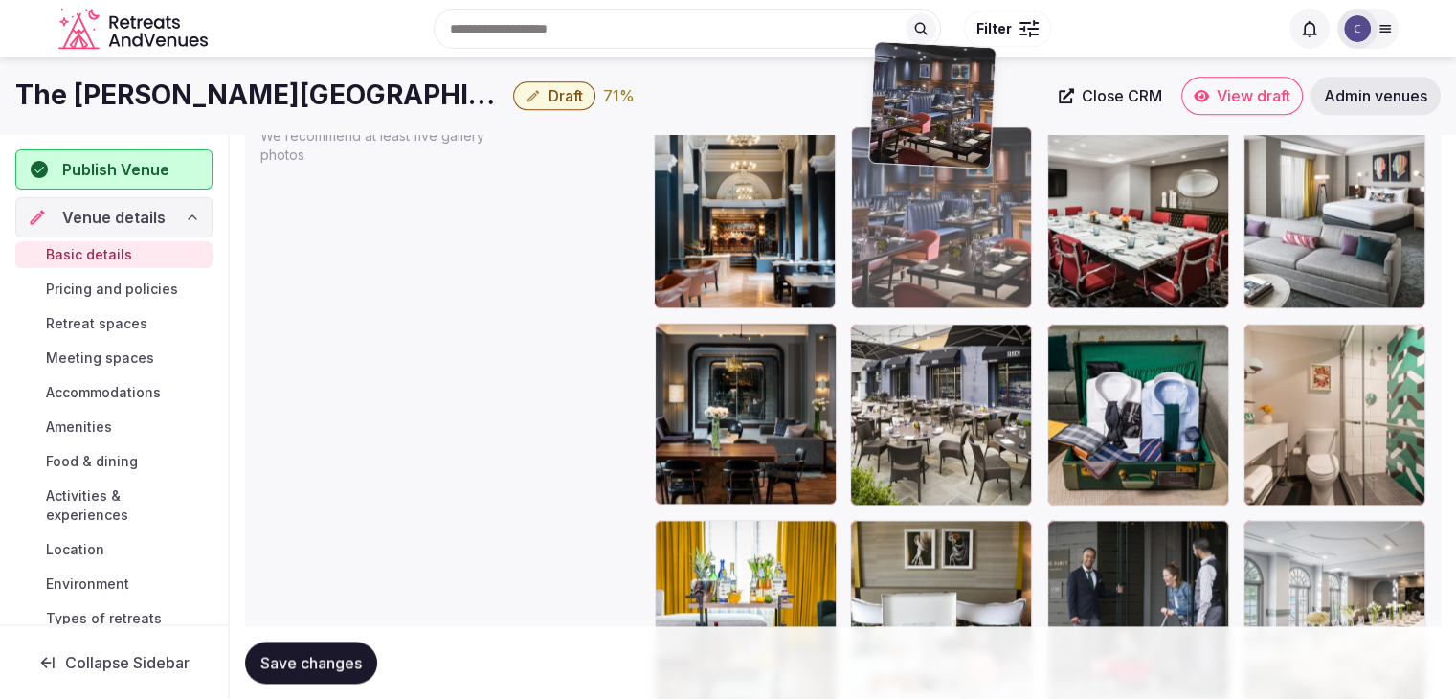
scroll to position [2267, 0]
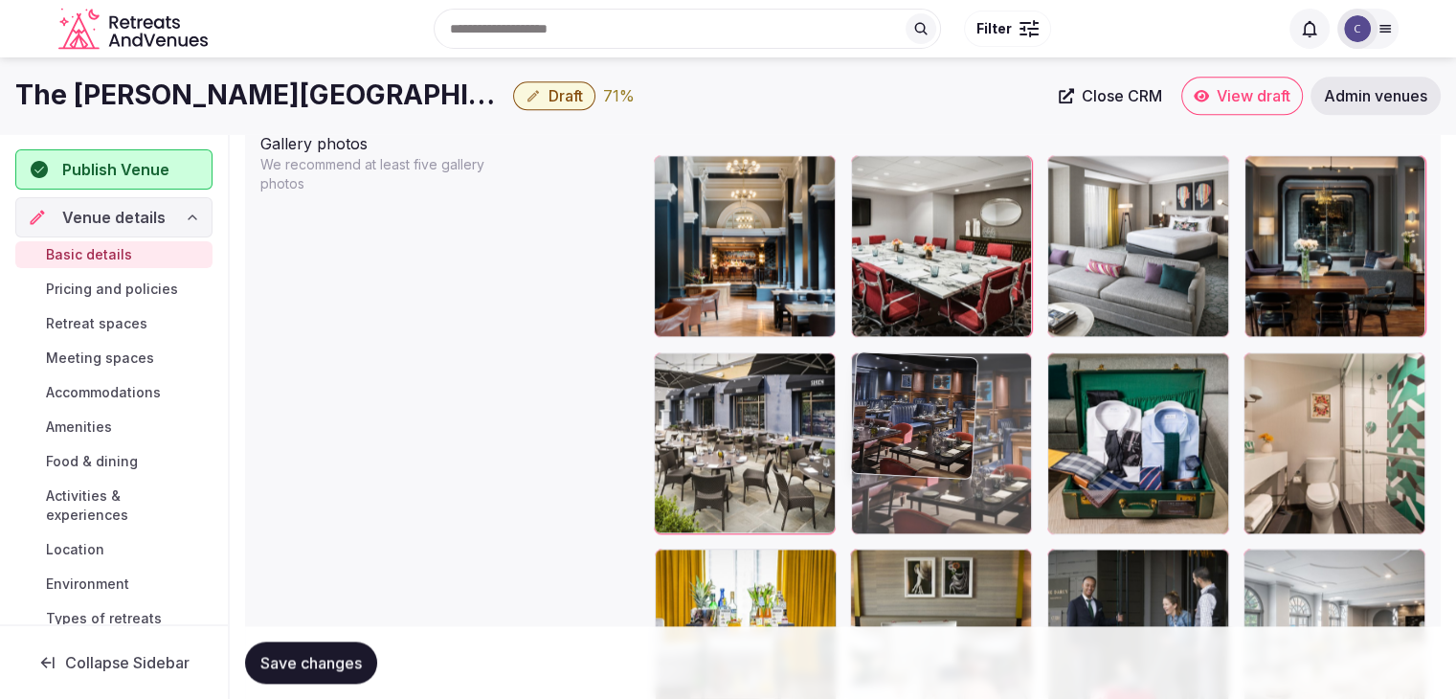
drag, startPoint x: 872, startPoint y: 484, endPoint x: 895, endPoint y: 342, distance: 143.6
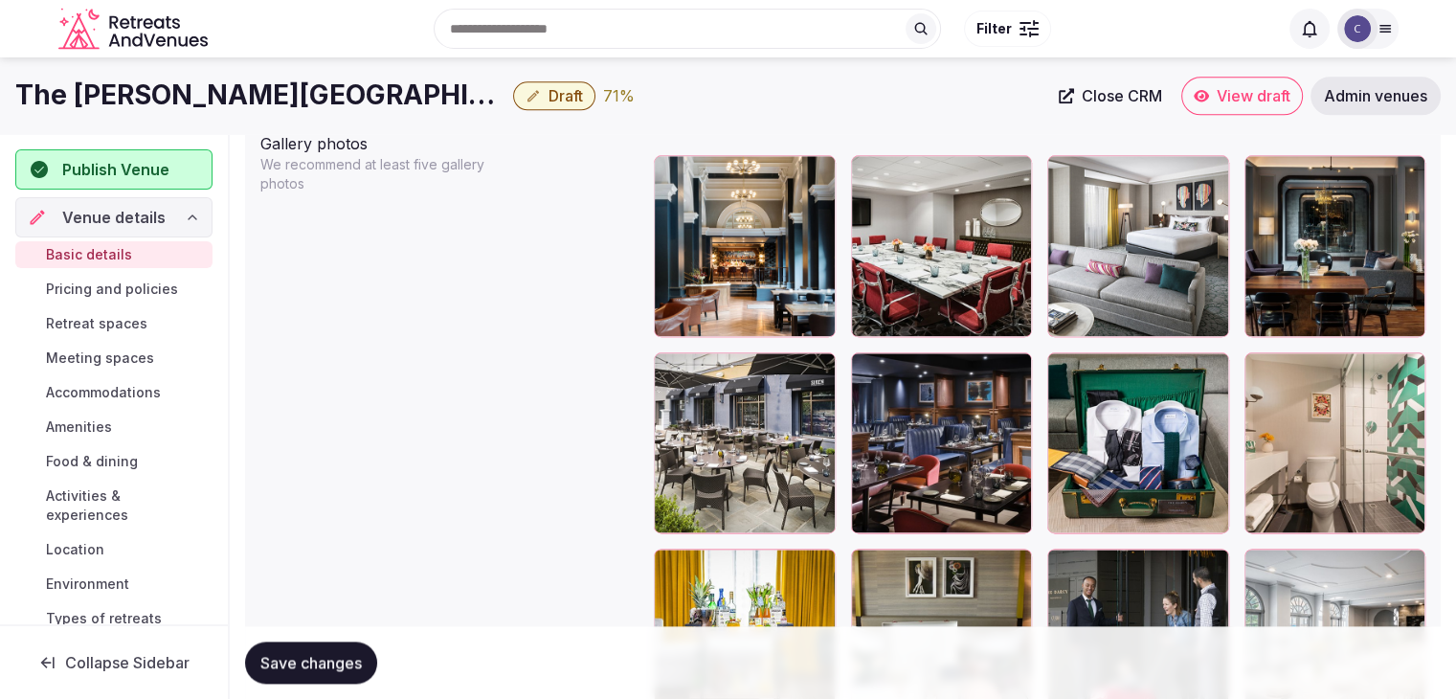
scroll to position [2459, 0]
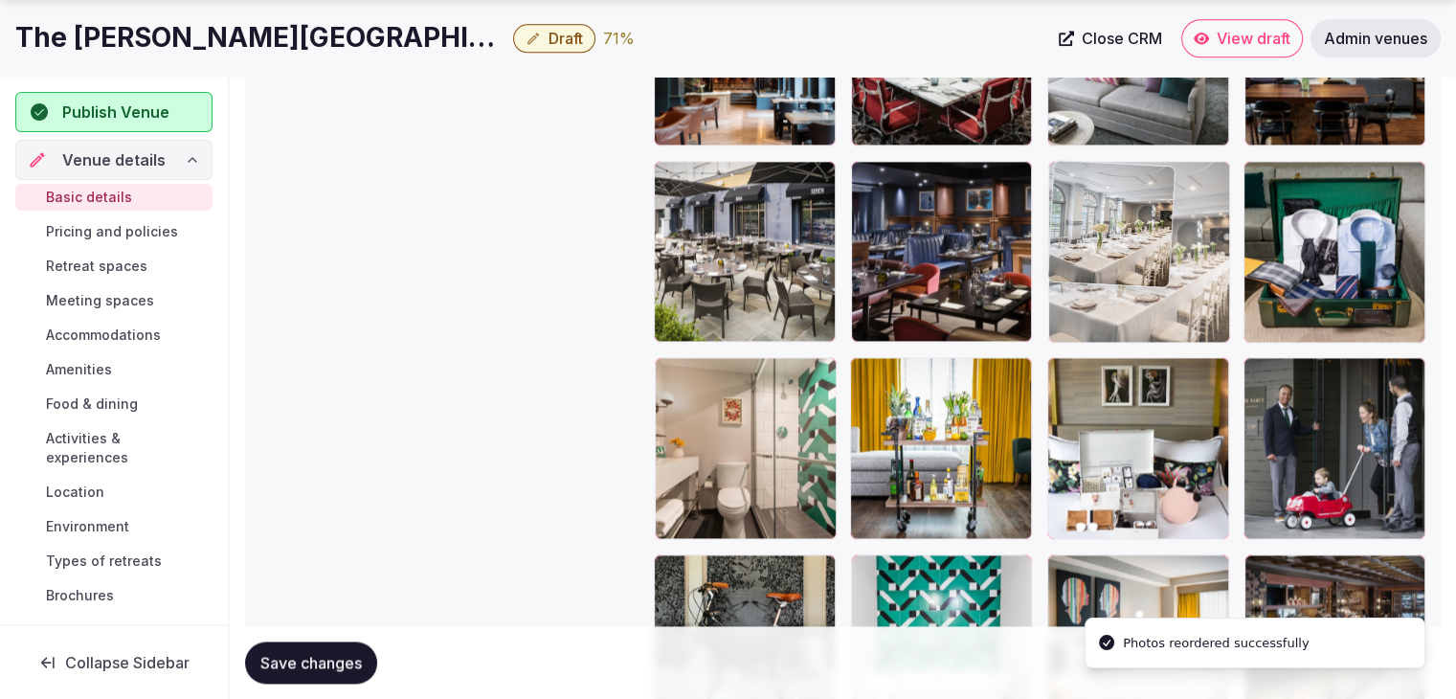
drag, startPoint x: 1260, startPoint y: 368, endPoint x: 1122, endPoint y: 232, distance: 193.6
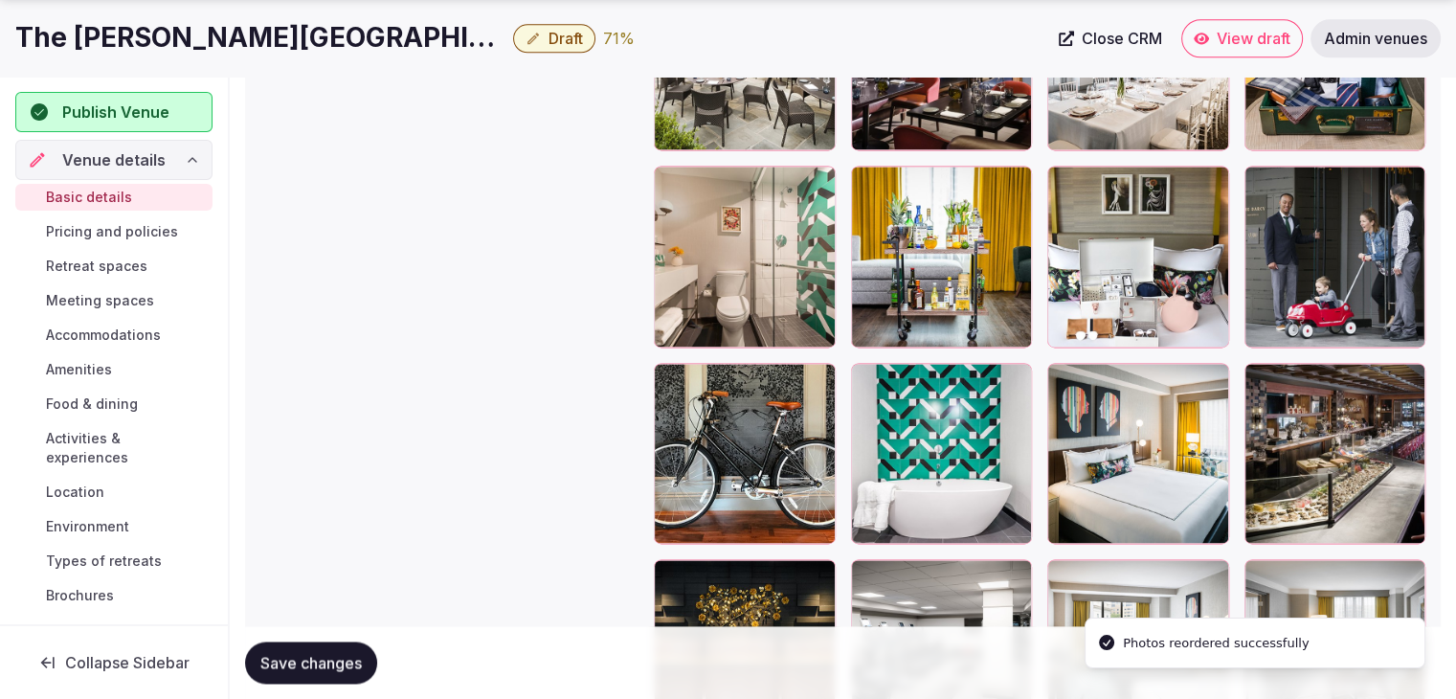
scroll to position [2650, 0]
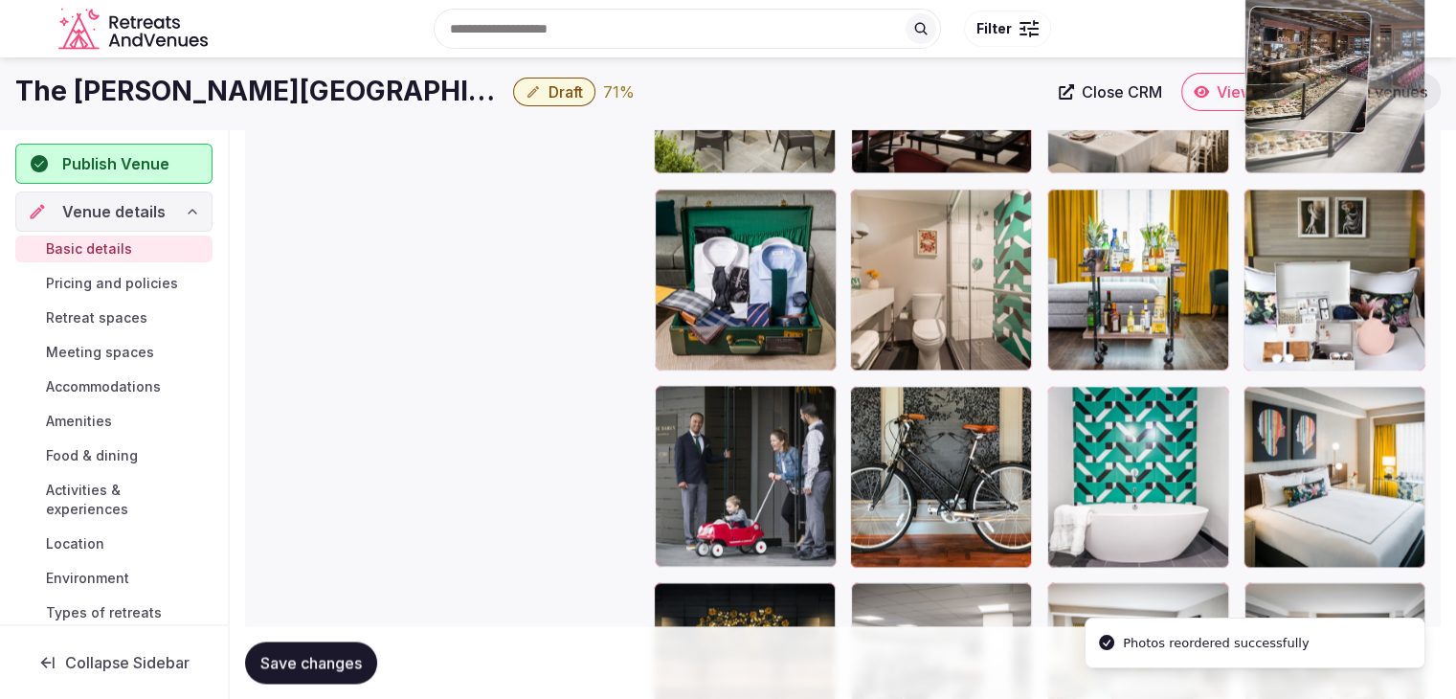
drag, startPoint x: 1264, startPoint y: 368, endPoint x: 1272, endPoint y: 93, distance: 274.9
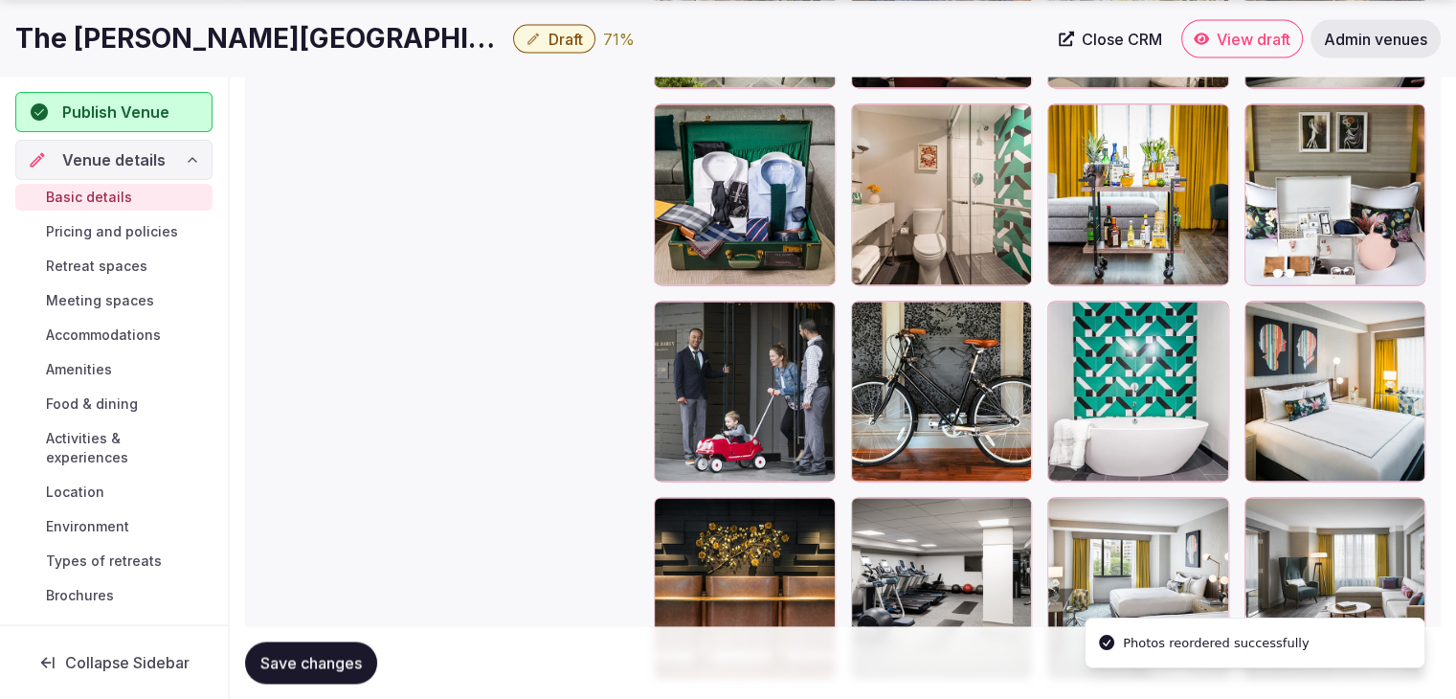
scroll to position [2833, 0]
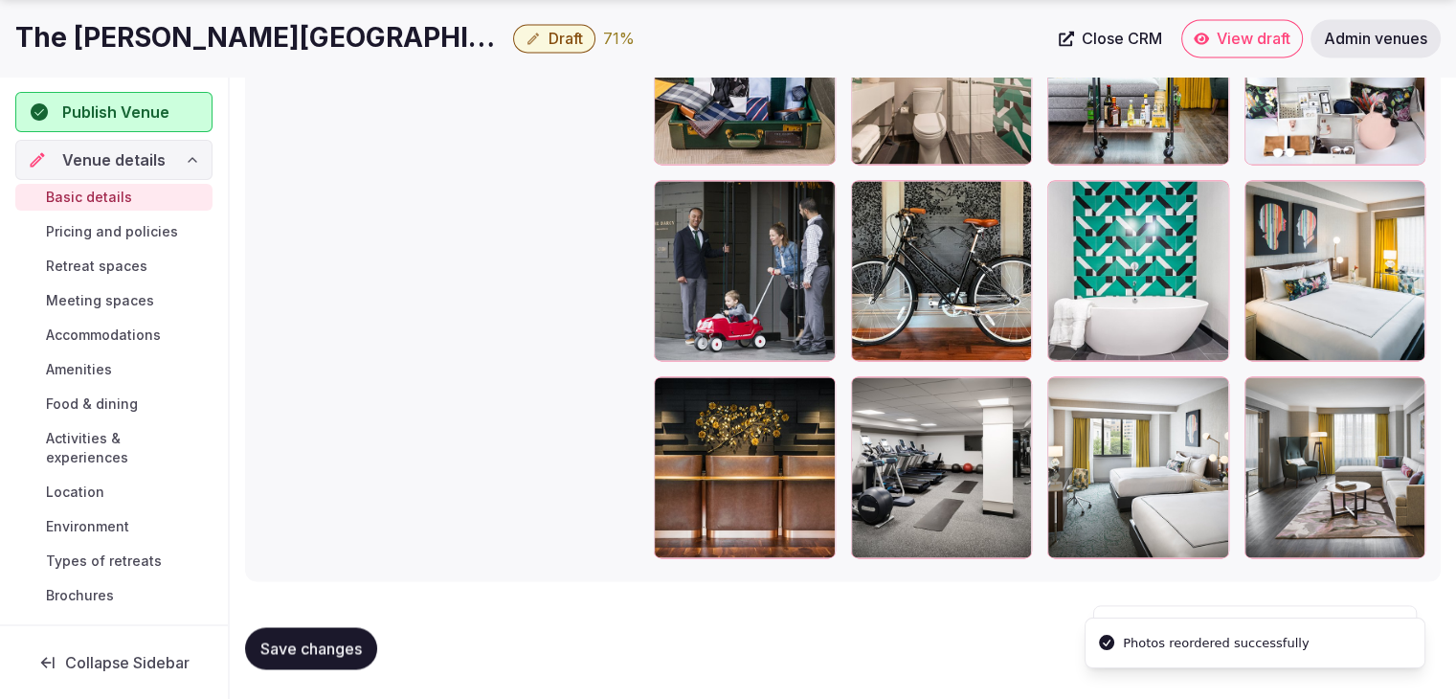
click at [292, 648] on span "Save changes" at bounding box center [310, 648] width 101 height 19
click at [130, 230] on span "Pricing and policies" at bounding box center [112, 231] width 132 height 19
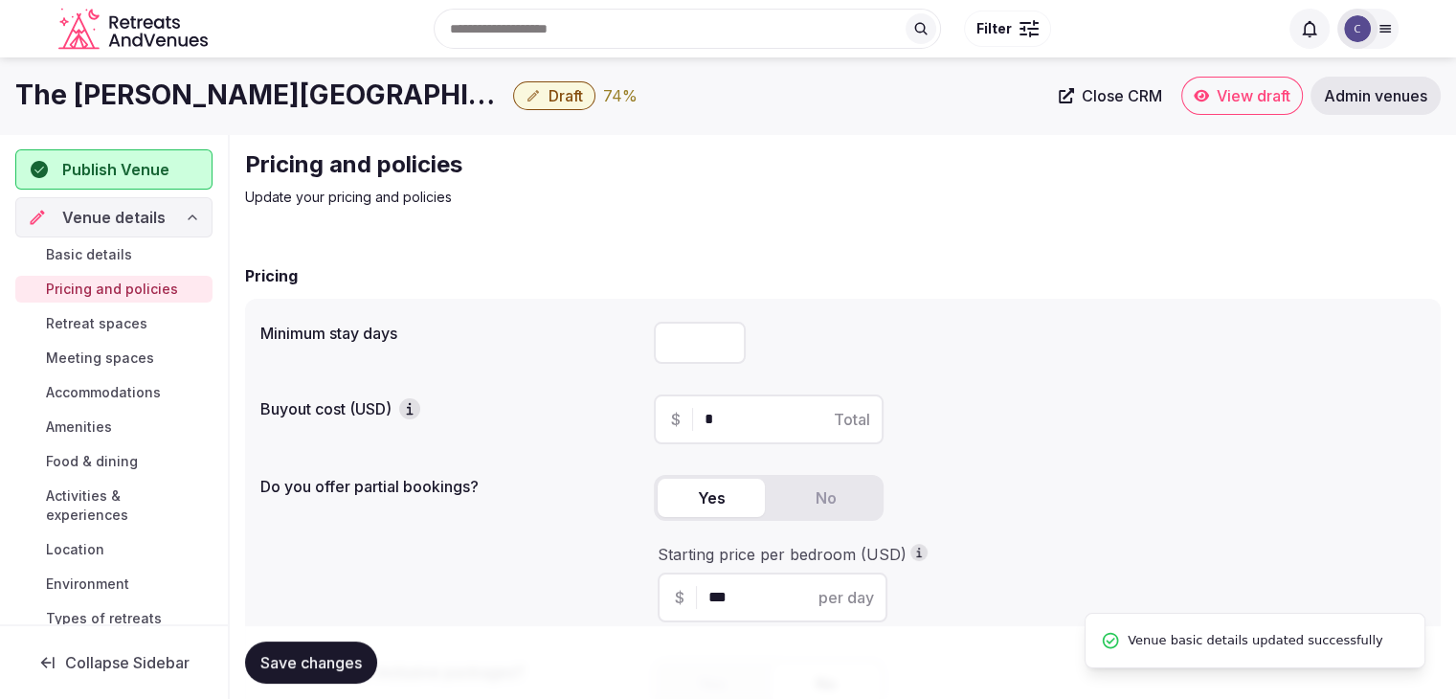
click at [701, 340] on input "number" at bounding box center [700, 343] width 92 height 42
type input "*"
click at [314, 654] on span "Save changes" at bounding box center [310, 662] width 101 height 19
click at [355, 647] on button "Save changes" at bounding box center [311, 663] width 132 height 42
click at [69, 325] on span "Retreat spaces" at bounding box center [96, 323] width 101 height 19
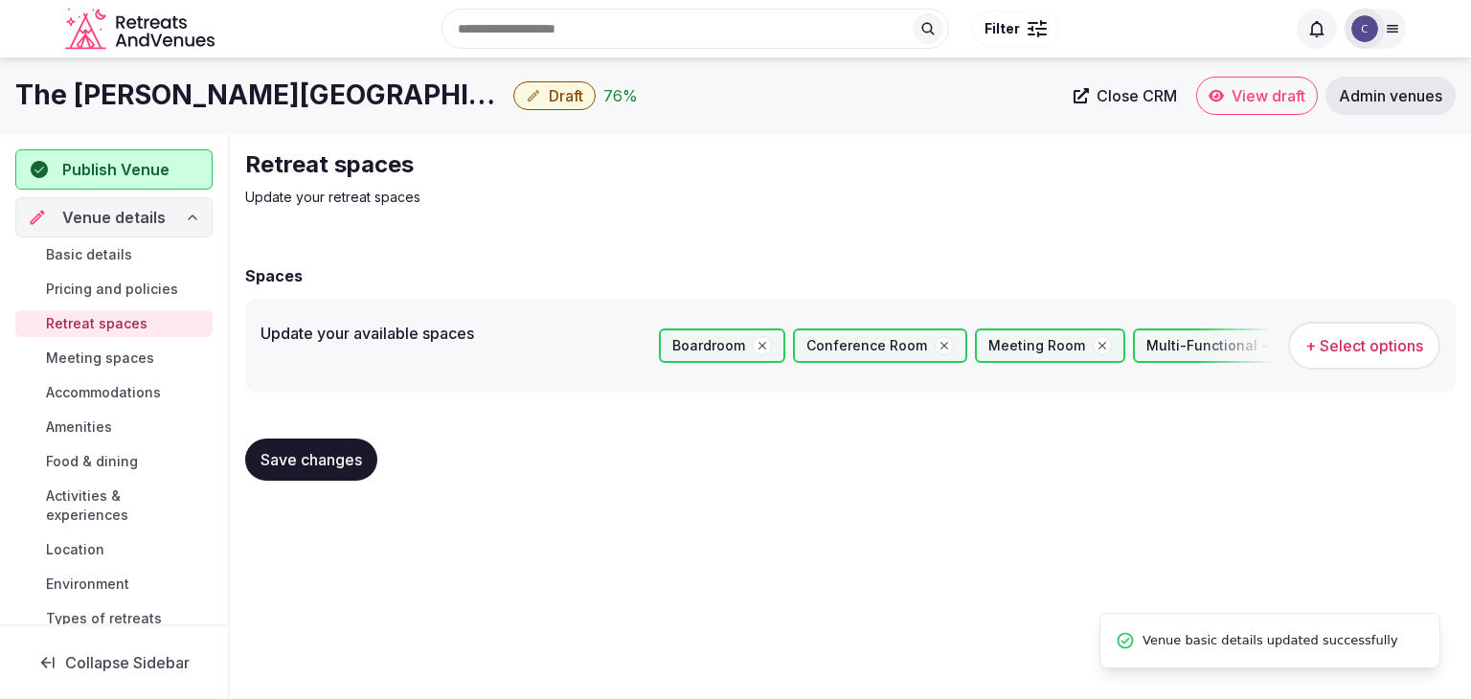
click at [121, 363] on span "Meeting spaces" at bounding box center [100, 358] width 108 height 19
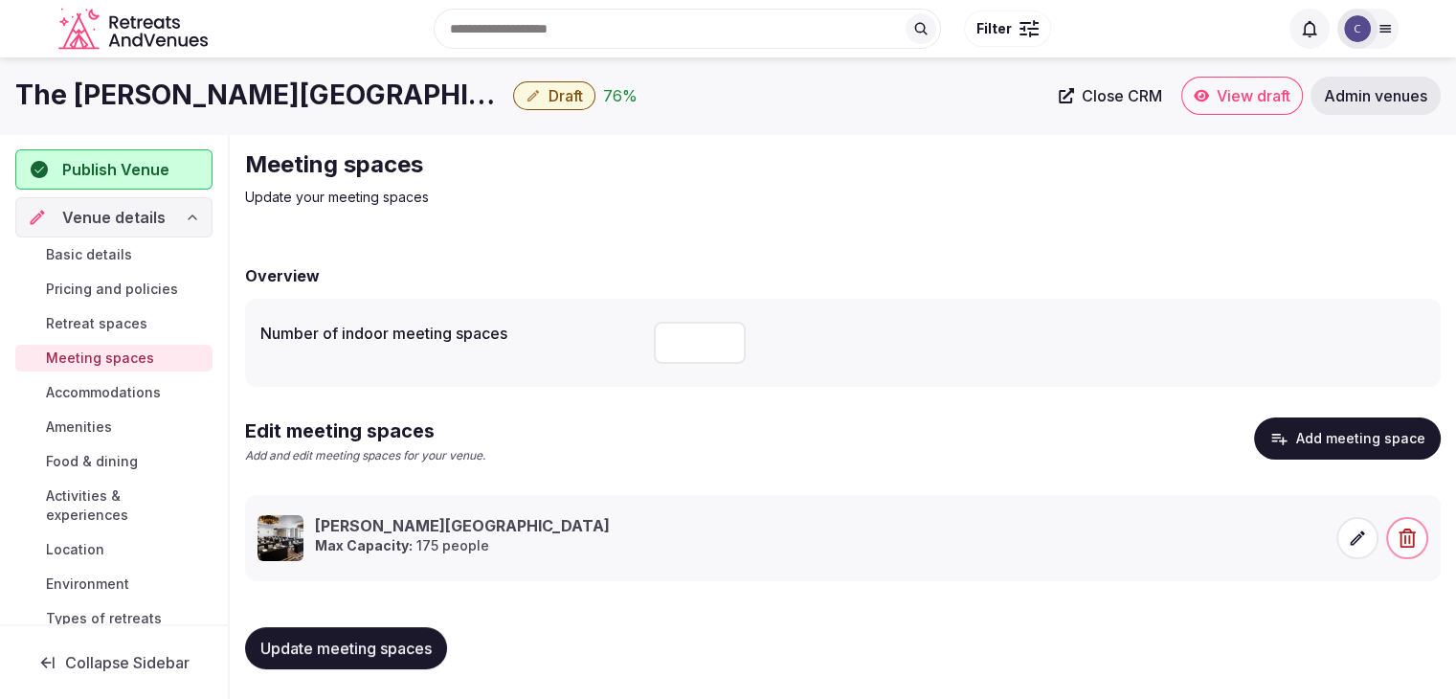
click at [126, 394] on span "Accommodations" at bounding box center [103, 392] width 115 height 19
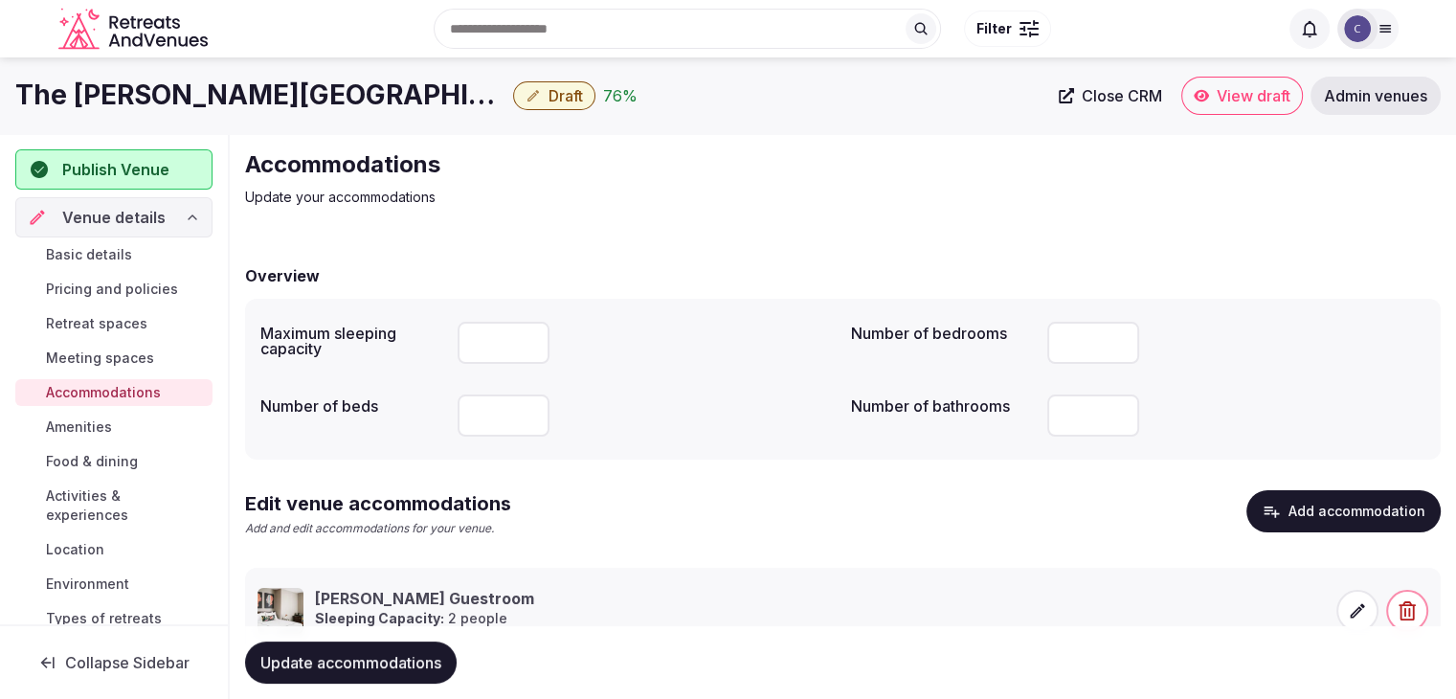
scroll to position [73, 0]
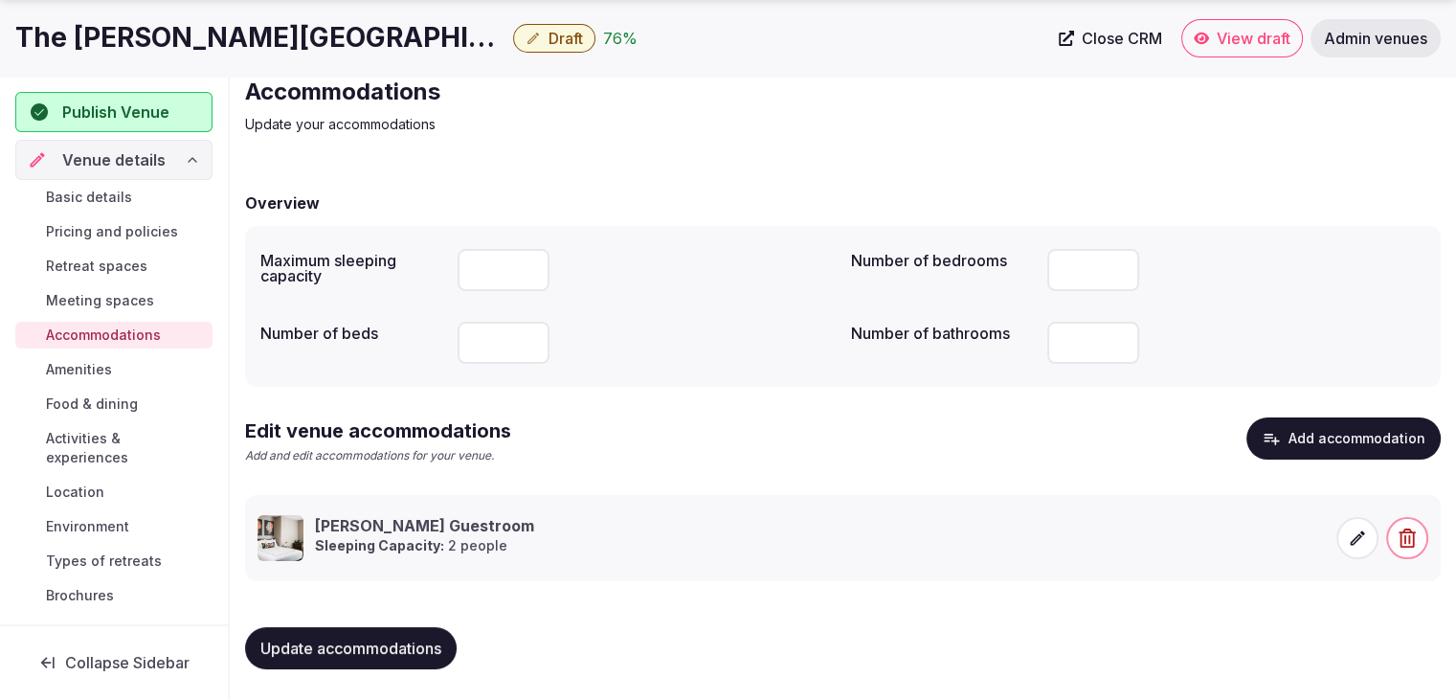
drag, startPoint x: 1226, startPoint y: 36, endPoint x: 295, endPoint y: 28, distance: 930.7
click at [513, 28] on button "Draft" at bounding box center [554, 38] width 82 height 29
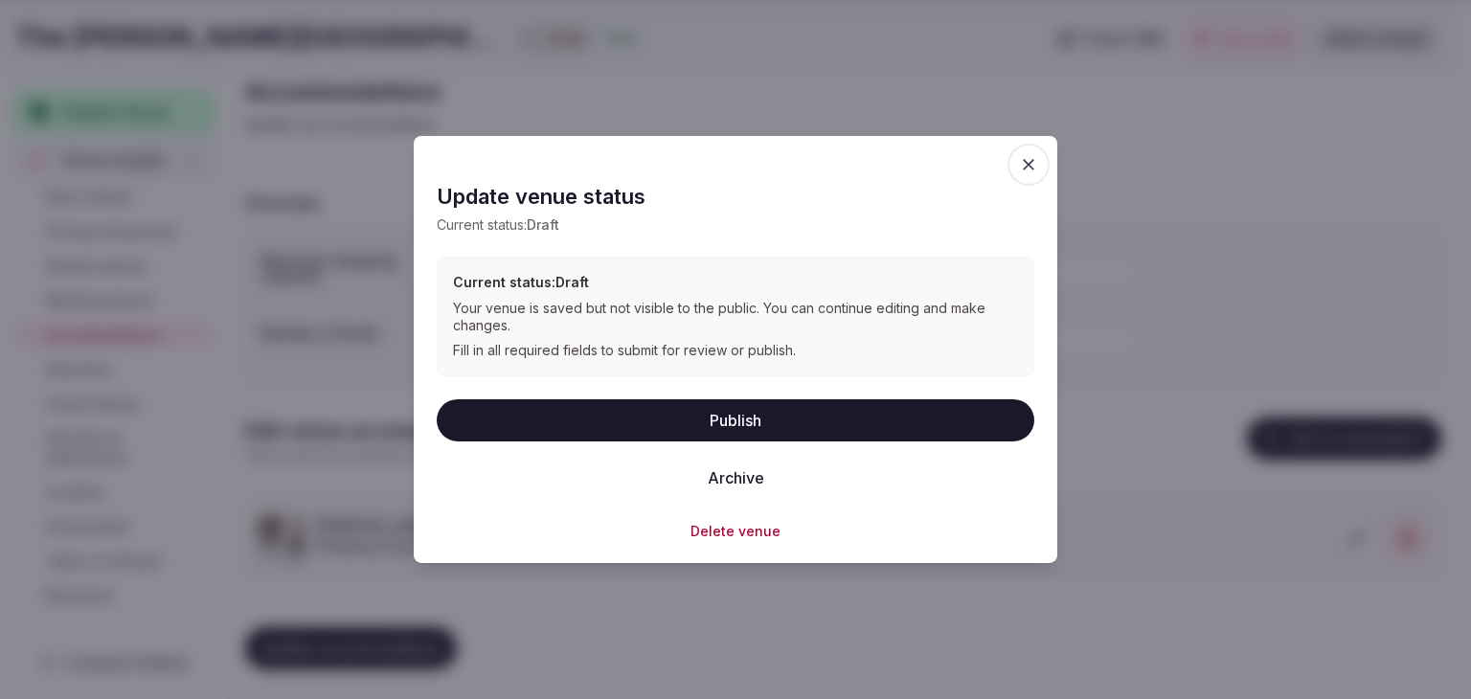
click at [754, 423] on button "Publish" at bounding box center [735, 419] width 597 height 42
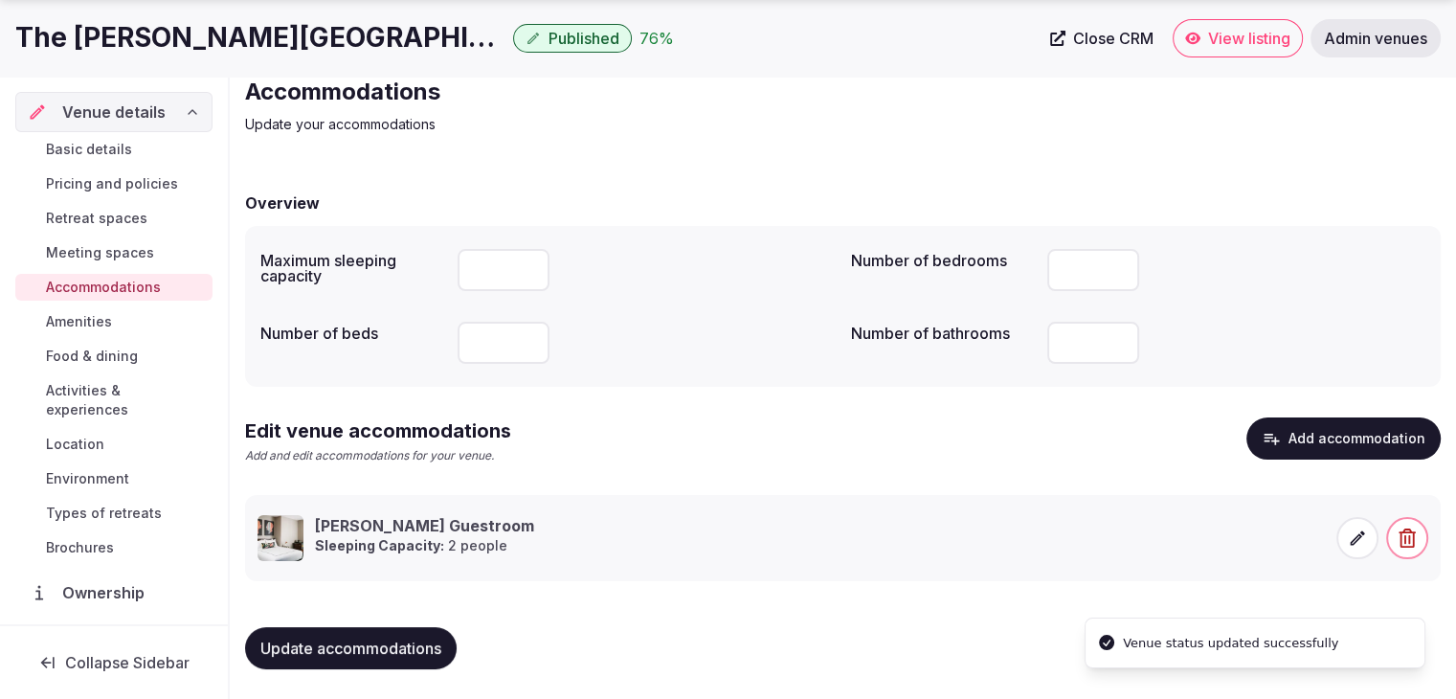
click at [120, 319] on link "Amenities" at bounding box center [113, 321] width 197 height 27
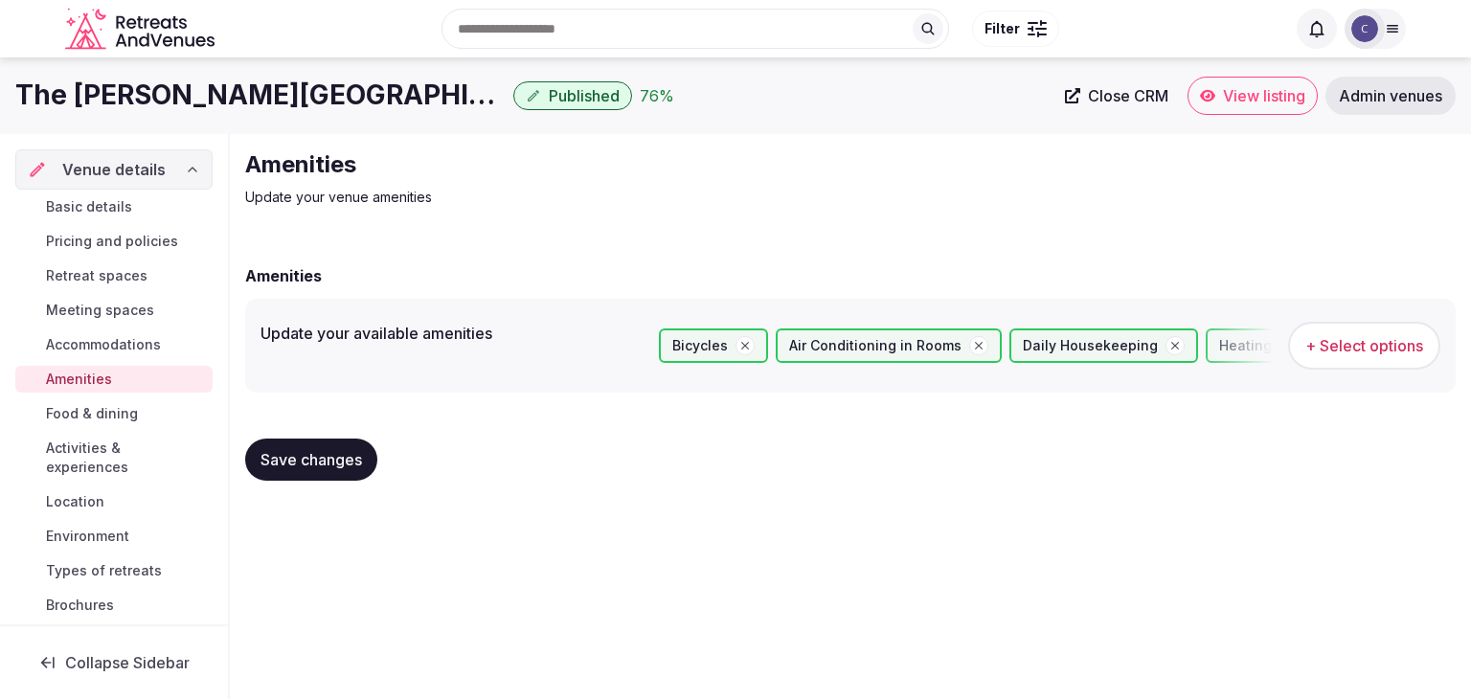
click at [1349, 346] on span "+ Select options" at bounding box center [1364, 345] width 118 height 21
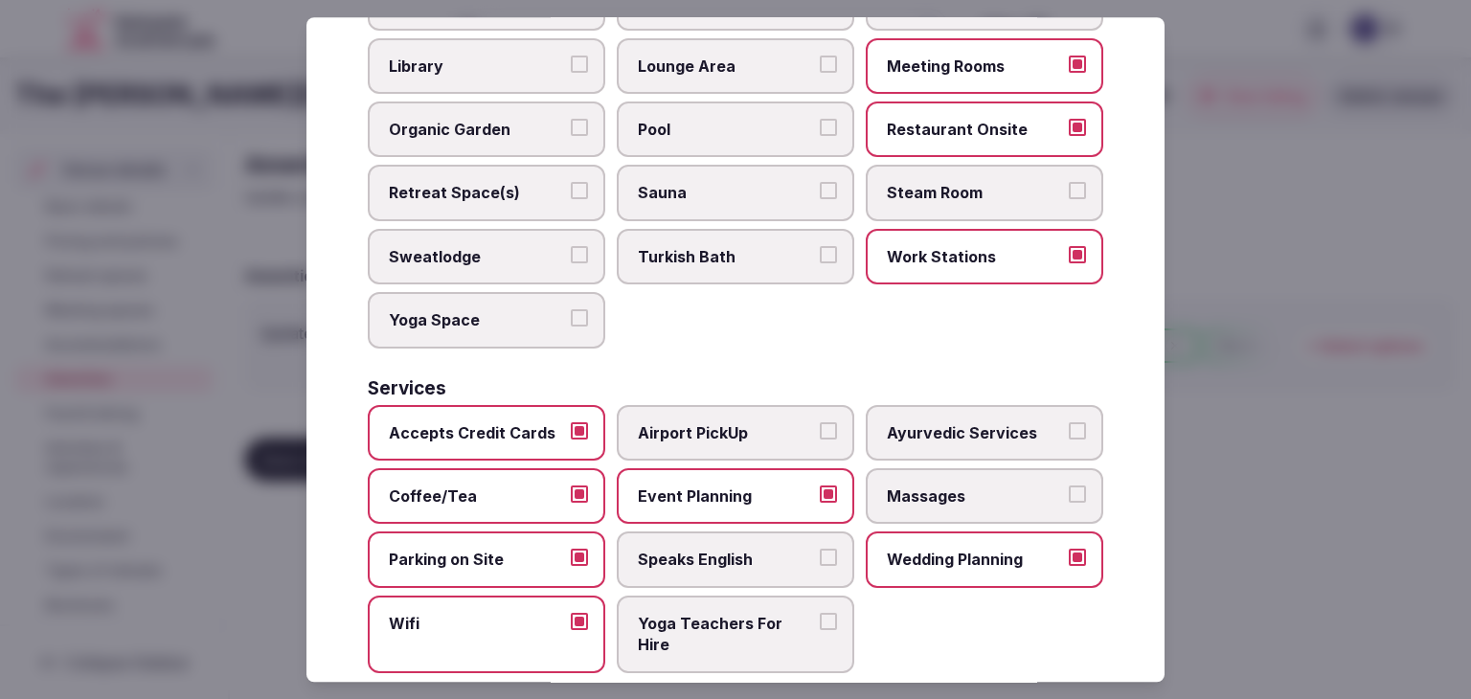
scroll to position [1031, 0]
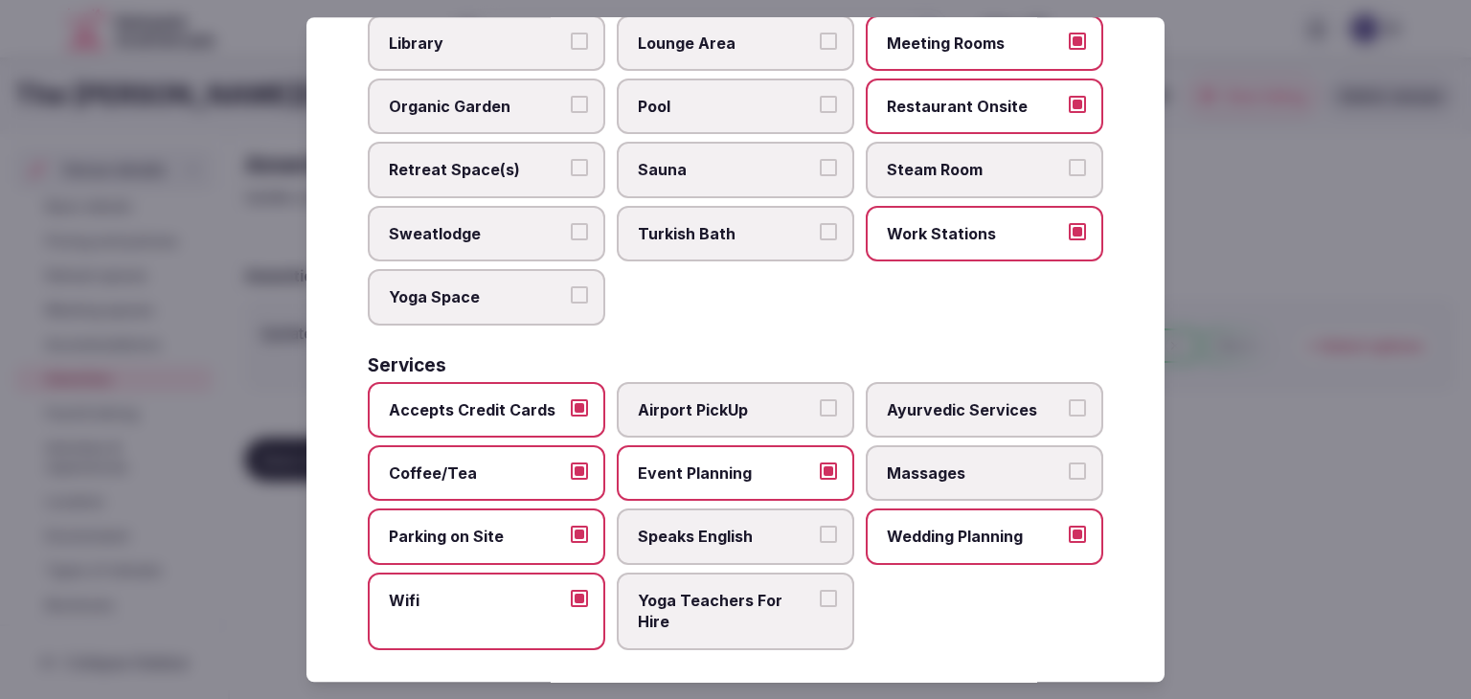
click at [751, 527] on span "Speaks English" at bounding box center [726, 537] width 176 height 21
click at [820, 527] on button "Speaks English" at bounding box center [828, 535] width 17 height 17
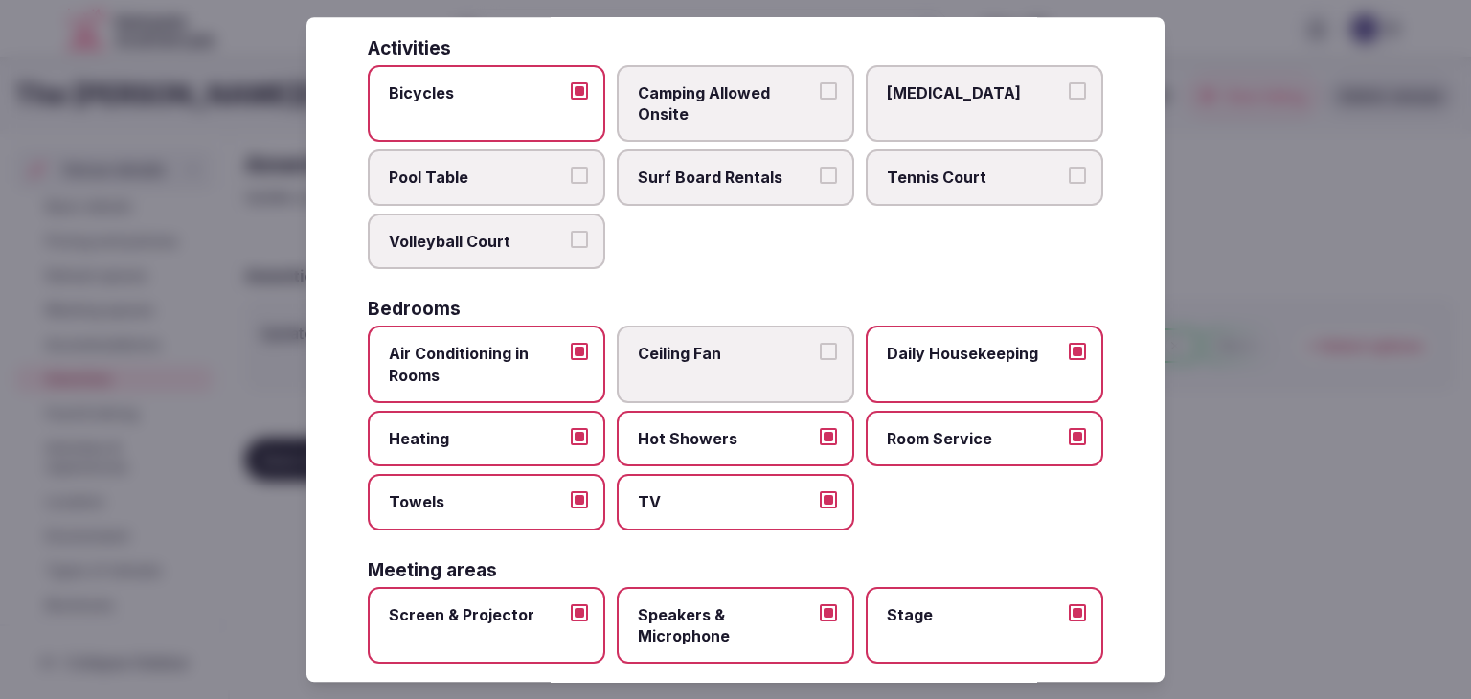
scroll to position [0, 0]
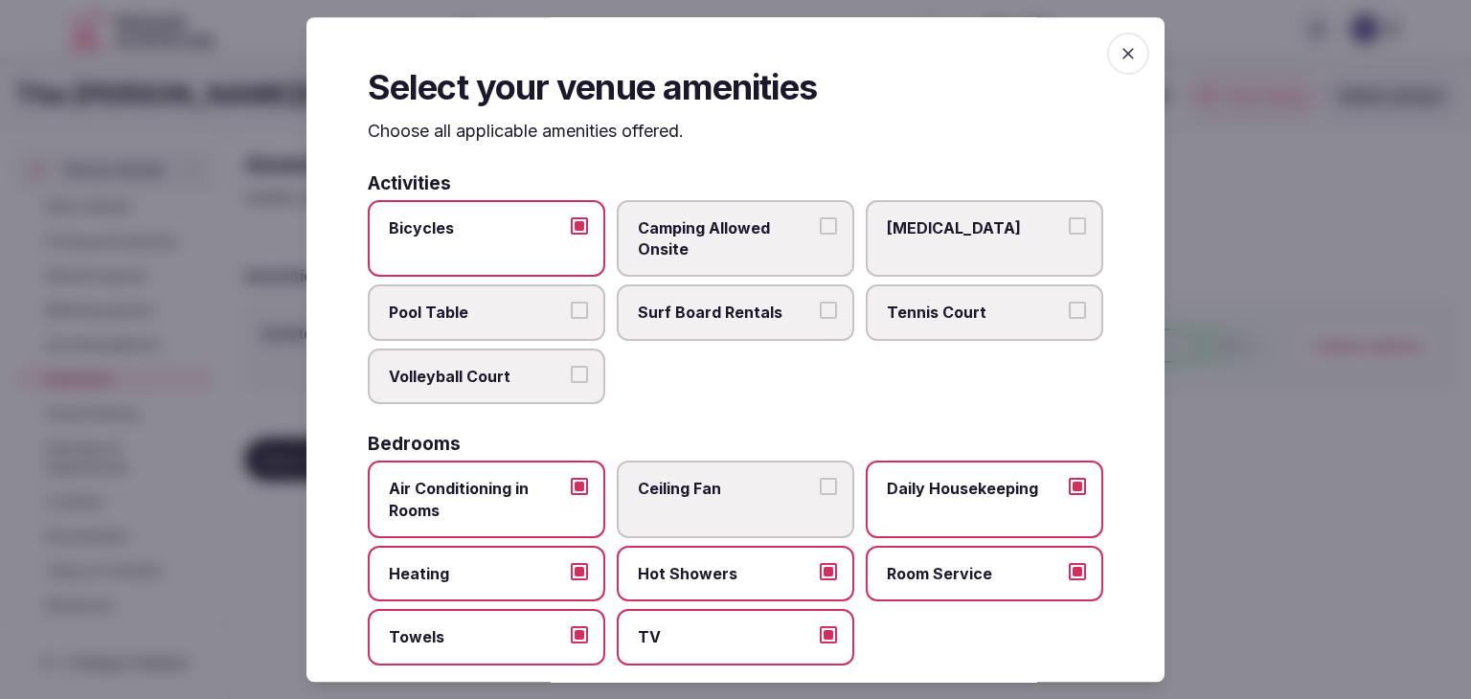
click at [1118, 61] on icon "button" at bounding box center [1127, 53] width 19 height 19
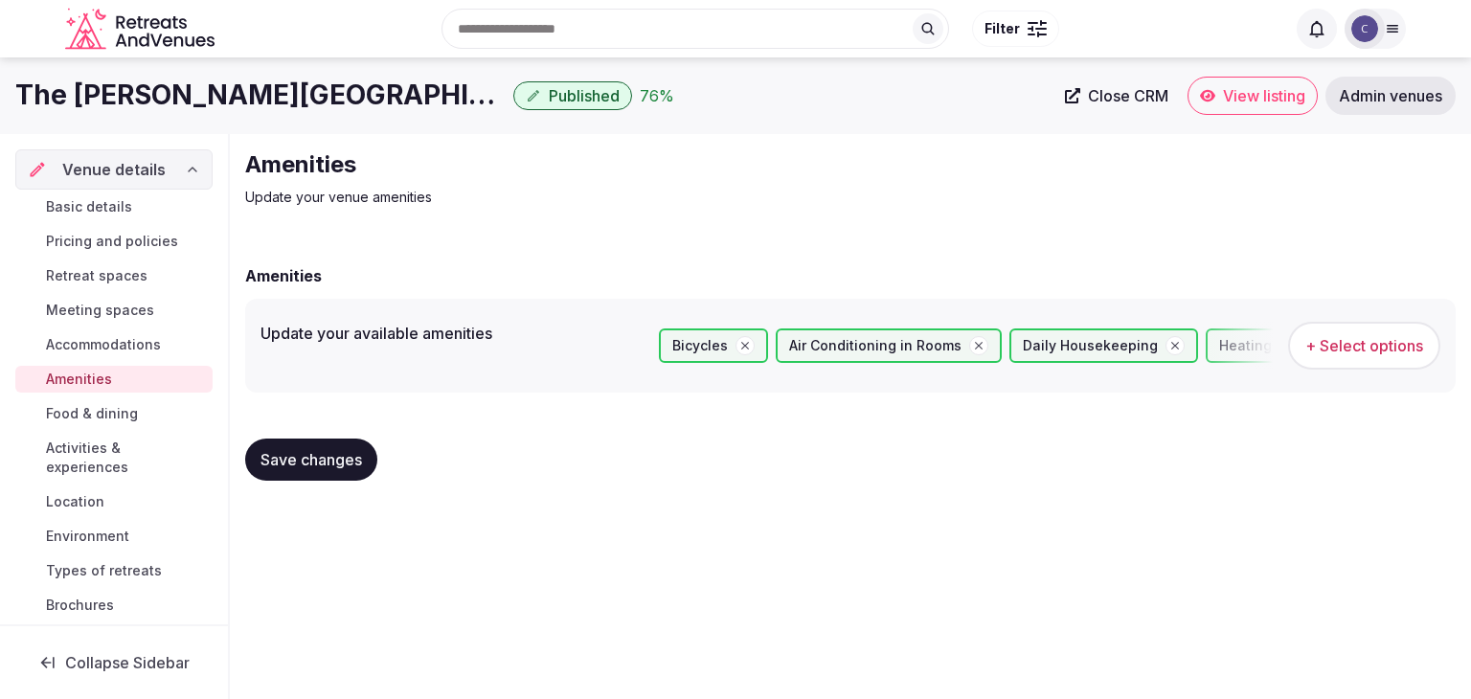
click at [350, 455] on span "Save changes" at bounding box center [310, 459] width 101 height 19
click at [100, 409] on span "Food & dining" at bounding box center [92, 413] width 92 height 19
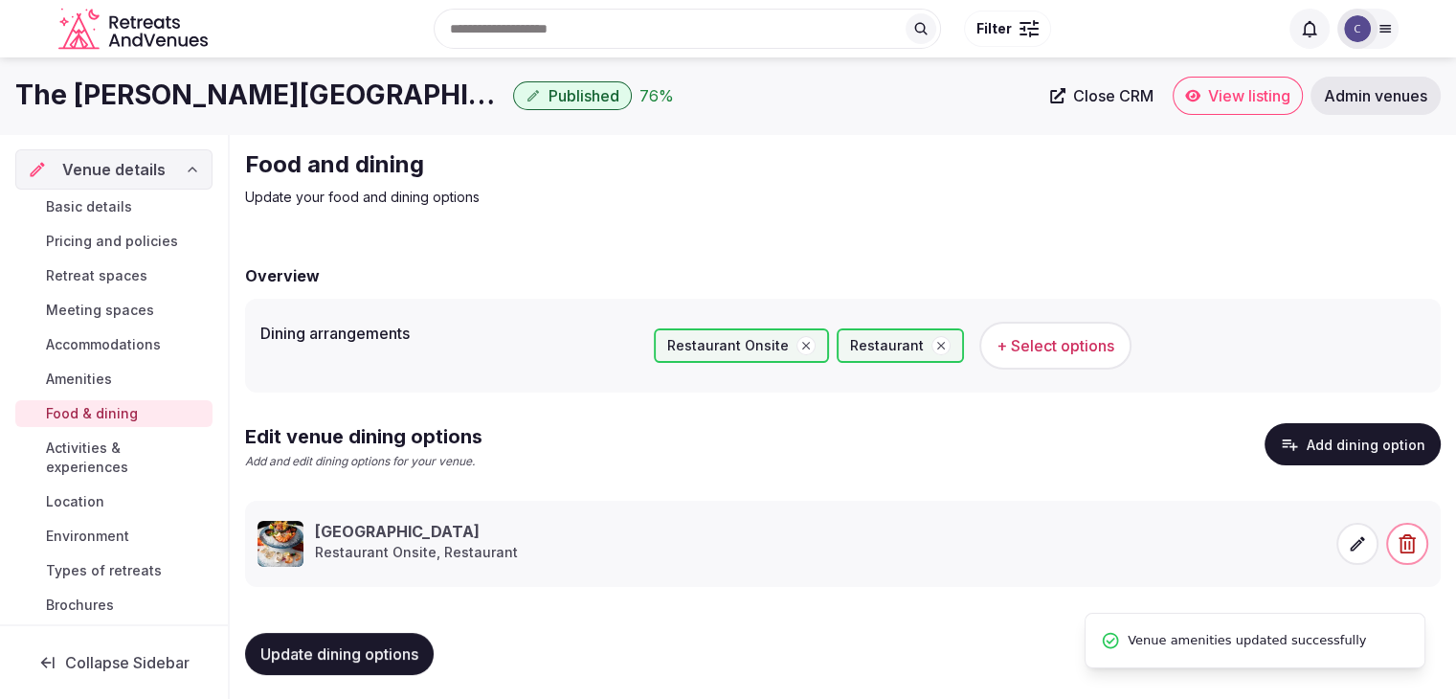
click at [105, 467] on span "Activities & experiences" at bounding box center [125, 458] width 159 height 38
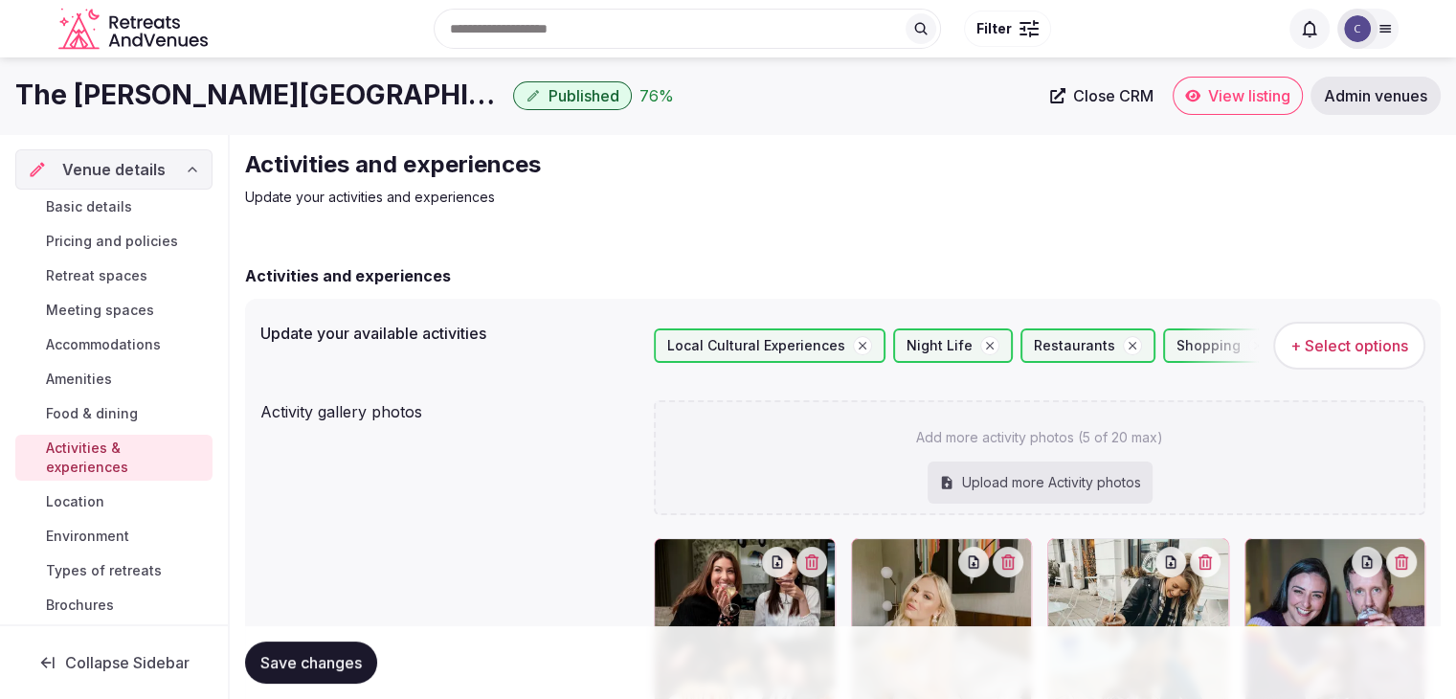
click at [96, 529] on span "Environment" at bounding box center [87, 536] width 83 height 19
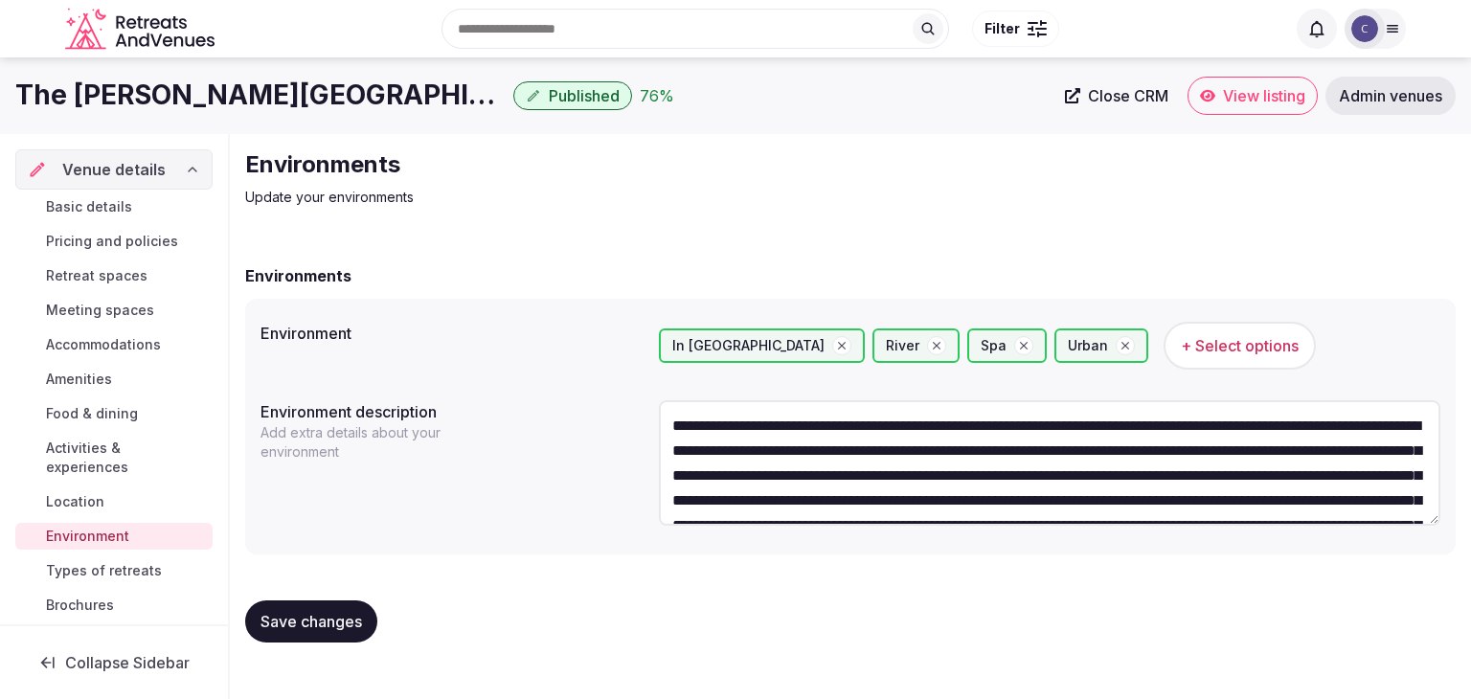
click at [1181, 346] on span "+ Select options" at bounding box center [1240, 345] width 118 height 21
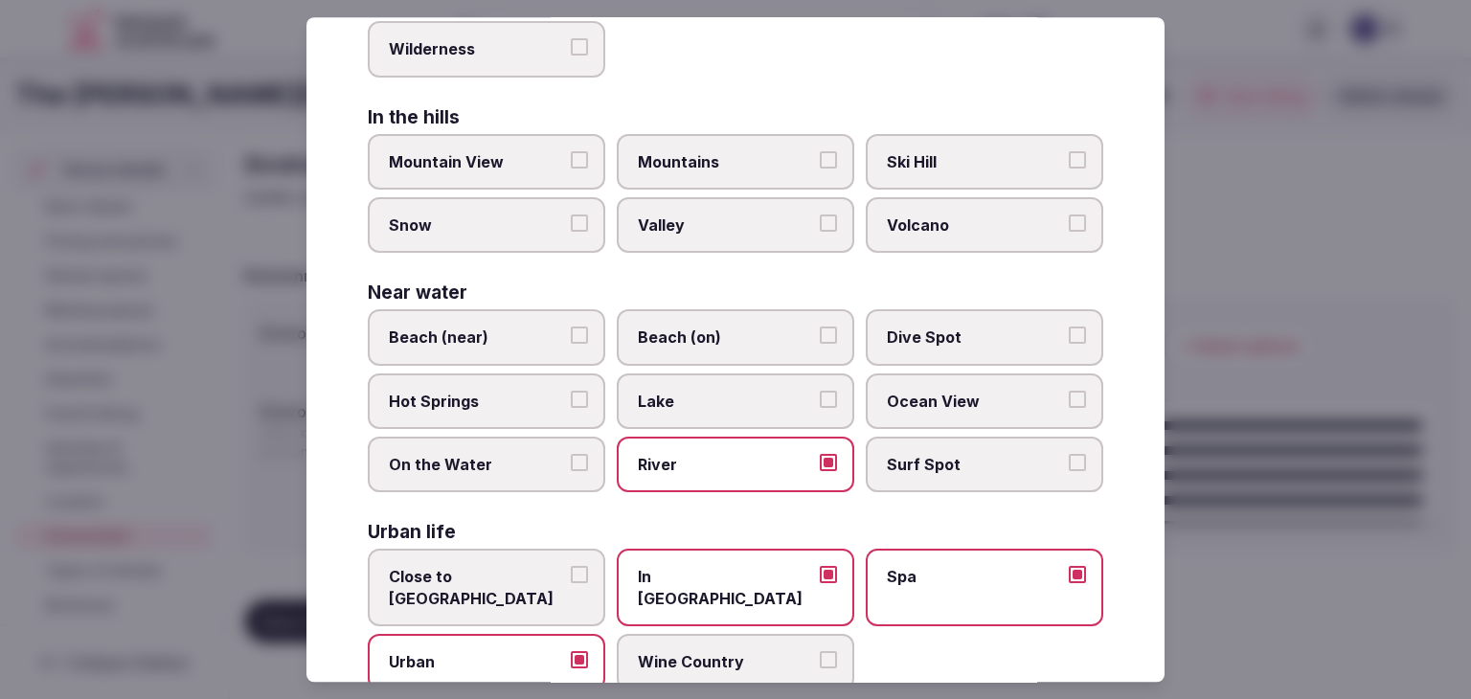
scroll to position [458, 0]
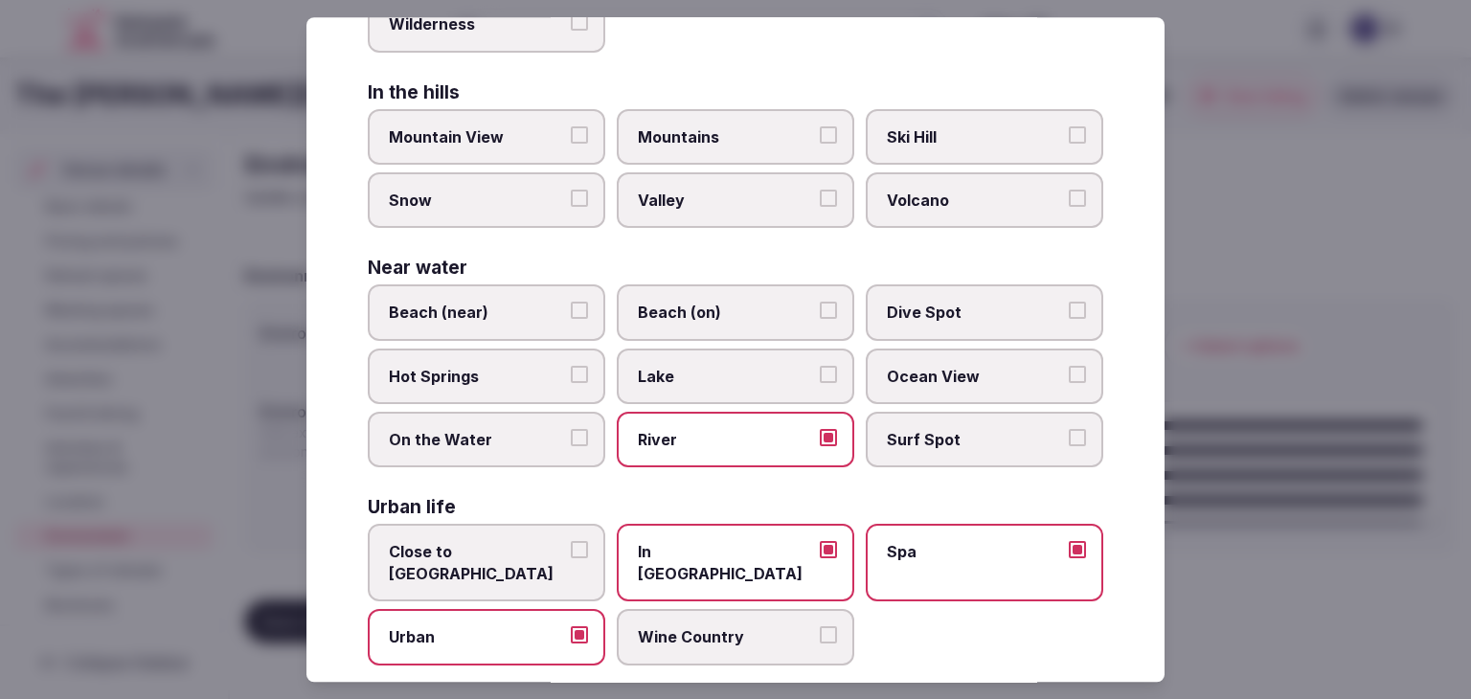
click at [1005, 556] on label "Spa" at bounding box center [984, 564] width 237 height 78
click at [1069, 556] on button "Spa" at bounding box center [1077, 550] width 17 height 17
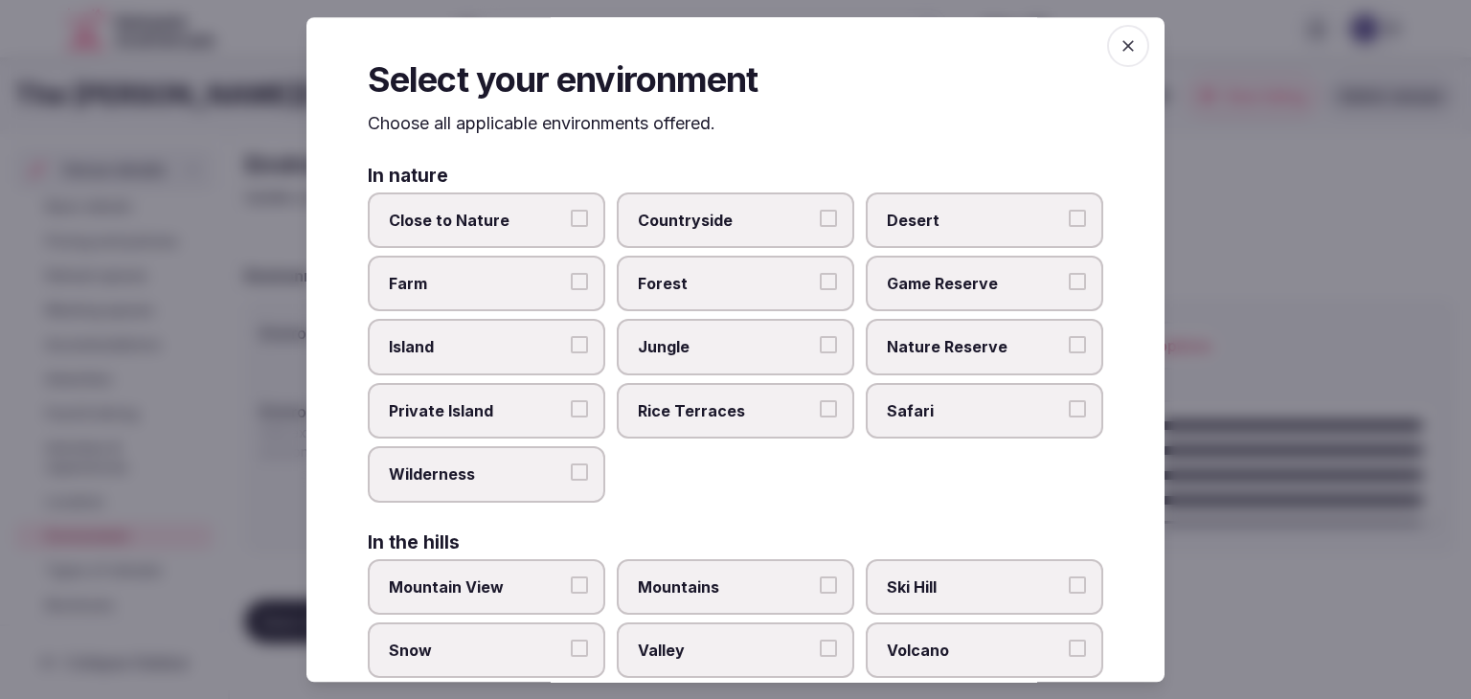
scroll to position [0, 0]
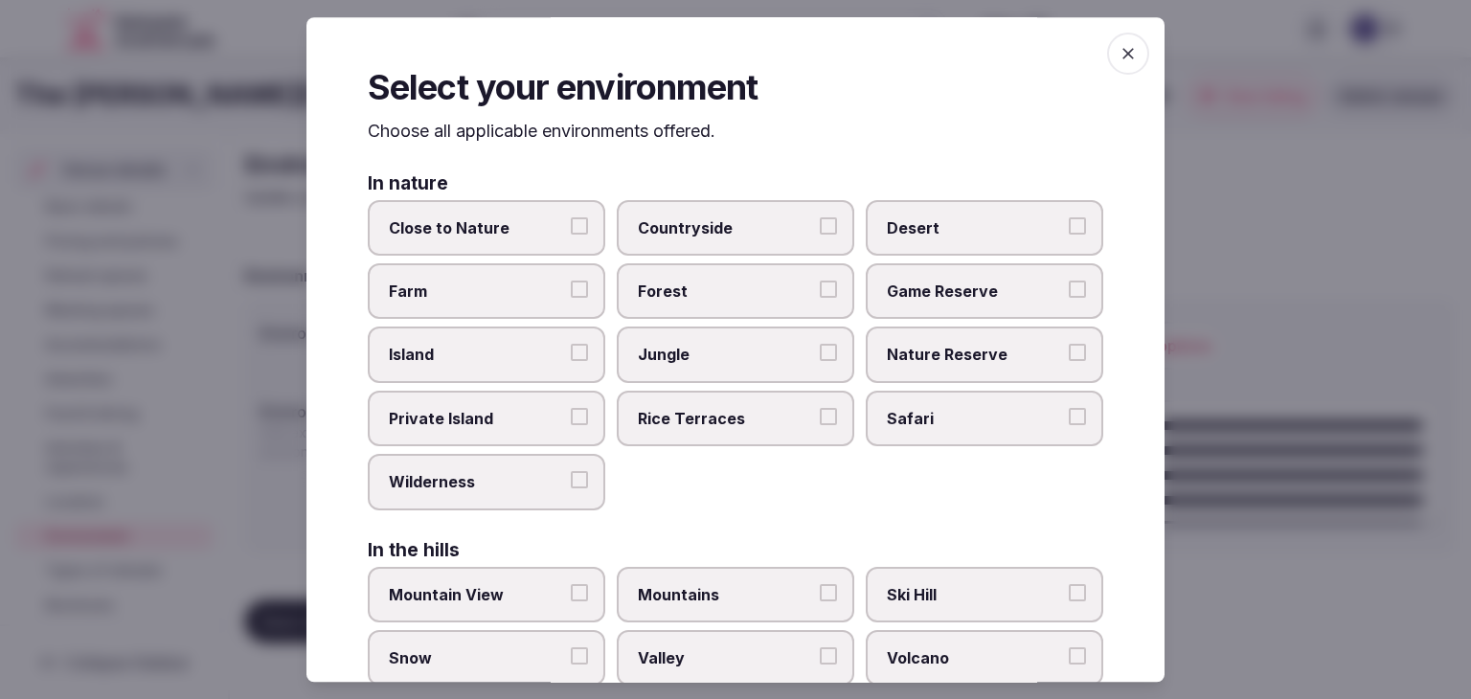
drag, startPoint x: 1118, startPoint y: 68, endPoint x: 1095, endPoint y: 91, distance: 32.5
click at [1118, 67] on span "button" at bounding box center [1128, 54] width 42 height 42
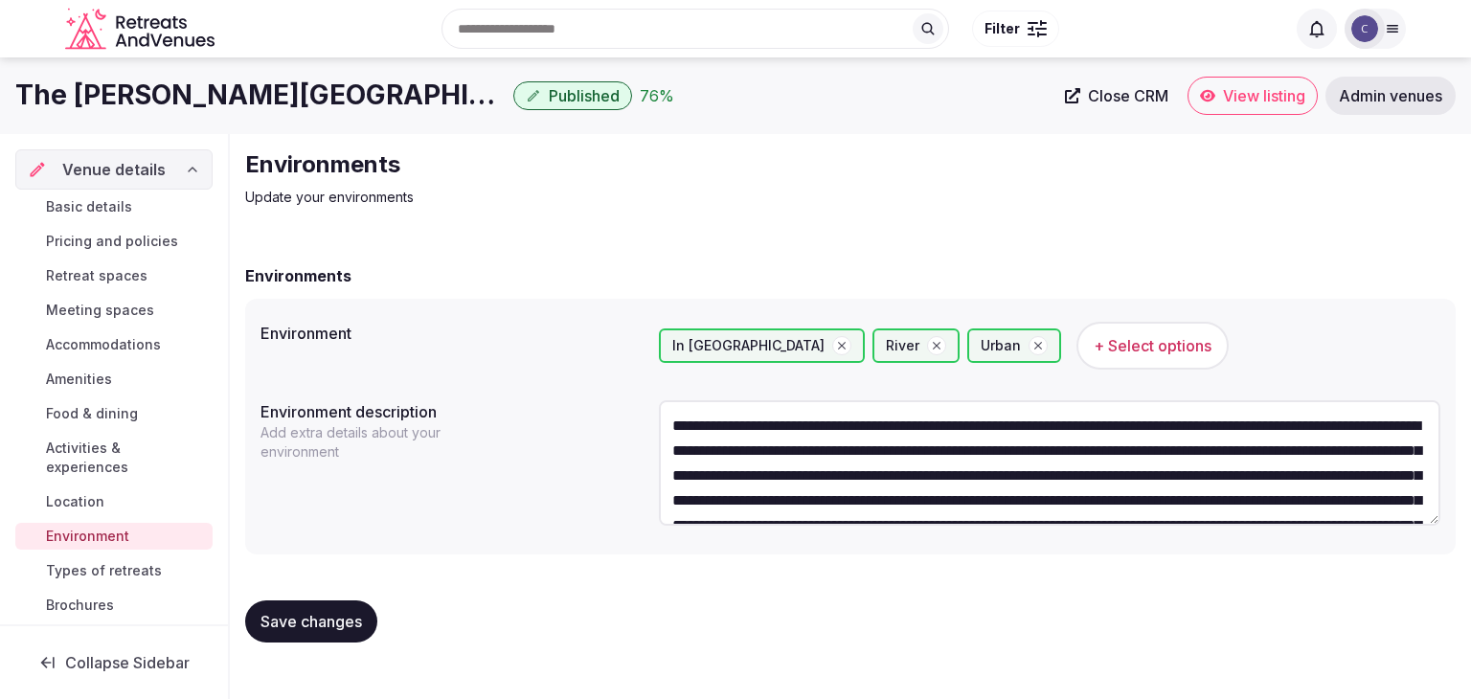
click at [348, 625] on span "Save changes" at bounding box center [310, 621] width 101 height 19
click at [96, 568] on span "Types of retreats" at bounding box center [104, 570] width 116 height 19
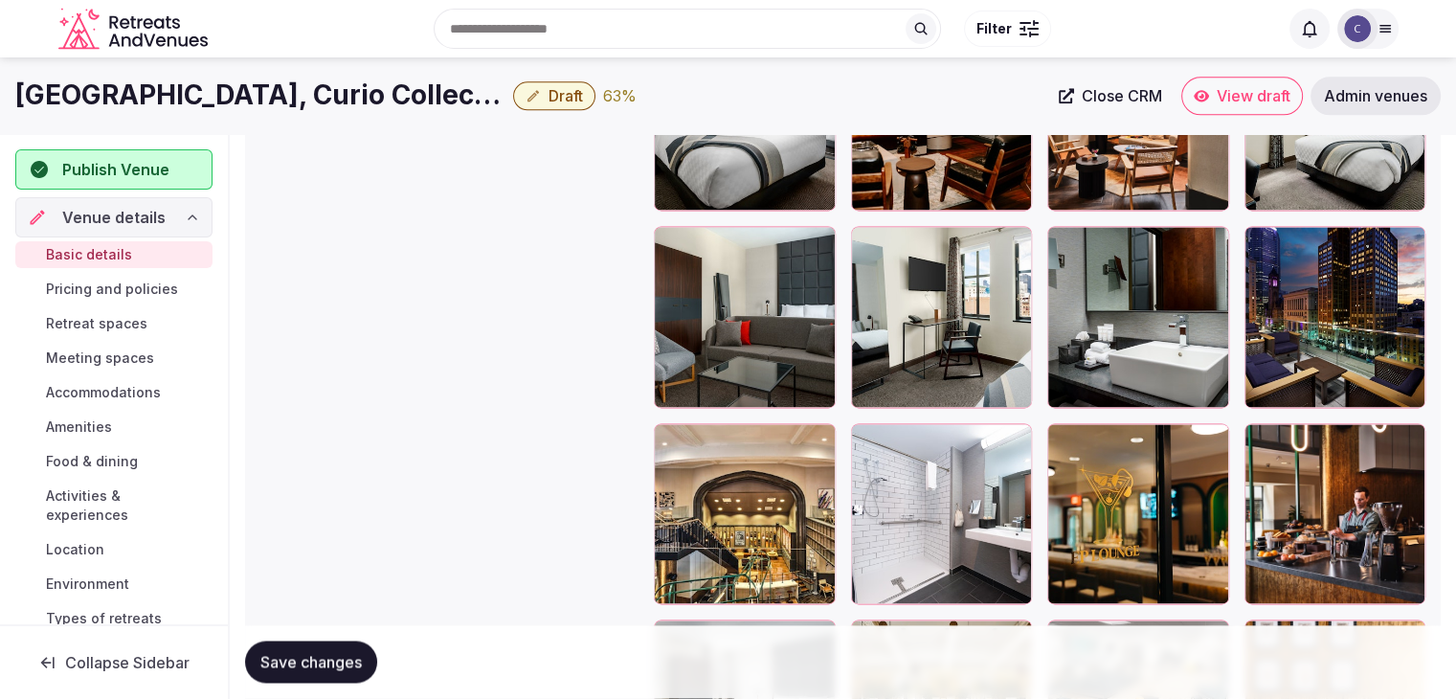
scroll to position [2562, 0]
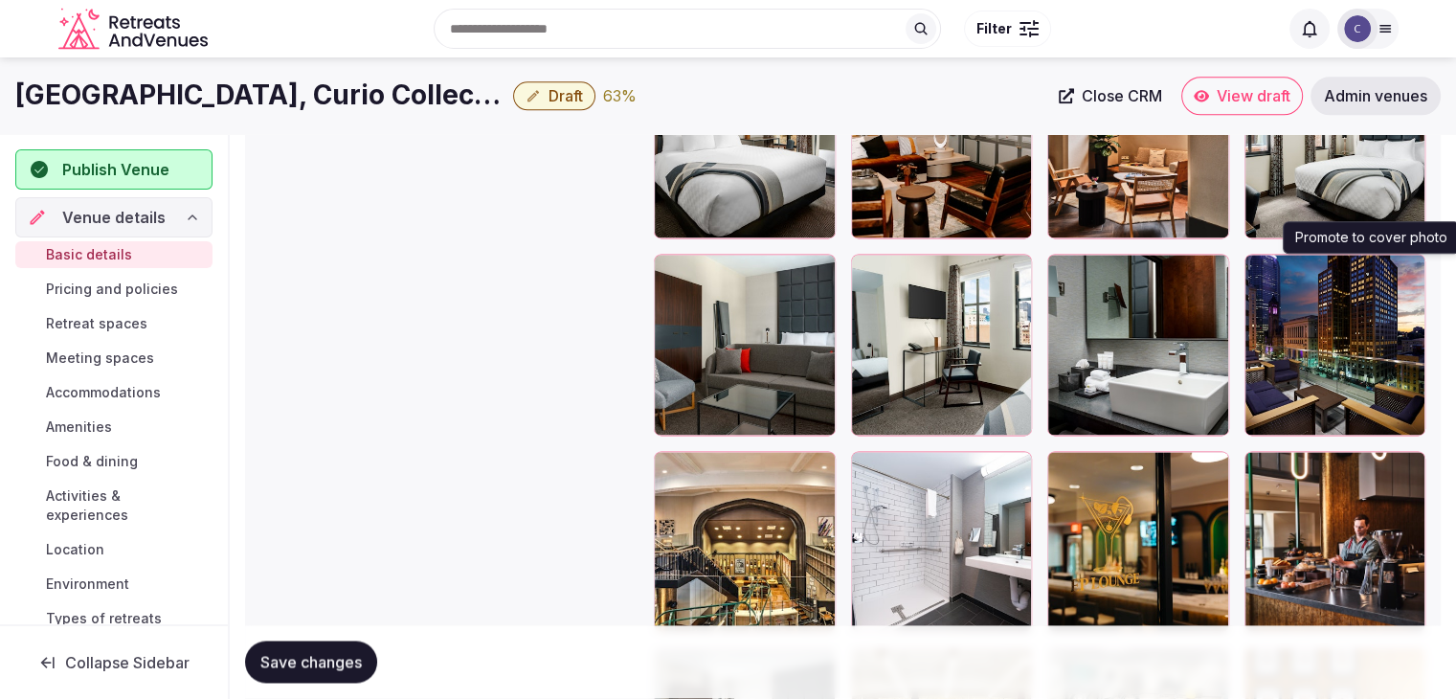
click at [1403, 272] on icon "button" at bounding box center [1406, 272] width 15 height 15
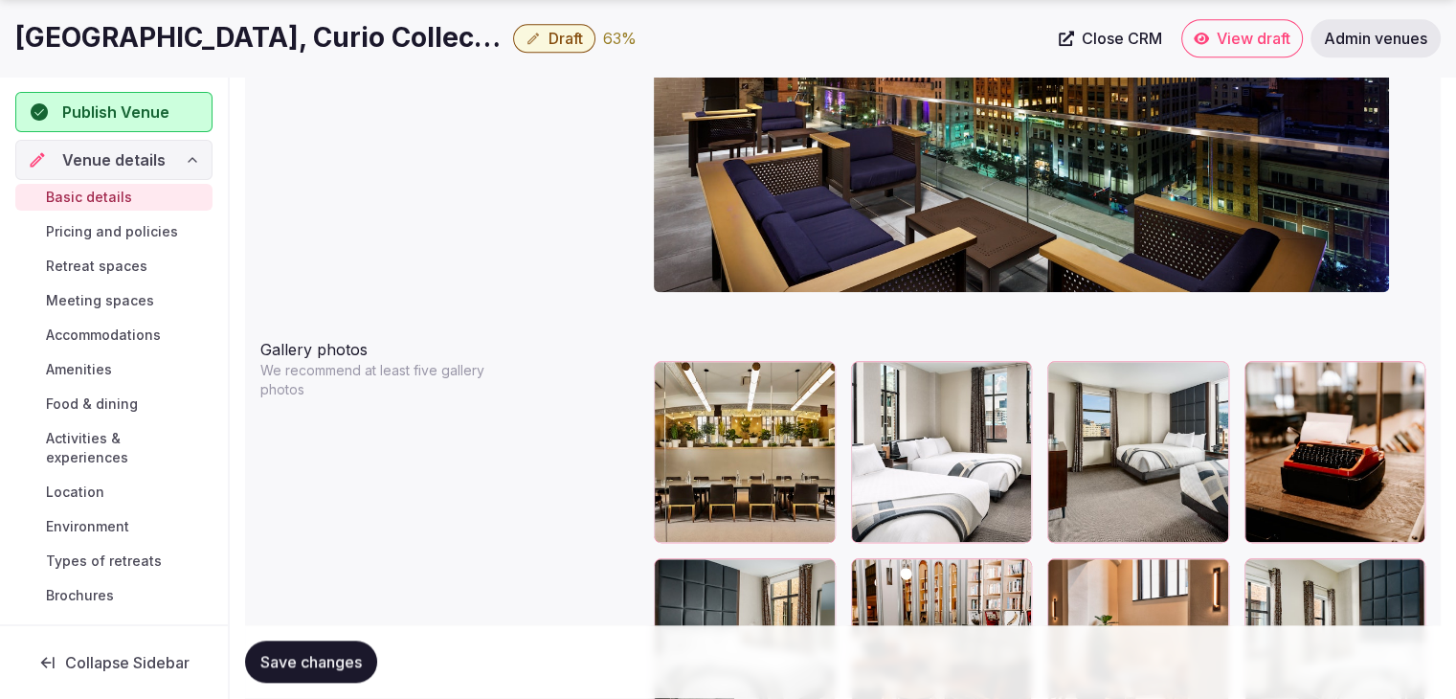
scroll to position [2349, 0]
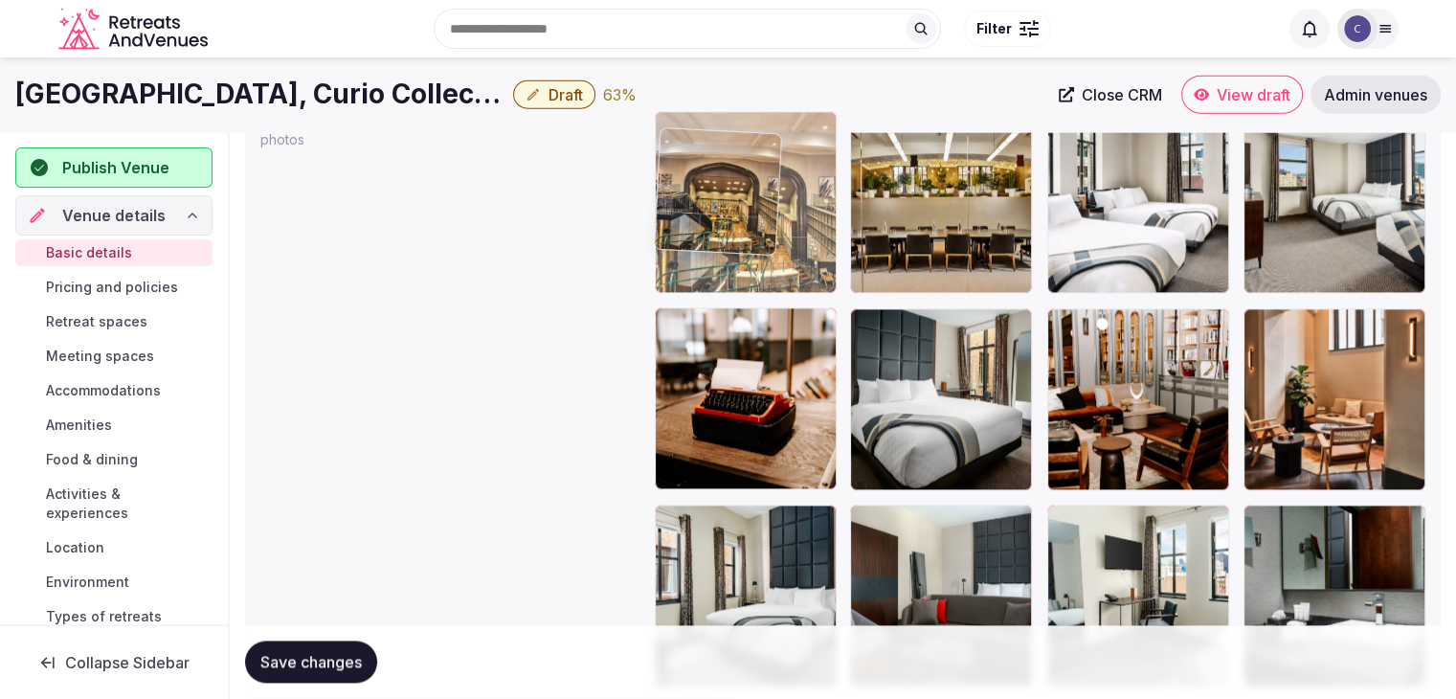
drag, startPoint x: 1256, startPoint y: 490, endPoint x: 657, endPoint y: 120, distance: 704.7
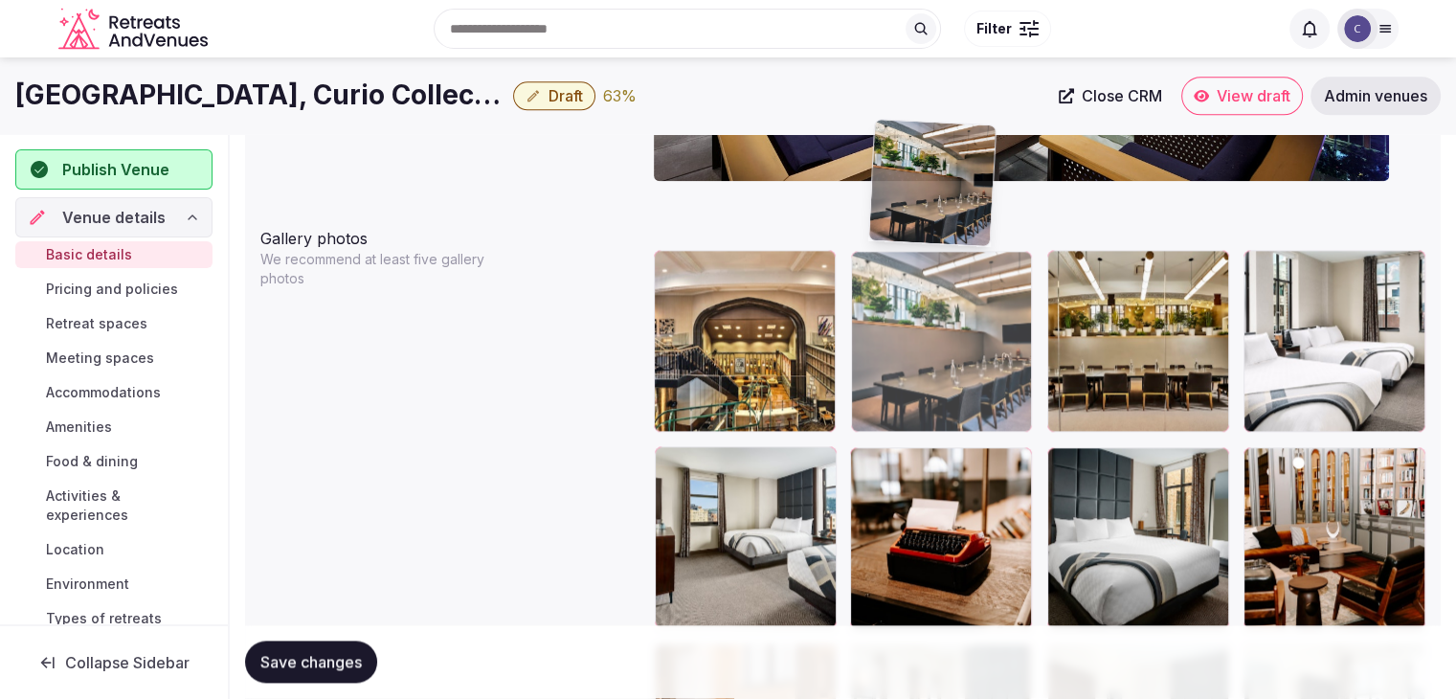
scroll to position [2162, 0]
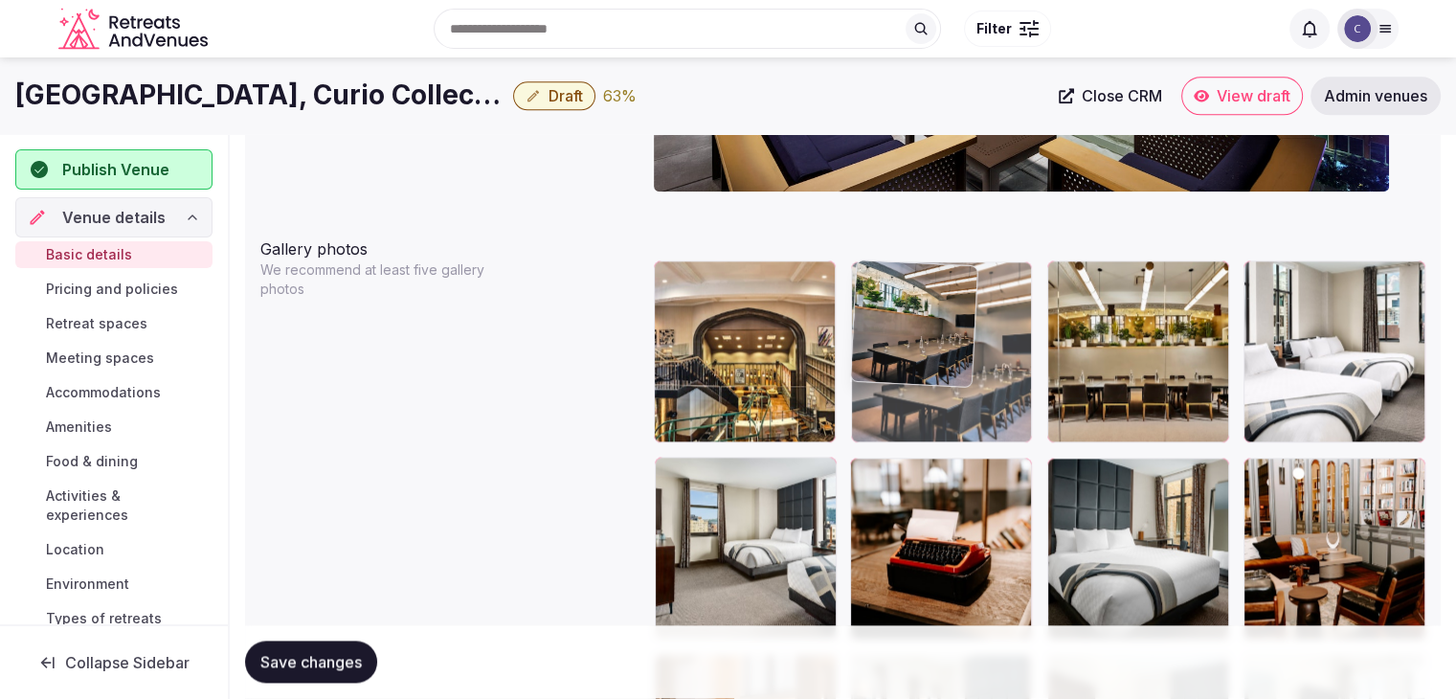
drag, startPoint x: 869, startPoint y: 284, endPoint x: 892, endPoint y: 280, distance: 23.5
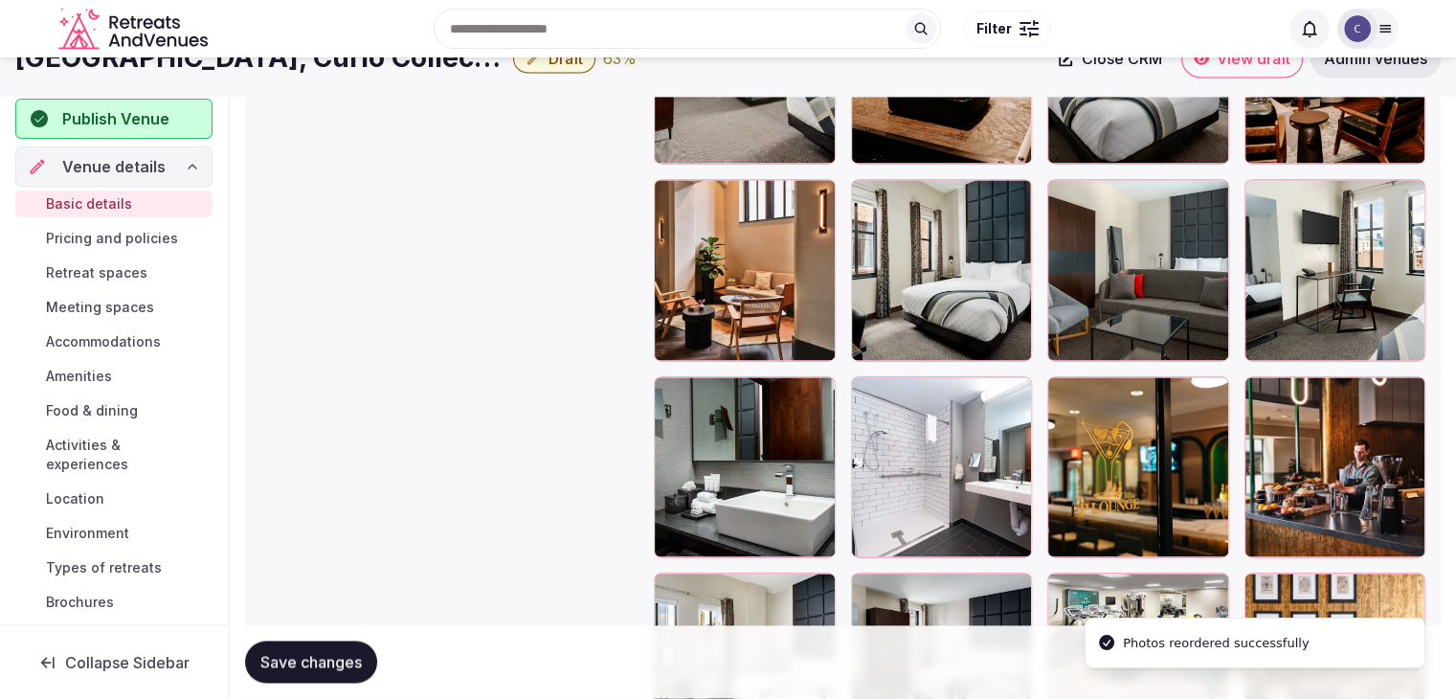
scroll to position [2545, 0]
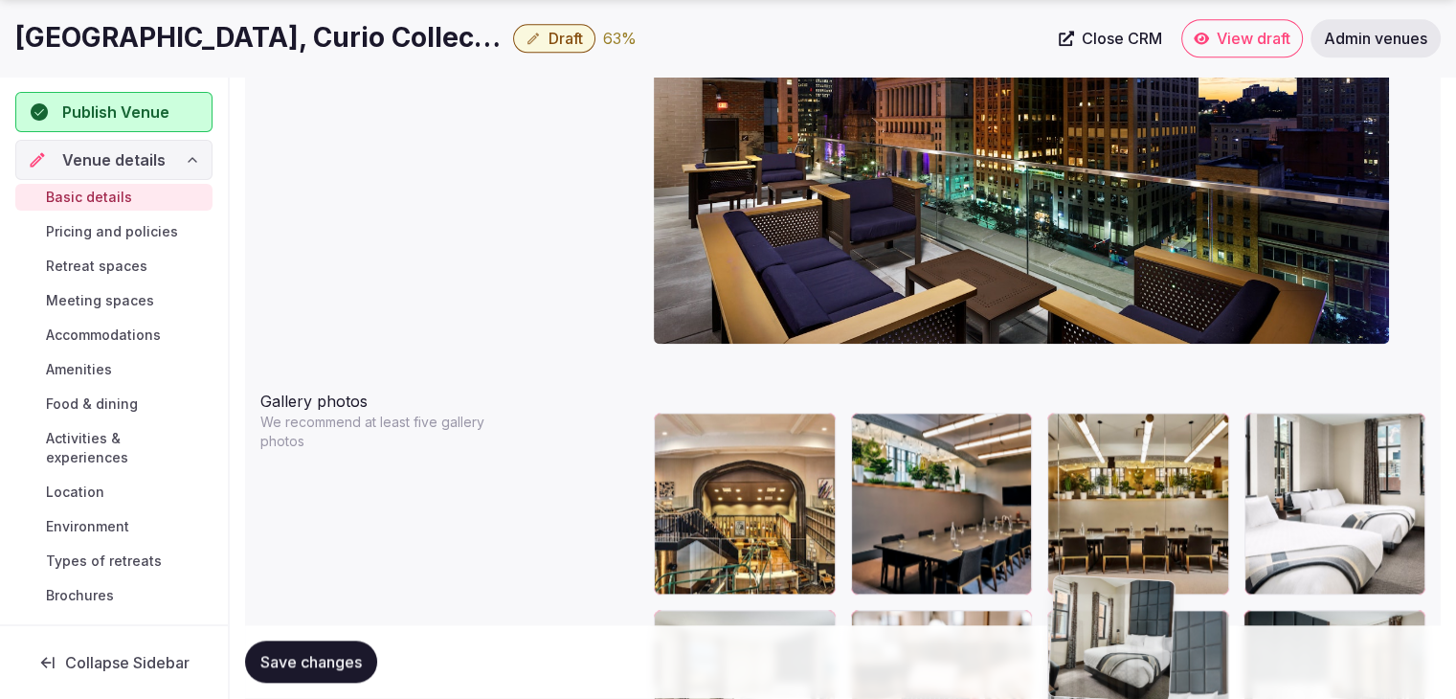
drag, startPoint x: 866, startPoint y: 284, endPoint x: 1065, endPoint y: 614, distance: 384.9
click at [1065, 614] on body "**********" at bounding box center [728, 51] width 1456 height 4123
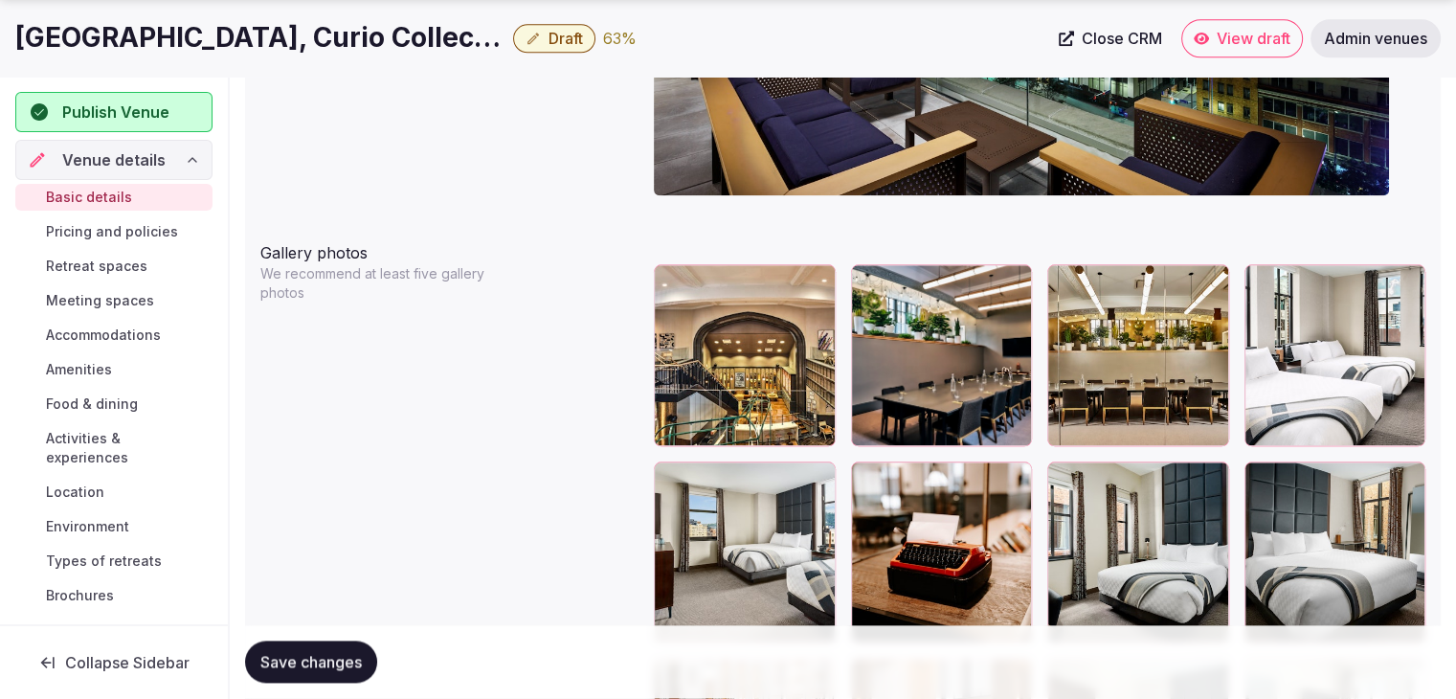
scroll to position [2331, 0]
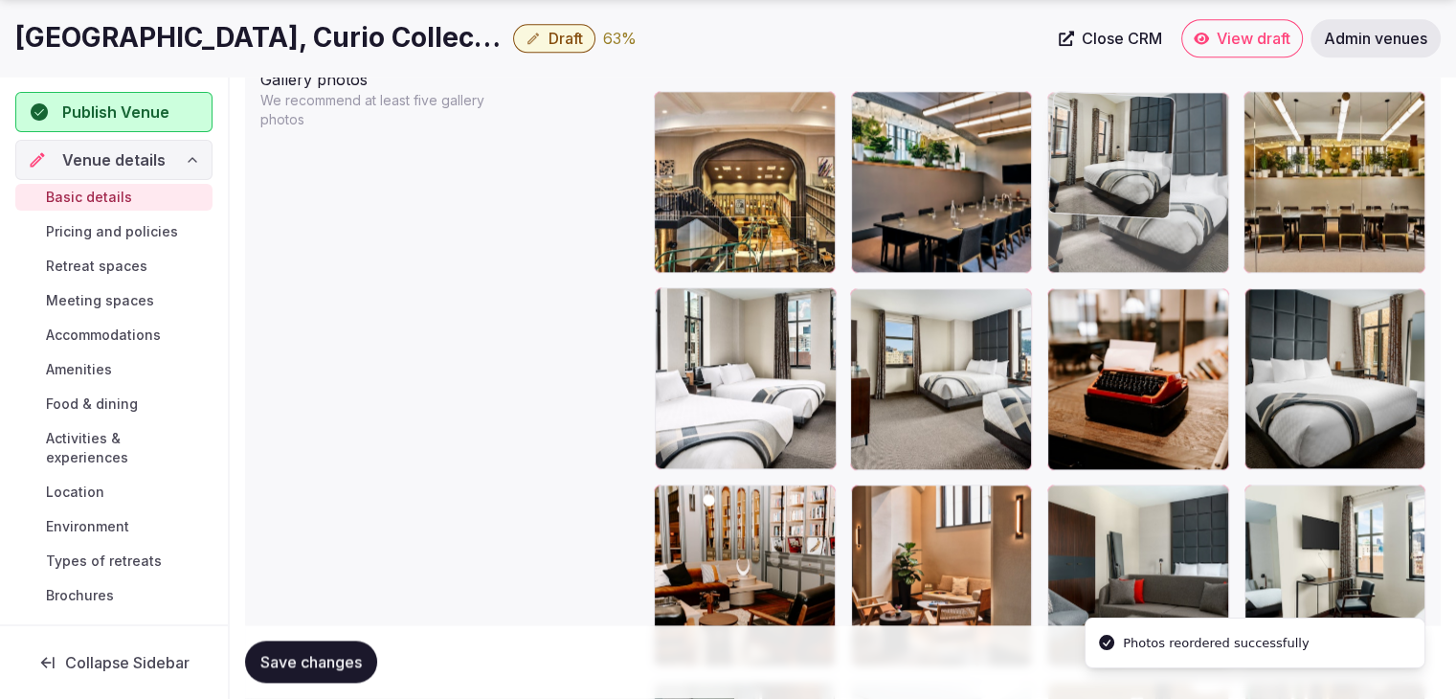
drag, startPoint x: 1073, startPoint y: 292, endPoint x: 1074, endPoint y: 212, distance: 80.4
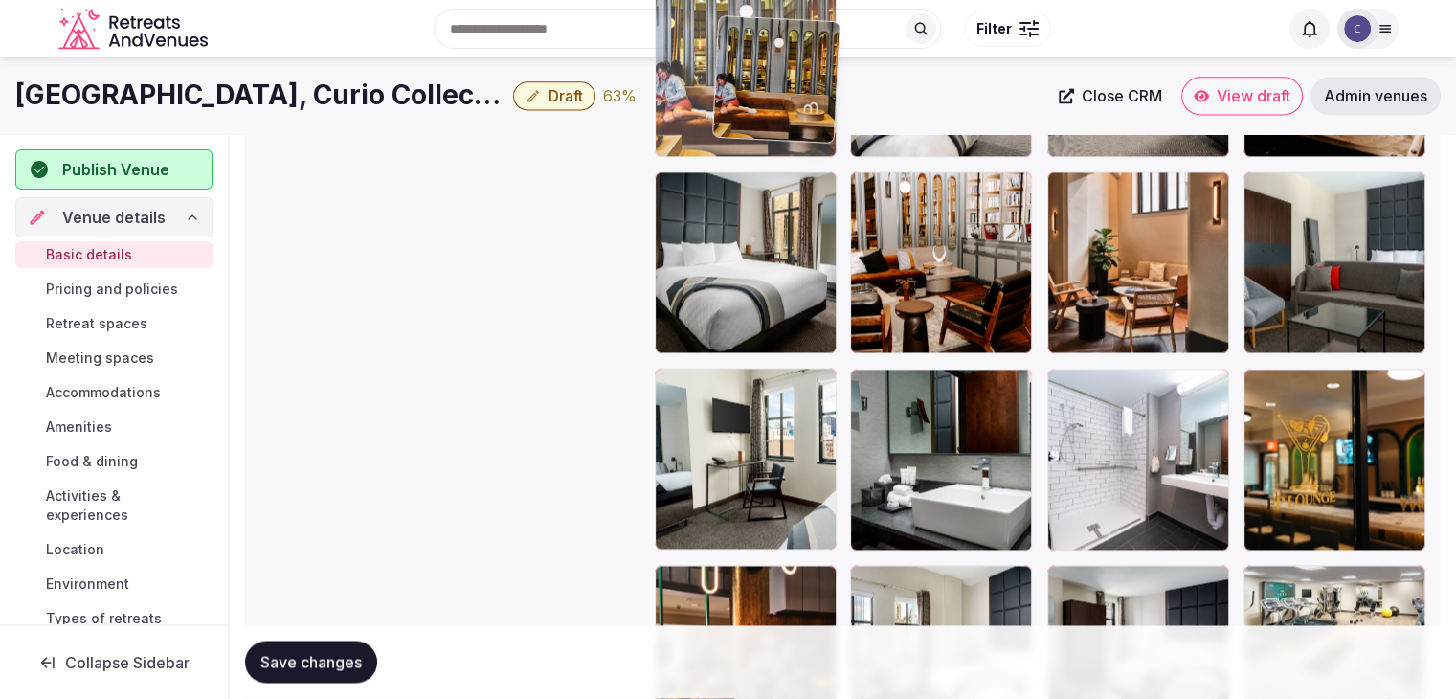
scroll to position [2624, 0]
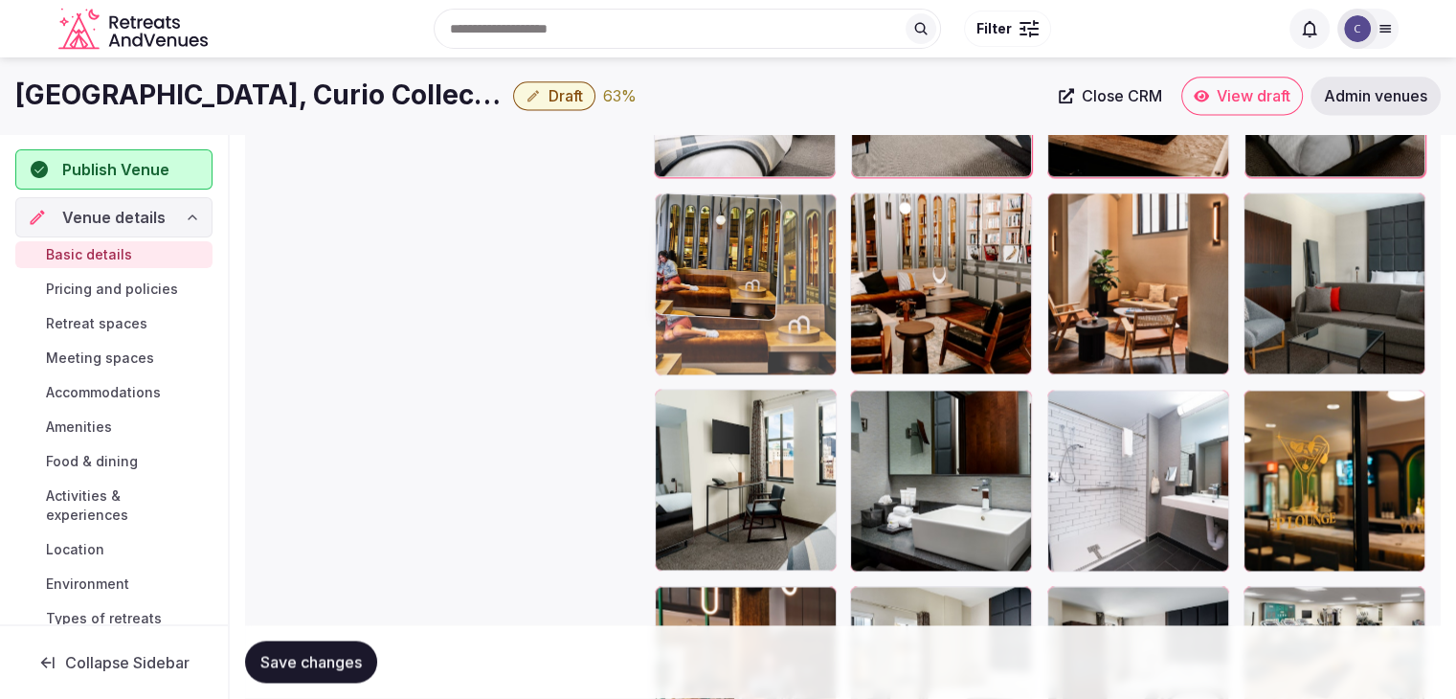
drag, startPoint x: 859, startPoint y: 281, endPoint x: 651, endPoint y: 248, distance: 210.3
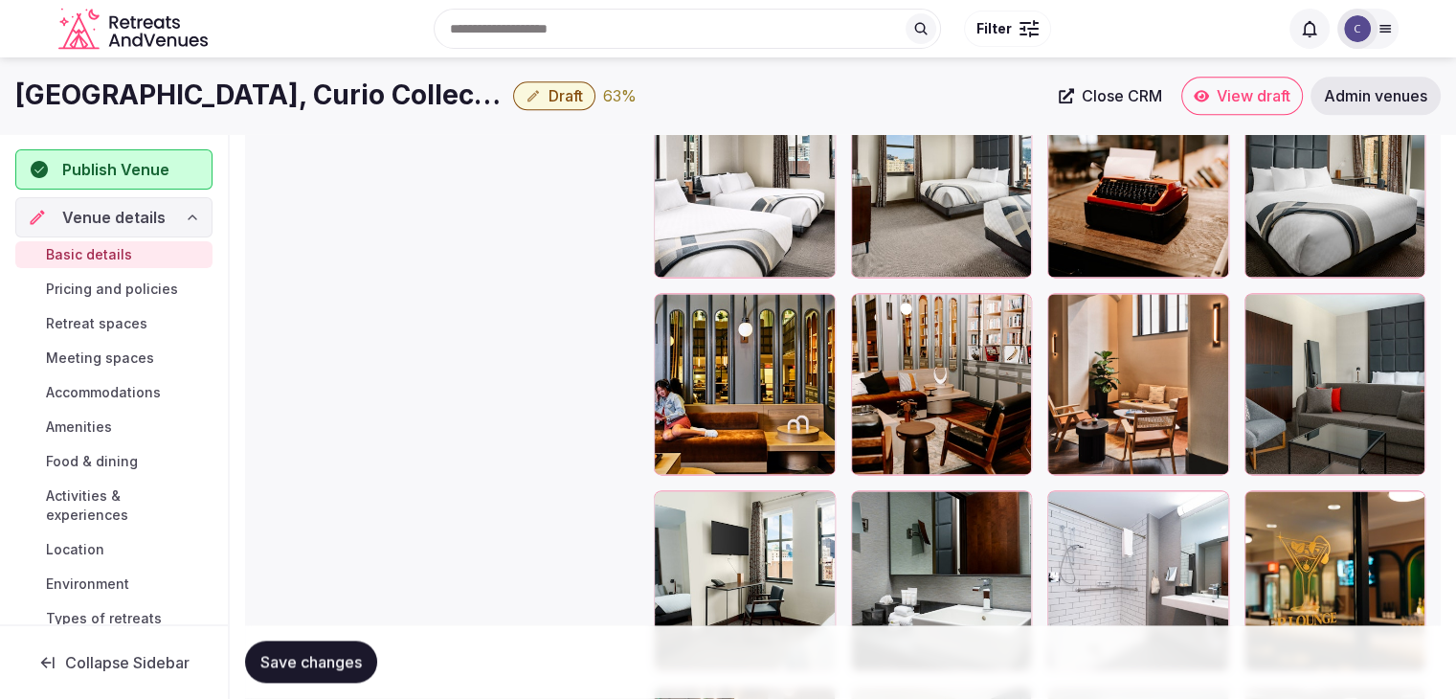
scroll to position [2336, 0]
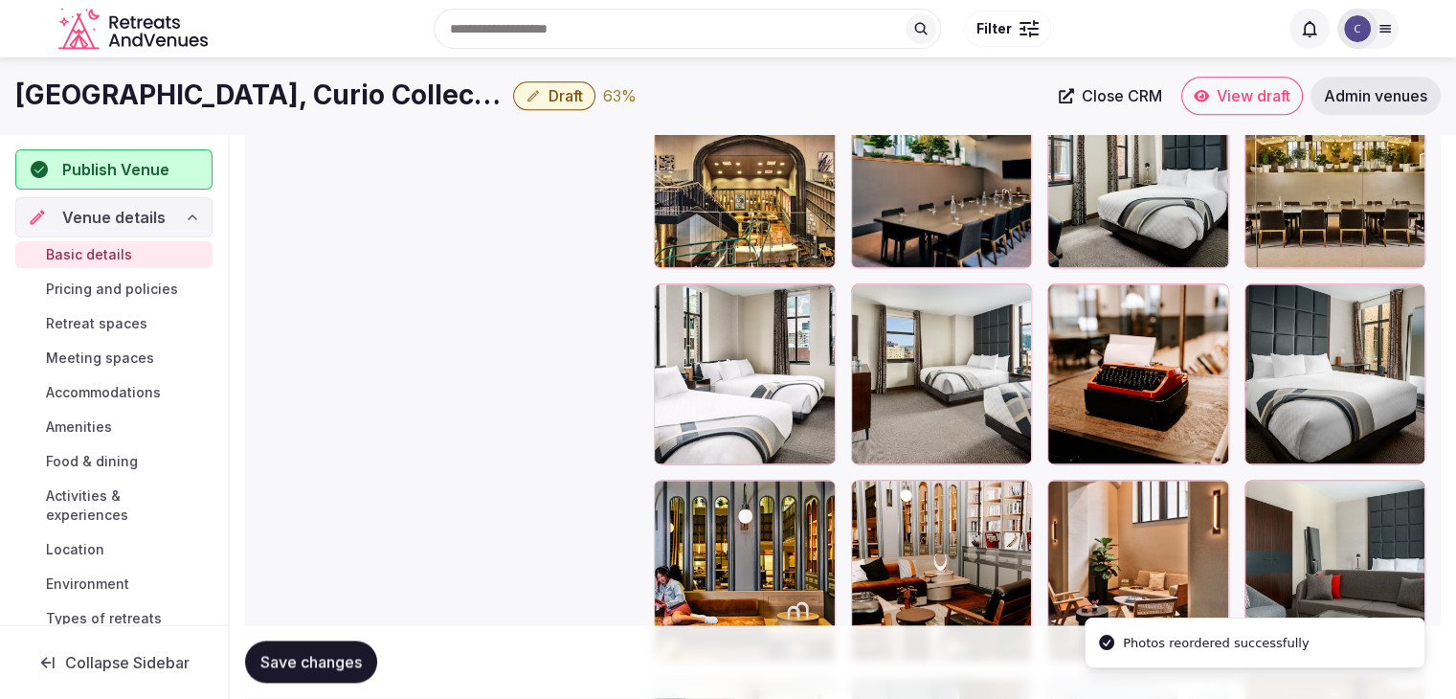
drag, startPoint x: 110, startPoint y: 281, endPoint x: 123, endPoint y: 307, distance: 29.6
click at [111, 282] on span "Pricing and policies" at bounding box center [112, 289] width 132 height 19
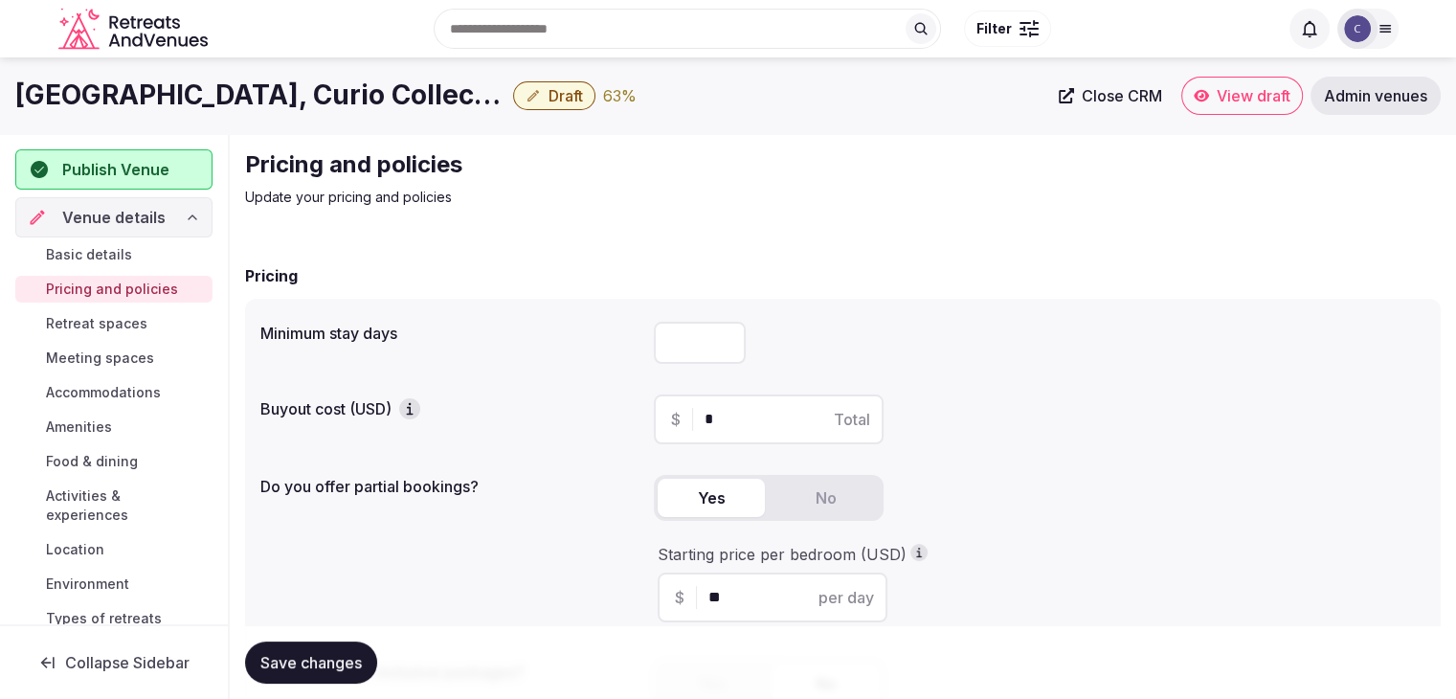
click at [102, 328] on span "Retreat spaces" at bounding box center [96, 323] width 101 height 19
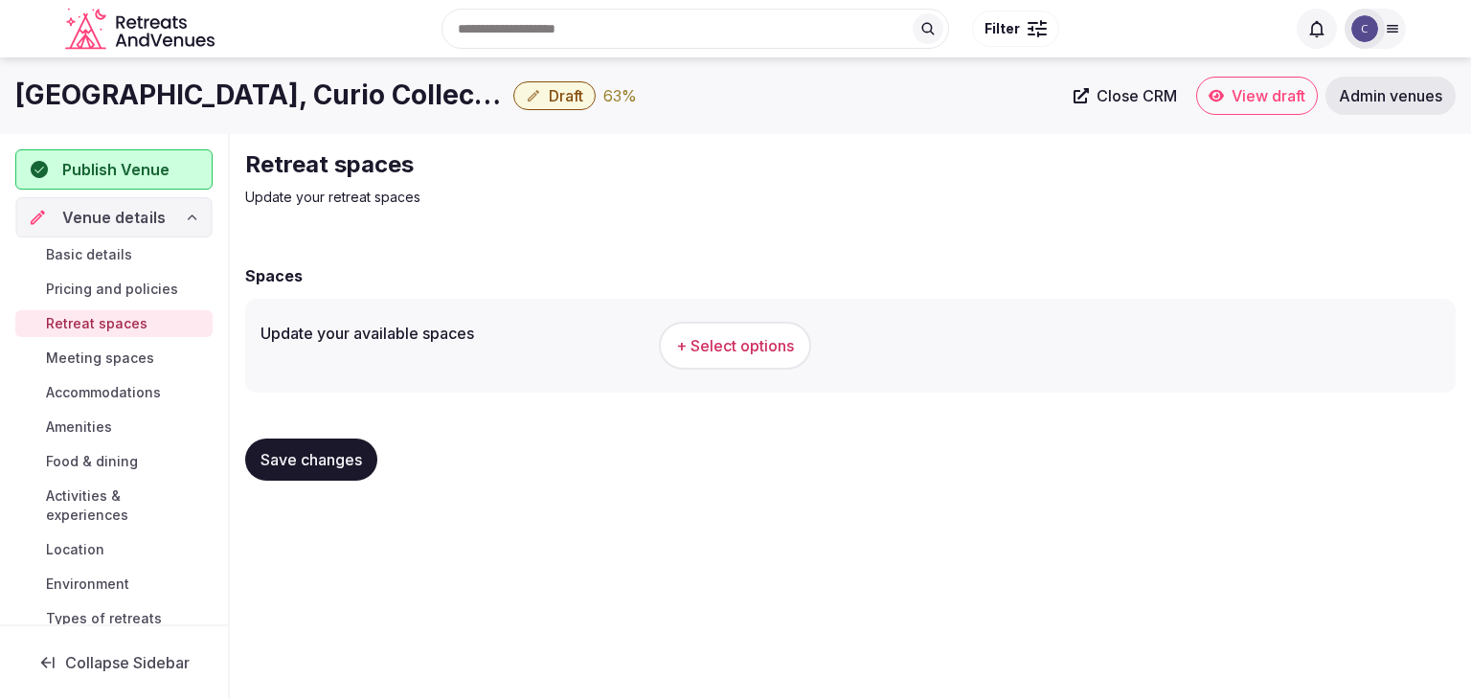
click at [164, 214] on div "Venue details" at bounding box center [113, 217] width 171 height 23
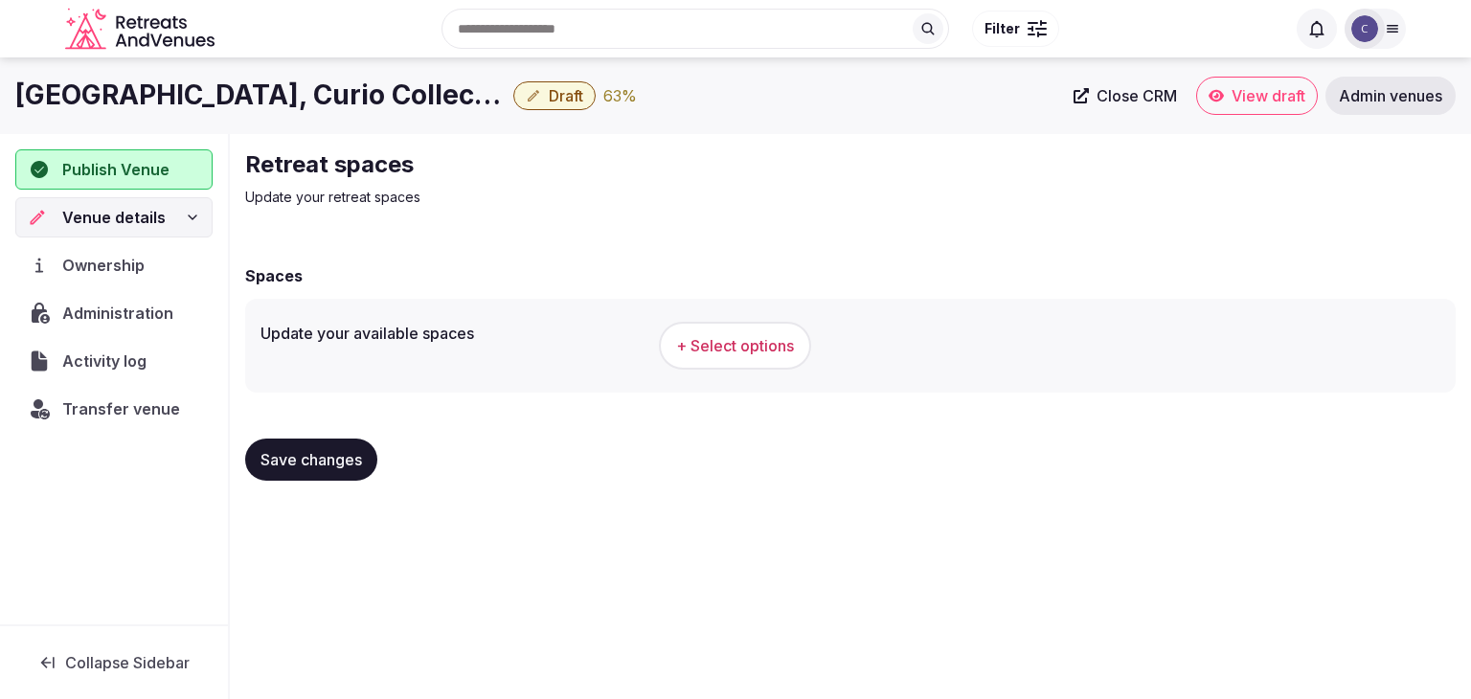
click at [196, 210] on icon at bounding box center [192, 217] width 15 height 15
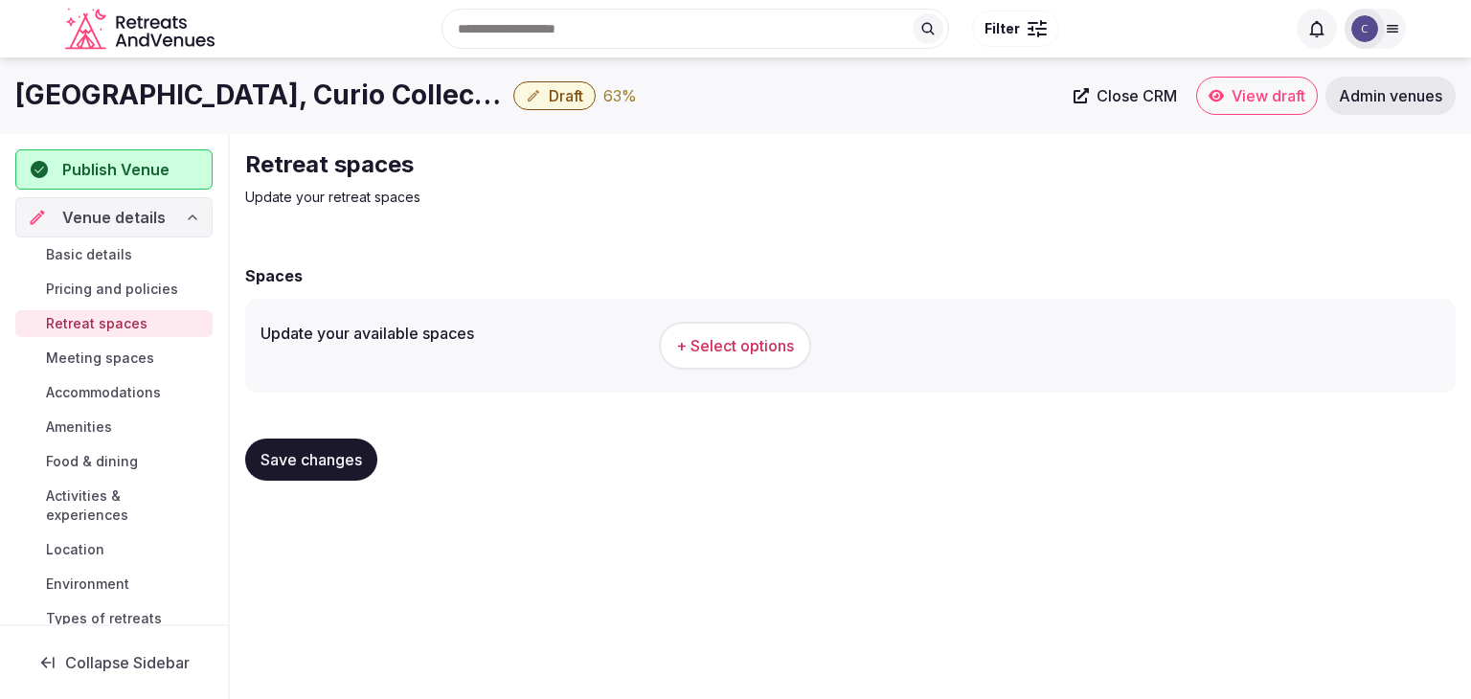
click at [134, 257] on link "Basic details" at bounding box center [113, 254] width 197 height 27
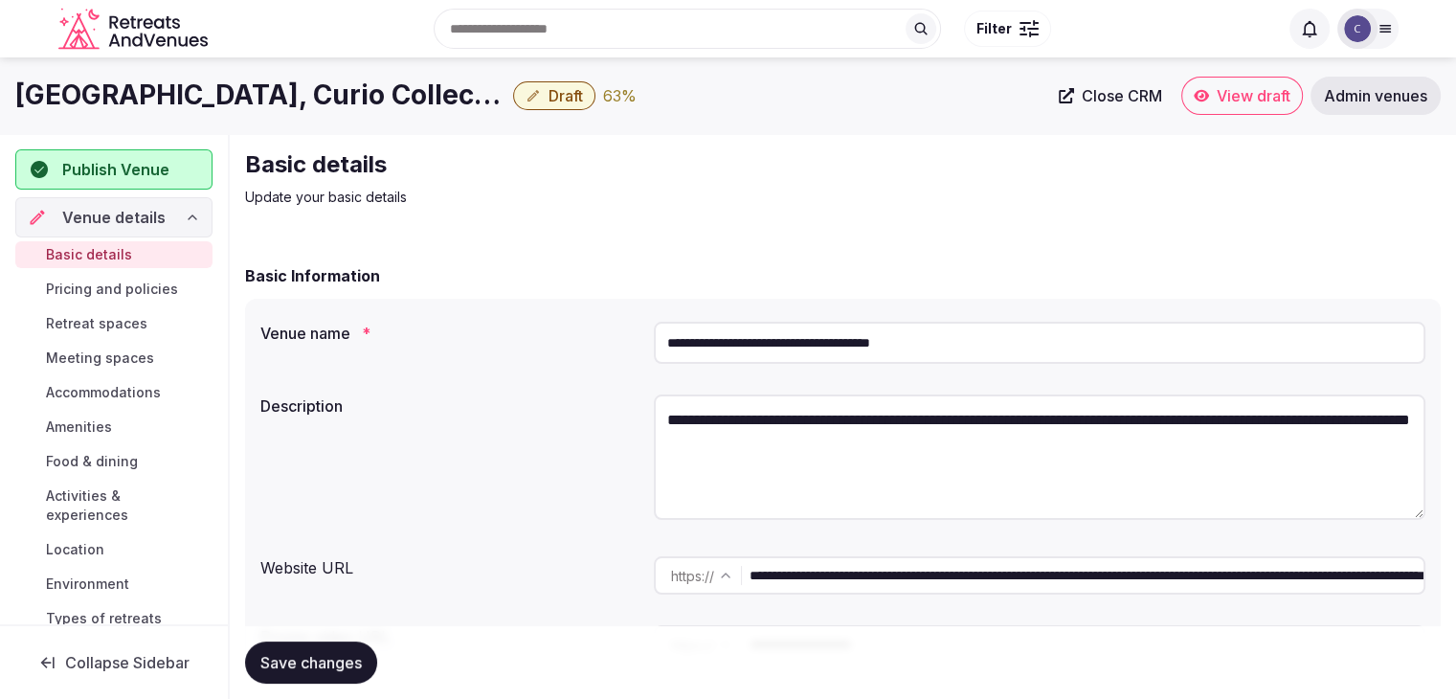
click at [863, 339] on input "**********" at bounding box center [1040, 343] width 772 height 42
click at [862, 339] on input "**********" at bounding box center [1040, 343] width 772 height 42
paste input "**********"
type input "**********"
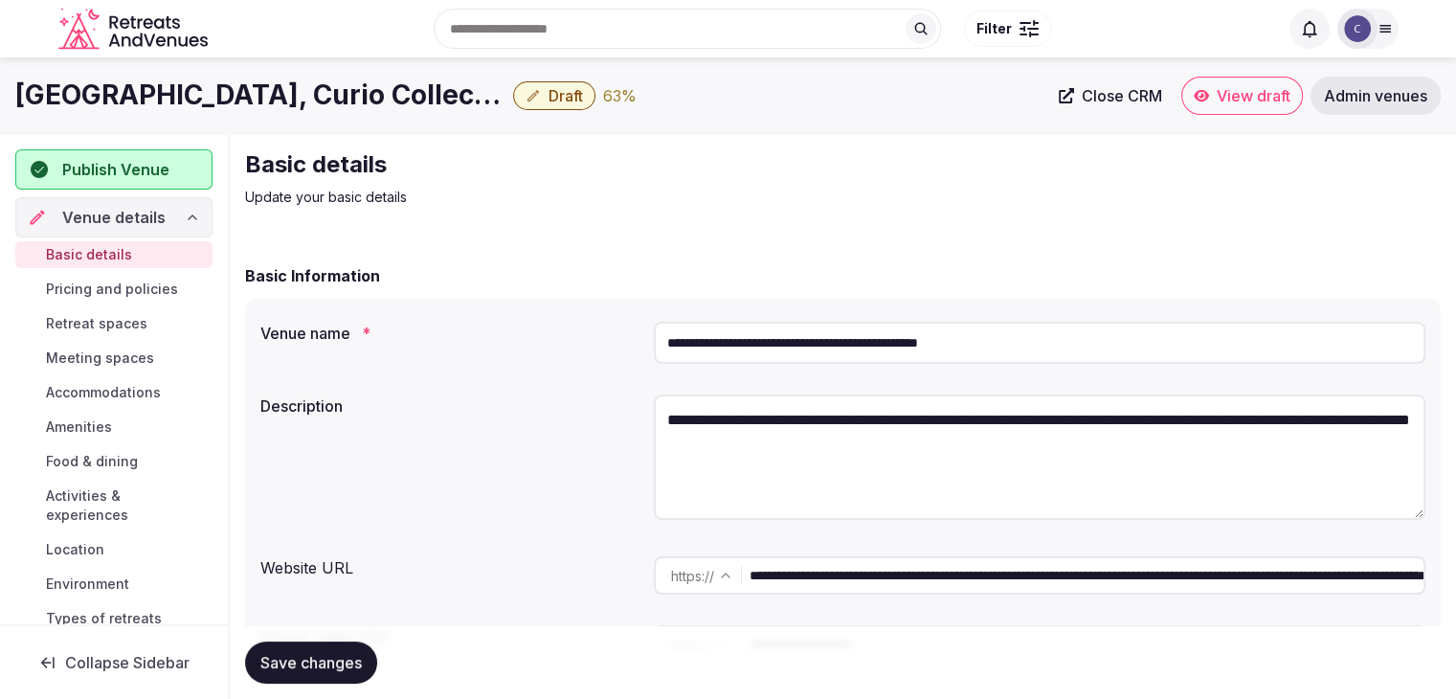
click at [286, 659] on span "Save changes" at bounding box center [310, 662] width 101 height 19
drag, startPoint x: 1126, startPoint y: 579, endPoint x: 670, endPoint y: 579, distance: 455.8
click at [670, 579] on div "**********" at bounding box center [1040, 575] width 772 height 38
click at [327, 648] on button "Save changes" at bounding box center [311, 663] width 132 height 42
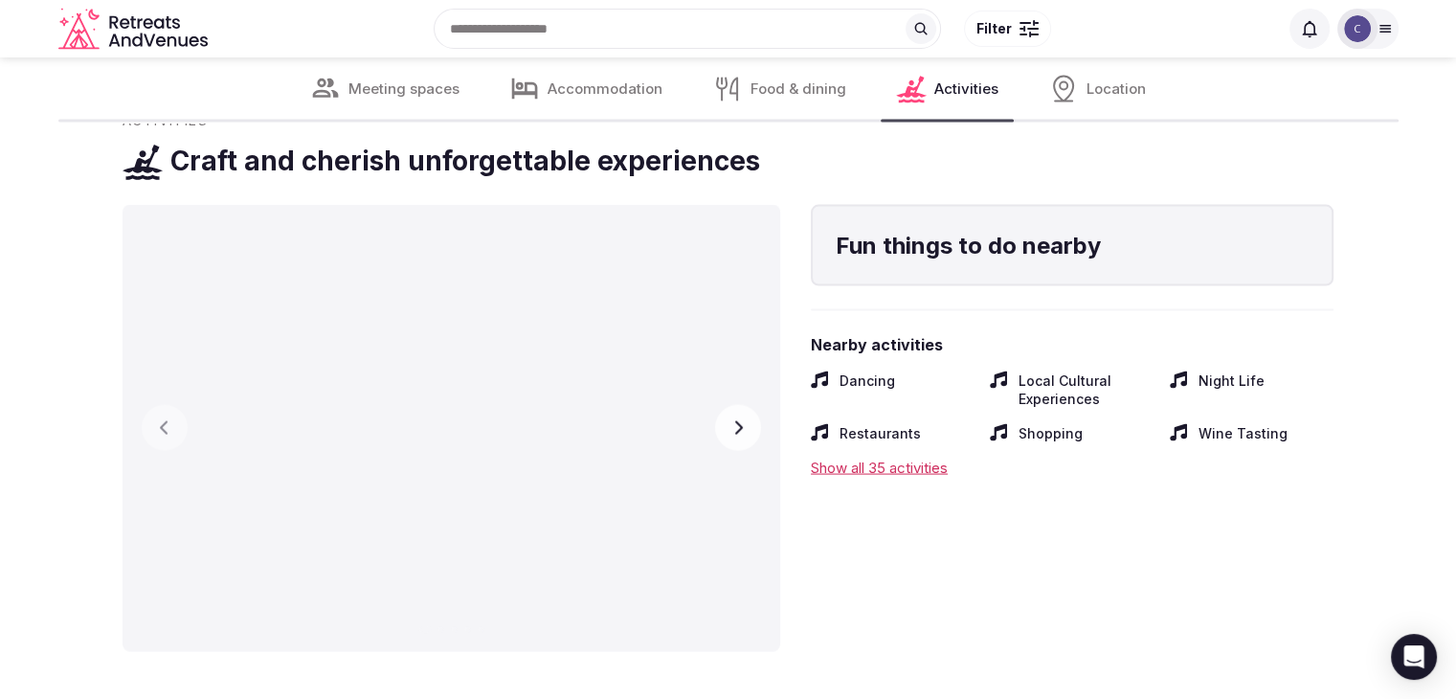
scroll to position [3734, 0]
